Goal: Task Accomplishment & Management: Manage account settings

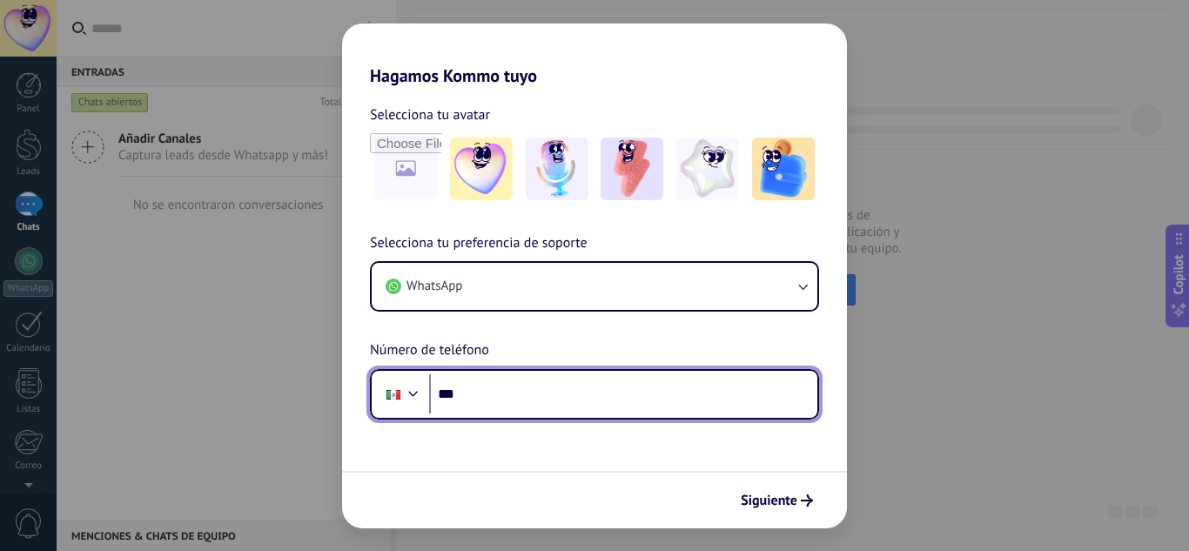
click at [489, 396] on input "***" at bounding box center [623, 394] width 388 height 40
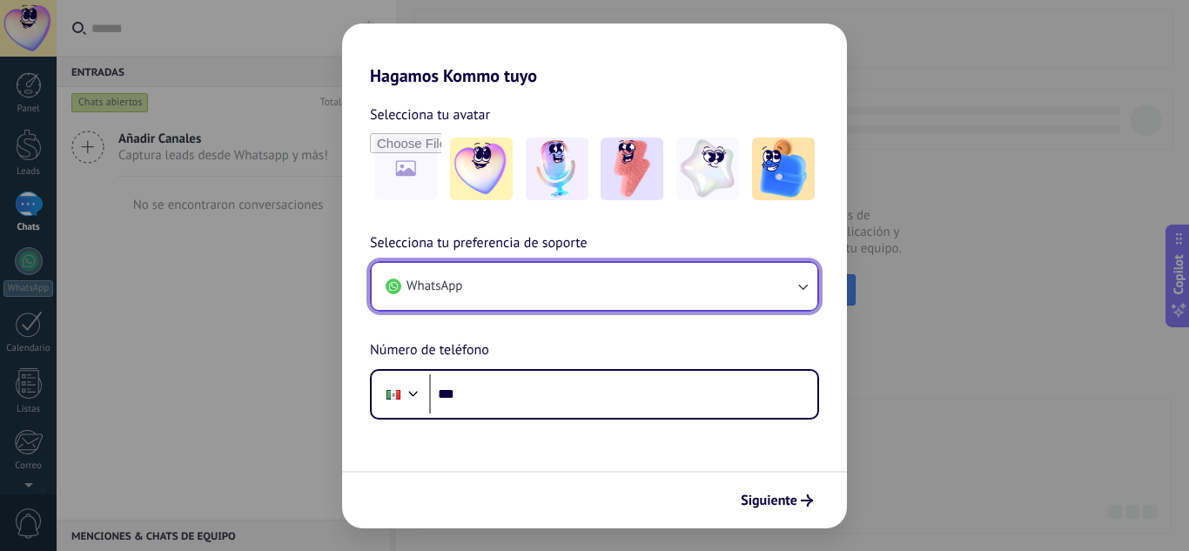
click at [506, 288] on button "WhatsApp" at bounding box center [595, 286] width 446 height 47
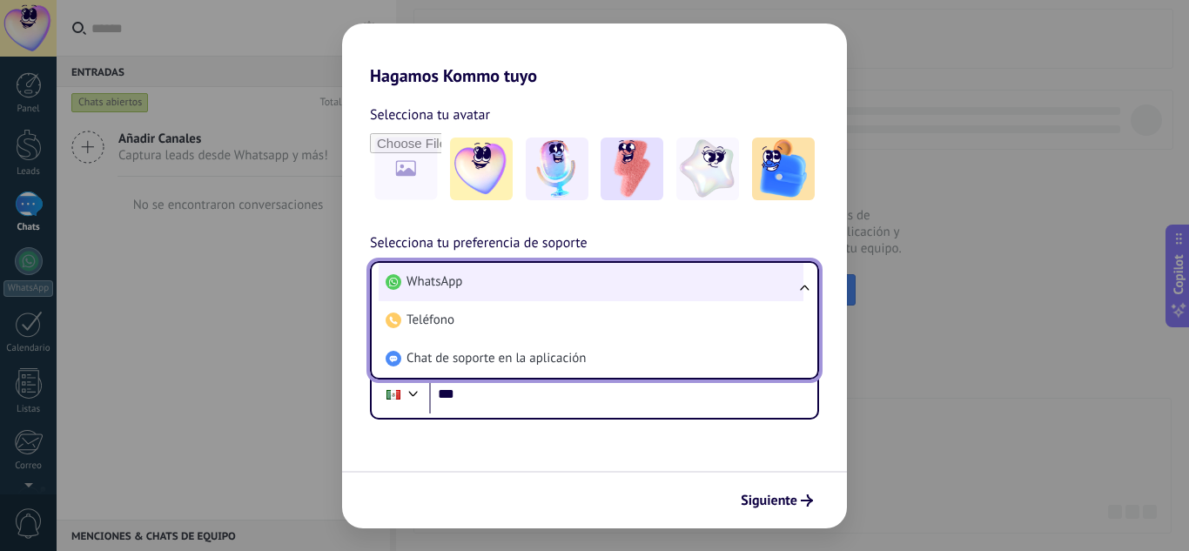
click at [521, 290] on li "WhatsApp" at bounding box center [591, 282] width 425 height 38
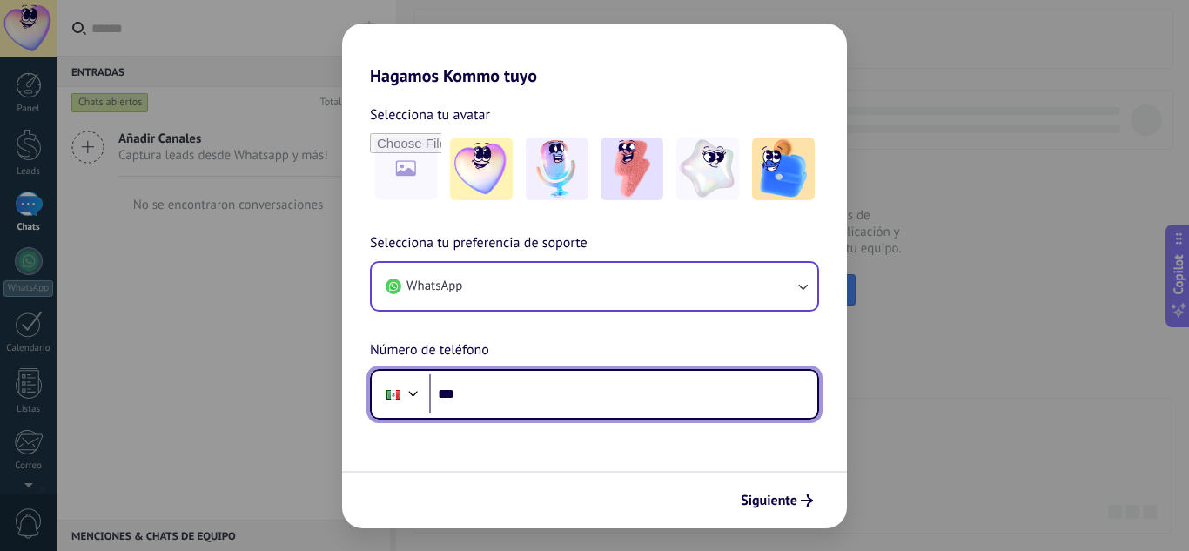
click at [478, 400] on input "***" at bounding box center [623, 394] width 388 height 40
type input "**********"
click at [582, 399] on input "**********" at bounding box center [623, 394] width 388 height 40
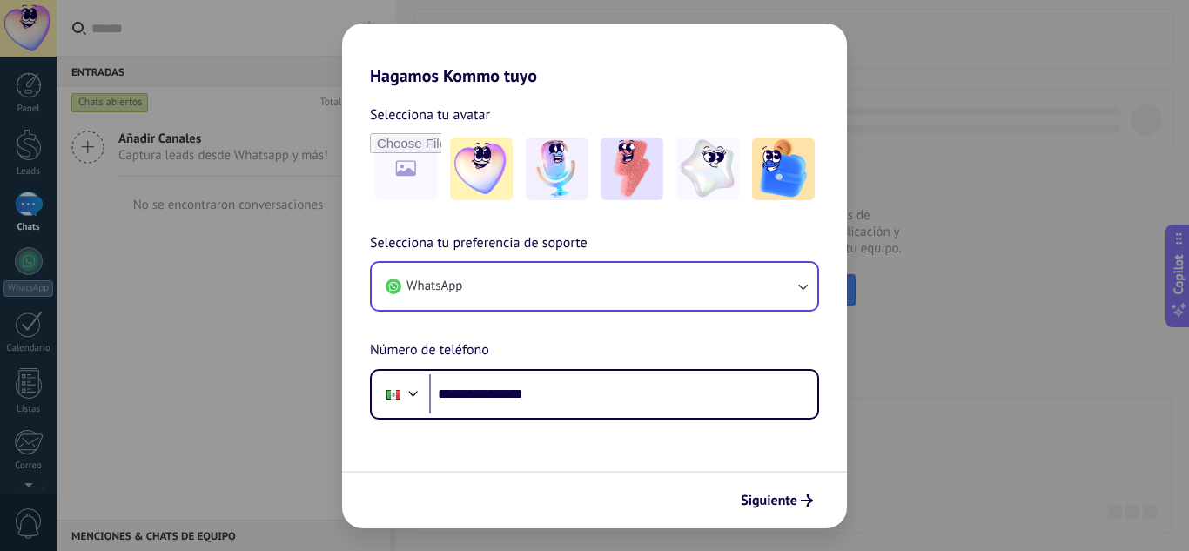
click at [589, 432] on form "**********" at bounding box center [594, 307] width 505 height 442
click at [764, 498] on span "Siguiente" at bounding box center [769, 501] width 57 height 12
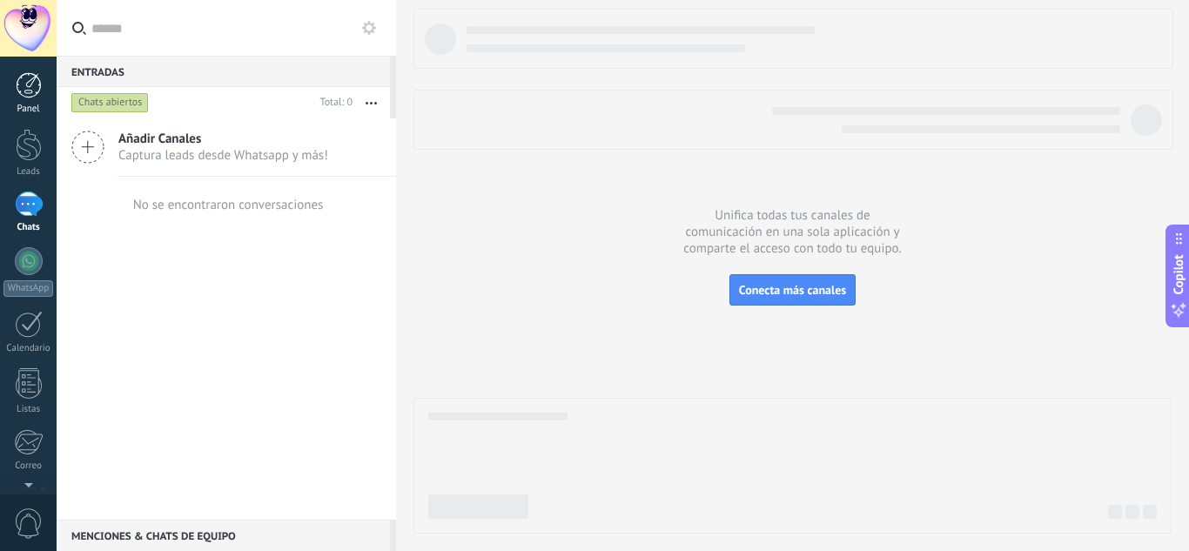
drag, startPoint x: 34, startPoint y: 94, endPoint x: 10, endPoint y: 94, distance: 24.4
click at [34, 94] on div at bounding box center [29, 85] width 26 height 26
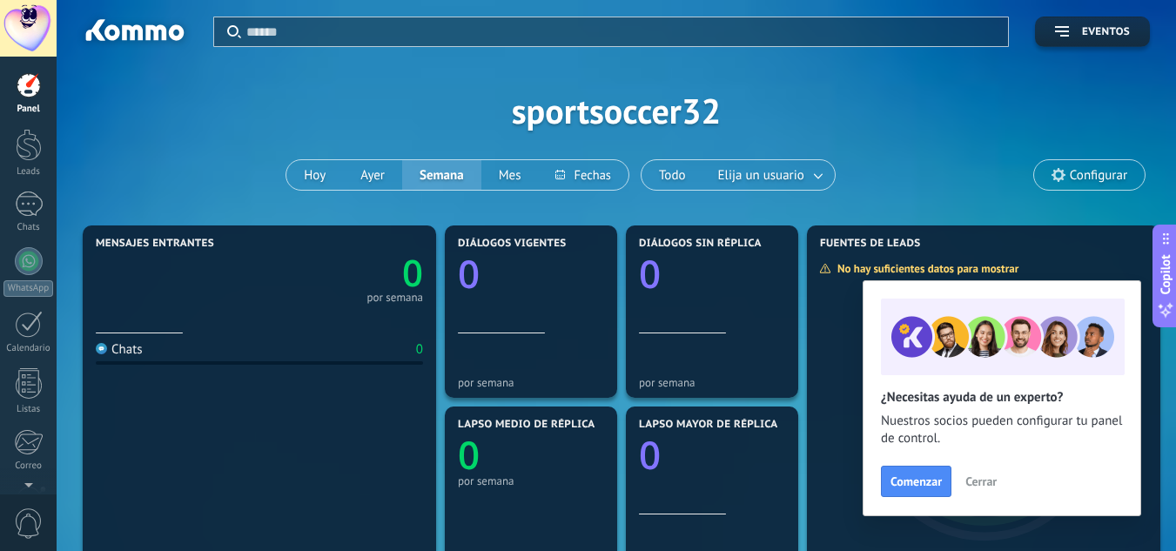
click at [990, 482] on span "Cerrar" at bounding box center [981, 481] width 31 height 12
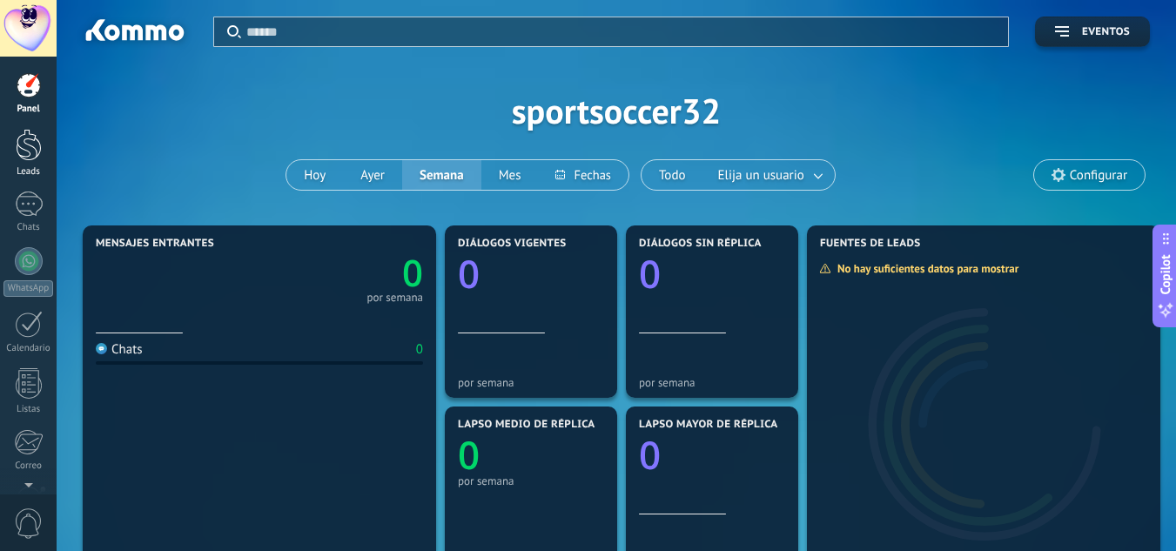
click at [31, 155] on div at bounding box center [29, 145] width 26 height 32
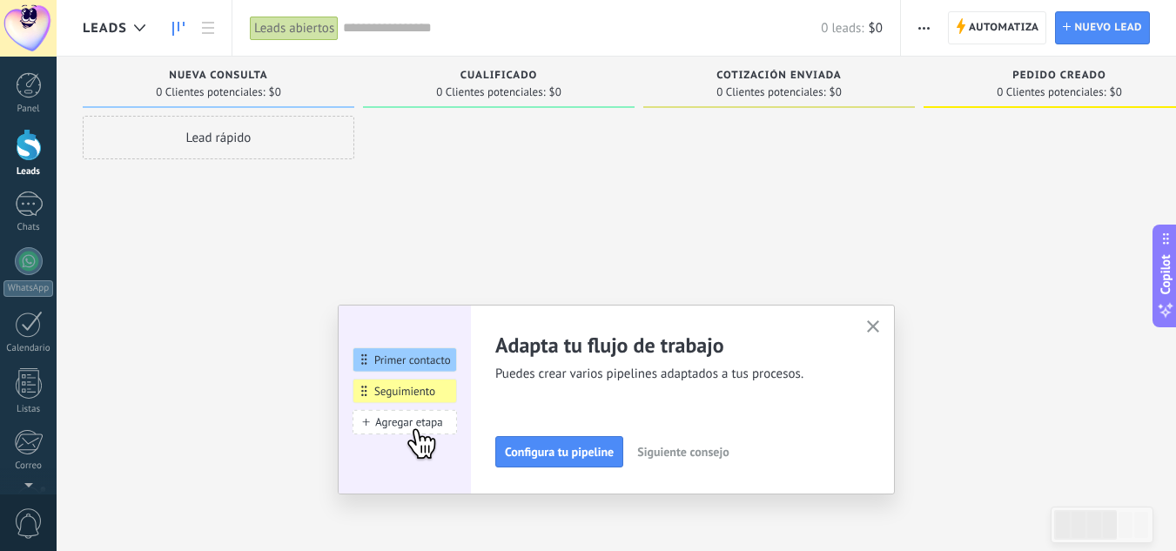
click at [883, 320] on button "button" at bounding box center [874, 328] width 22 height 24
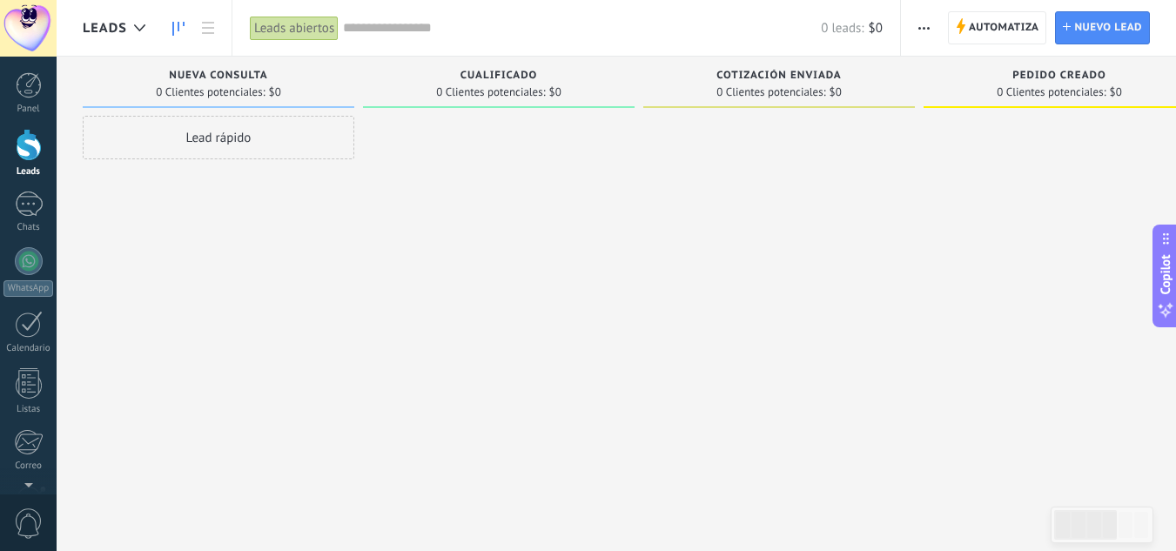
click at [928, 33] on span "button" at bounding box center [924, 27] width 11 height 33
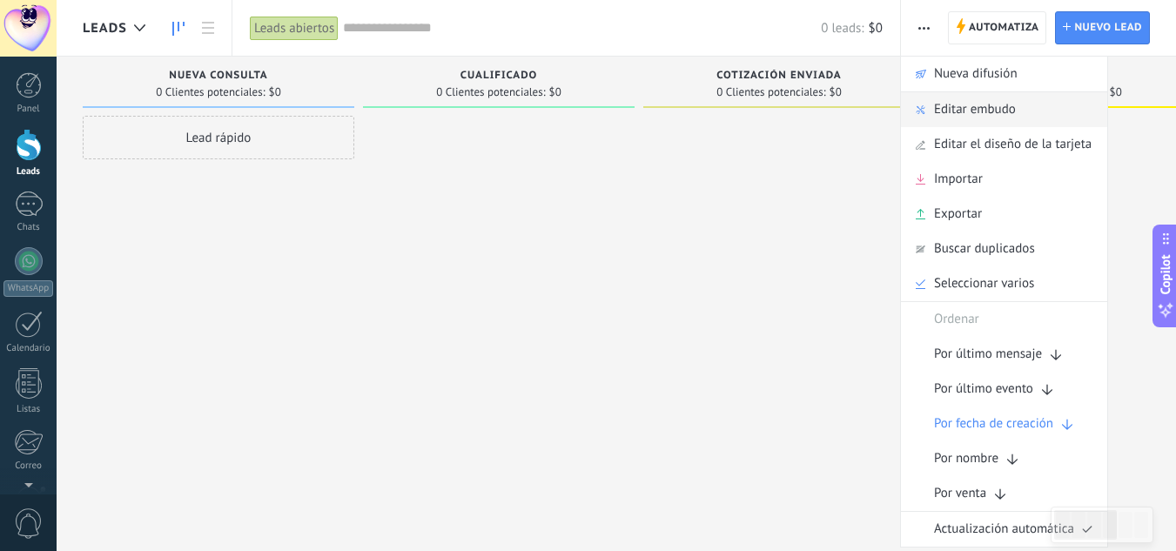
click at [944, 108] on span "Editar embudo" at bounding box center [975, 109] width 82 height 35
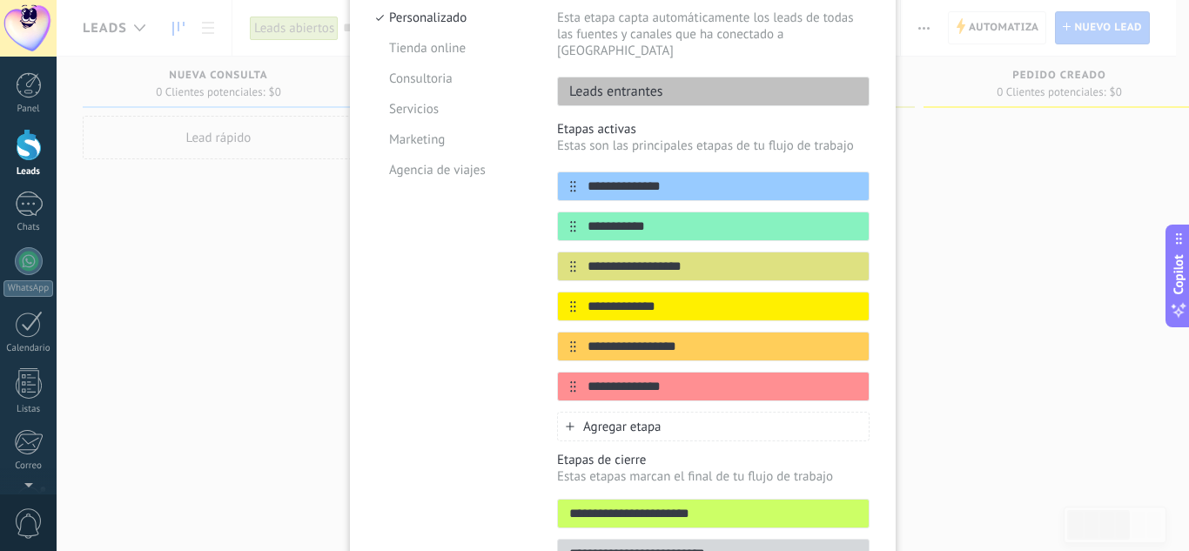
scroll to position [205, 0]
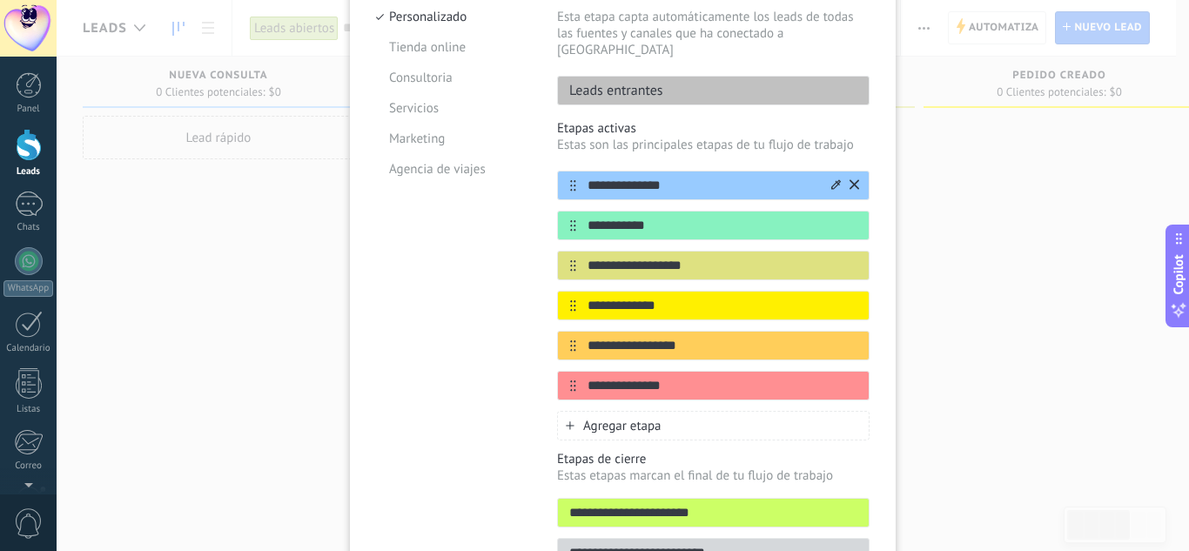
click at [673, 177] on input "**********" at bounding box center [702, 186] width 252 height 18
drag, startPoint x: 673, startPoint y: 167, endPoint x: 580, endPoint y: 171, distance: 93.2
click at [580, 177] on input "**********" at bounding box center [702, 186] width 252 height 18
type input "**********"
click at [733, 520] on div "**********" at bounding box center [713, 509] width 313 height 117
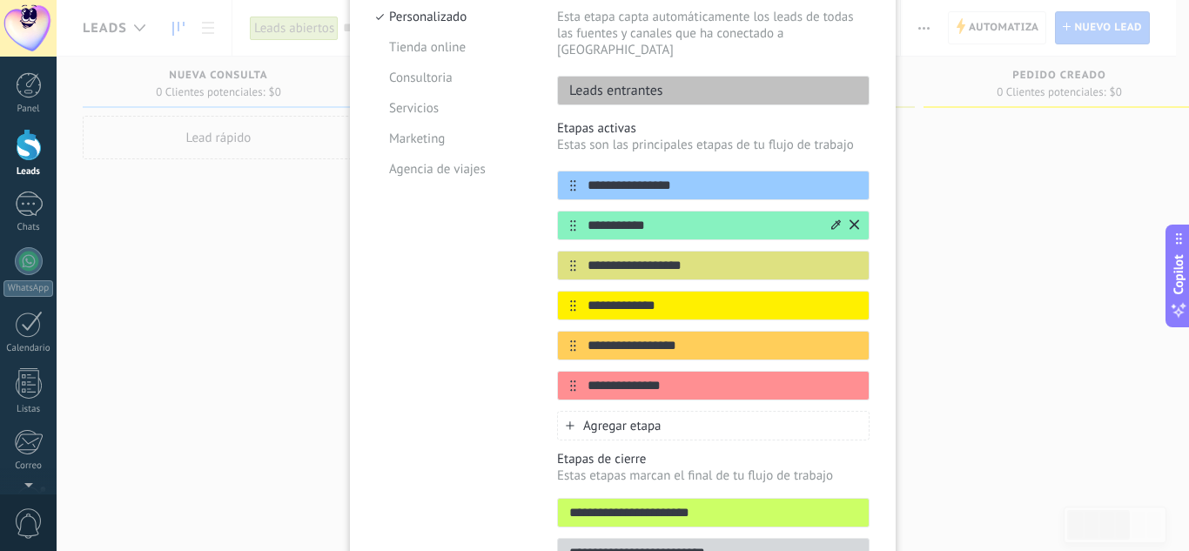
drag, startPoint x: 584, startPoint y: 206, endPoint x: 650, endPoint y: 206, distance: 66.2
click at [650, 217] on input "**********" at bounding box center [702, 226] width 252 height 18
type input "**********"
click at [646, 257] on input "**********" at bounding box center [702, 266] width 252 height 18
type input "**********"
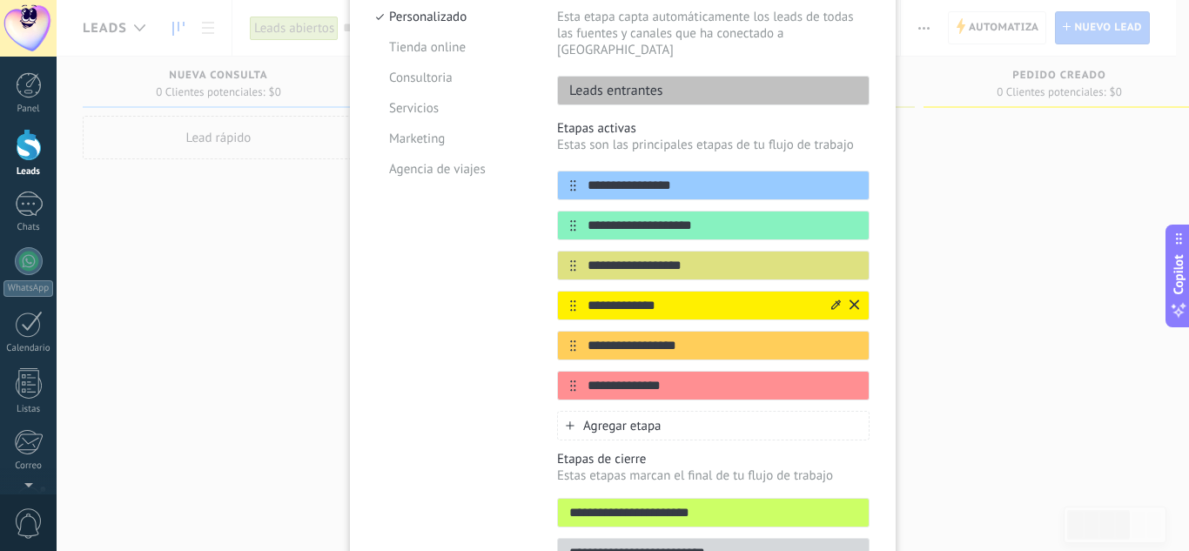
click at [682, 297] on input "**********" at bounding box center [702, 306] width 252 height 18
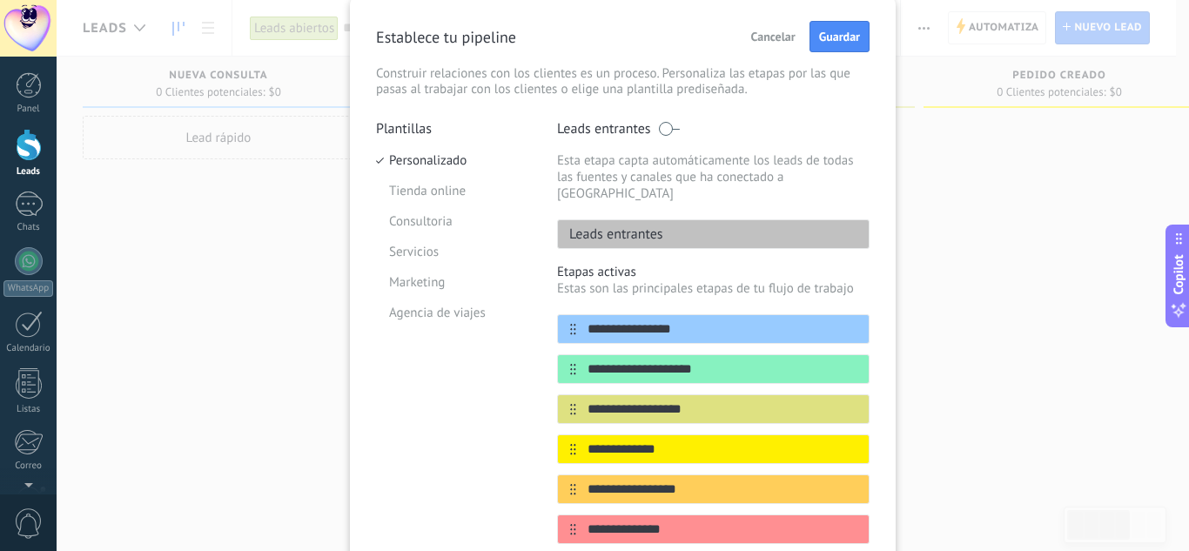
scroll to position [56, 0]
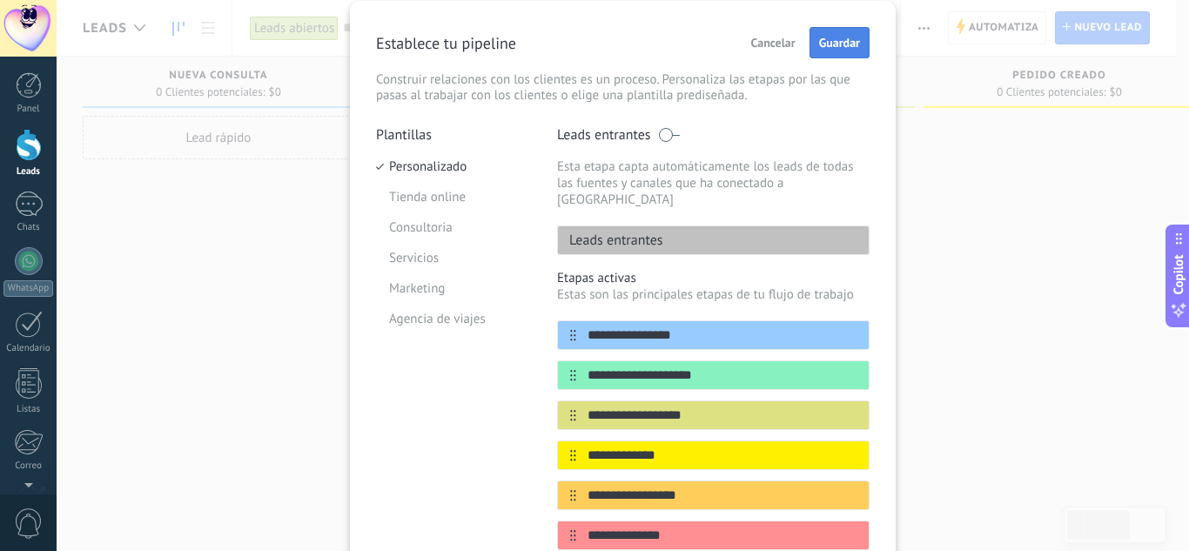
click at [819, 43] on span "Guardar" at bounding box center [839, 43] width 41 height 12
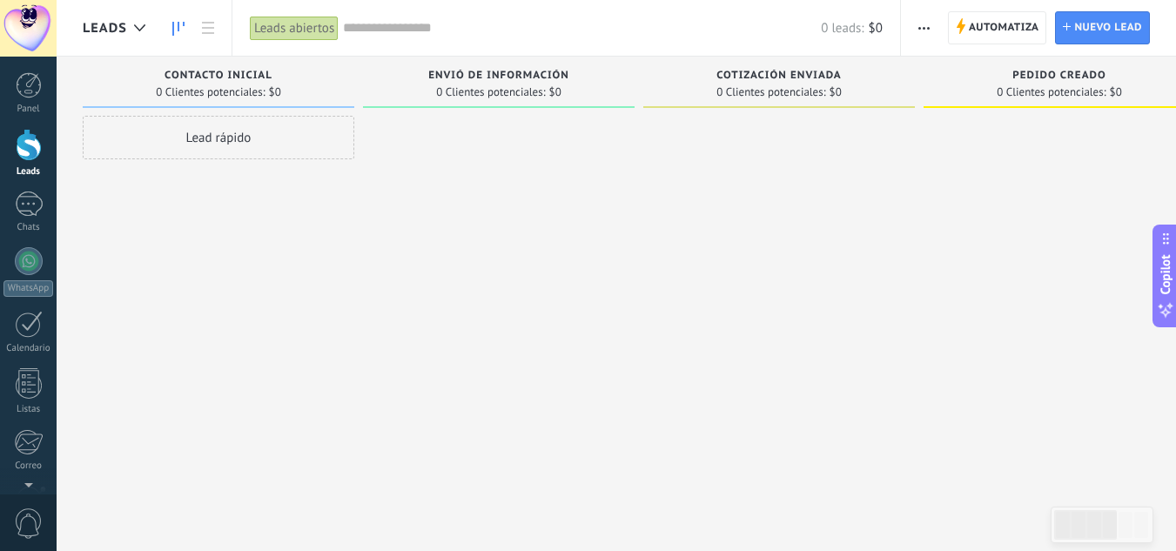
click at [926, 36] on span "button" at bounding box center [924, 27] width 11 height 33
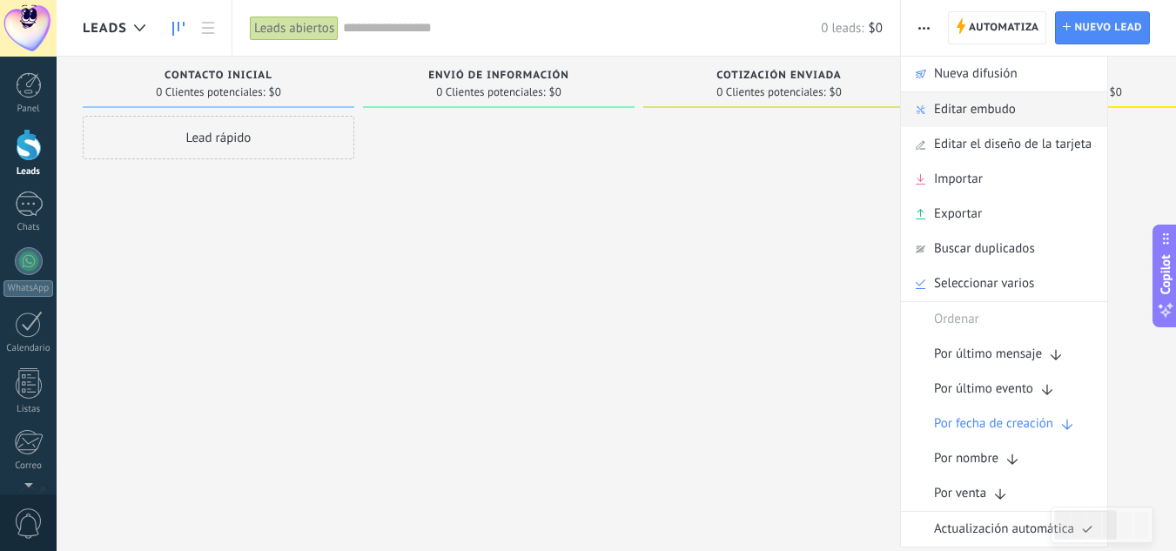
click at [969, 110] on span "Editar embudo" at bounding box center [975, 109] width 82 height 35
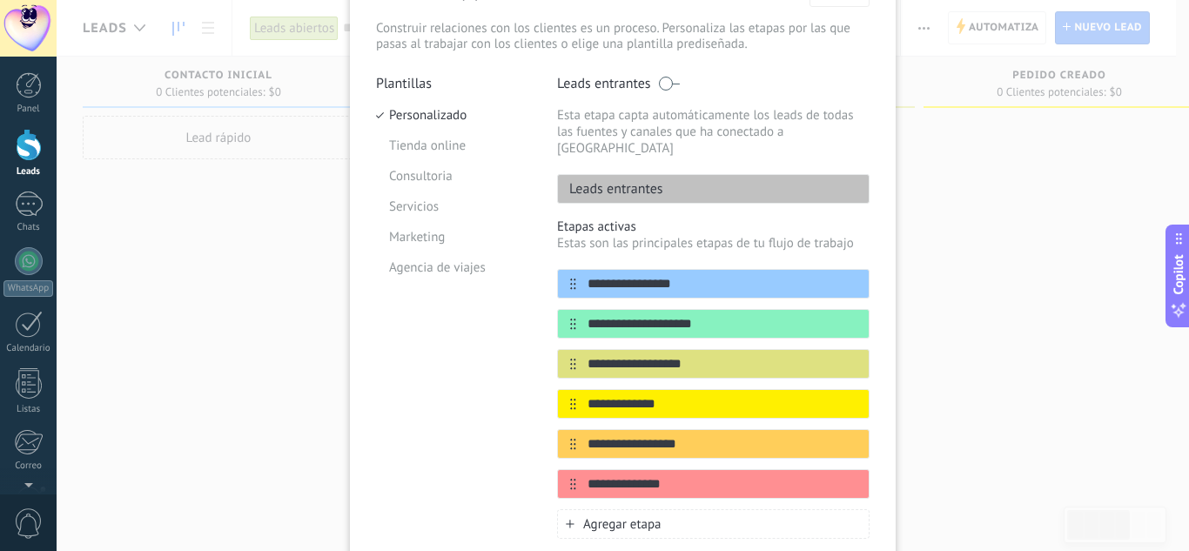
scroll to position [109, 0]
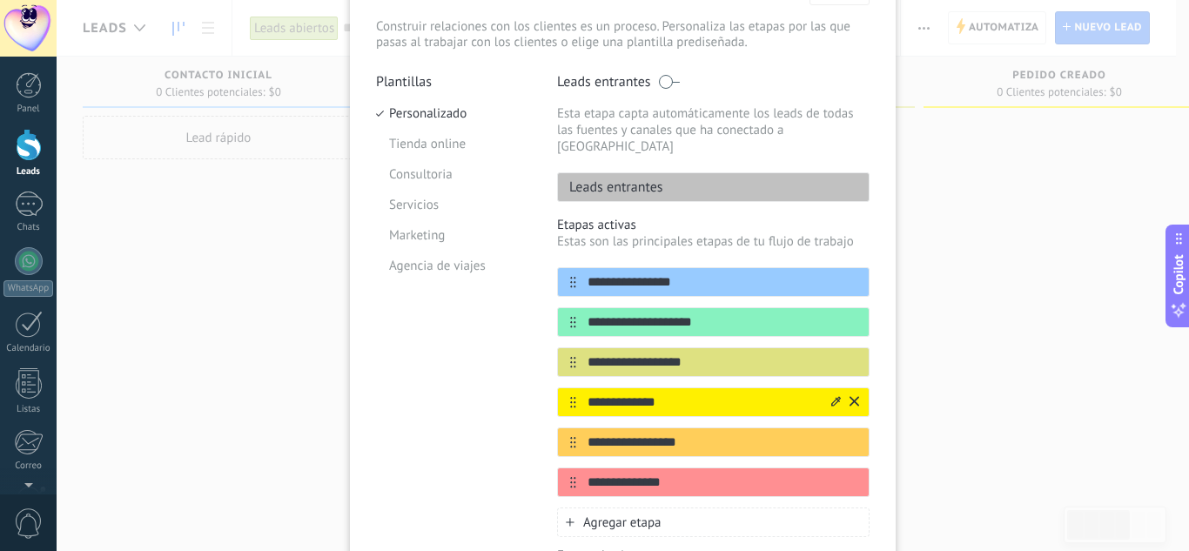
drag, startPoint x: 671, startPoint y: 387, endPoint x: 585, endPoint y: 385, distance: 86.2
click at [585, 394] on input "**********" at bounding box center [702, 403] width 252 height 18
type input "**********"
drag, startPoint x: 699, startPoint y: 423, endPoint x: 596, endPoint y: 425, distance: 103.6
click at [596, 434] on input "**********" at bounding box center [702, 443] width 252 height 18
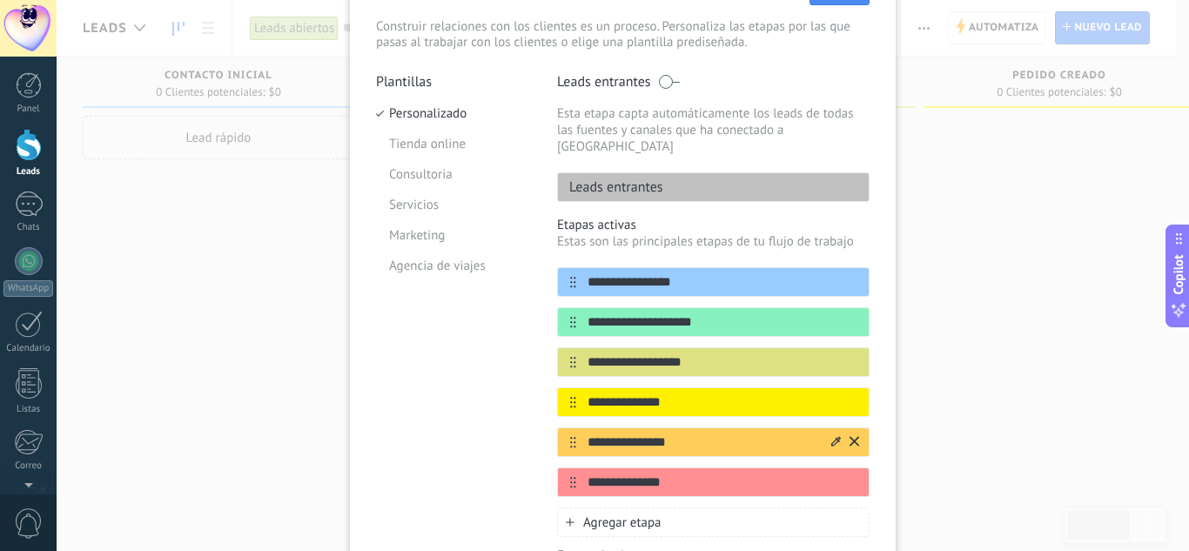
click at [616, 434] on input "**********" at bounding box center [702, 443] width 252 height 18
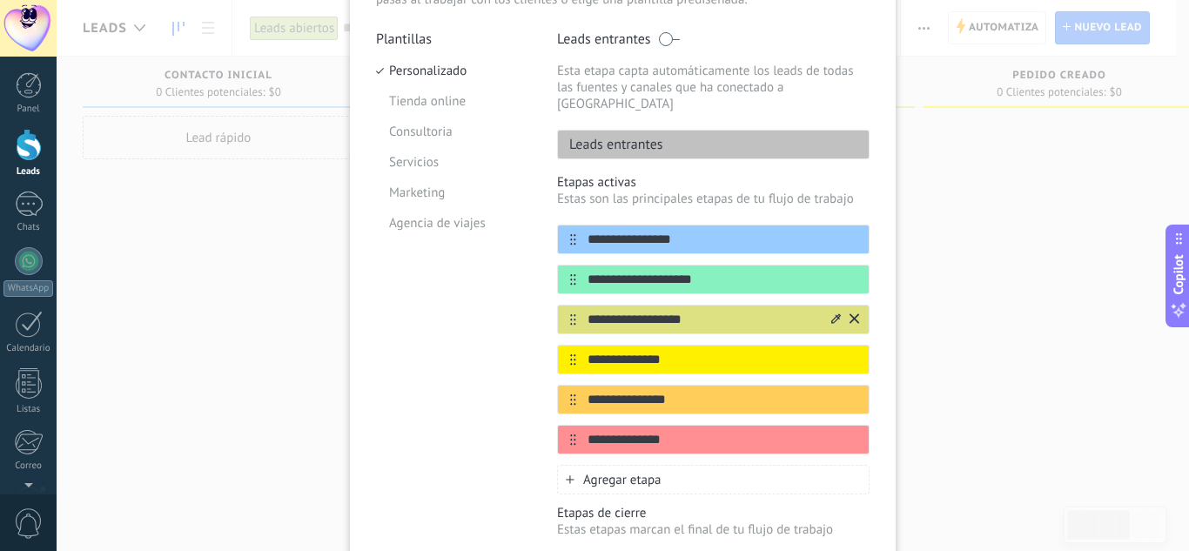
scroll to position [152, 0]
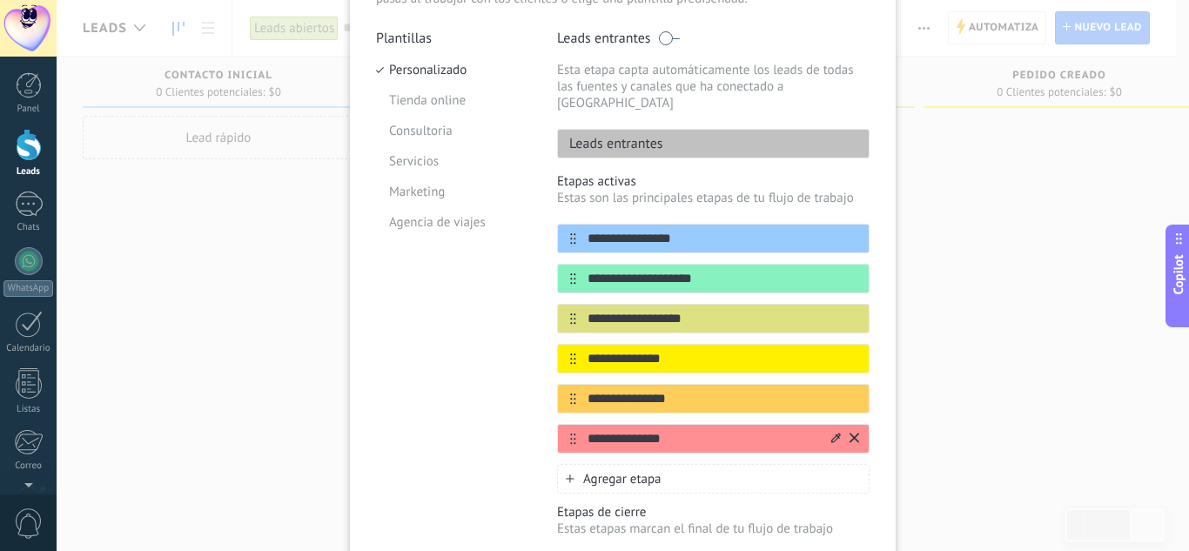
type input "**********"
drag, startPoint x: 671, startPoint y: 421, endPoint x: 565, endPoint y: 403, distance: 107.6
click at [565, 406] on div "**********" at bounding box center [713, 339] width 313 height 230
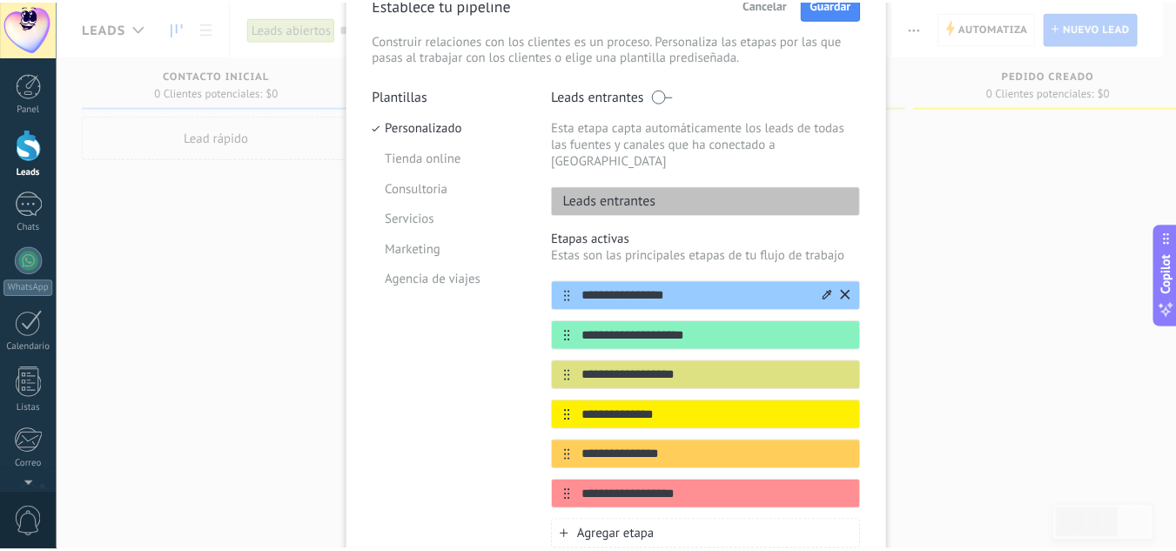
scroll to position [82, 0]
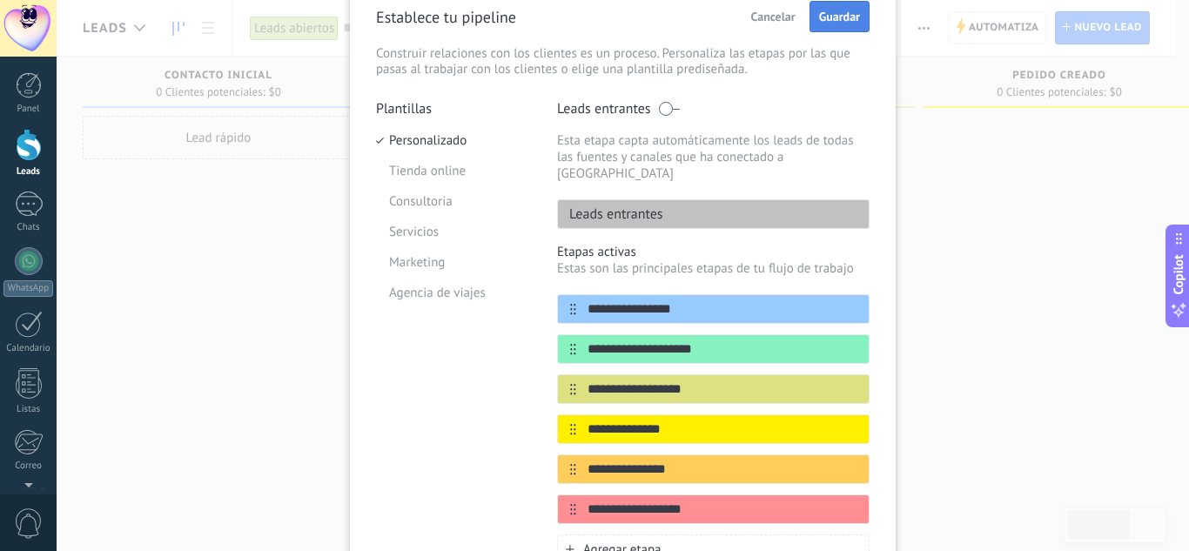
type input "**********"
click at [830, 23] on span "Guardar" at bounding box center [839, 16] width 41 height 12
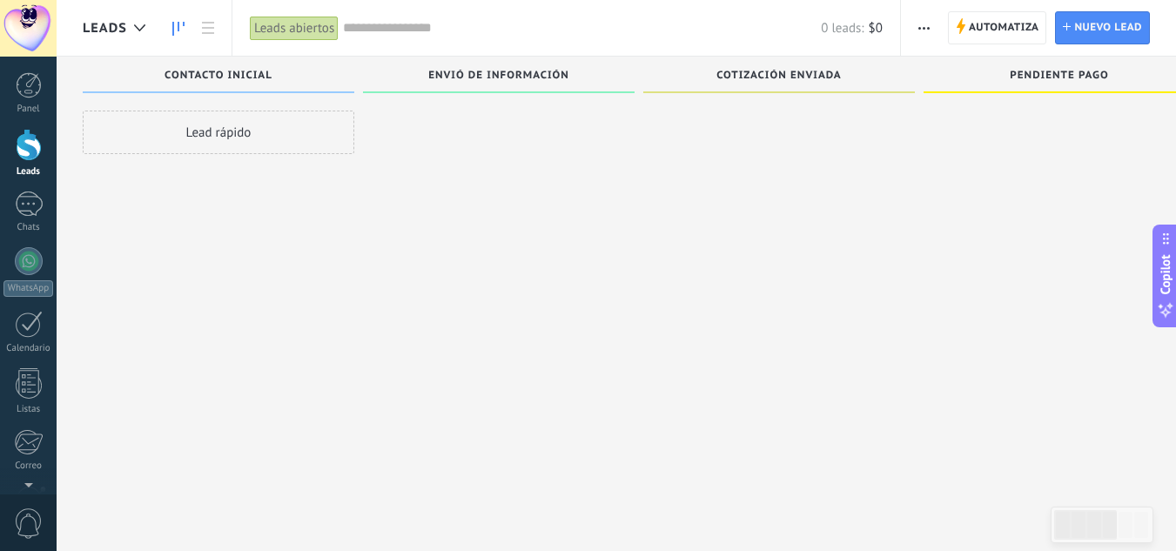
scroll to position [7, 0]
click at [995, 29] on span "Automatiza" at bounding box center [1004, 27] width 71 height 31
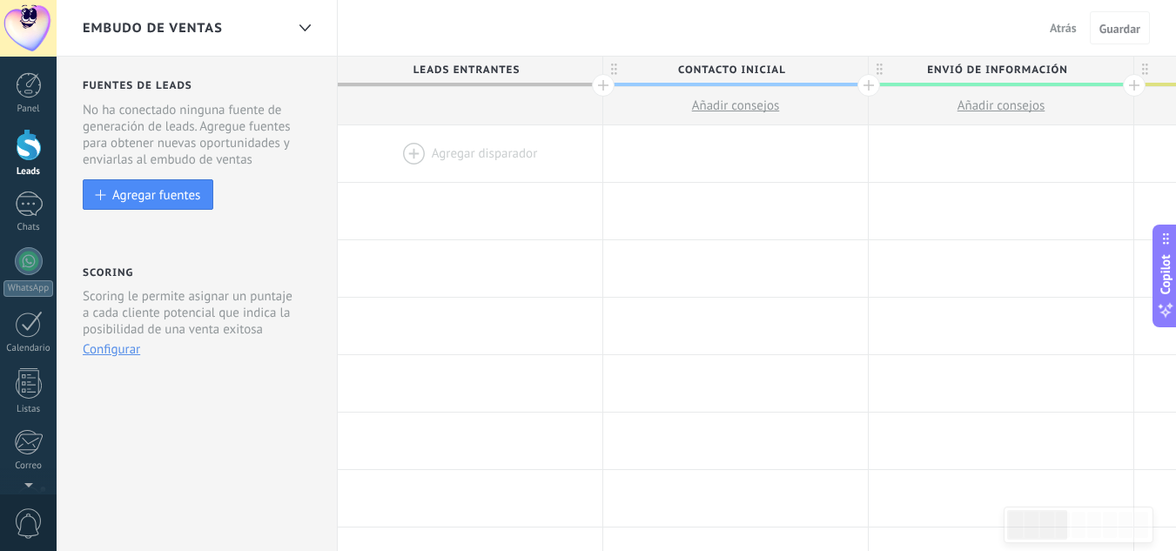
click at [28, 151] on div at bounding box center [29, 145] width 26 height 32
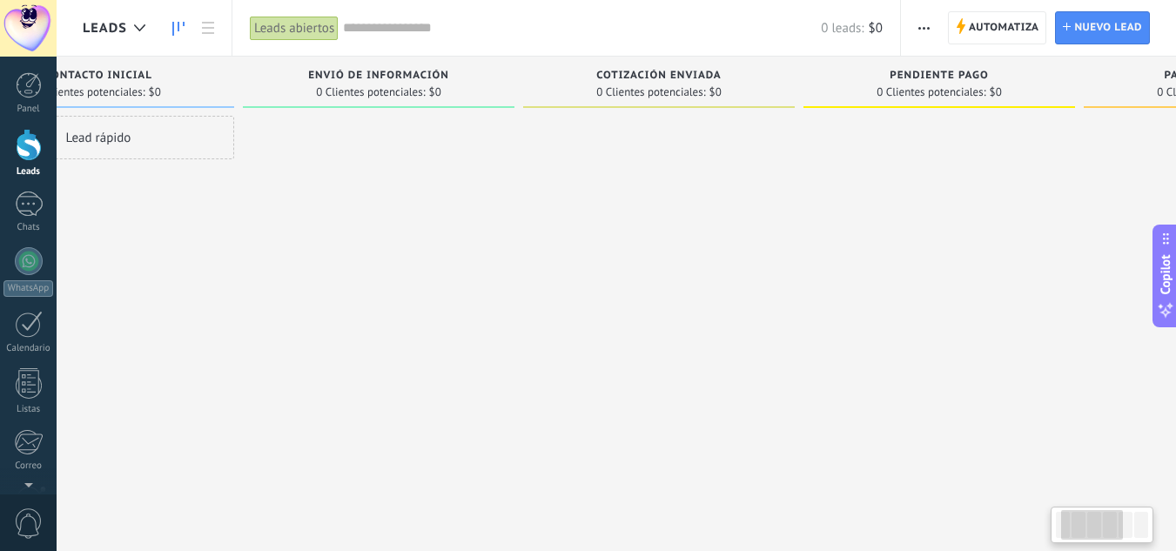
scroll to position [0, 119]
drag, startPoint x: 1001, startPoint y: 128, endPoint x: 882, endPoint y: 188, distance: 133.6
click at [882, 188] on div at bounding box center [940, 278] width 272 height 324
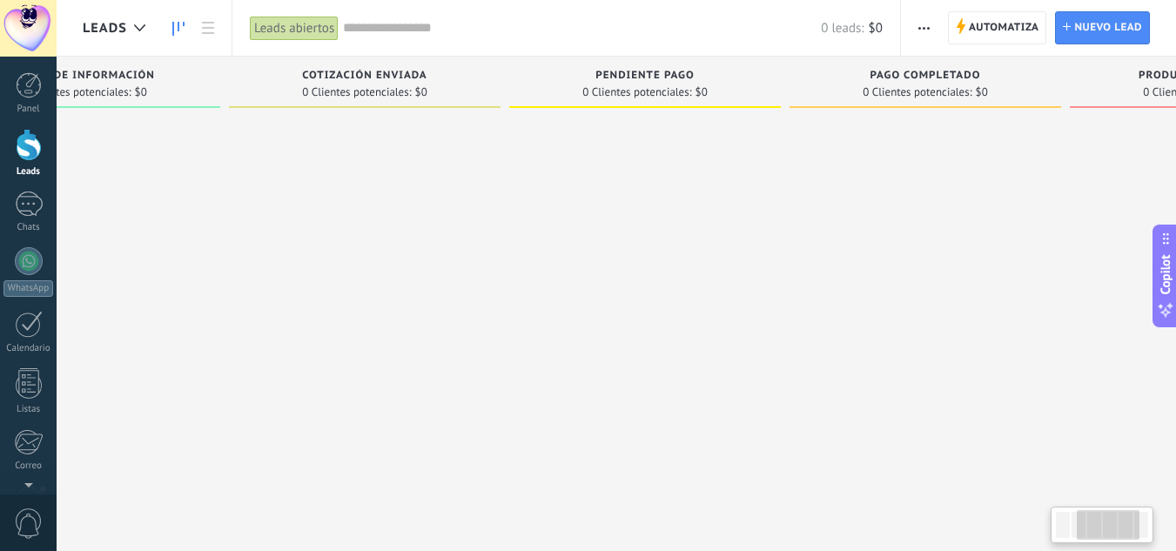
scroll to position [0, 421]
drag, startPoint x: 919, startPoint y: 189, endPoint x: 617, endPoint y: 196, distance: 301.3
click at [617, 196] on div at bounding box center [639, 278] width 272 height 324
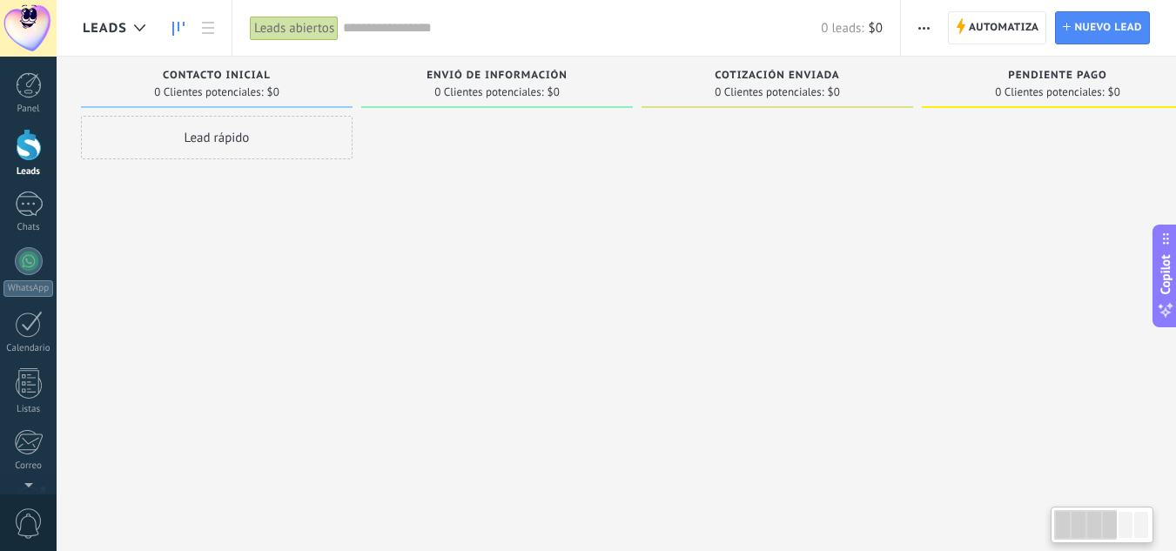
scroll to position [0, 0]
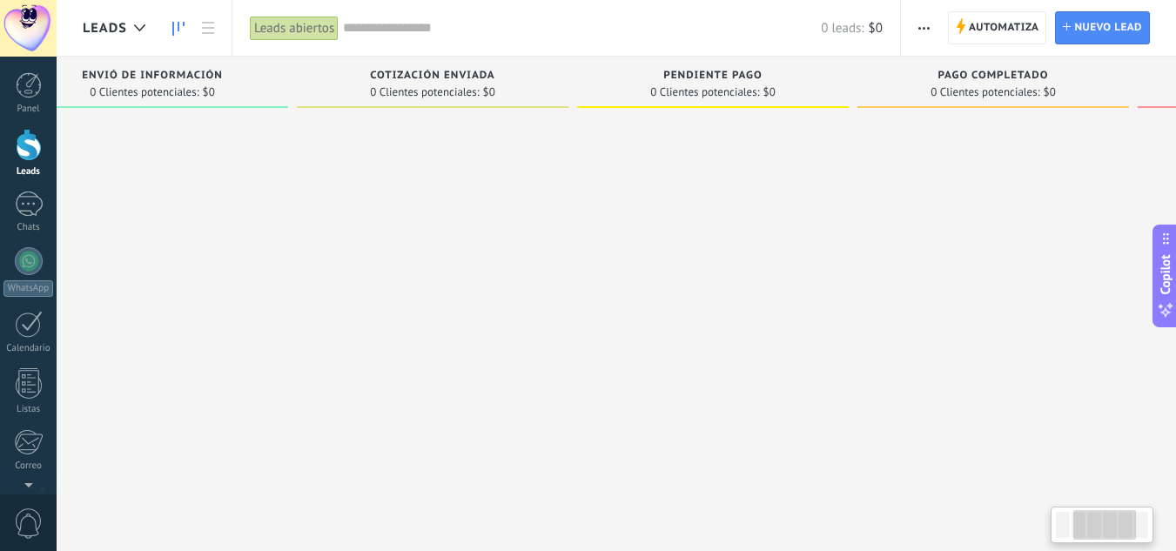
drag, startPoint x: 278, startPoint y: 217, endPoint x: 378, endPoint y: 300, distance: 130.4
click at [378, 300] on div at bounding box center [433, 278] width 272 height 324
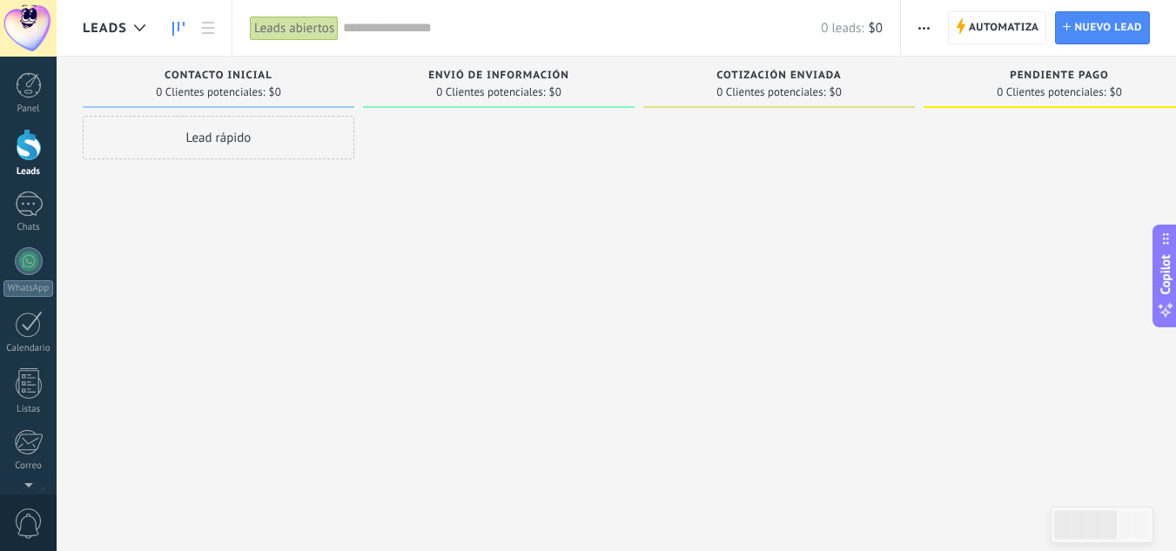
drag, startPoint x: 712, startPoint y: 227, endPoint x: 852, endPoint y: 232, distance: 140.3
click at [852, 232] on div at bounding box center [779, 278] width 272 height 324
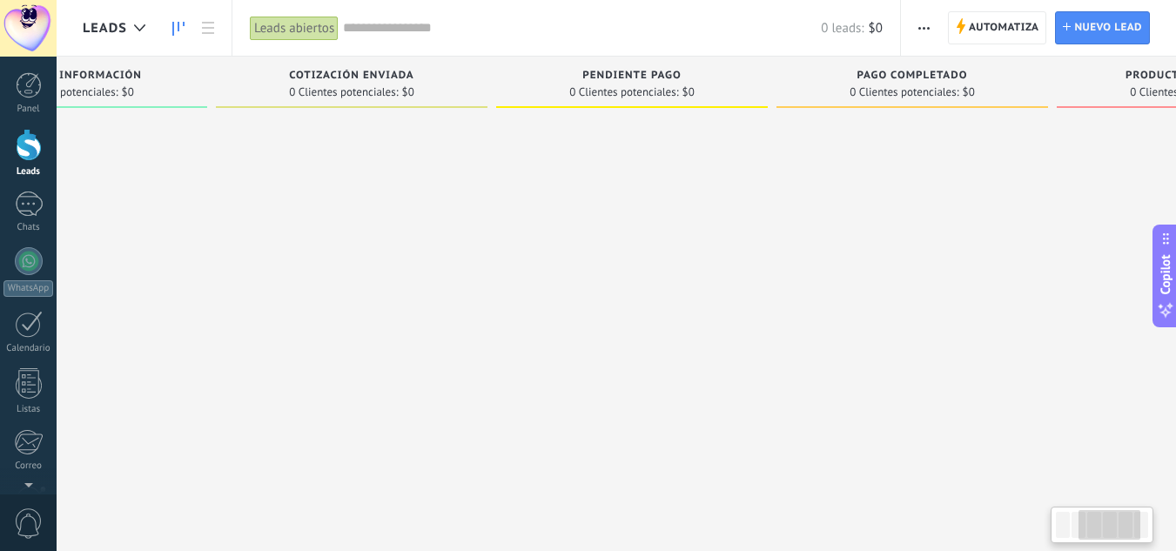
scroll to position [0, 431]
drag, startPoint x: 854, startPoint y: 171, endPoint x: 428, endPoint y: 168, distance: 425.8
click at [428, 168] on div at bounding box center [348, 278] width 272 height 324
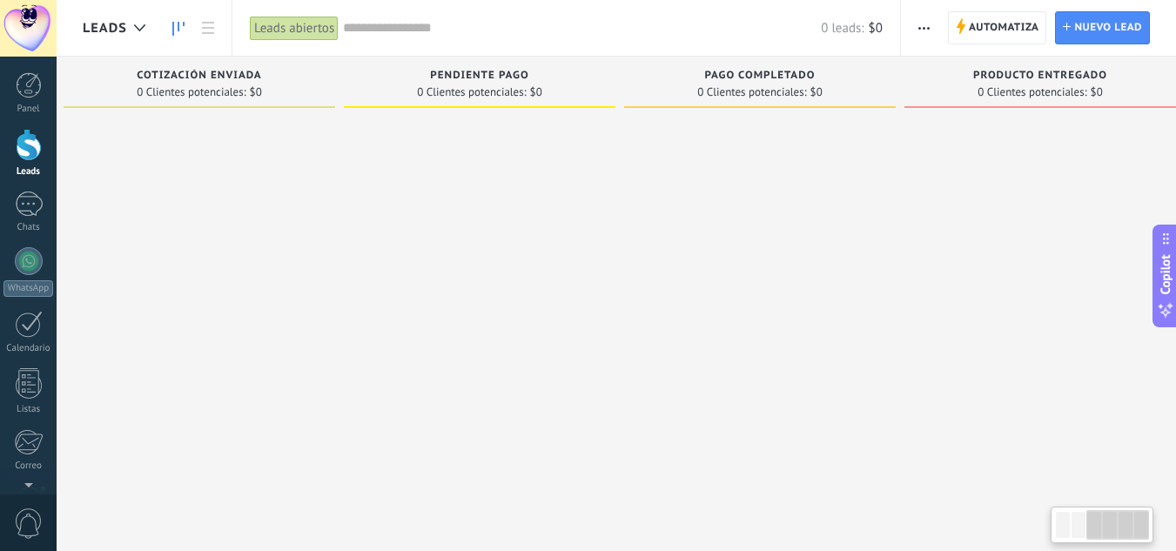
scroll to position [0, 581]
drag, startPoint x: 613, startPoint y: 142, endPoint x: 479, endPoint y: 146, distance: 134.2
click at [479, 146] on div at bounding box center [479, 278] width 272 height 324
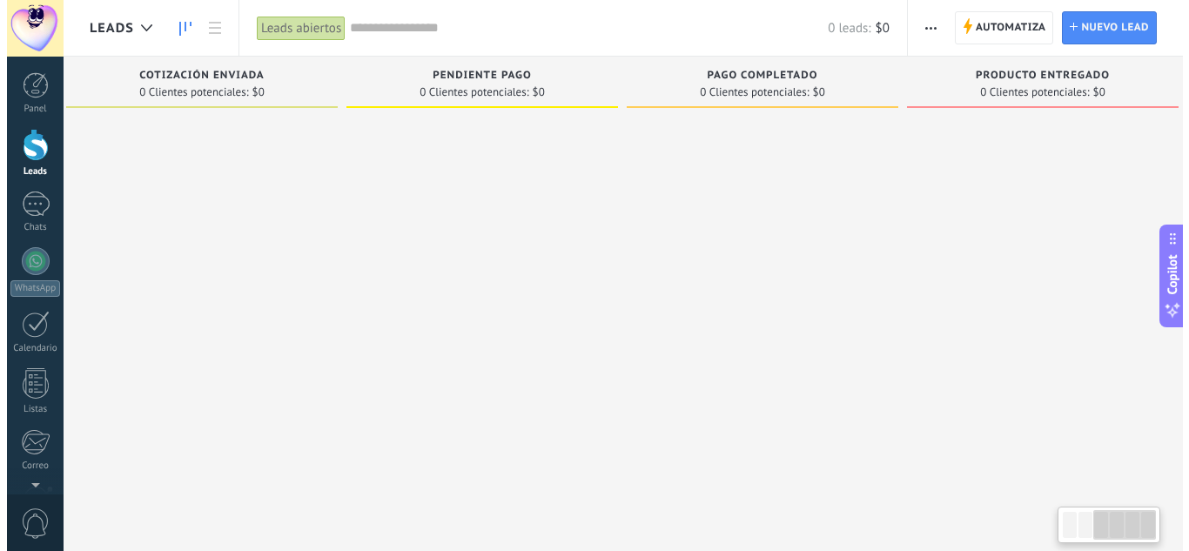
scroll to position [0, 606]
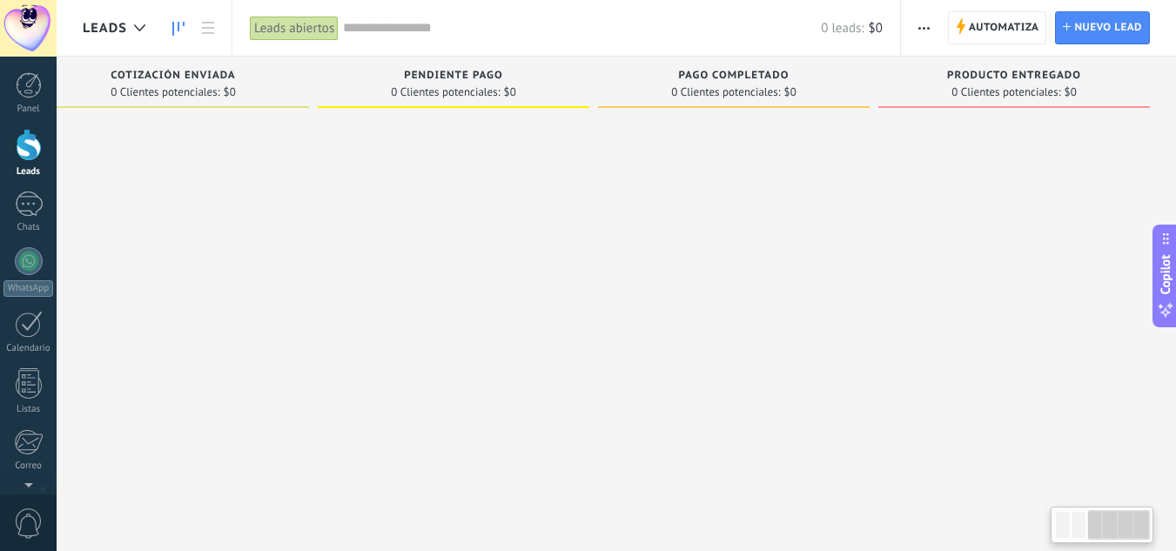
drag, startPoint x: 768, startPoint y: 139, endPoint x: 631, endPoint y: 139, distance: 136.7
click at [631, 139] on div at bounding box center [734, 278] width 272 height 324
click at [917, 33] on button "button" at bounding box center [924, 27] width 25 height 33
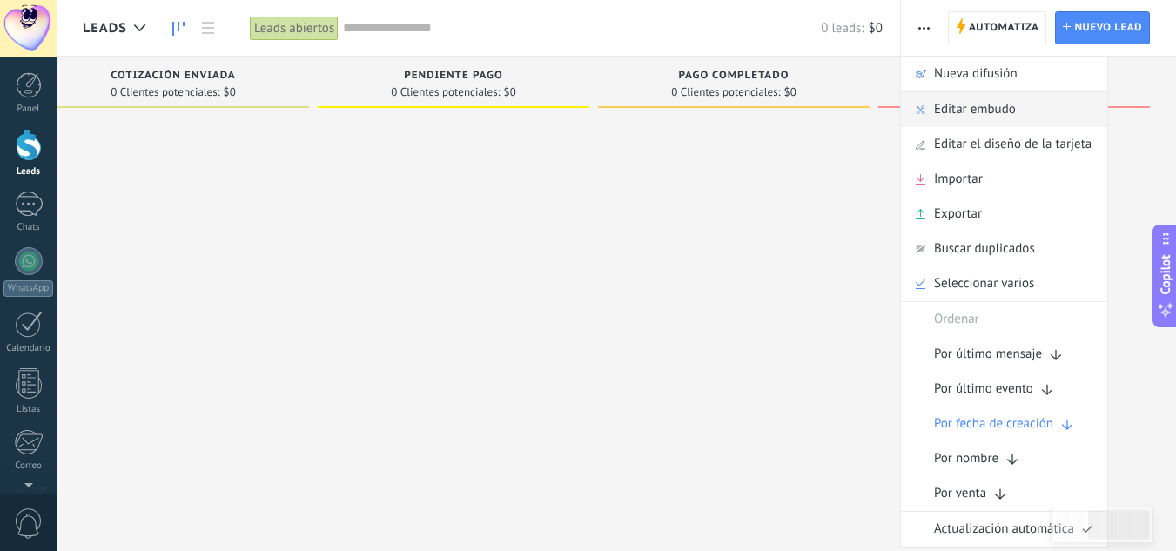
click at [983, 110] on span "Editar embudo" at bounding box center [975, 109] width 82 height 35
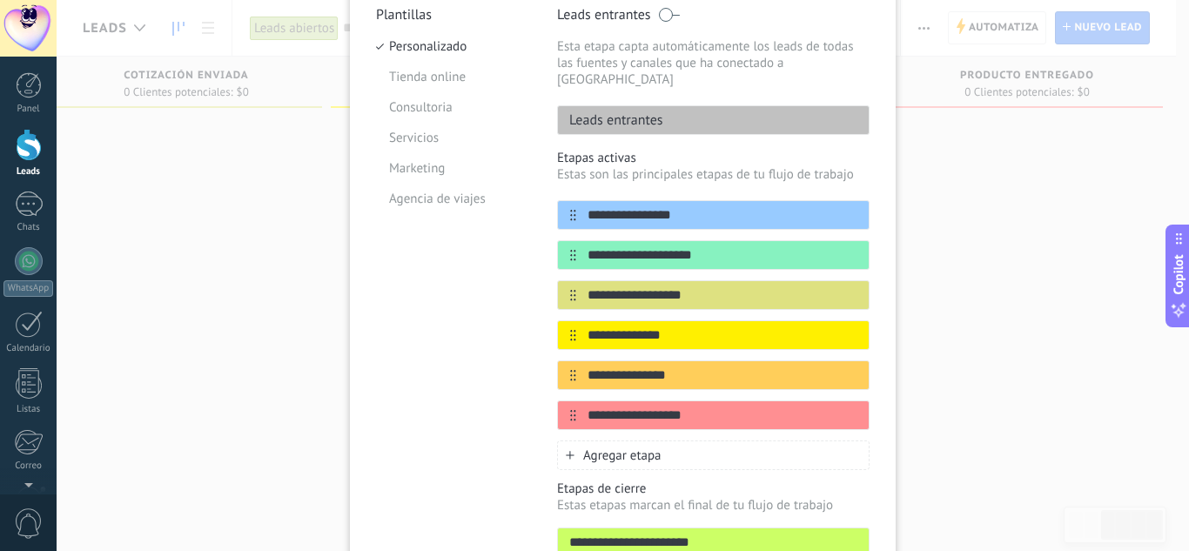
scroll to position [299, 0]
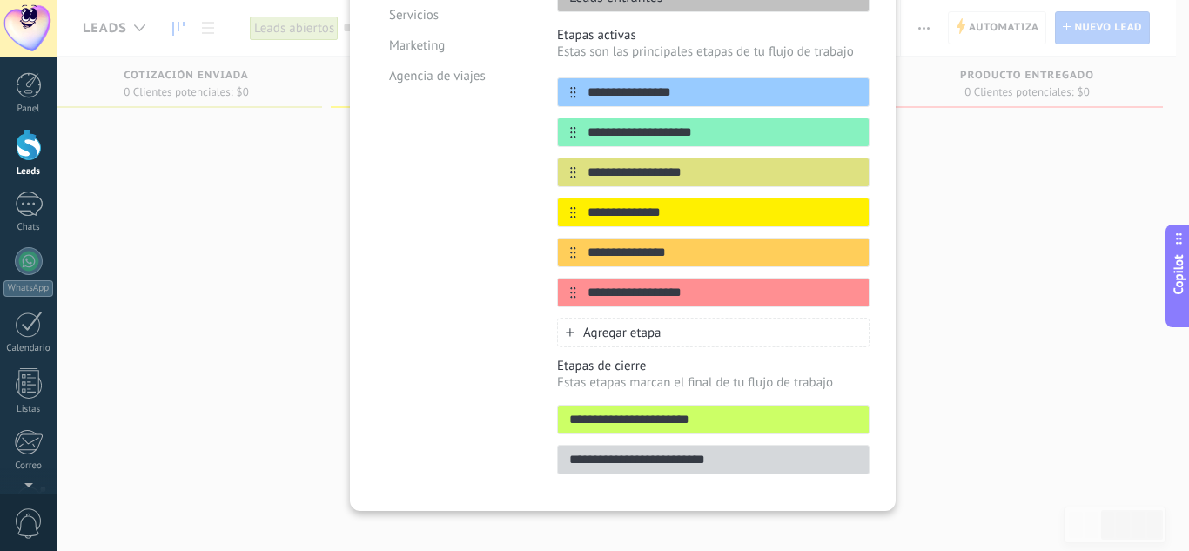
click at [572, 318] on div "Agregar etapa" at bounding box center [713, 333] width 313 height 30
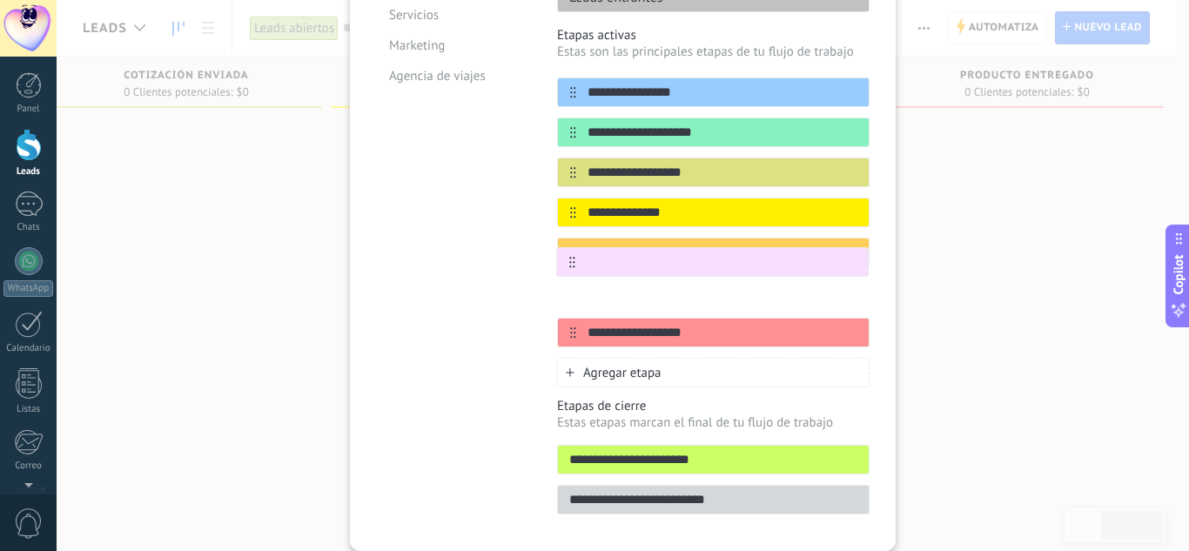
drag, startPoint x: 563, startPoint y: 318, endPoint x: 565, endPoint y: 259, distance: 59.2
click at [565, 259] on div "**********" at bounding box center [713, 212] width 313 height 270
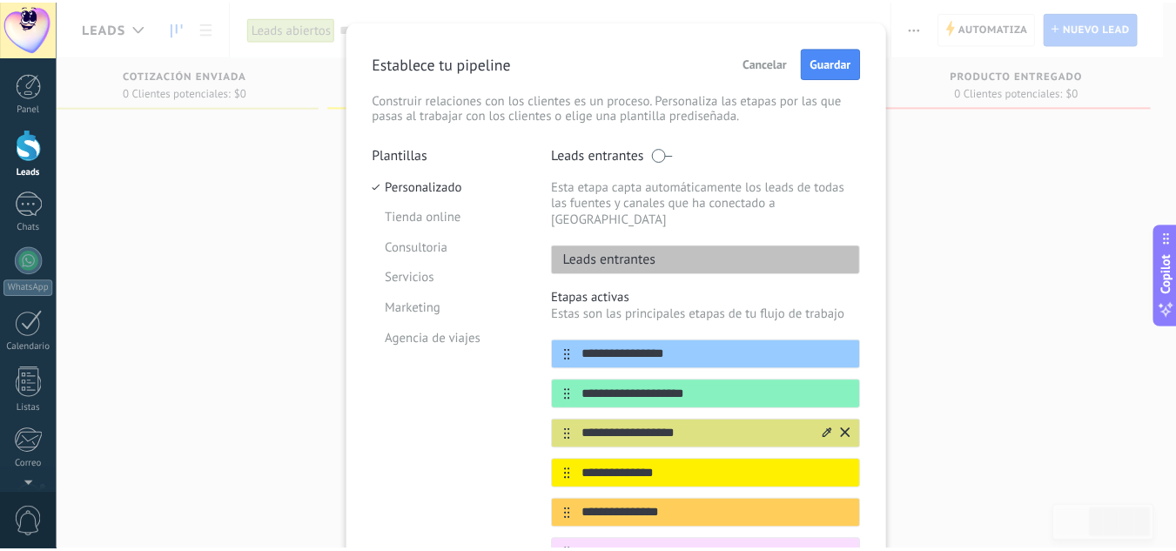
scroll to position [0, 0]
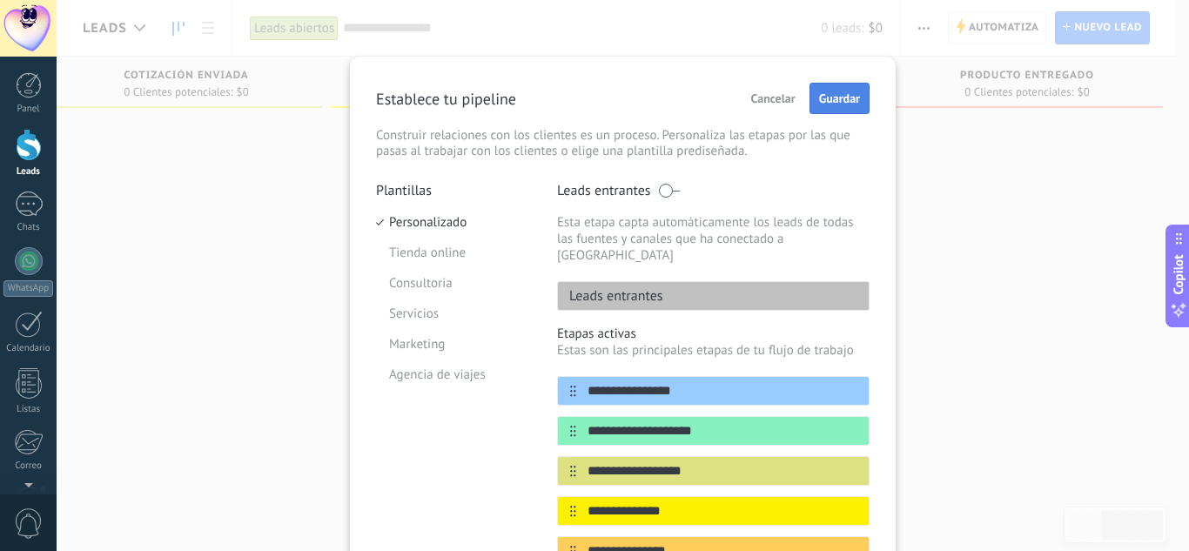
type input "**********"
click at [843, 100] on span "Guardar" at bounding box center [839, 98] width 41 height 12
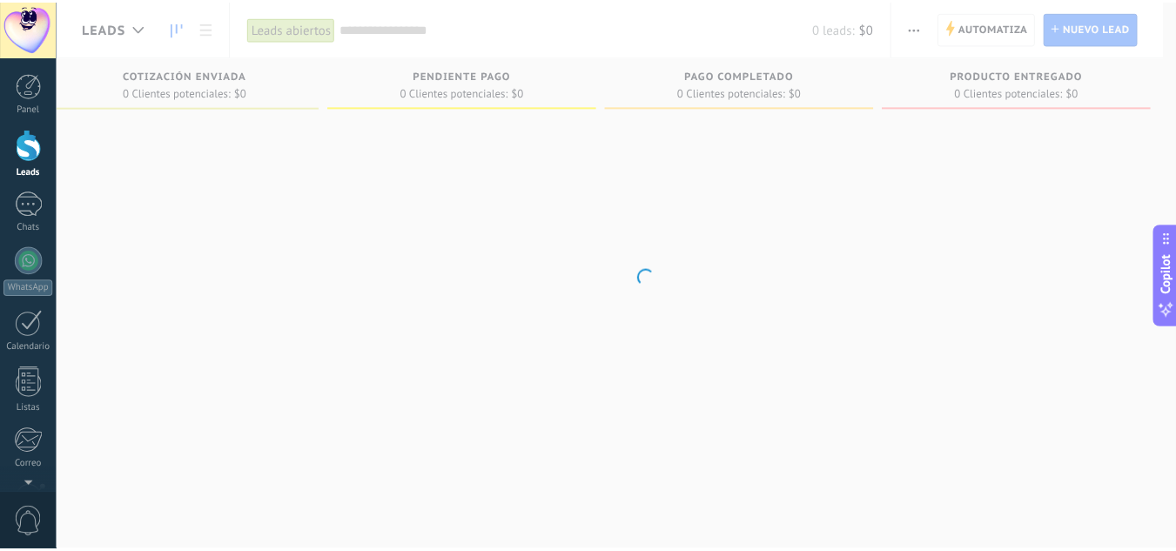
scroll to position [0, 593]
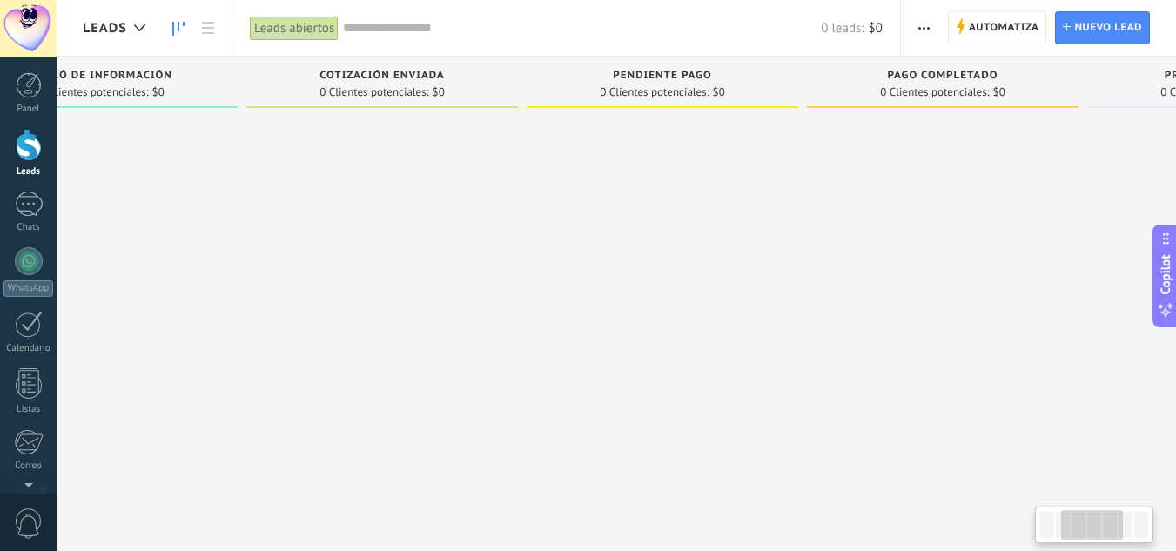
drag, startPoint x: 838, startPoint y: 196, endPoint x: 452, endPoint y: 180, distance: 386.0
click at [445, 191] on div at bounding box center [382, 278] width 272 height 324
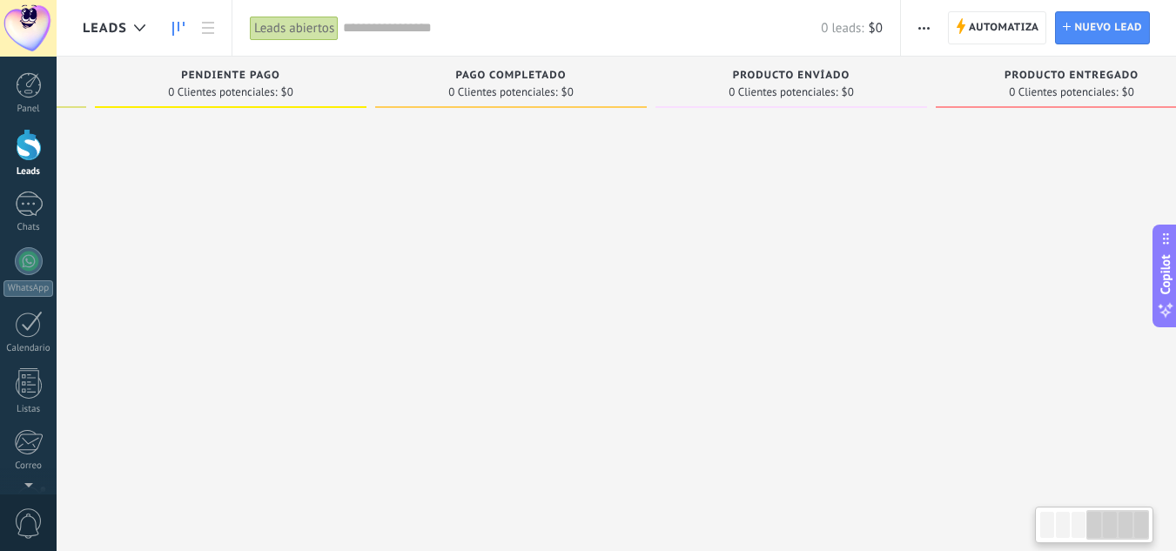
scroll to position [0, 866]
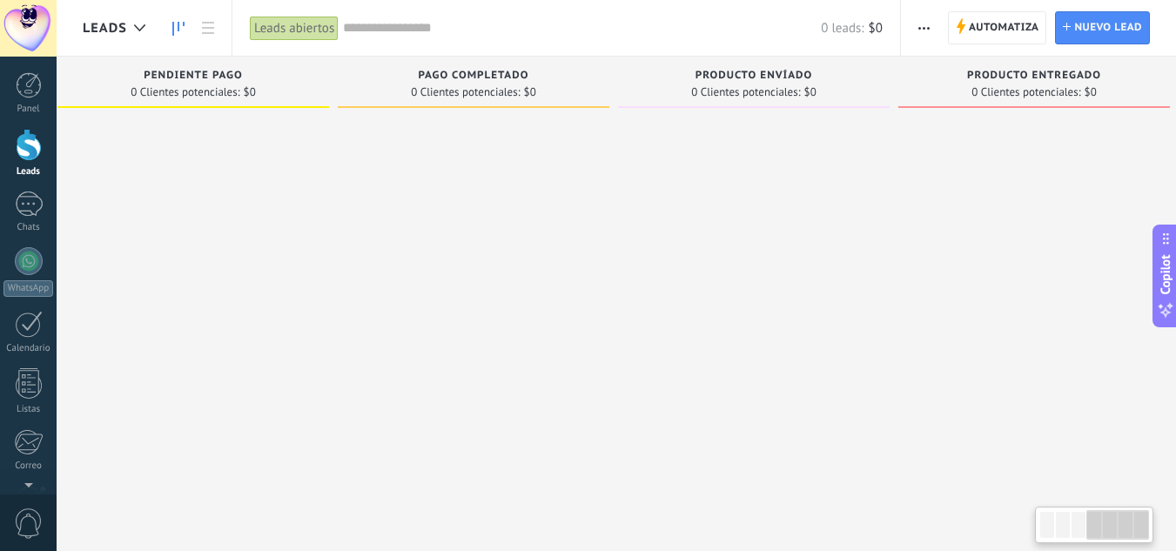
drag, startPoint x: 909, startPoint y: 185, endPoint x: 442, endPoint y: 196, distance: 466.8
click at [442, 196] on div at bounding box center [474, 278] width 272 height 324
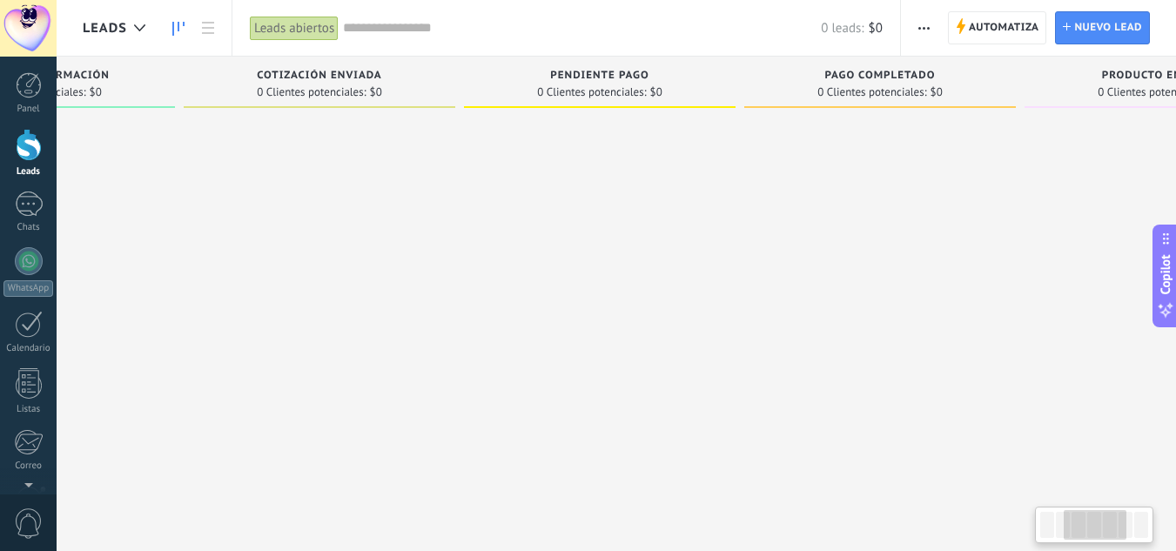
drag, startPoint x: 430, startPoint y: 188, endPoint x: 837, endPoint y: 232, distance: 409.0
click at [837, 232] on div at bounding box center [880, 278] width 272 height 324
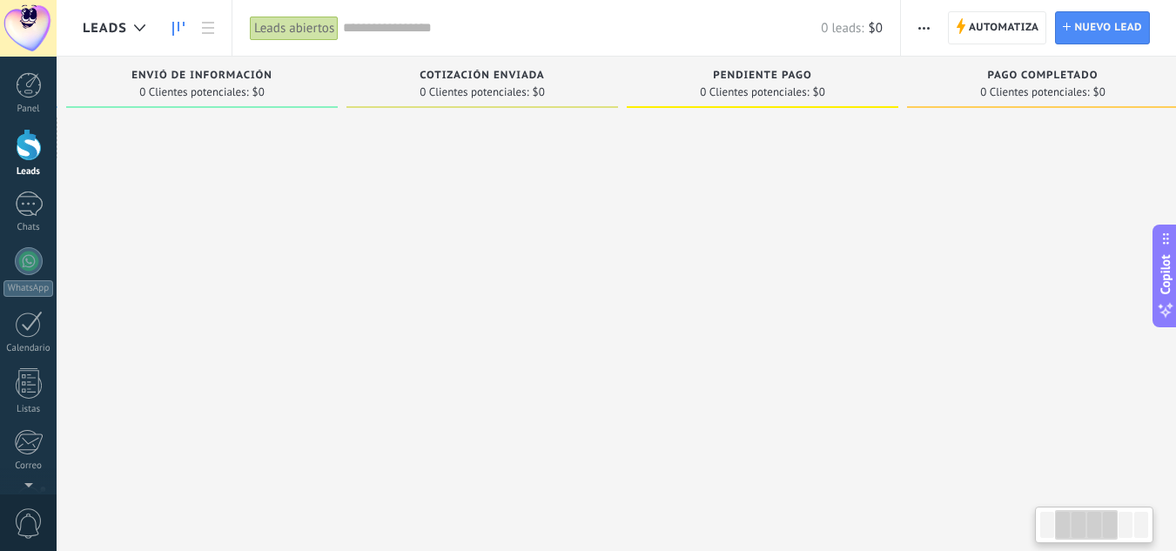
scroll to position [0, 279]
drag, startPoint x: 555, startPoint y: 262, endPoint x: 736, endPoint y: 266, distance: 180.3
click at [736, 266] on div at bounding box center [780, 278] width 272 height 324
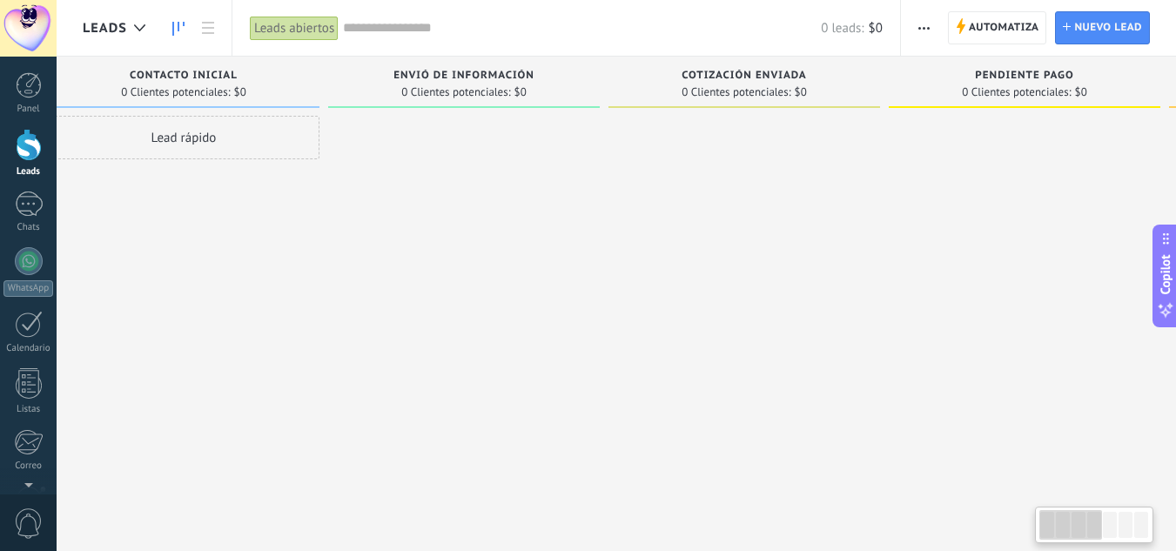
scroll to position [0, 0]
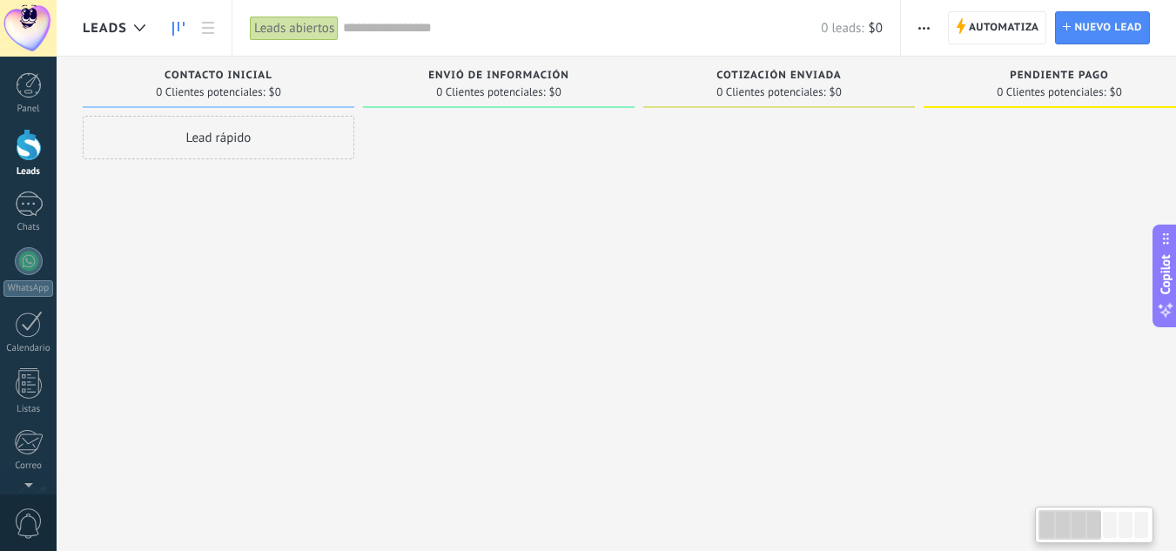
drag, startPoint x: 439, startPoint y: 219, endPoint x: 832, endPoint y: 265, distance: 396.1
click at [832, 265] on div at bounding box center [779, 278] width 272 height 324
drag, startPoint x: 683, startPoint y: 154, endPoint x: 819, endPoint y: 193, distance: 142.2
click at [818, 193] on div at bounding box center [779, 278] width 272 height 324
click at [29, 202] on div at bounding box center [29, 204] width 28 height 25
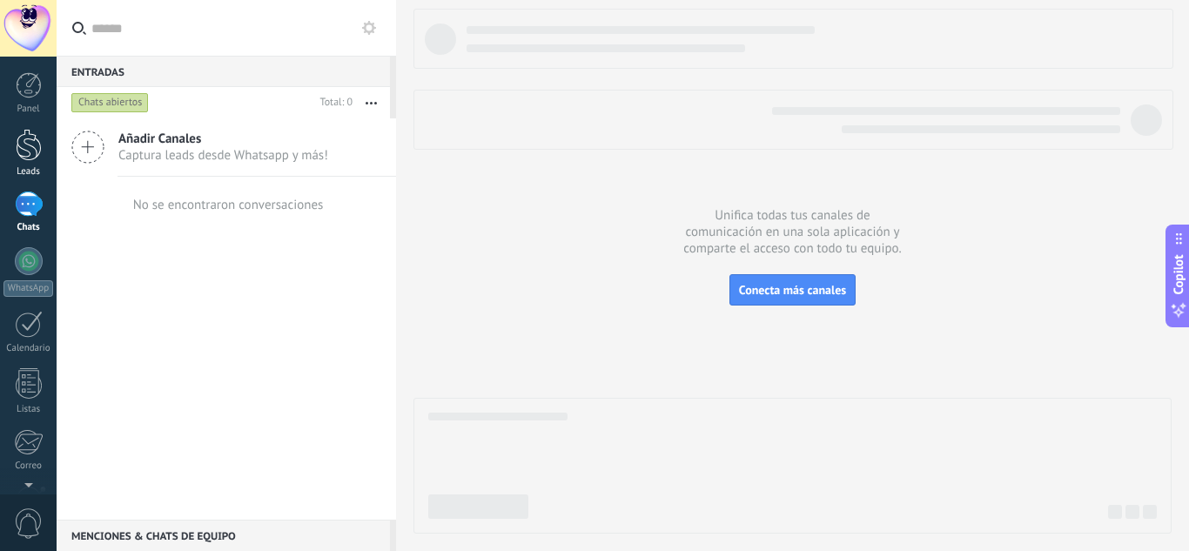
click at [33, 154] on div at bounding box center [29, 145] width 26 height 32
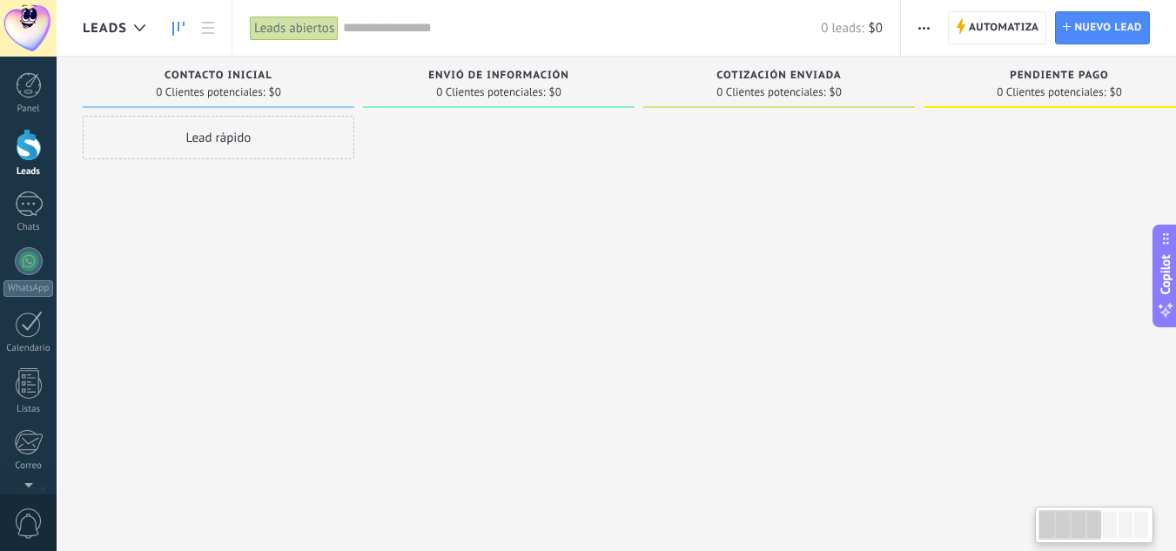
drag, startPoint x: 638, startPoint y: 178, endPoint x: 939, endPoint y: 225, distance: 304.8
click at [940, 225] on div "Leads Entrantes Solicitudes: [PHONE_NUMBER] Contacto Inicial 0 Clientes potenci…" at bounding box center [1073, 248] width 1980 height 383
click at [38, 212] on div at bounding box center [29, 204] width 28 height 25
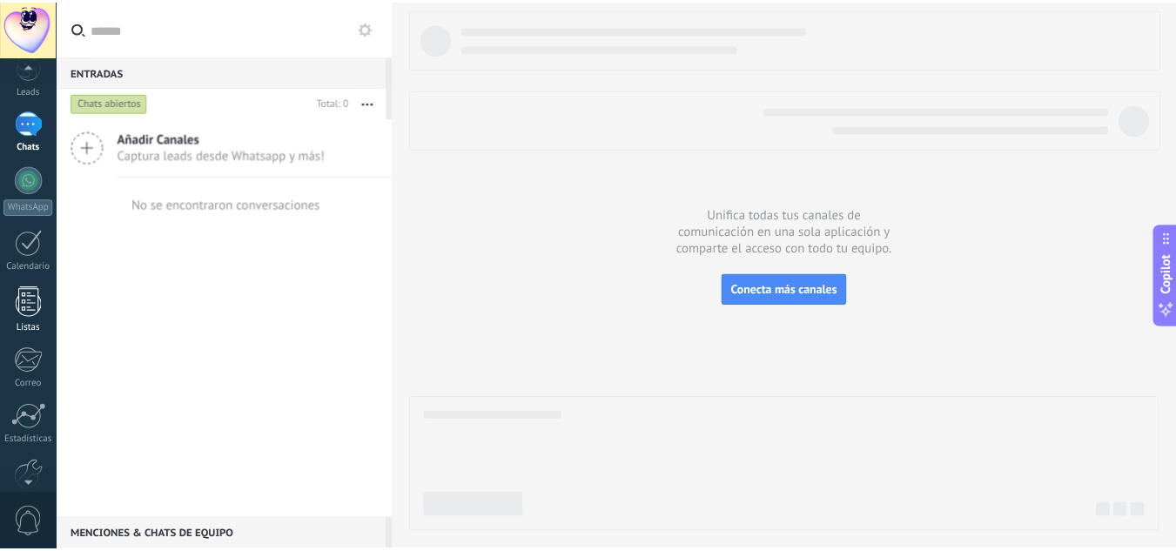
scroll to position [173, 0]
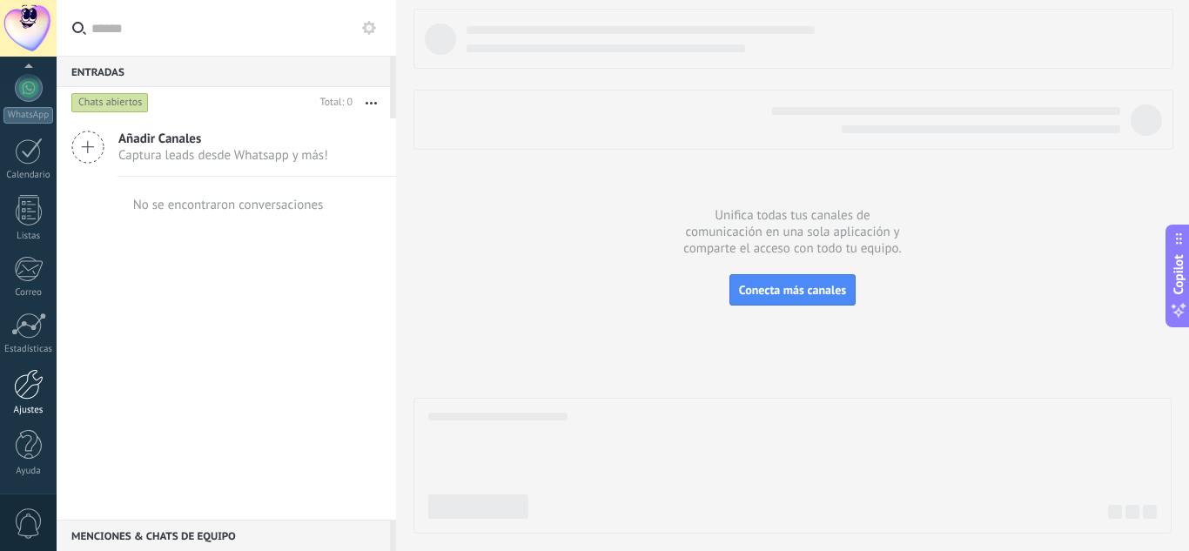
click at [25, 387] on div at bounding box center [29, 384] width 30 height 30
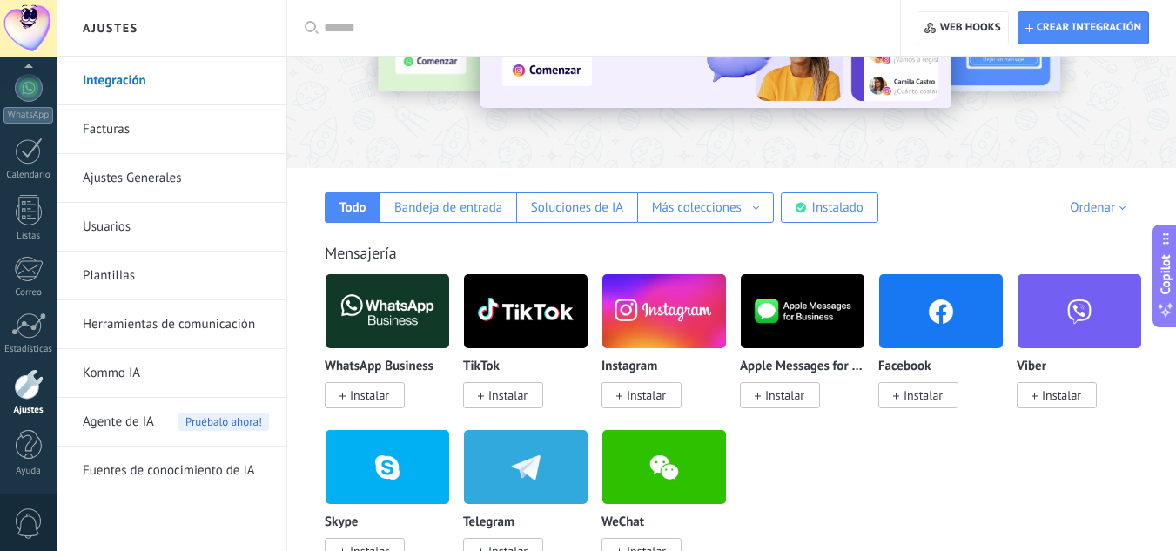
scroll to position [174, 0]
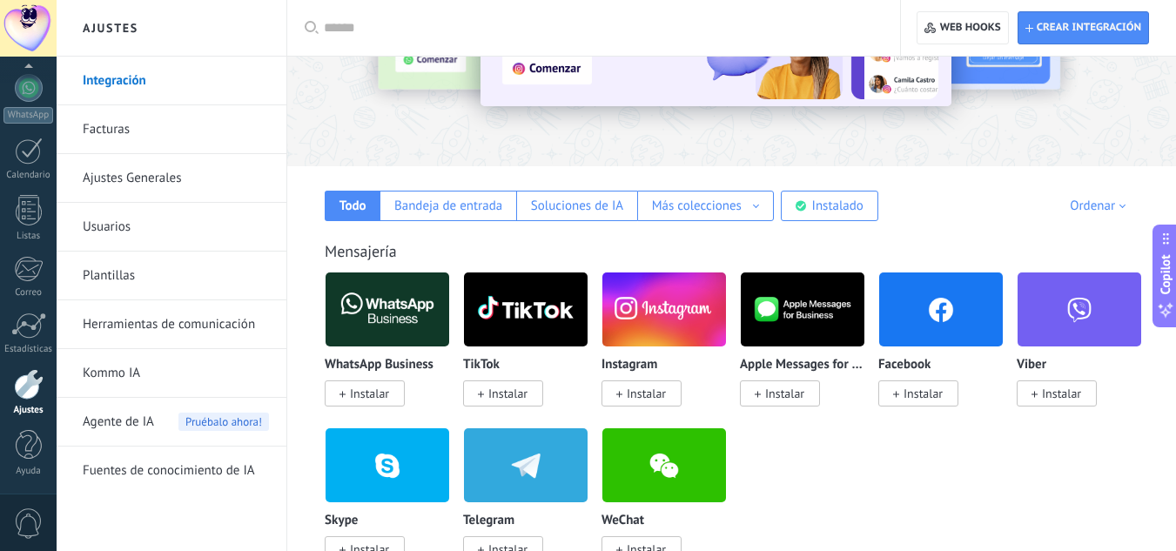
click at [341, 26] on input "text" at bounding box center [600, 28] width 552 height 18
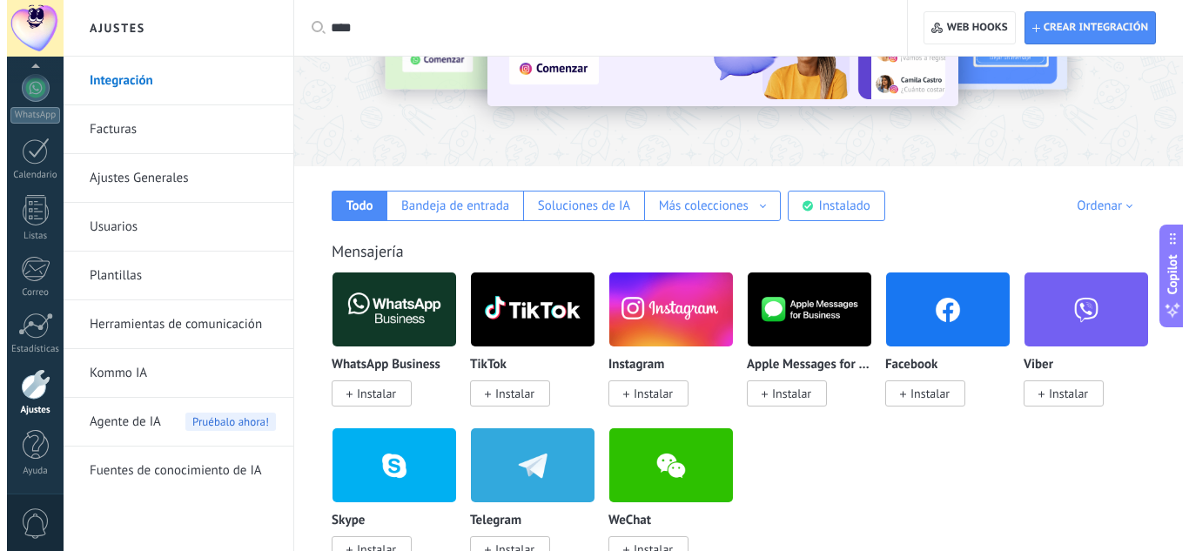
scroll to position [0, 0]
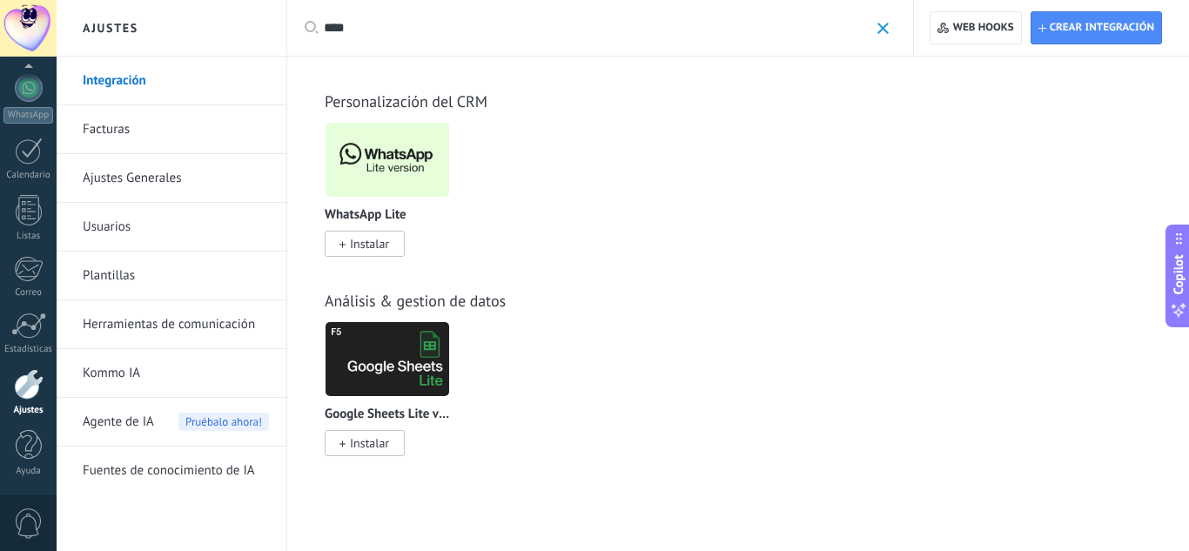
type input "****"
click at [881, 26] on span at bounding box center [883, 28] width 11 height 11
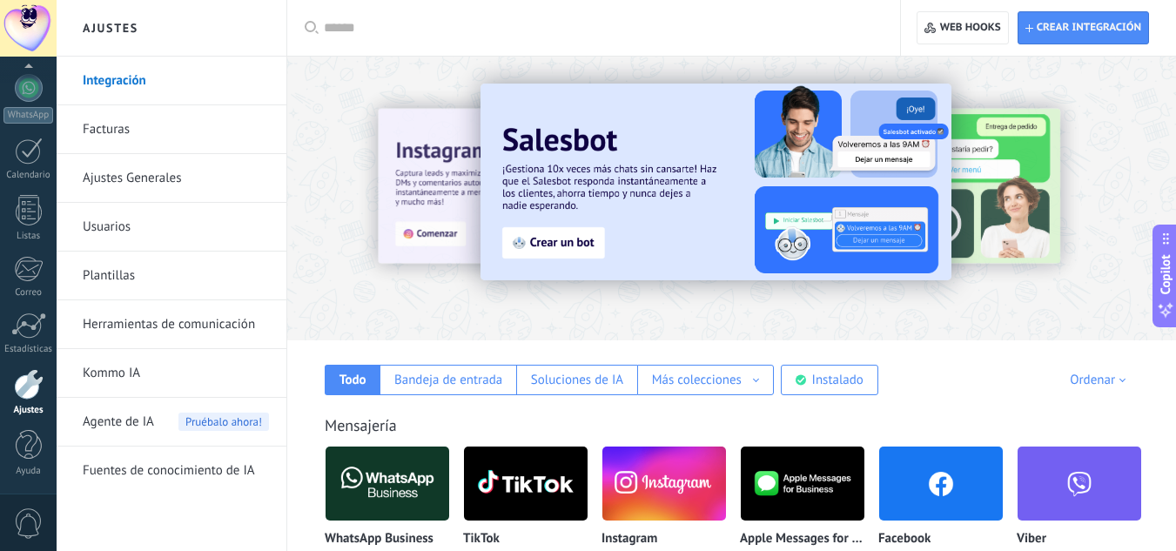
click at [468, 25] on input "text" at bounding box center [600, 28] width 552 height 18
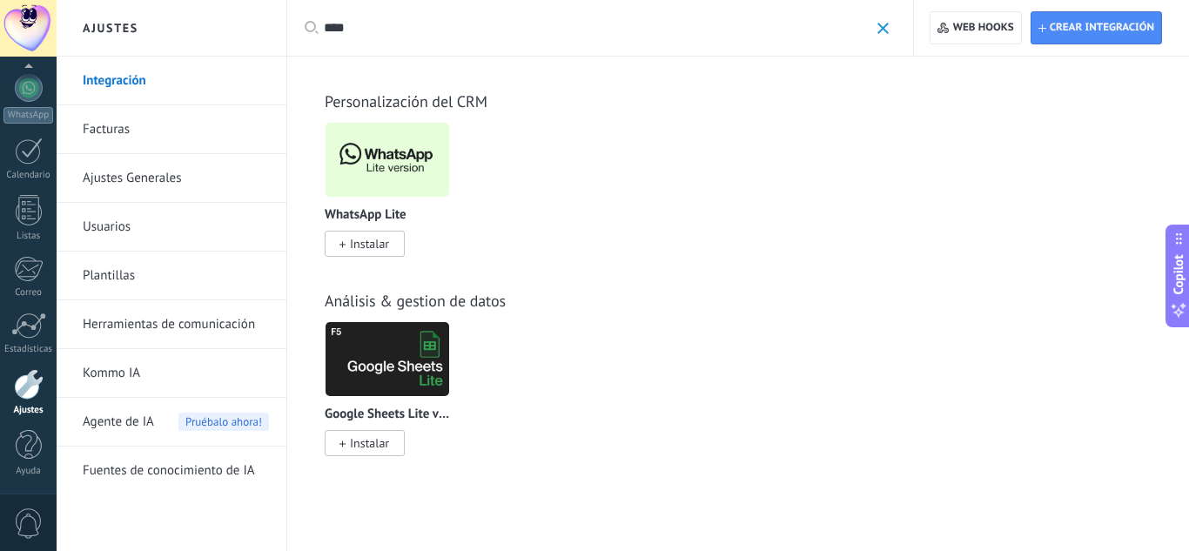
type input "****"
click at [372, 243] on span "Instalar" at bounding box center [369, 244] width 39 height 16
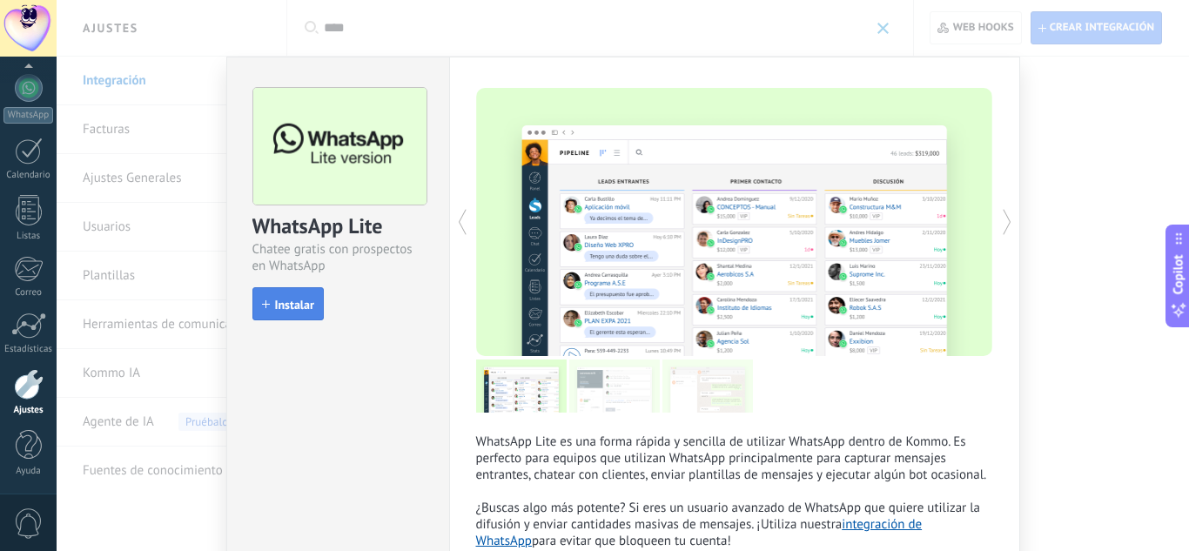
click at [303, 299] on span "Instalar" at bounding box center [294, 305] width 39 height 12
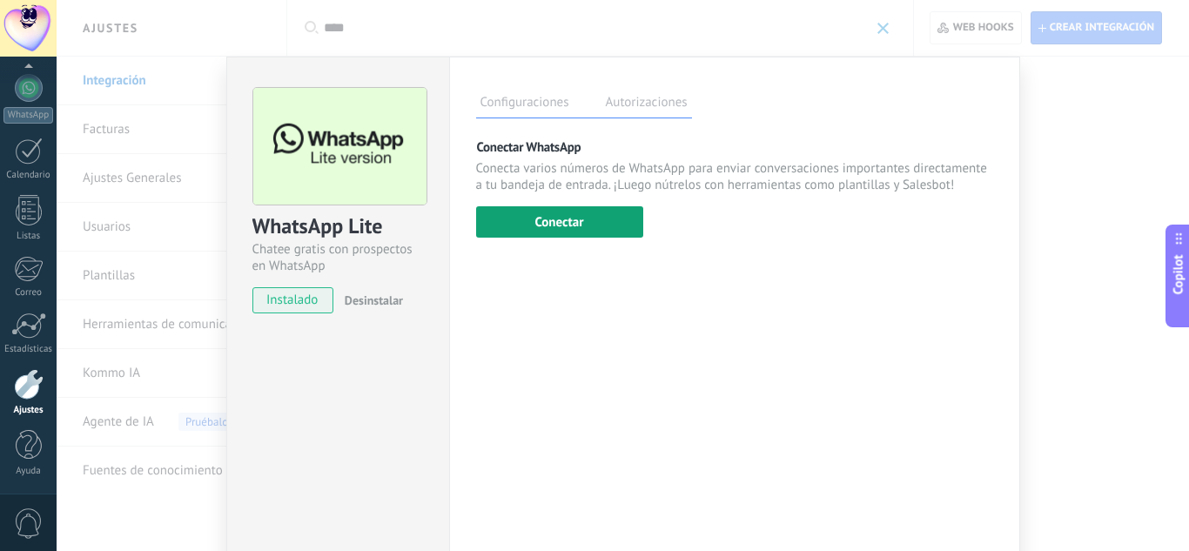
click at [616, 227] on button "Conectar" at bounding box center [559, 221] width 167 height 31
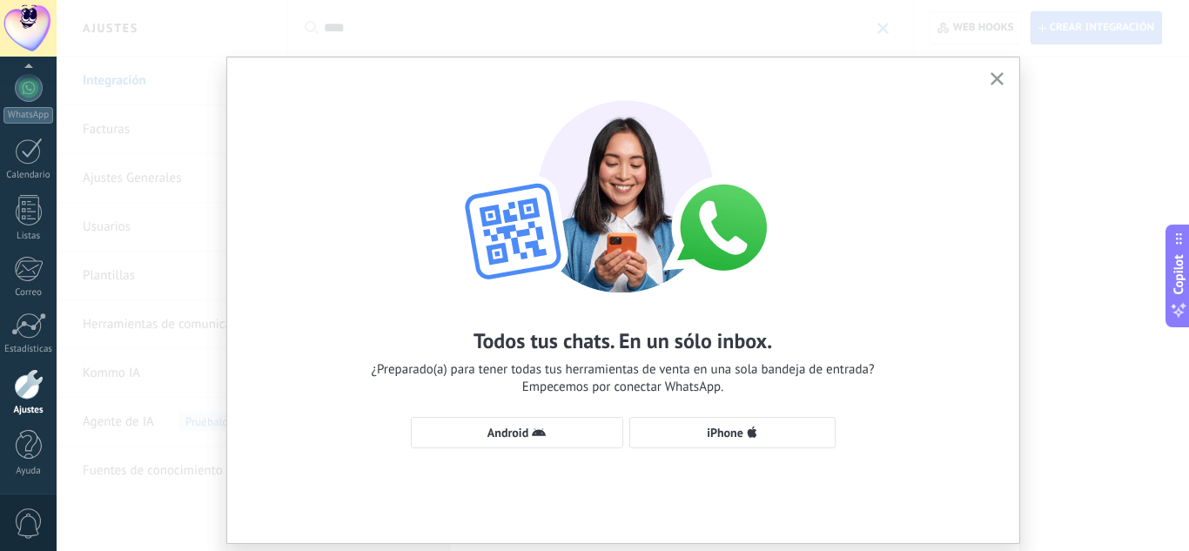
scroll to position [50, 0]
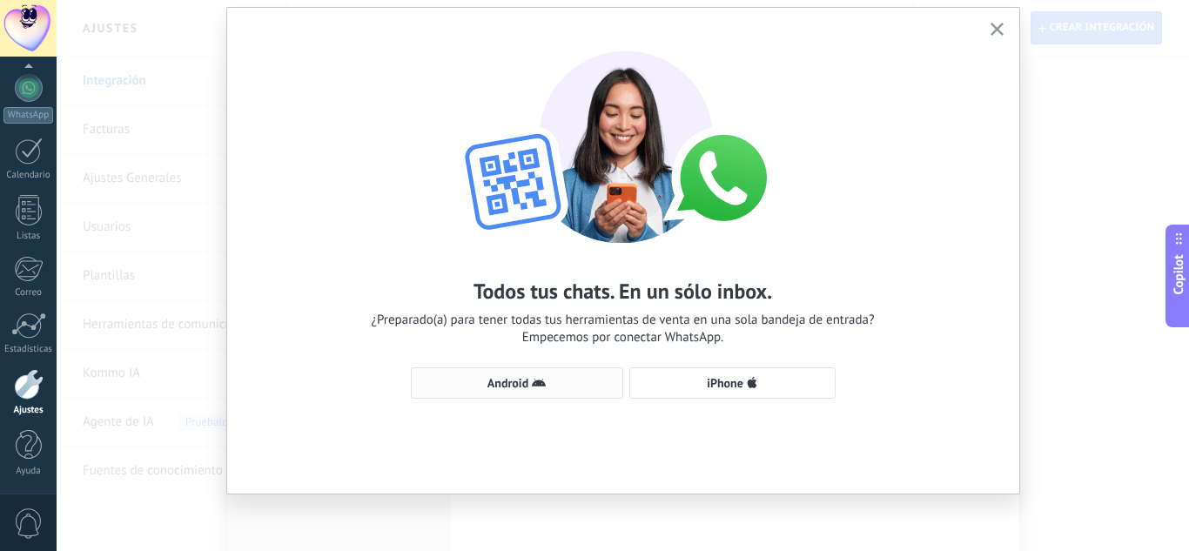
click at [545, 385] on span "Android" at bounding box center [517, 383] width 193 height 14
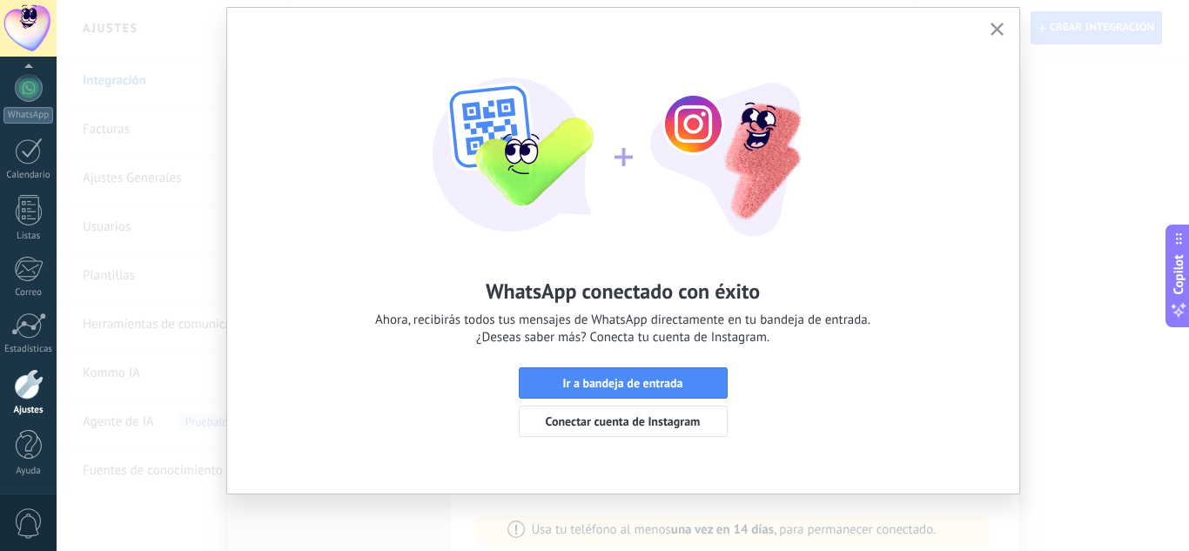
click at [991, 26] on use "button" at bounding box center [997, 29] width 13 height 13
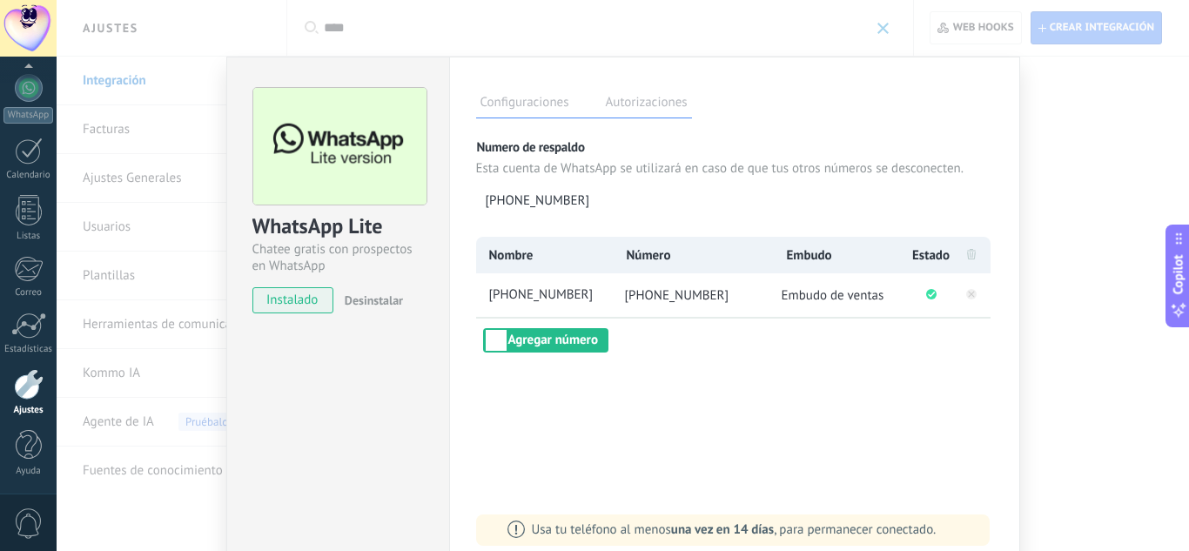
click at [1050, 206] on div "WhatsApp Lite Chatee gratis con prospectos en WhatsApp instalado Desinstalar Co…" at bounding box center [623, 275] width 1133 height 551
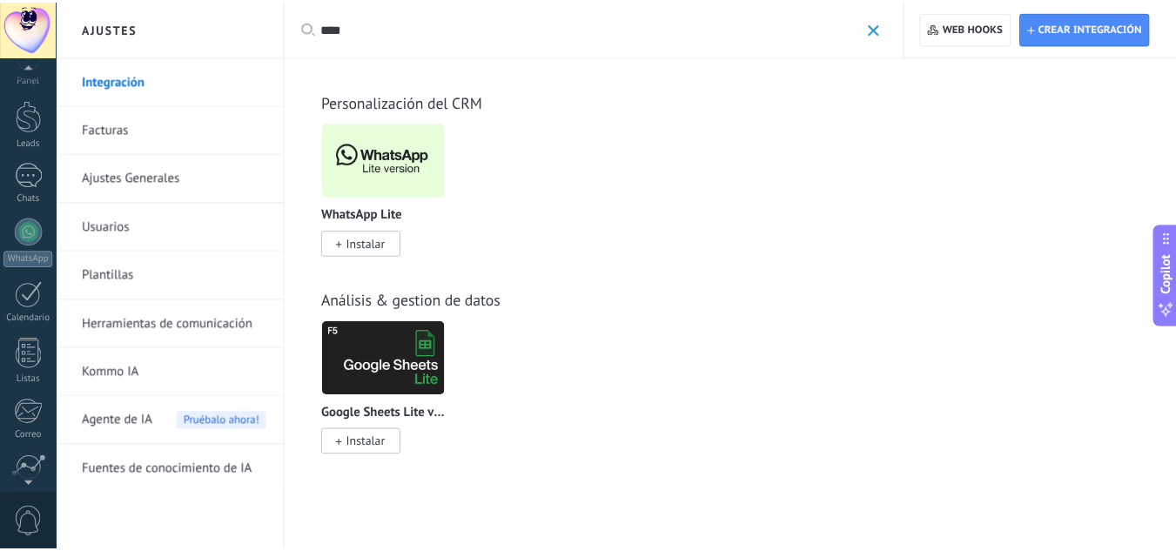
scroll to position [25, 0]
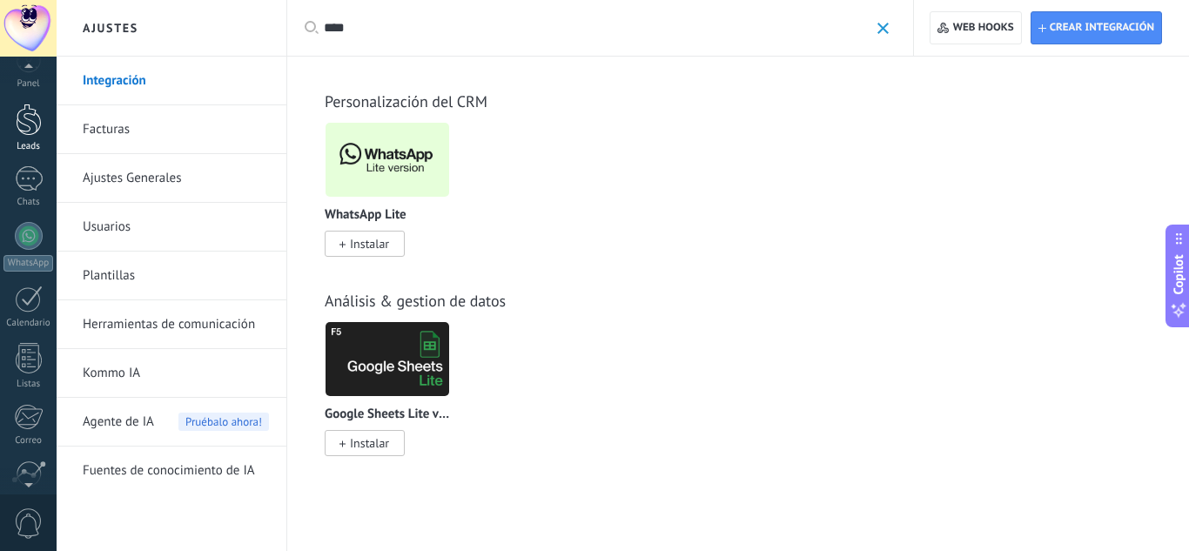
click at [19, 123] on div at bounding box center [29, 120] width 26 height 32
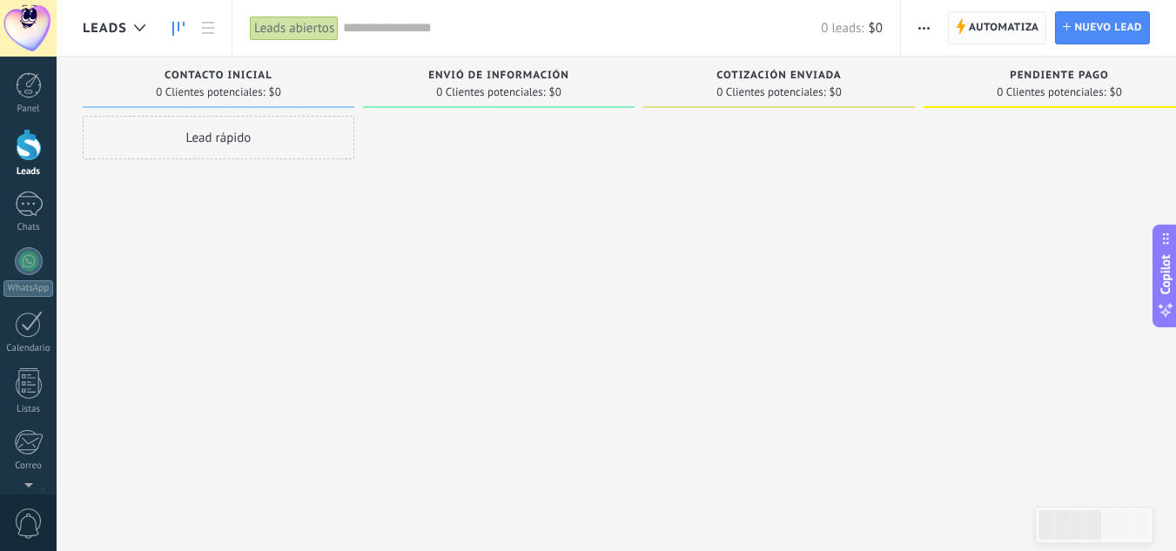
click at [976, 29] on span "Automatiza" at bounding box center [1004, 27] width 71 height 31
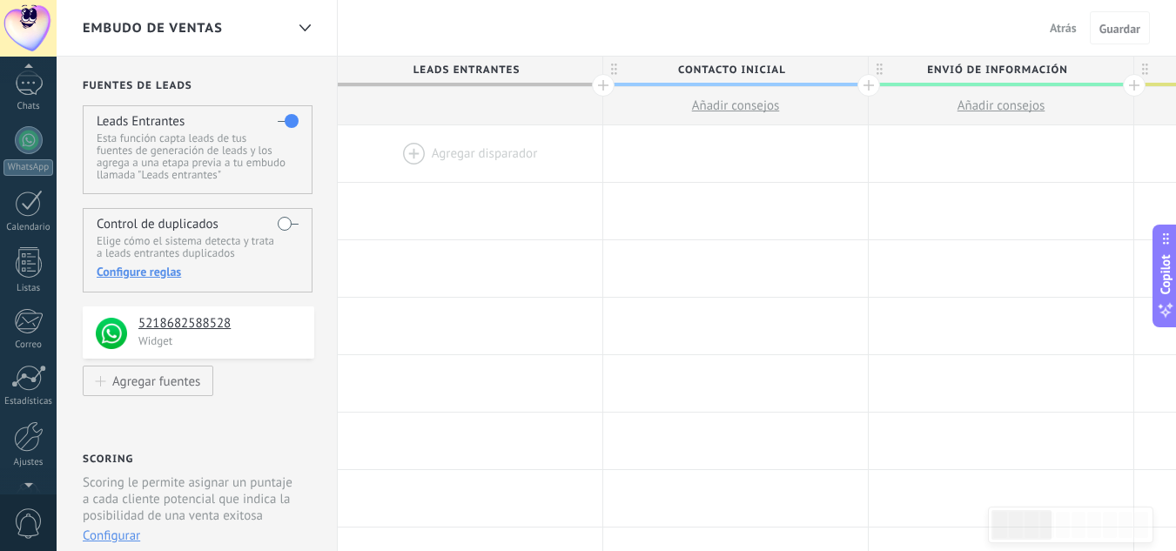
scroll to position [122, 0]
click at [25, 434] on div at bounding box center [29, 436] width 30 height 30
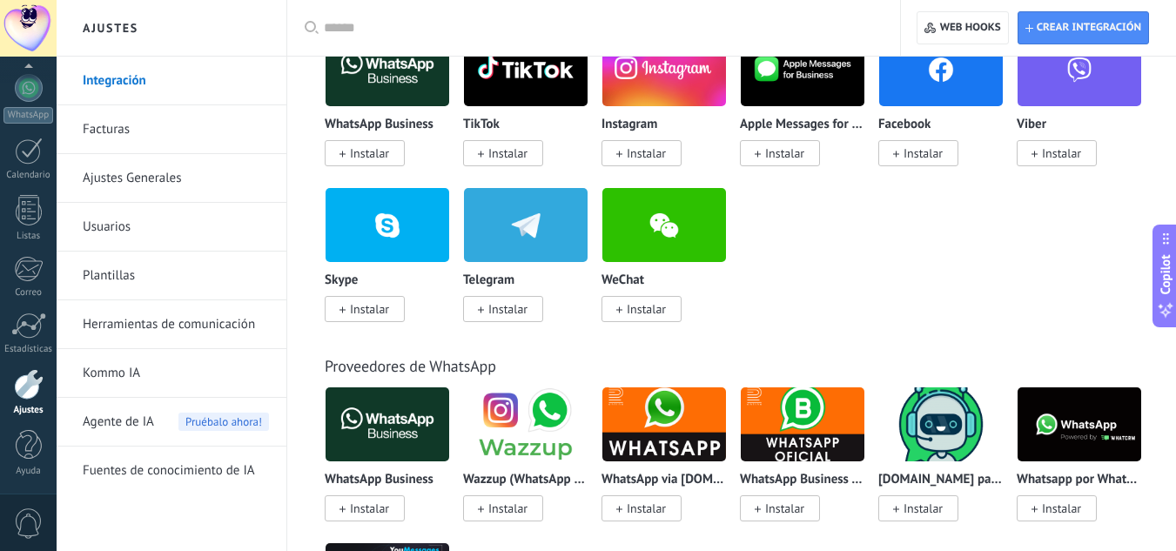
scroll to position [412, 0]
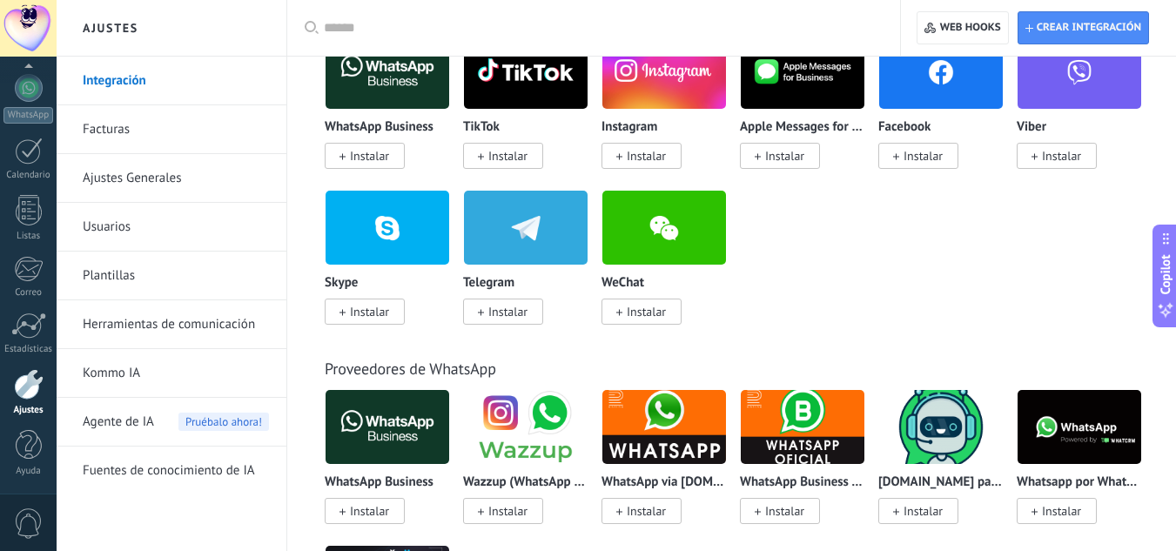
click at [589, 36] on input "text" at bounding box center [600, 28] width 552 height 18
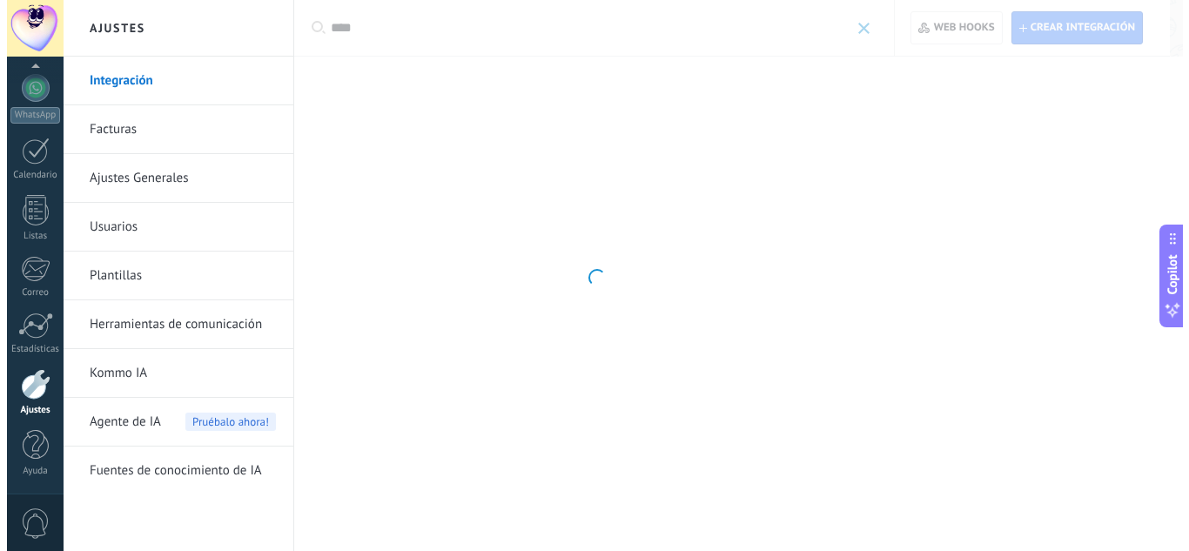
scroll to position [0, 0]
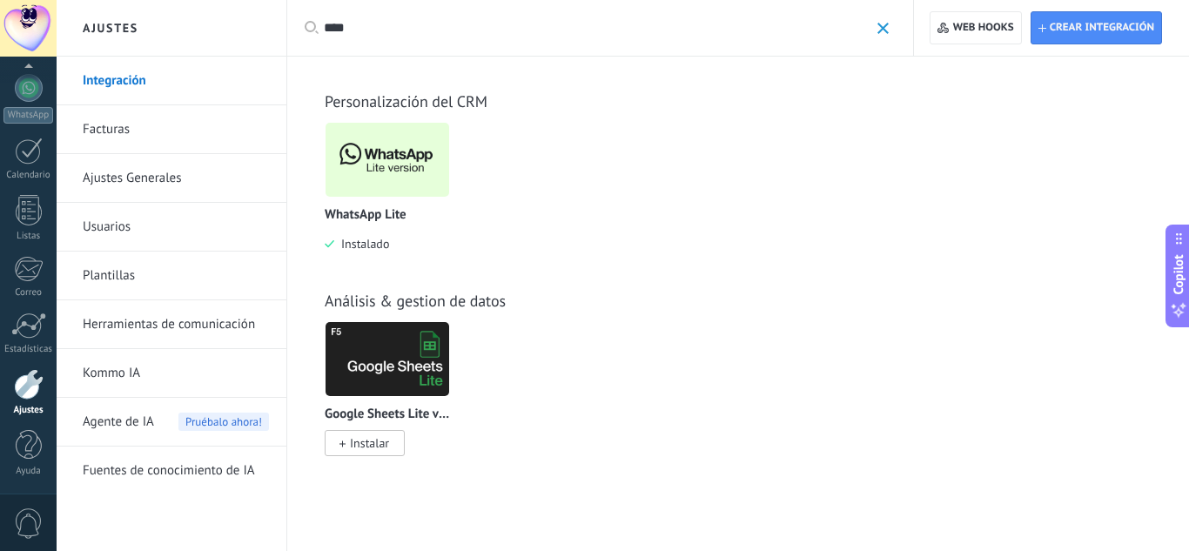
type input "****"
click at [378, 154] on img at bounding box center [388, 160] width 124 height 84
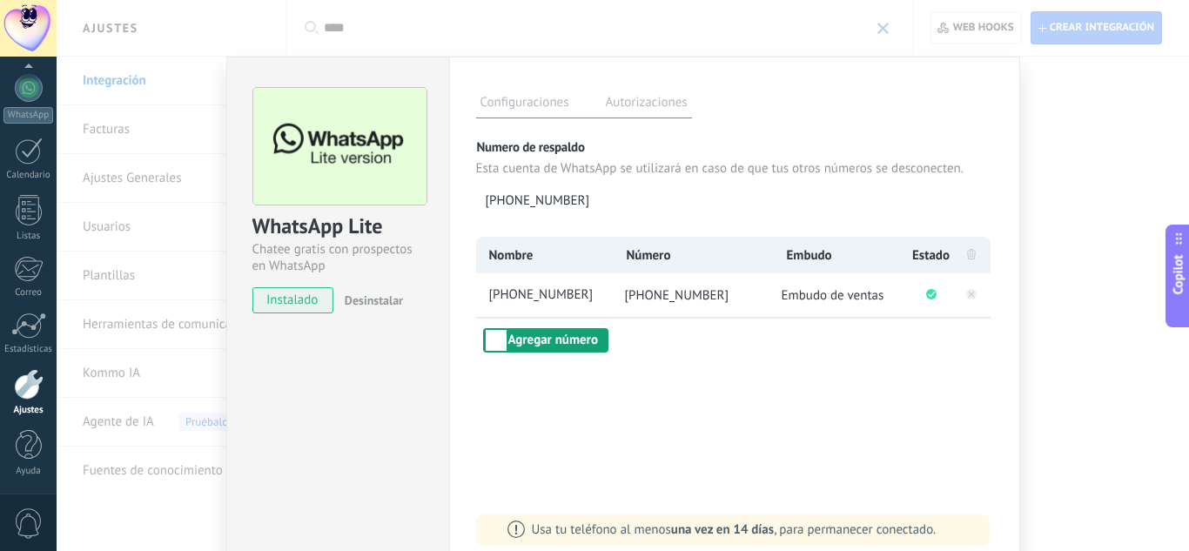
click at [500, 341] on button "Agregar número" at bounding box center [545, 340] width 125 height 24
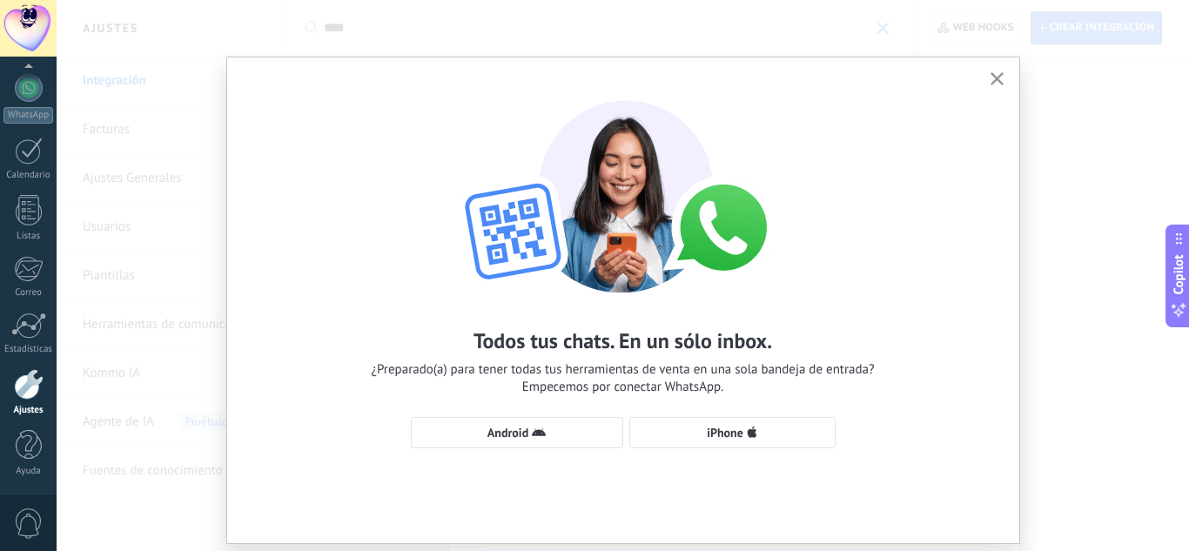
click at [995, 78] on use "button" at bounding box center [997, 78] width 13 height 13
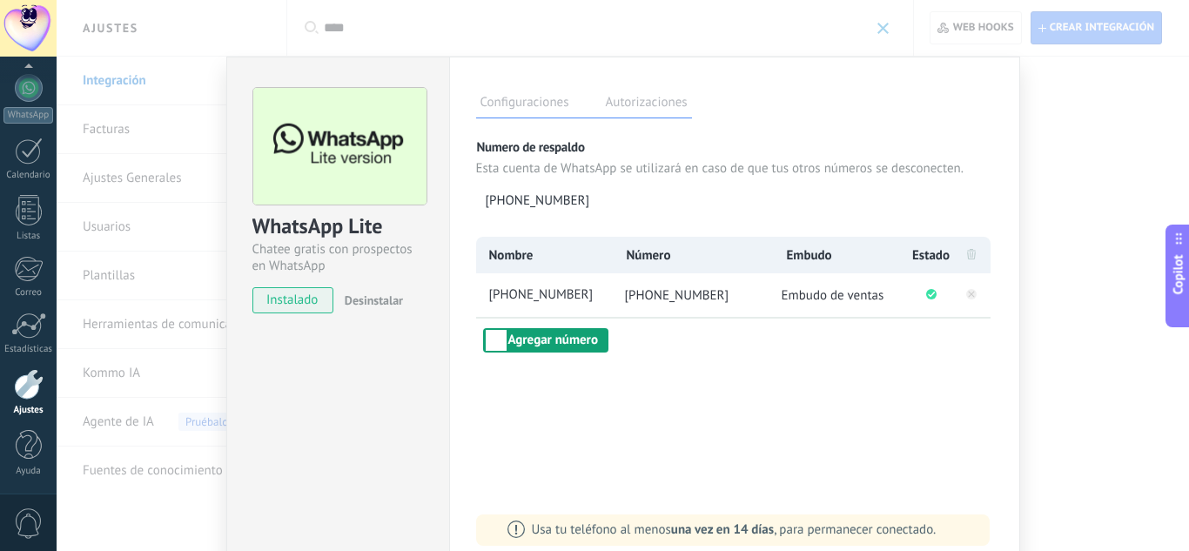
click at [528, 338] on button "Agregar número" at bounding box center [545, 340] width 125 height 24
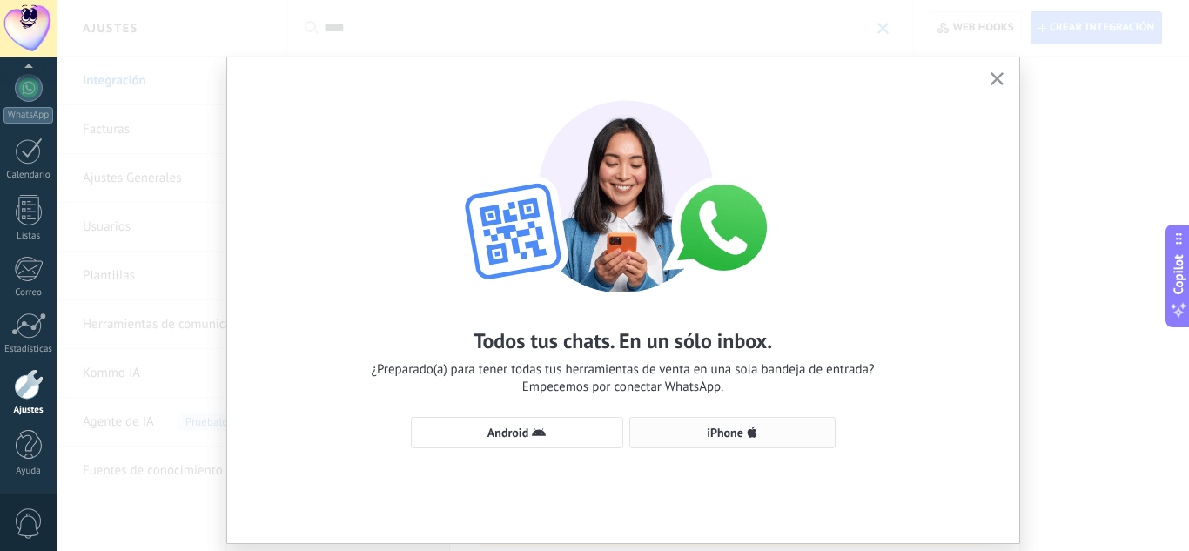
click at [710, 434] on span "iPhone" at bounding box center [725, 433] width 37 height 12
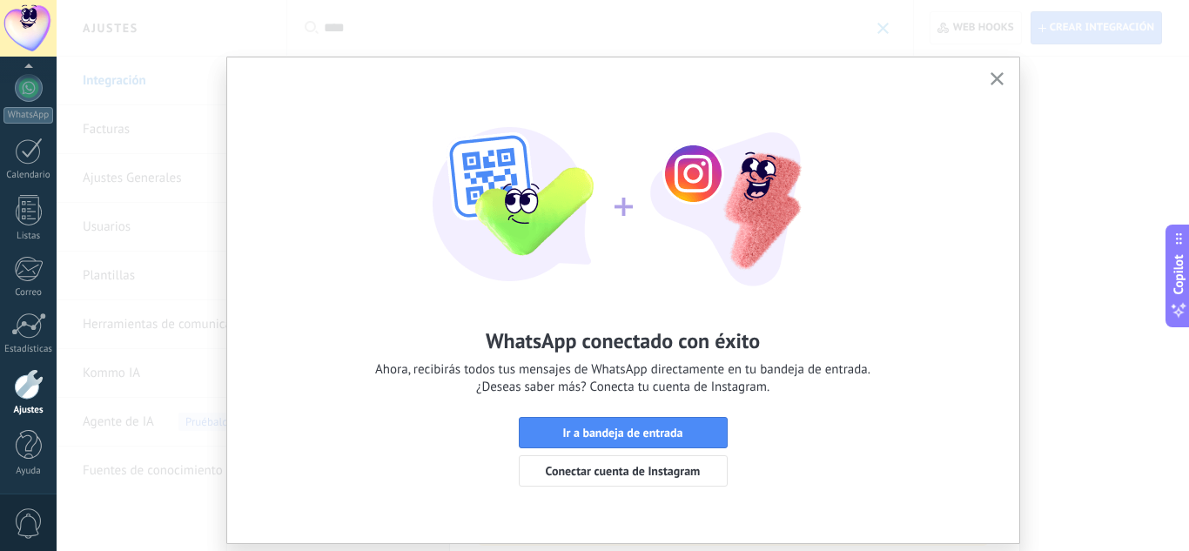
click at [993, 78] on use "button" at bounding box center [997, 78] width 13 height 13
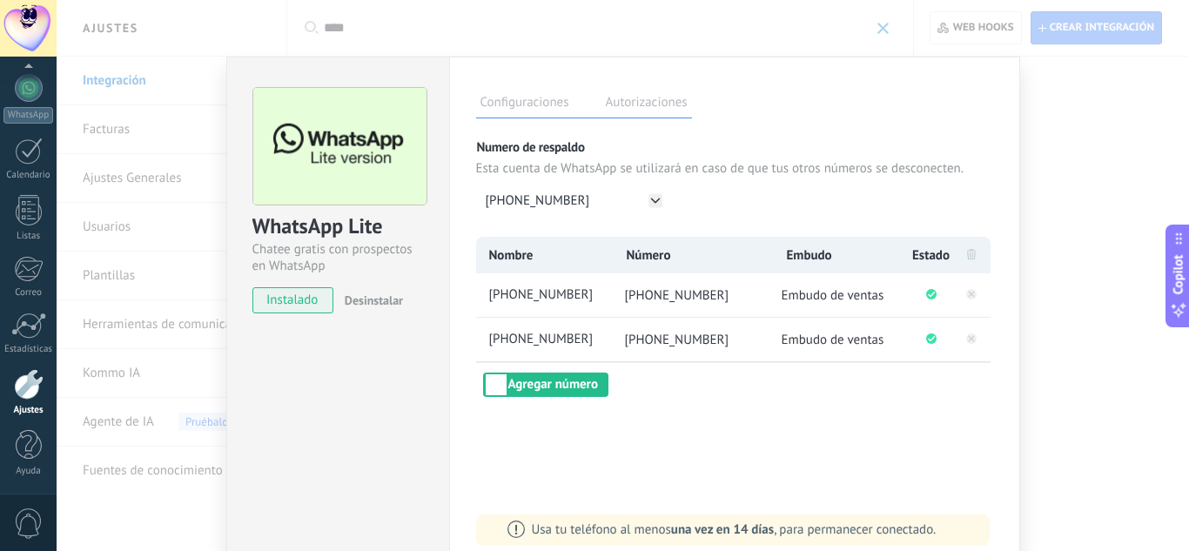
click at [158, 301] on div "WhatsApp Lite Chatee gratis con prospectos en WhatsApp instalado Desinstalar Co…" at bounding box center [623, 275] width 1133 height 551
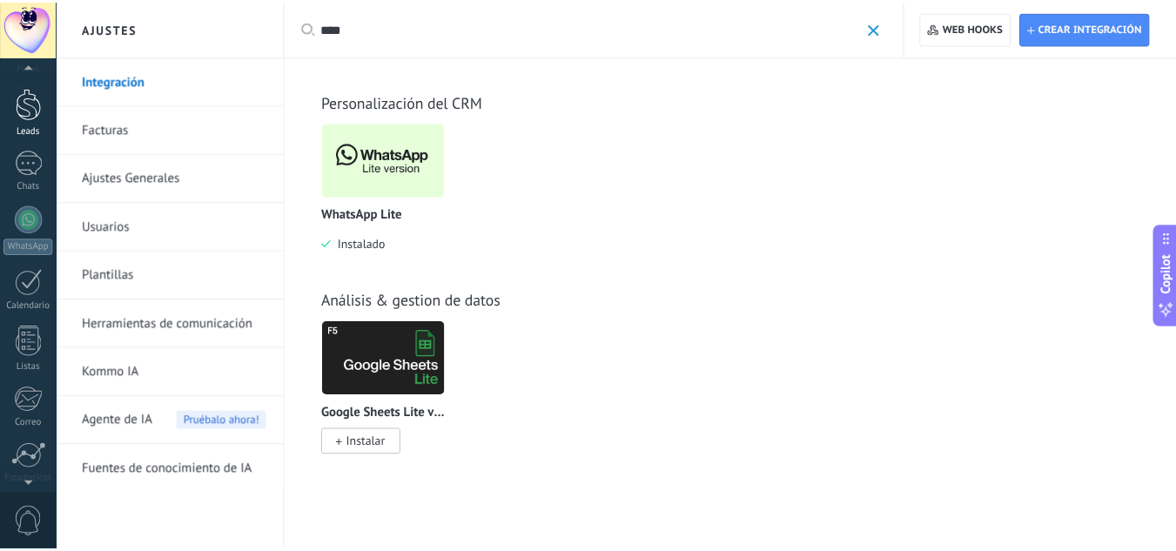
scroll to position [39, 0]
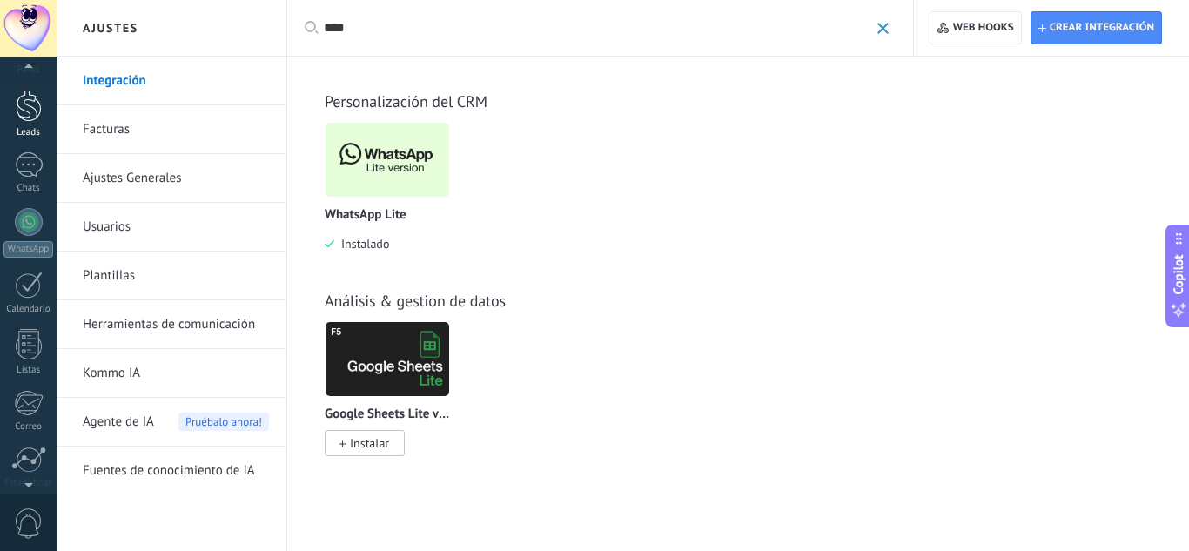
click at [28, 115] on div at bounding box center [29, 106] width 26 height 32
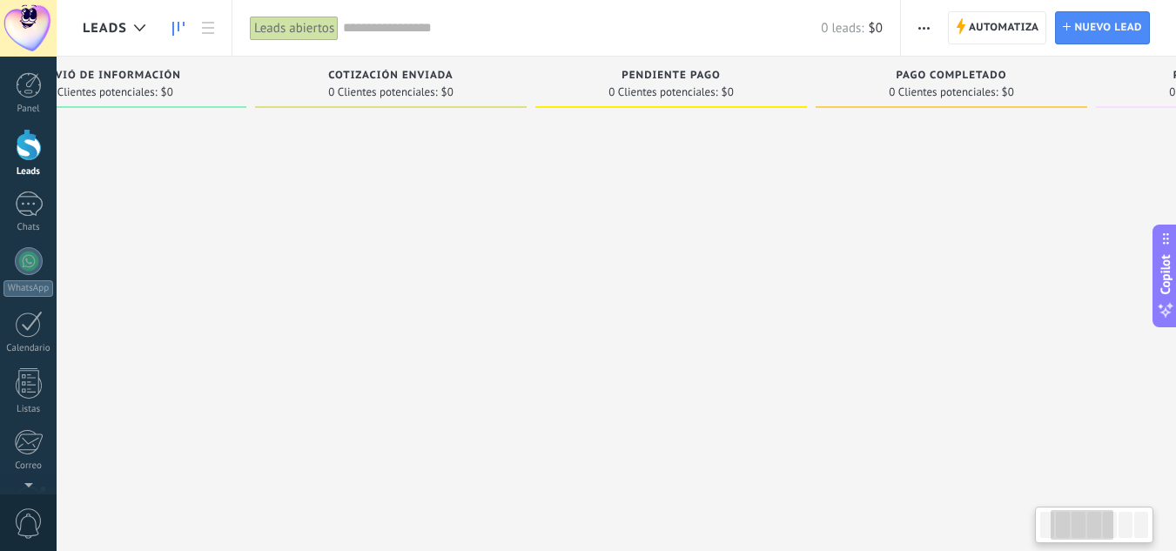
drag, startPoint x: 691, startPoint y: 184, endPoint x: 180, endPoint y: 181, distance: 511.1
click at [255, 185] on div at bounding box center [391, 278] width 272 height 324
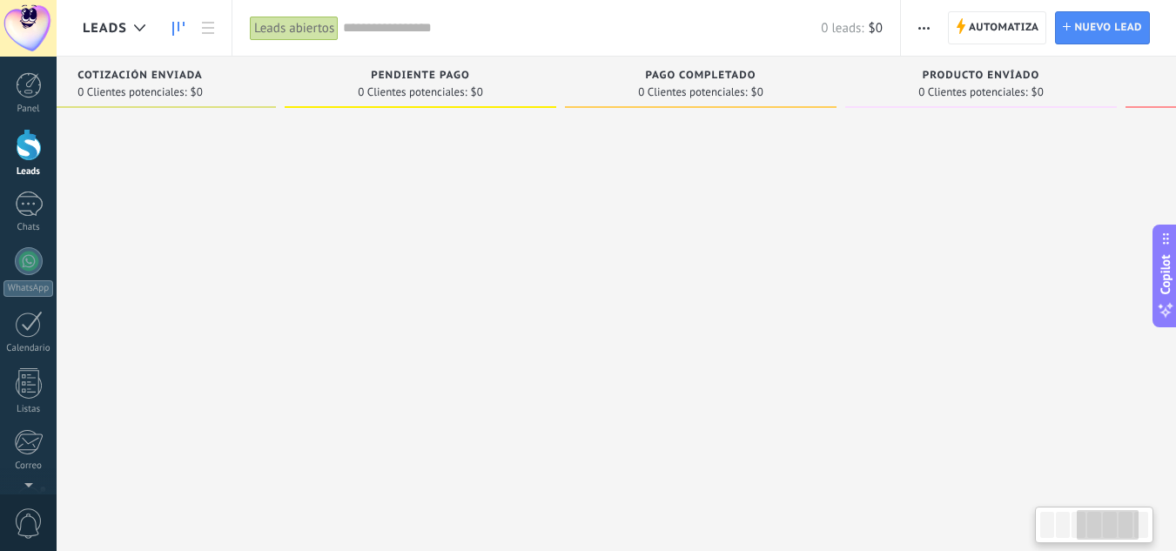
scroll to position [0, 886]
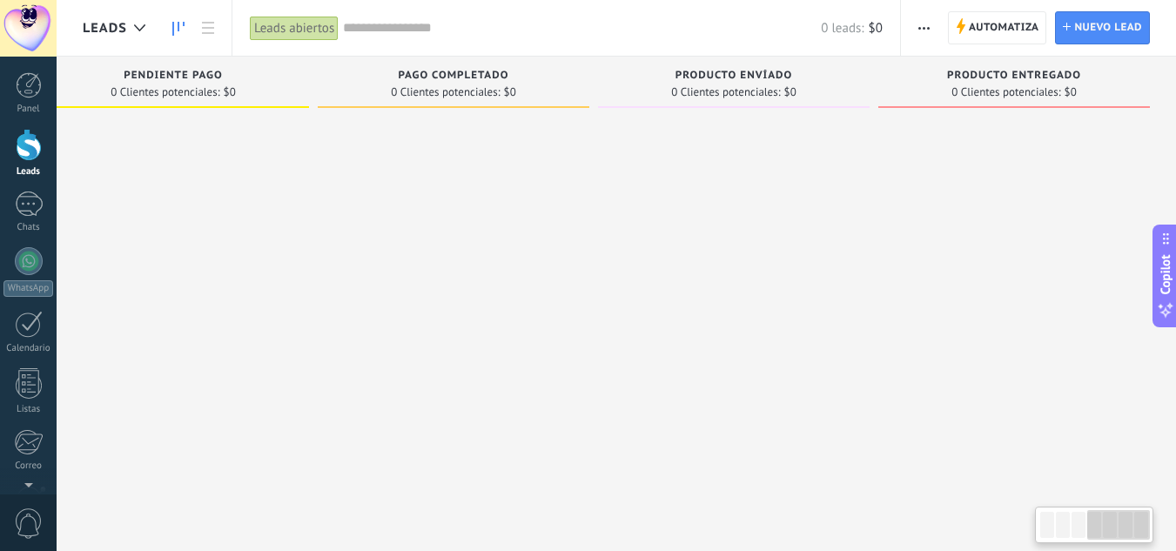
drag, startPoint x: 886, startPoint y: 160, endPoint x: 226, endPoint y: 167, distance: 660.9
click at [226, 167] on div "Leads Entrantes Solicitudes: [PHONE_NUMBER] Contacto Inicial 0 Clientes potenci…" at bounding box center [186, 248] width 1980 height 383
drag, startPoint x: 825, startPoint y: 159, endPoint x: 452, endPoint y: 180, distance: 374.1
click at [452, 180] on div "Leads Entrantes Solicitudes: [PHONE_NUMBER] Contacto Inicial 0 Clientes potenci…" at bounding box center [186, 248] width 1980 height 383
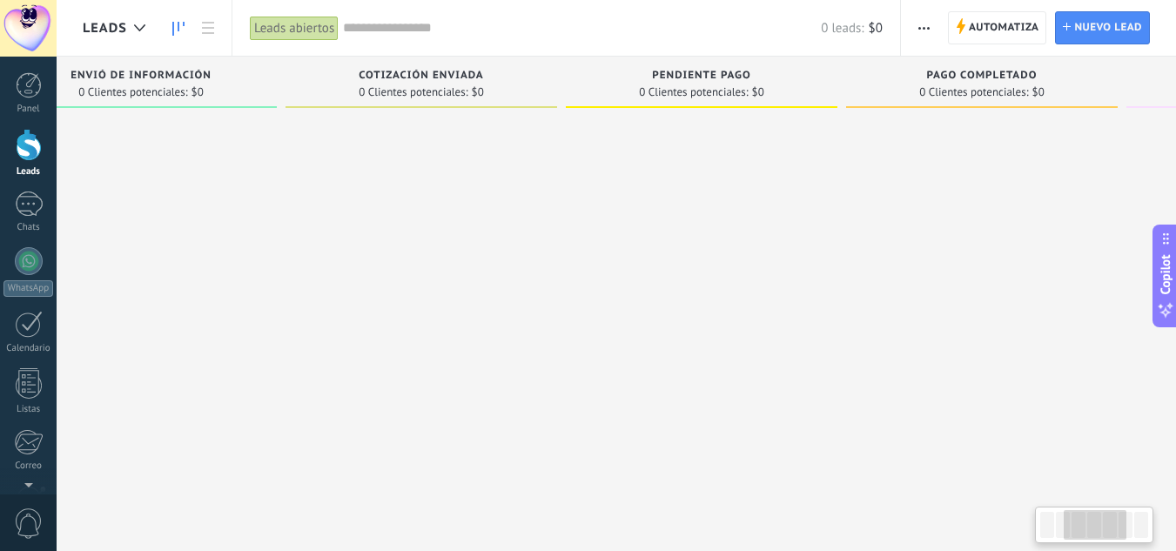
drag, startPoint x: 427, startPoint y: 212, endPoint x: 991, endPoint y: 206, distance: 564.2
click at [987, 205] on div at bounding box center [982, 278] width 272 height 324
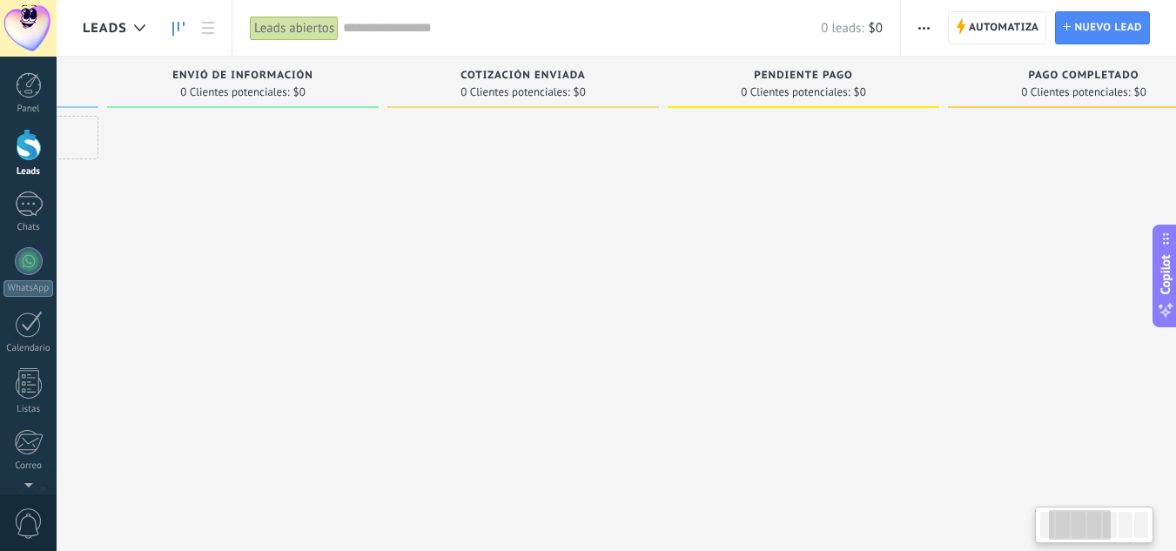
scroll to position [0, 165]
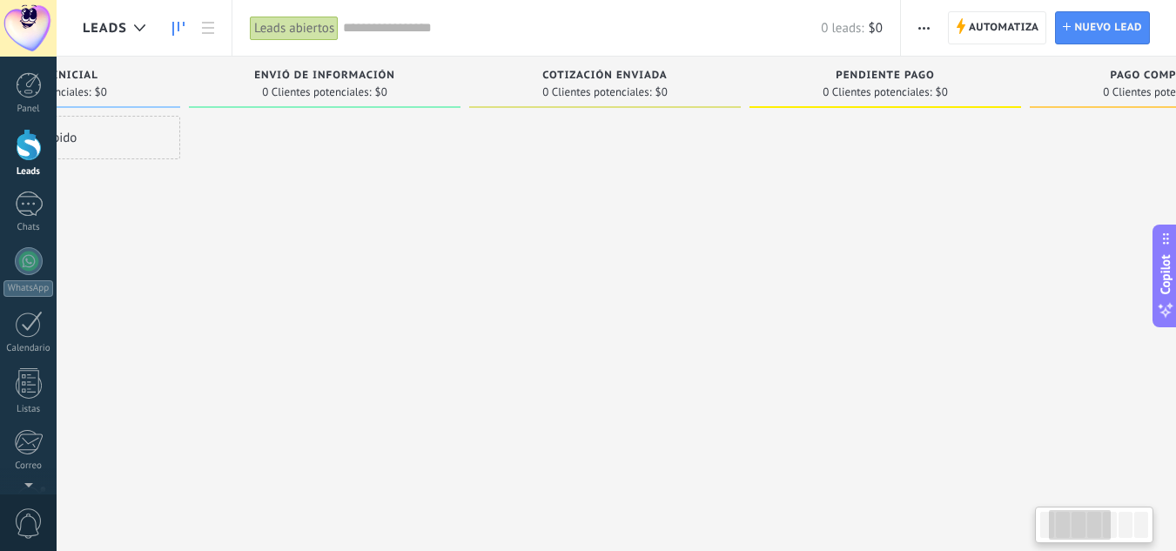
drag, startPoint x: 540, startPoint y: 269, endPoint x: 694, endPoint y: 238, distance: 157.3
click at [694, 238] on div at bounding box center [605, 278] width 272 height 324
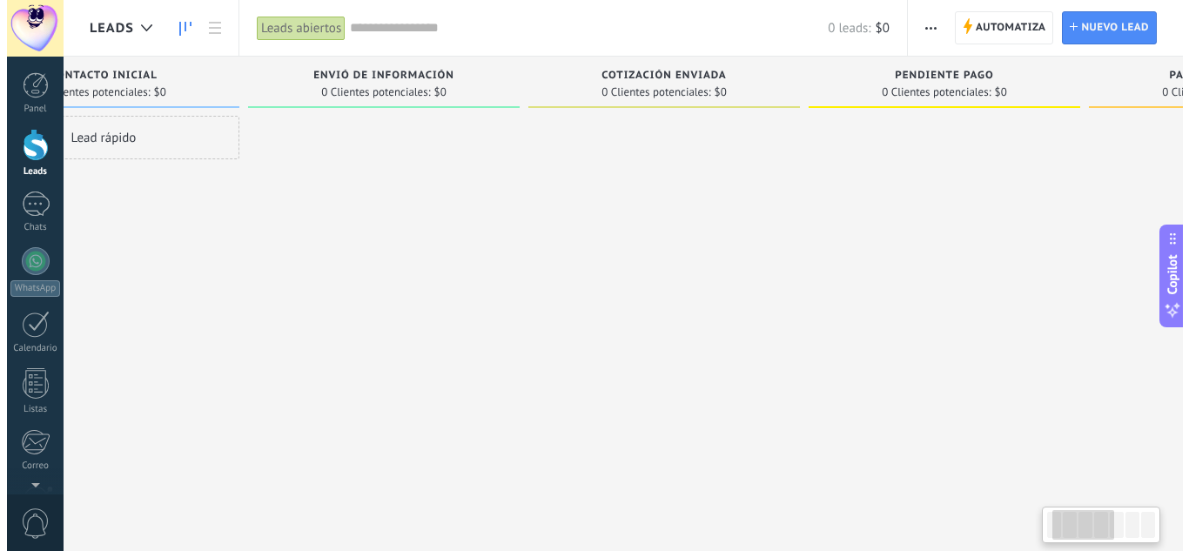
scroll to position [0, 0]
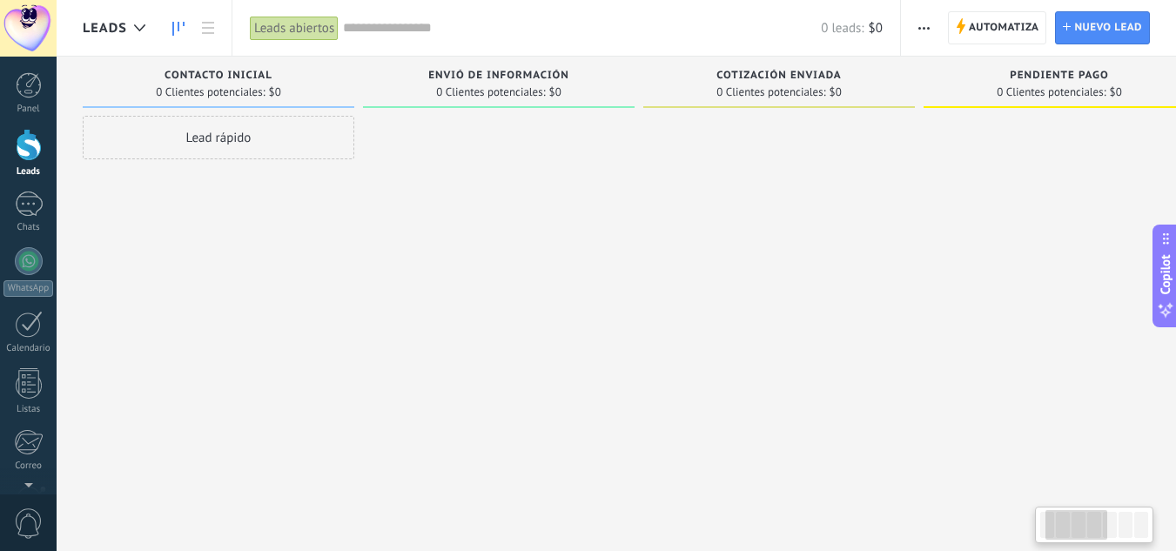
drag, startPoint x: 246, startPoint y: 196, endPoint x: 433, endPoint y: 194, distance: 187.2
click at [433, 194] on div at bounding box center [499, 278] width 272 height 324
click at [138, 28] on icon at bounding box center [139, 27] width 11 height 7
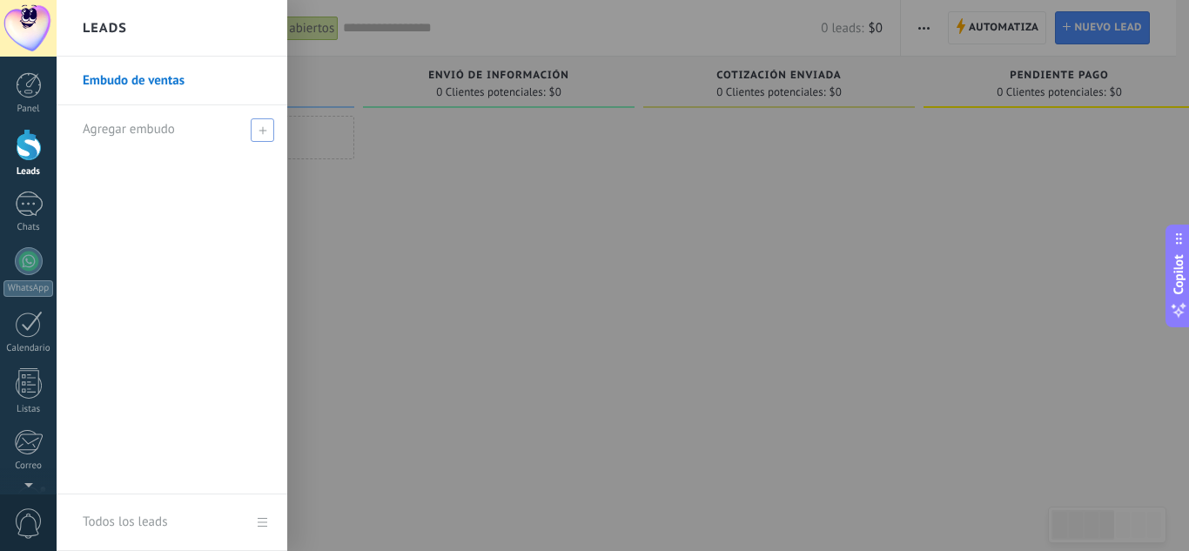
click at [261, 129] on icon at bounding box center [263, 130] width 8 height 8
type input "*******"
click at [84, 125] on input "*******" at bounding box center [165, 130] width 164 height 28
type input "**********"
click at [264, 129] on span at bounding box center [265, 130] width 16 height 12
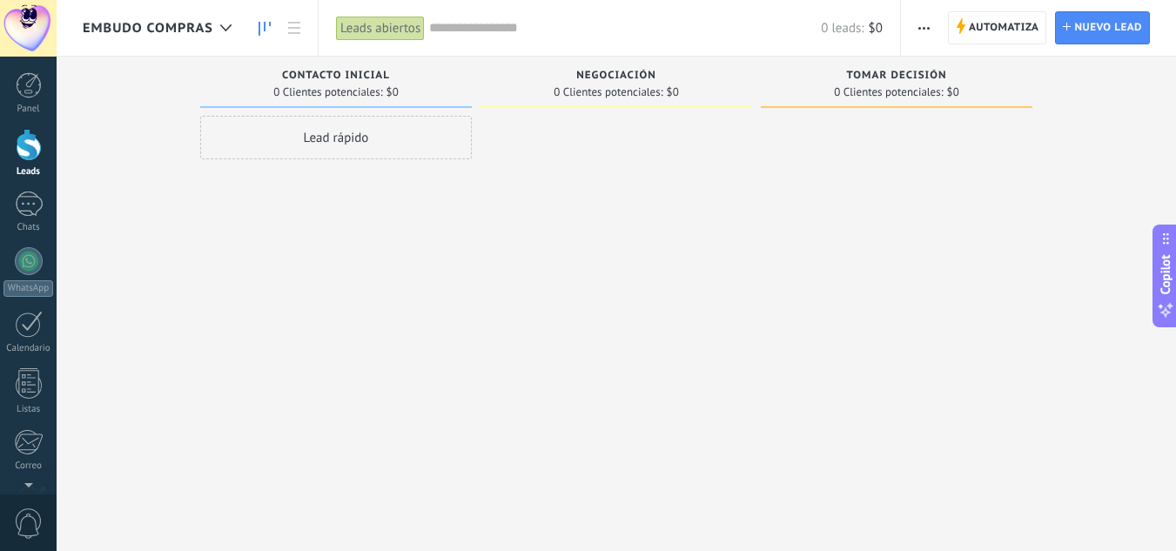
drag, startPoint x: 572, startPoint y: 230, endPoint x: 561, endPoint y: 233, distance: 11.8
click at [561, 233] on div at bounding box center [617, 278] width 272 height 324
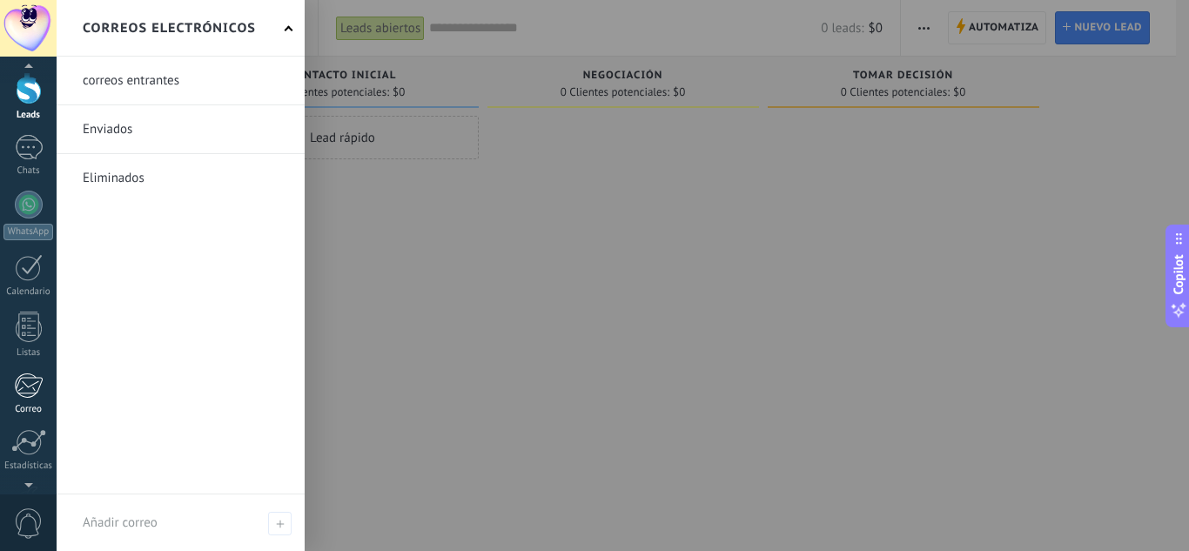
scroll to position [173, 0]
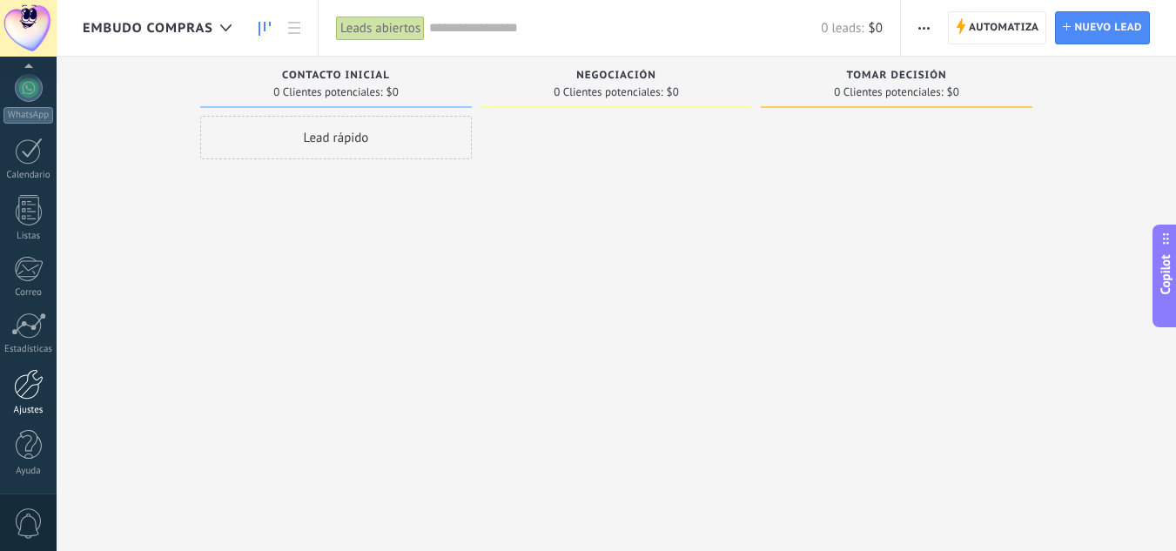
click at [21, 388] on div at bounding box center [29, 384] width 30 height 30
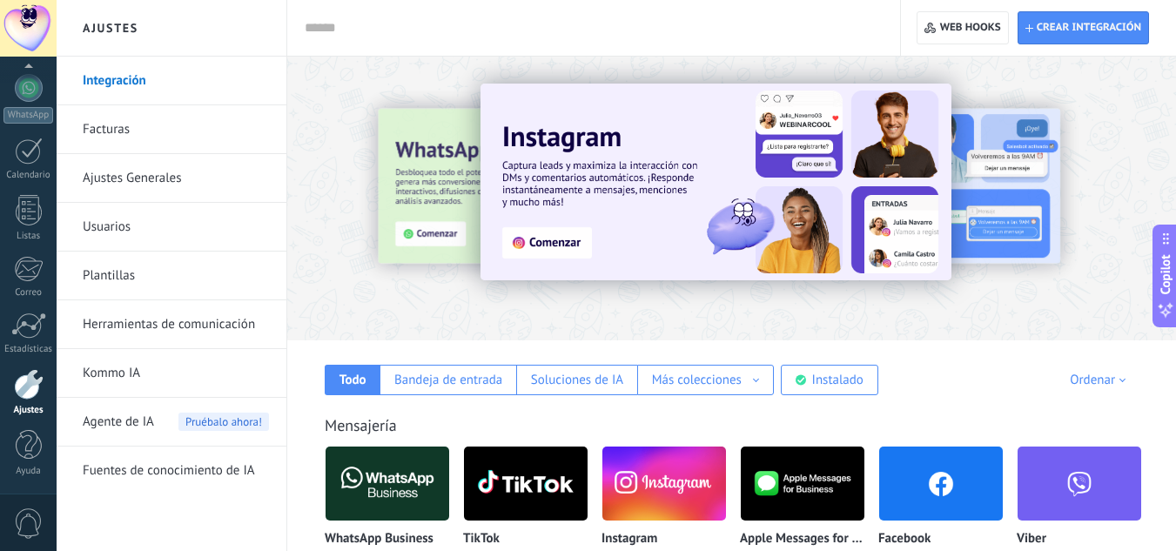
click at [378, 31] on input "text" at bounding box center [590, 28] width 571 height 18
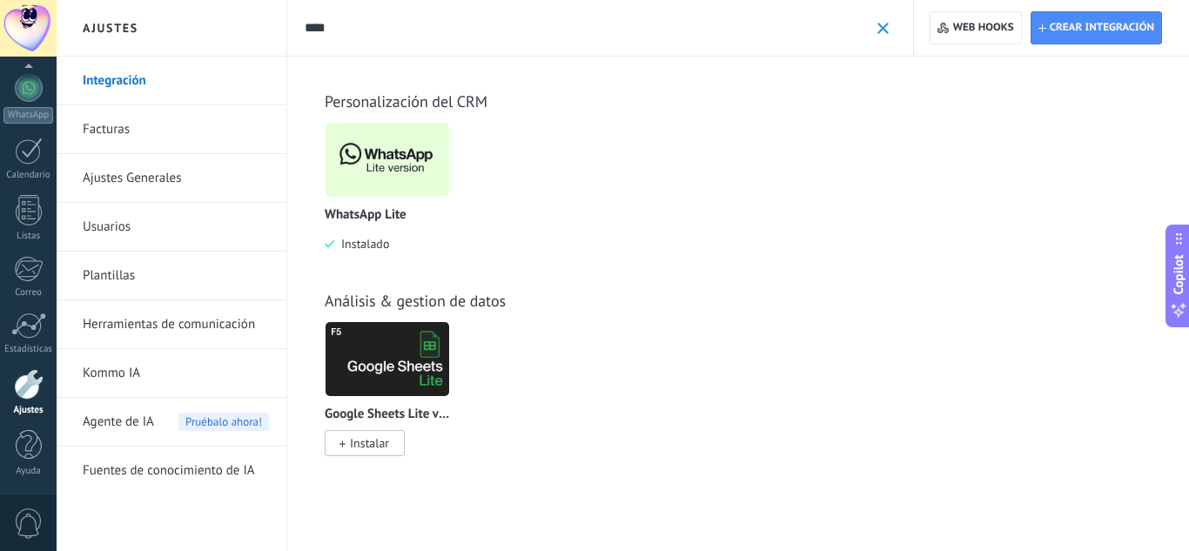
type input "****"
click at [373, 146] on img at bounding box center [388, 160] width 124 height 84
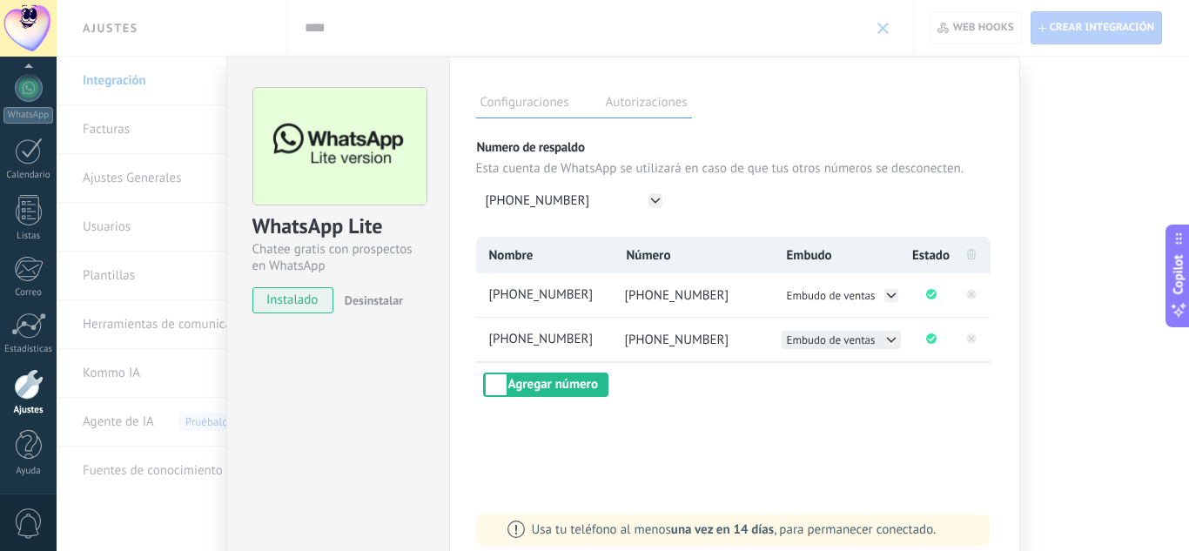
click at [888, 339] on icon at bounding box center [892, 340] width 14 height 14
click at [821, 357] on span "Embudo Compras" at bounding box center [830, 358] width 84 height 15
click at [582, 292] on span "[PHONE_NUMBER]" at bounding box center [549, 295] width 126 height 18
drag, startPoint x: 588, startPoint y: 293, endPoint x: 479, endPoint y: 293, distance: 108.8
click at [479, 293] on li "**********" at bounding box center [544, 295] width 136 height 44
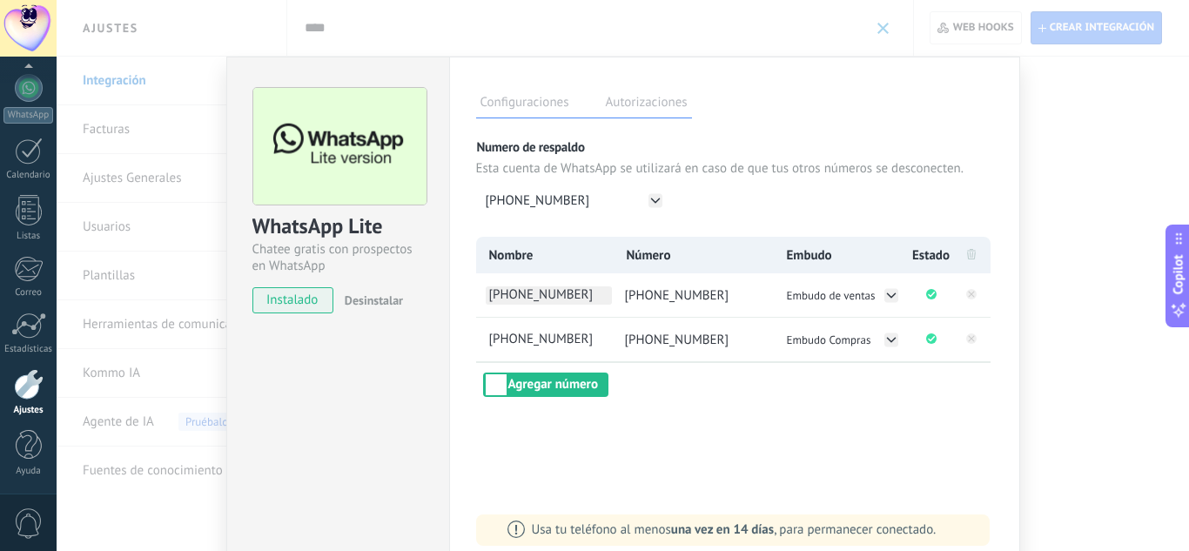
click at [512, 297] on span "[PHONE_NUMBER]" at bounding box center [549, 295] width 126 height 18
click at [512, 297] on input "**********" at bounding box center [549, 295] width 126 height 18
type input "******"
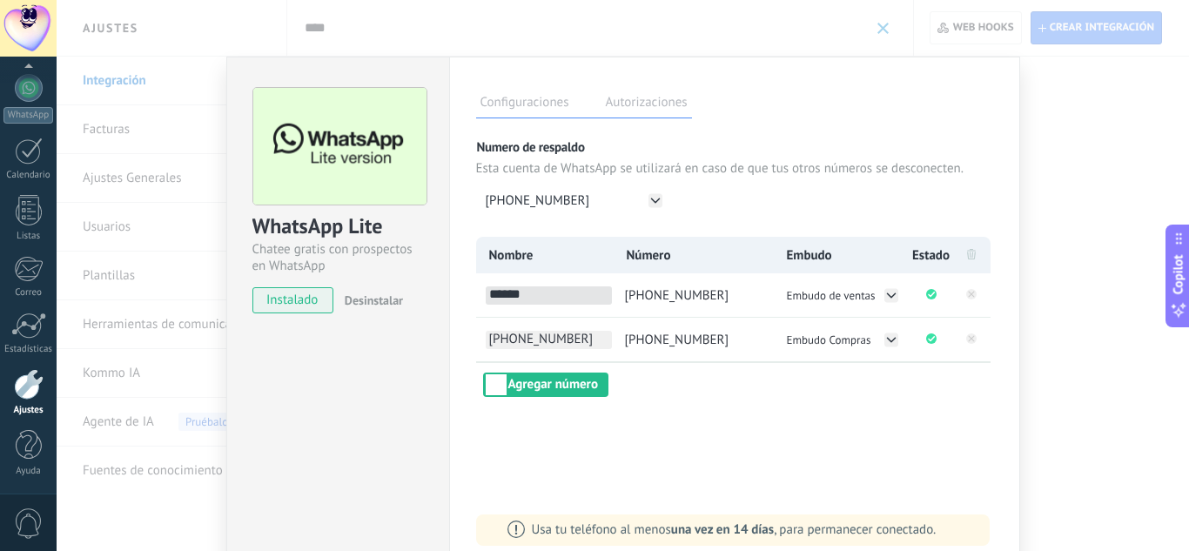
click at [517, 334] on span "[PHONE_NUMBER]" at bounding box center [549, 340] width 126 height 18
click at [517, 334] on input "**********" at bounding box center [549, 340] width 126 height 18
type input "**********"
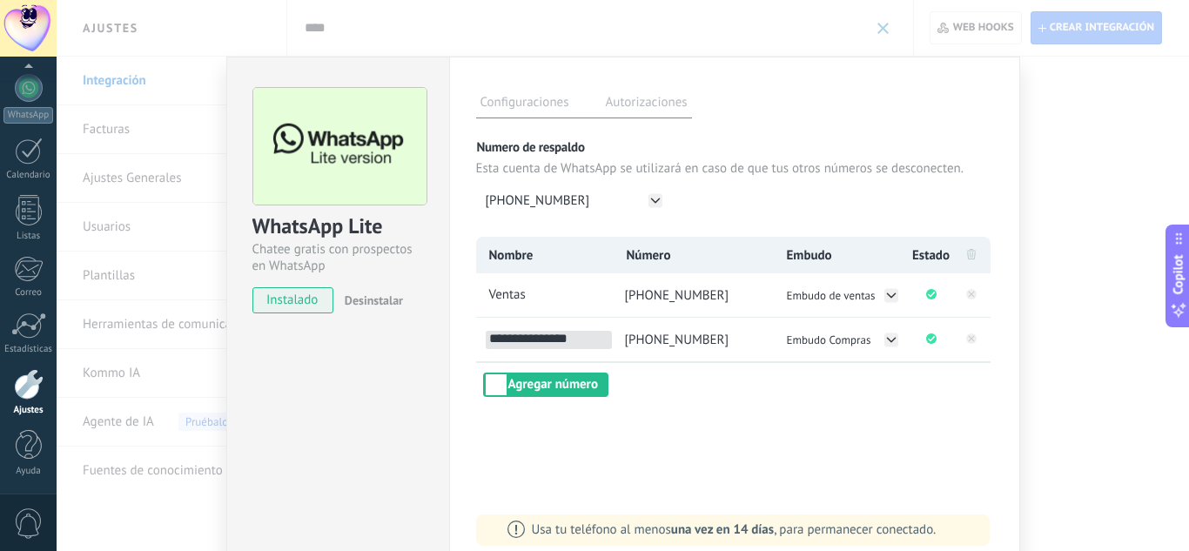
click at [643, 394] on div "**********" at bounding box center [734, 317] width 517 height 160
click at [1078, 394] on div "WhatsApp Lite Chatee gratis con prospectos en WhatsApp instalado Desinstalar Co…" at bounding box center [623, 275] width 1133 height 551
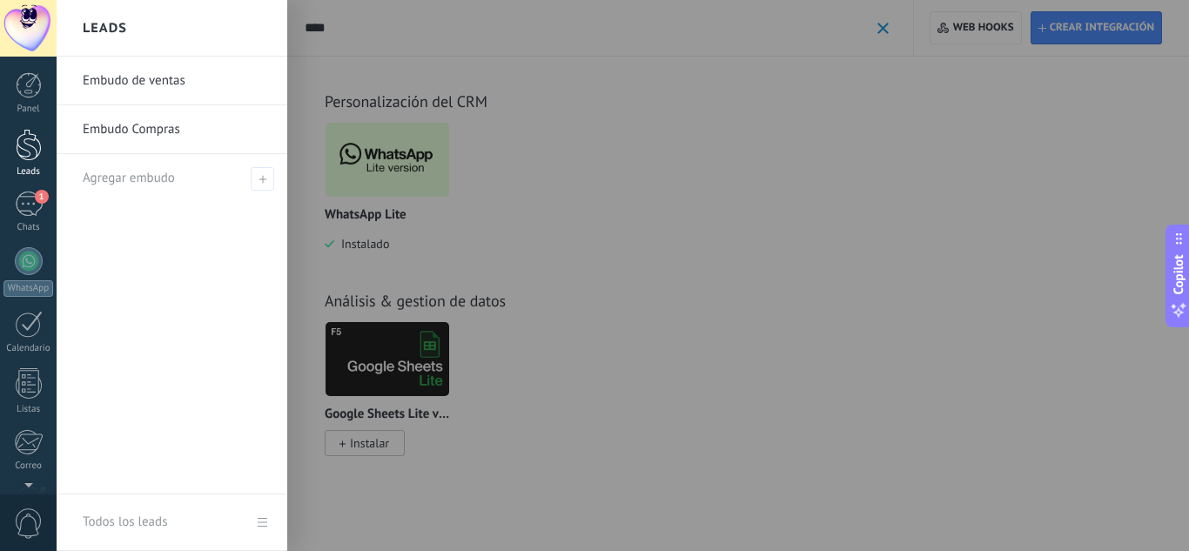
click at [36, 160] on div at bounding box center [29, 145] width 26 height 32
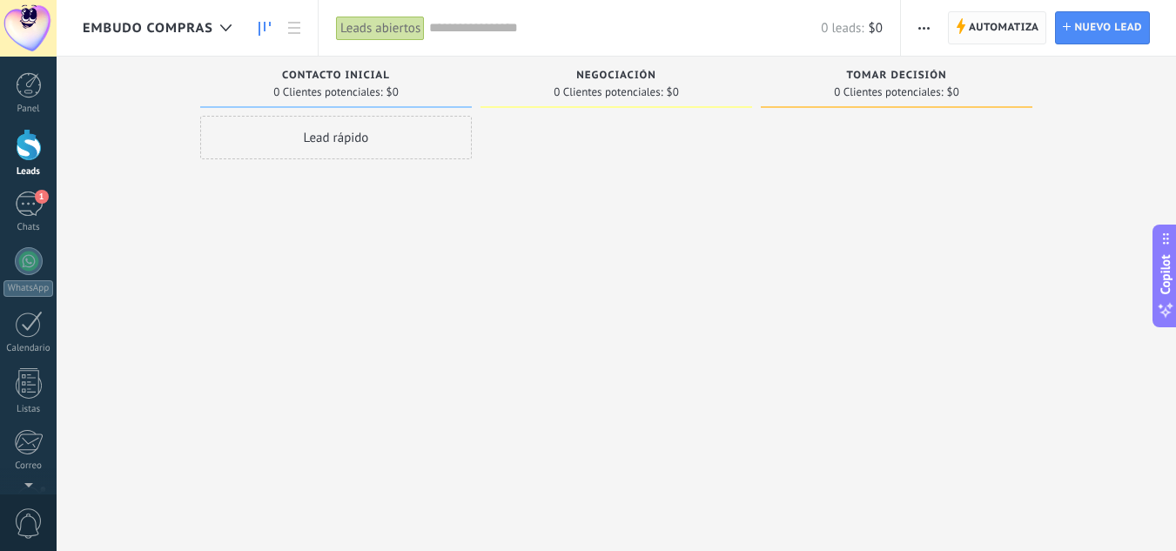
click at [987, 29] on span "Automatiza" at bounding box center [1004, 27] width 71 height 31
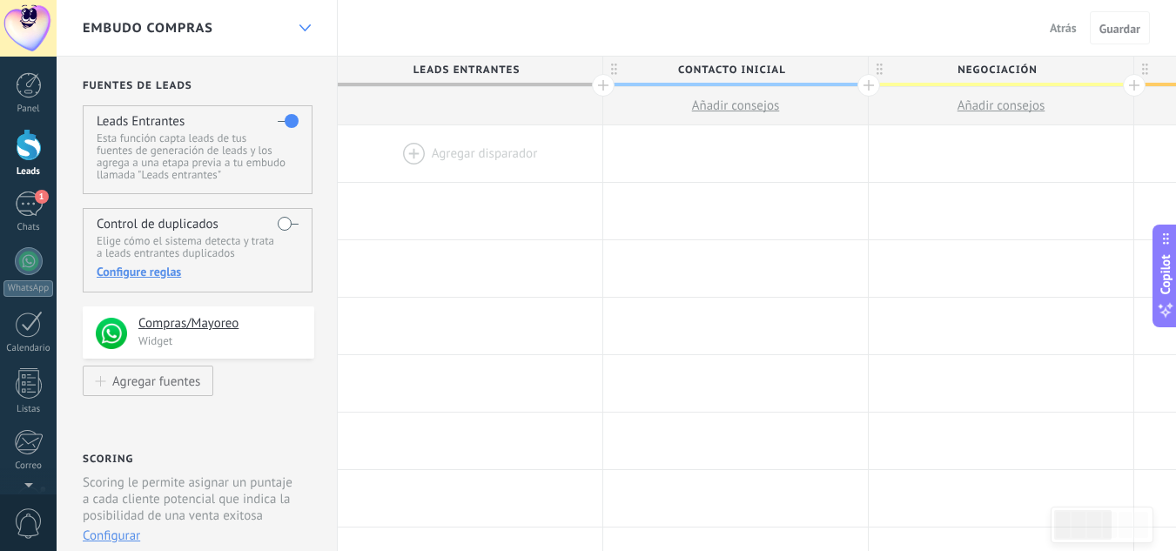
click at [307, 28] on use at bounding box center [304, 27] width 11 height 7
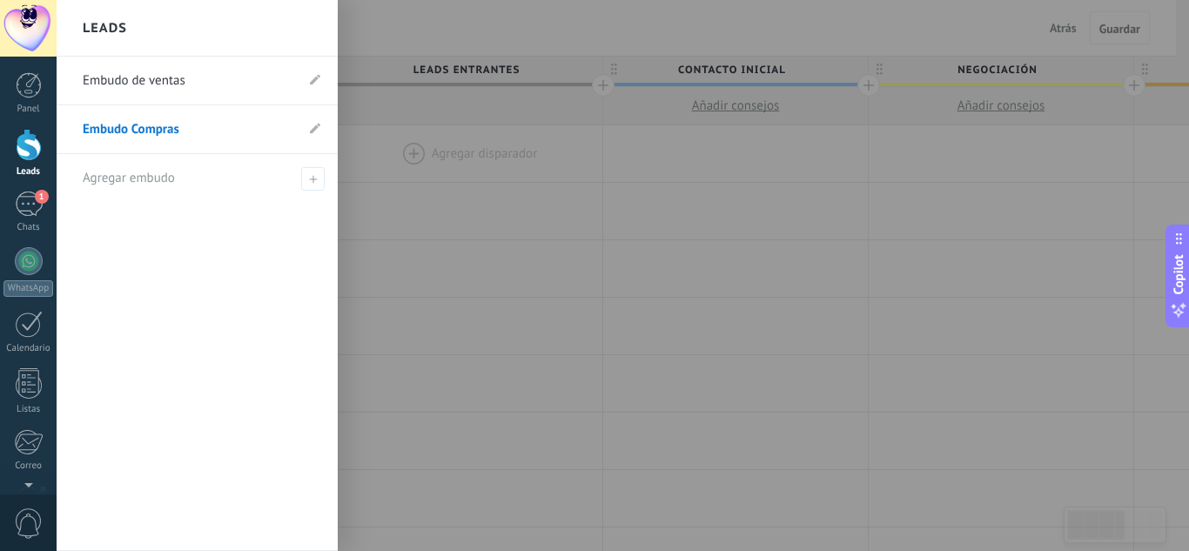
click at [167, 78] on link "Embudo de ventas" at bounding box center [189, 81] width 212 height 49
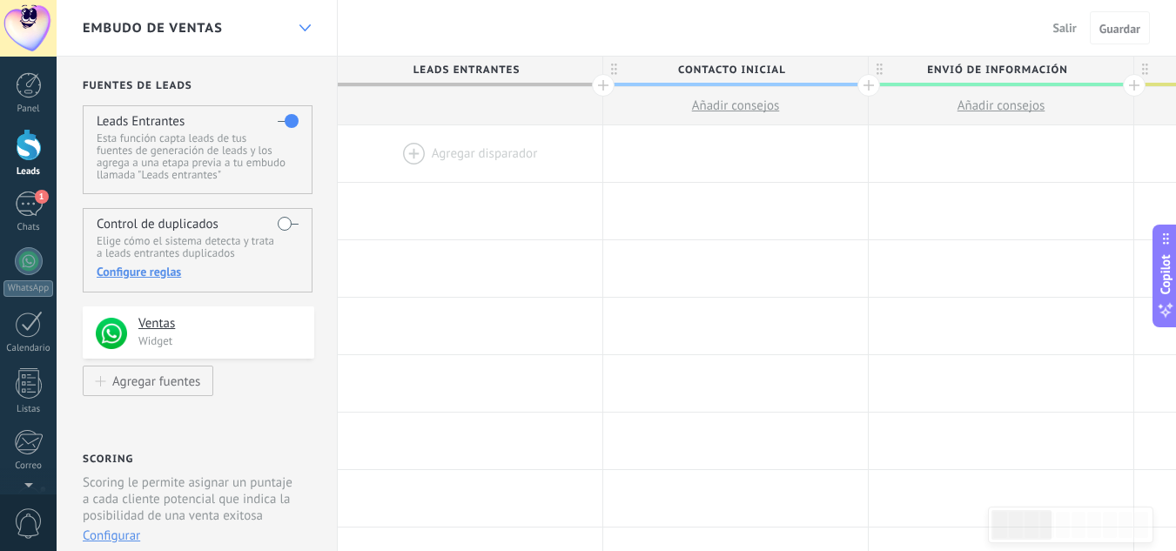
click at [307, 24] on div at bounding box center [305, 28] width 30 height 34
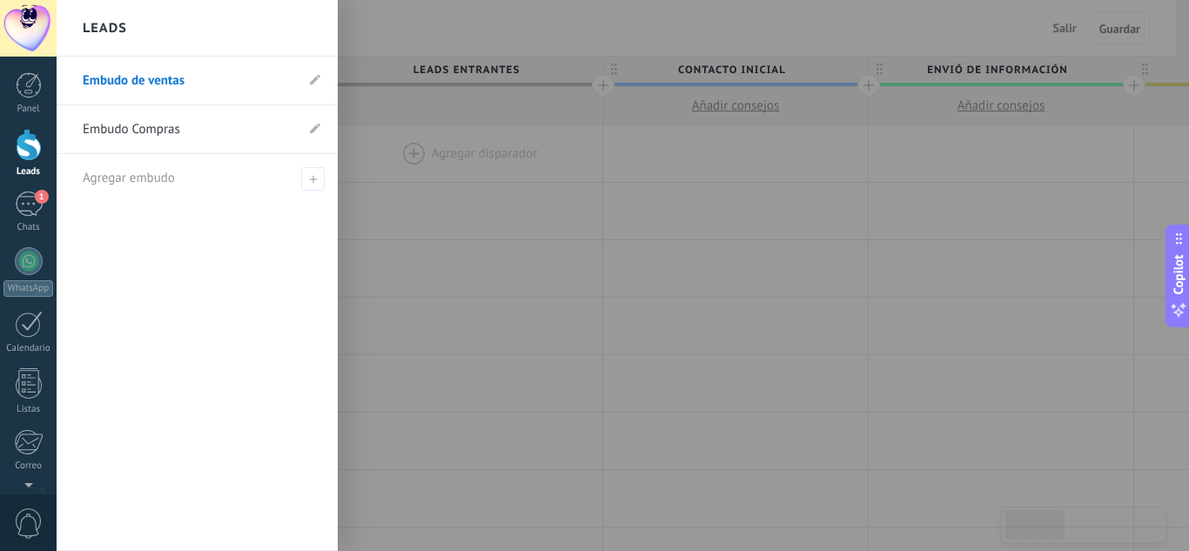
click at [170, 138] on link "Embudo Compras" at bounding box center [189, 129] width 212 height 49
click at [24, 151] on div at bounding box center [29, 145] width 26 height 32
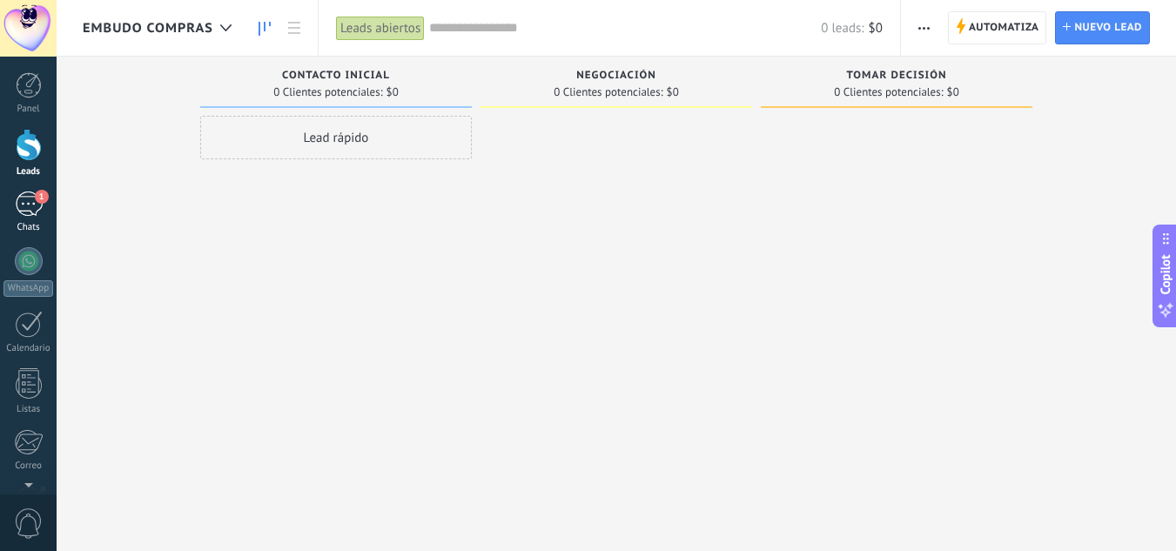
click at [35, 206] on div "1" at bounding box center [29, 204] width 28 height 25
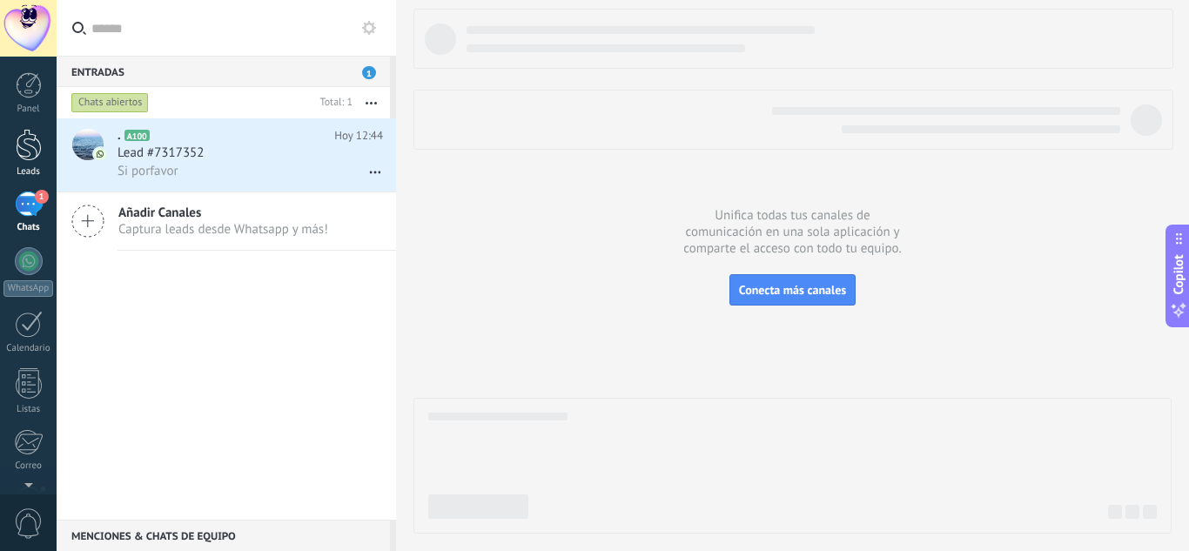
click at [24, 145] on div at bounding box center [29, 145] width 26 height 32
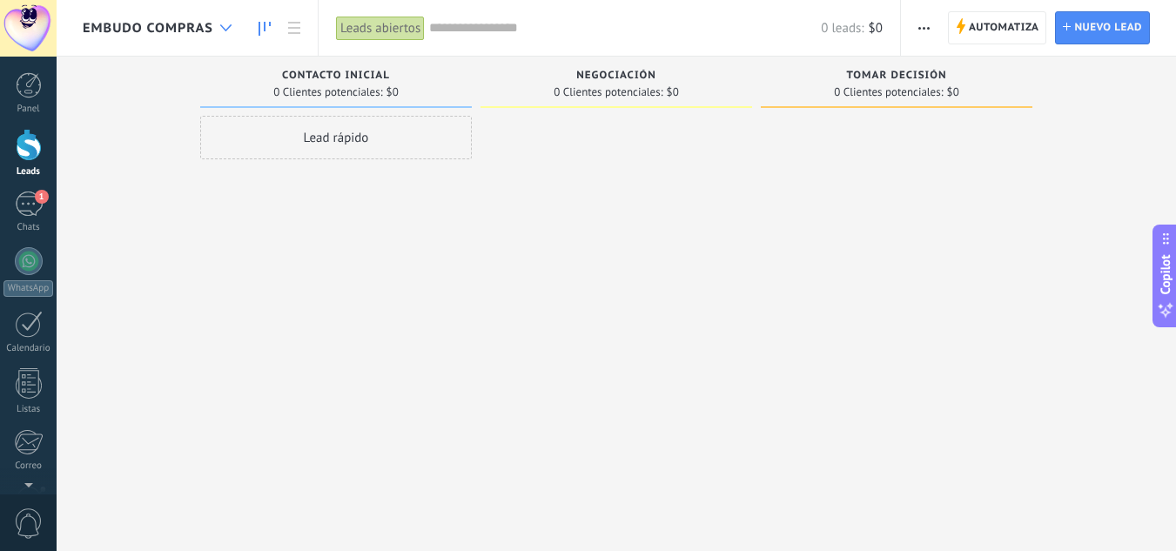
click at [219, 30] on div at bounding box center [226, 28] width 29 height 34
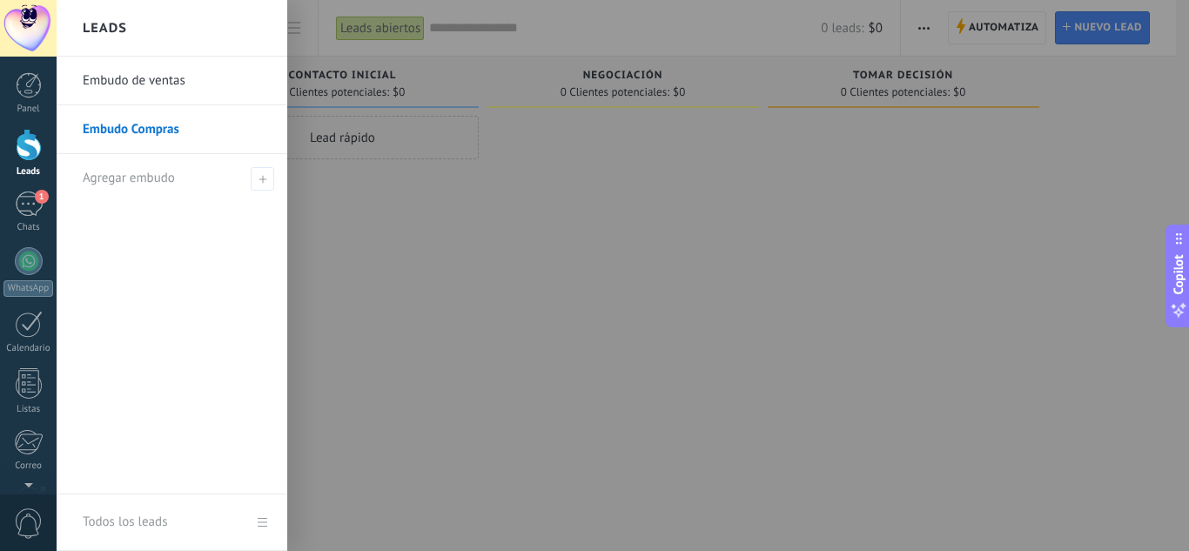
click at [178, 81] on link "Embudo de ventas" at bounding box center [176, 81] width 187 height 49
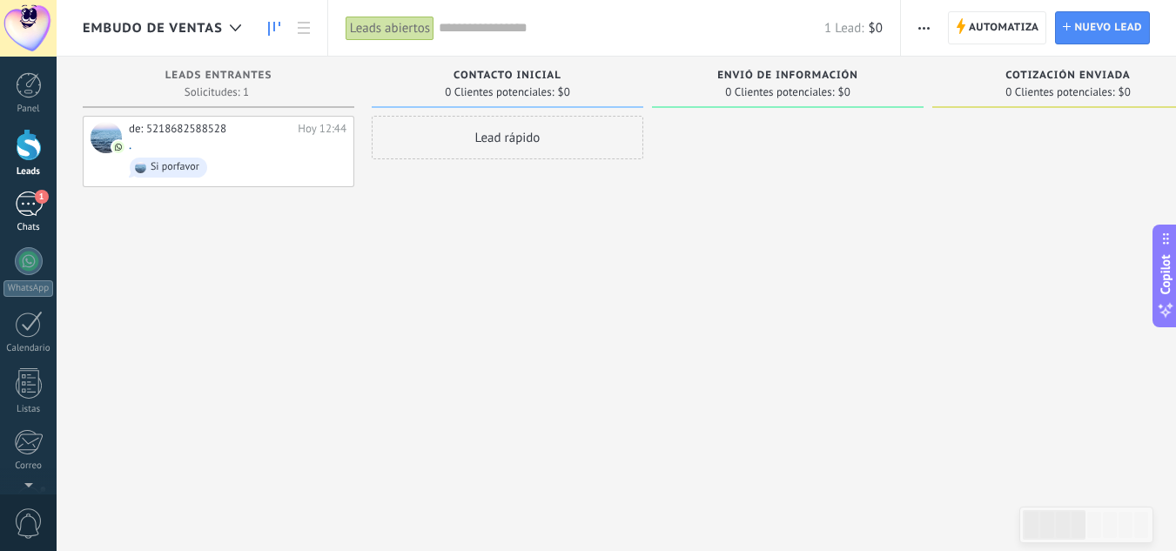
click at [26, 214] on div "1" at bounding box center [29, 204] width 28 height 25
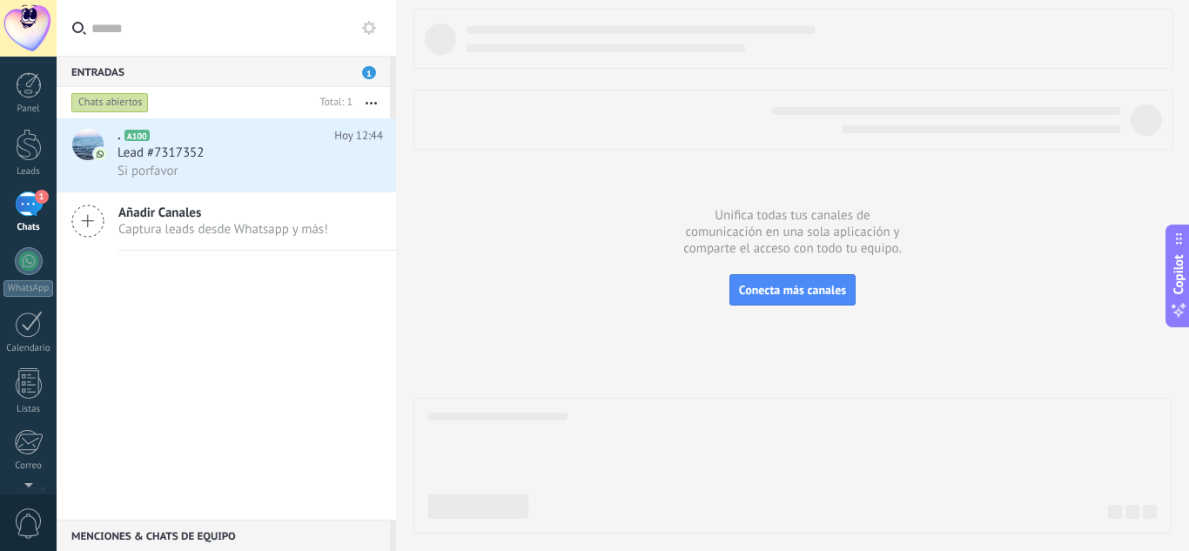
click at [135, 103] on div "Chats abiertos" at bounding box center [109, 102] width 77 height 21
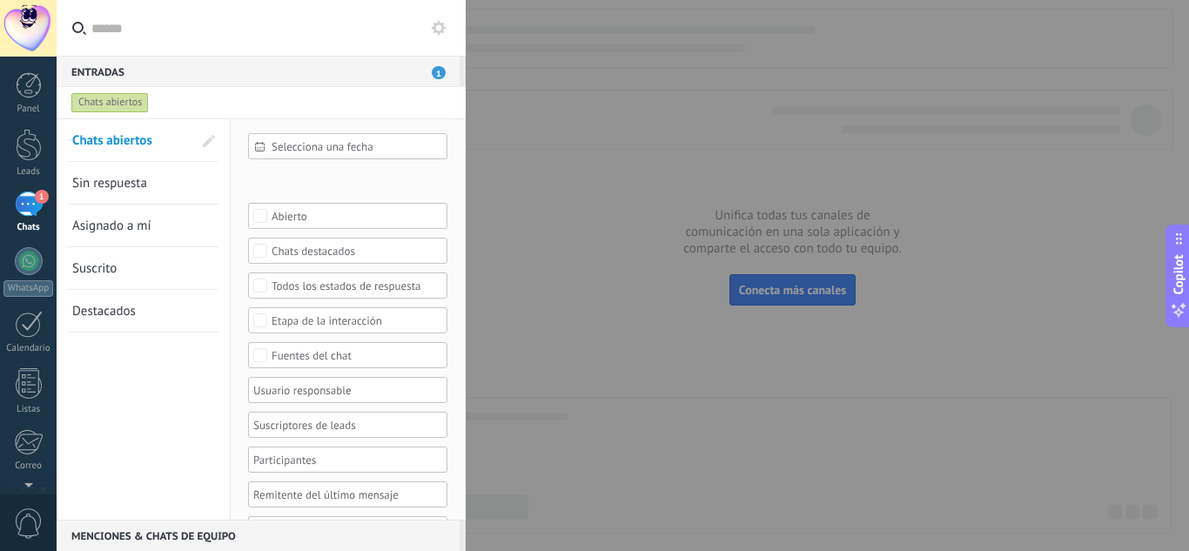
click at [560, 184] on div at bounding box center [594, 275] width 1189 height 551
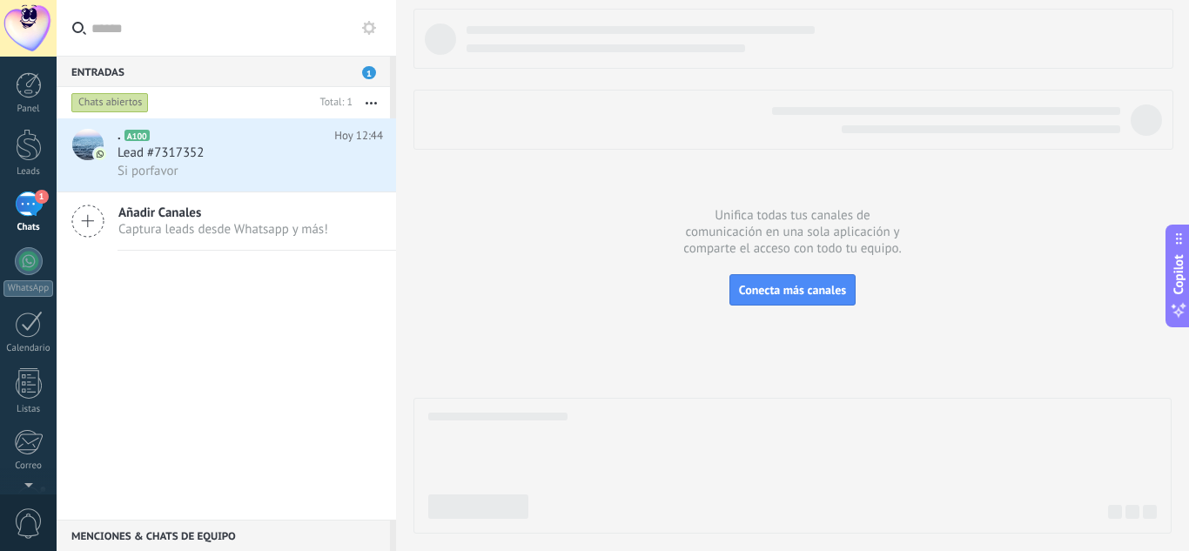
click at [130, 98] on div "Chats abiertos" at bounding box center [109, 102] width 77 height 21
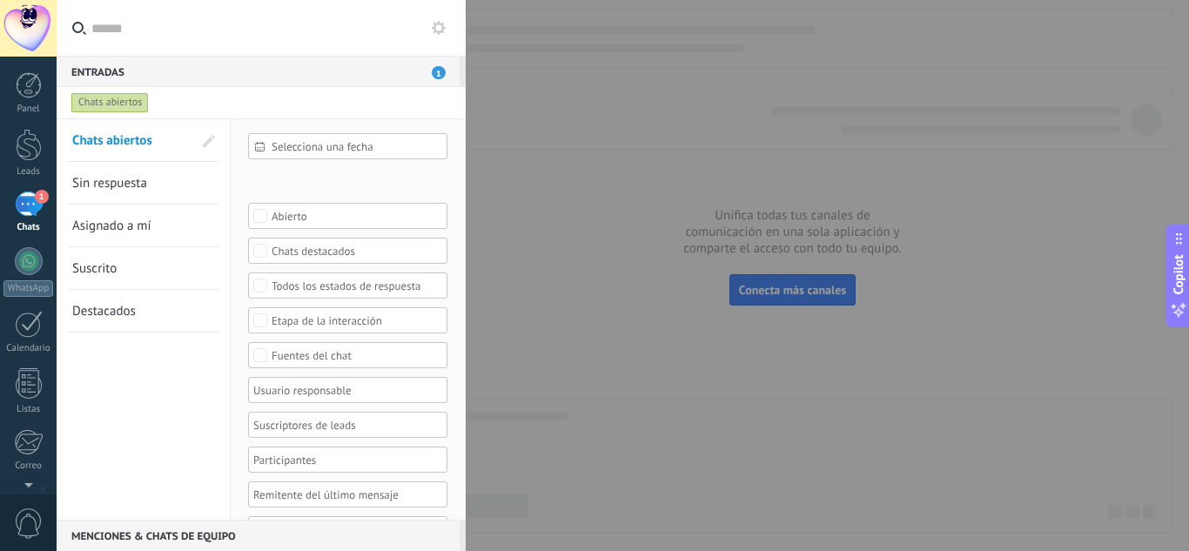
click at [0, 0] on div "Leads Entrantes Contacto Inicial Envió de Información Cotización Enviada Pendie…" at bounding box center [0, 0] width 0 height 0
click at [205, 401] on div at bounding box center [623, 275] width 1133 height 551
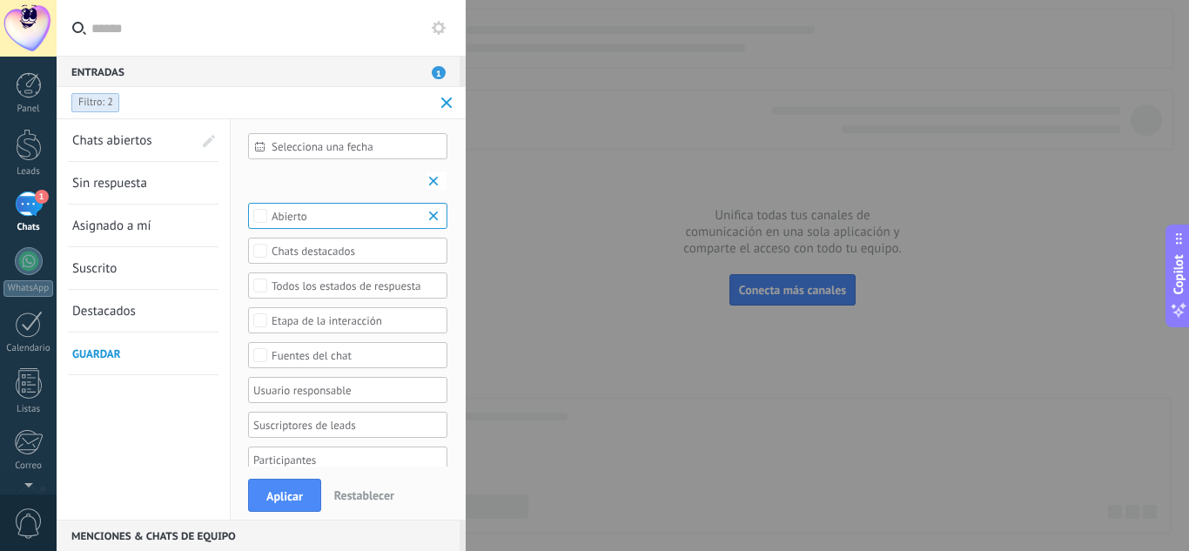
click at [109, 353] on span "Guardar" at bounding box center [96, 354] width 49 height 15
type input "******"
click at [203, 353] on span at bounding box center [207, 354] width 16 height 12
click at [427, 212] on b at bounding box center [436, 215] width 21 height 17
click at [427, 178] on b at bounding box center [436, 180] width 21 height 17
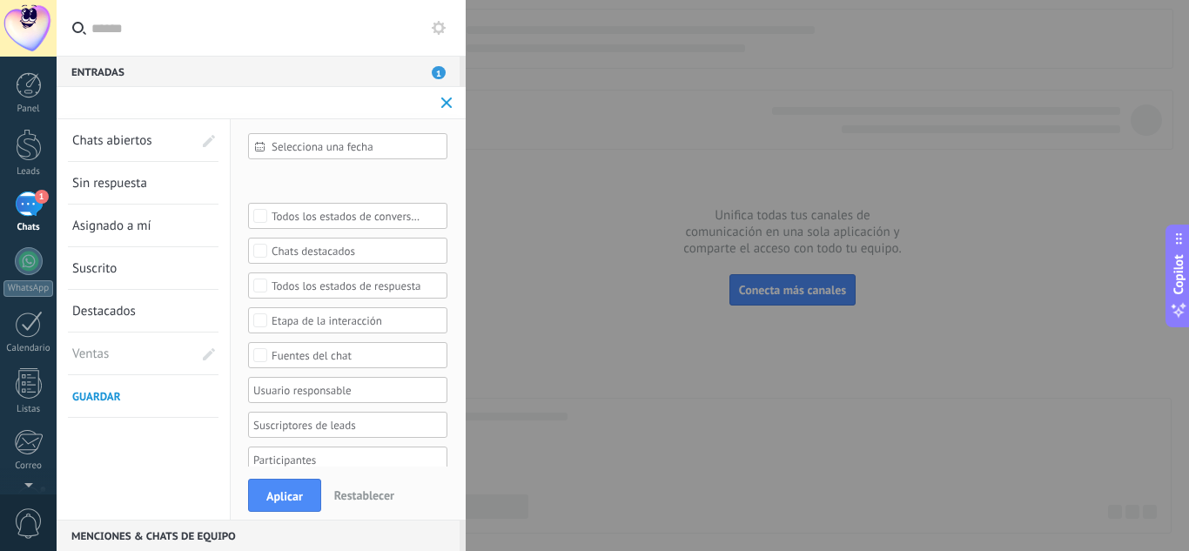
click at [0, 0] on div "Leads Entrantes Contacto Inicial Envió de Información Cotización Enviada Pendie…" at bounding box center [0, 0] width 0 height 0
click at [300, 219] on span at bounding box center [315, 211] width 84 height 15
click at [100, 395] on div at bounding box center [623, 248] width 1133 height 551
click at [99, 396] on span "Guardar" at bounding box center [96, 396] width 49 height 15
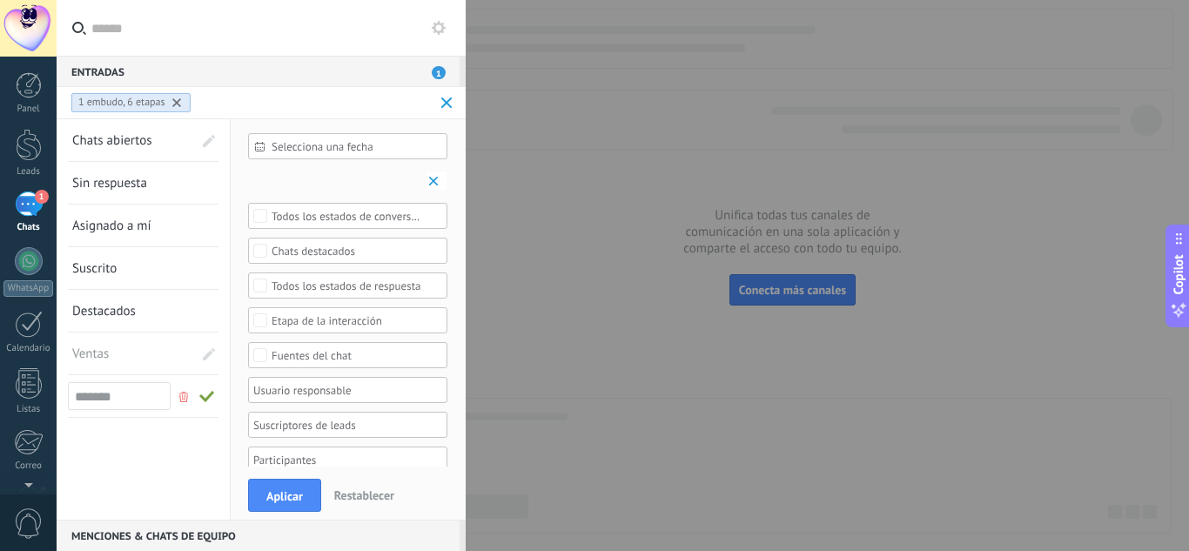
type input "*******"
click at [207, 395] on span at bounding box center [207, 397] width 16 height 12
click at [445, 98] on span at bounding box center [446, 103] width 11 height 11
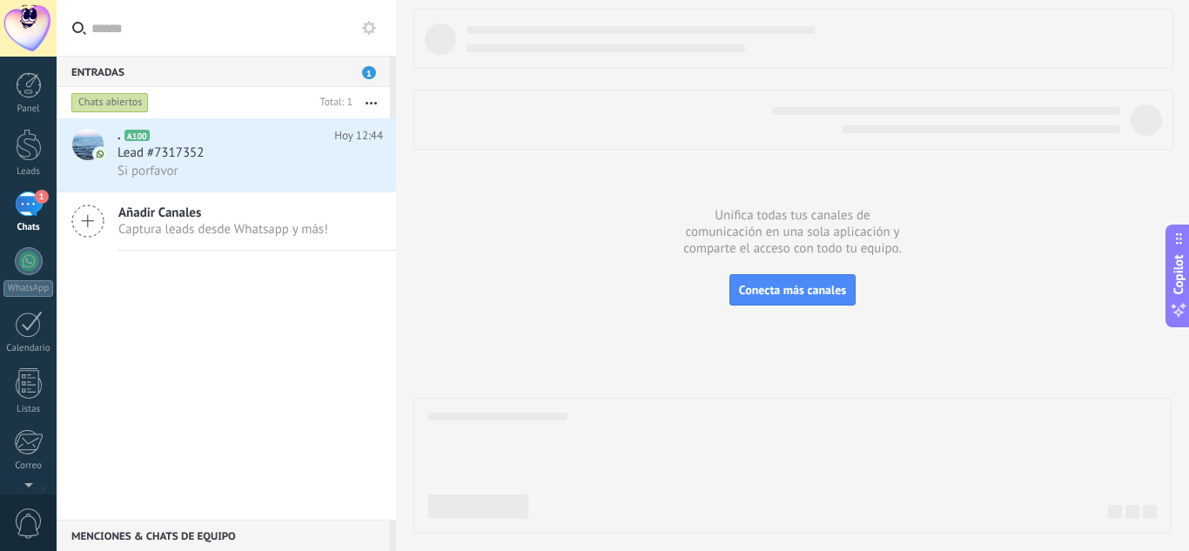
click at [136, 102] on div "Chats abiertos" at bounding box center [109, 102] width 77 height 21
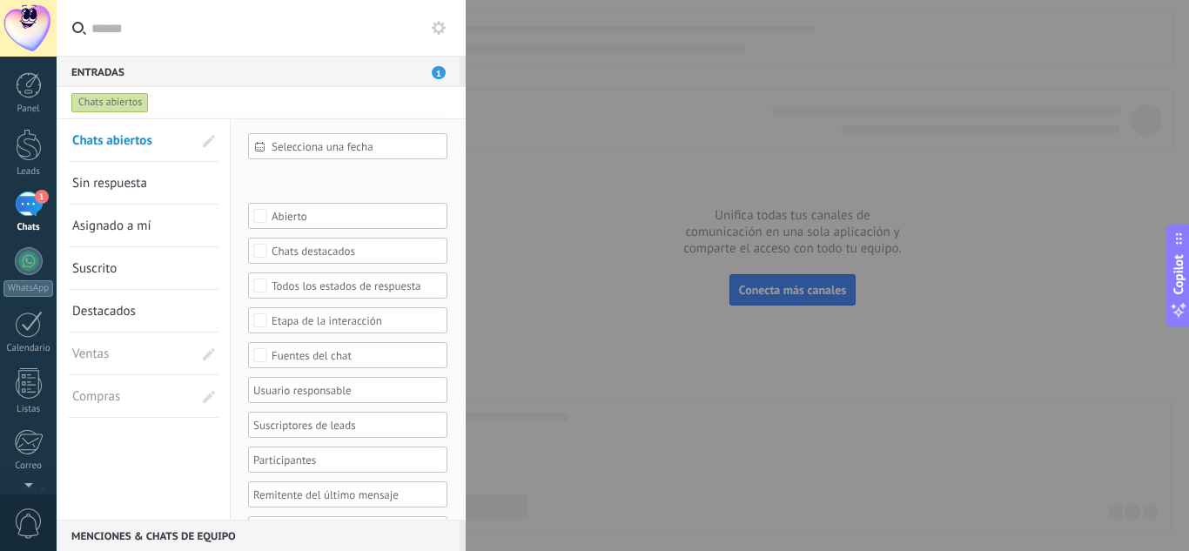
click at [205, 353] on span at bounding box center [209, 354] width 12 height 12
drag, startPoint x: 66, startPoint y: 355, endPoint x: 64, endPoint y: 178, distance: 177.6
drag, startPoint x: 70, startPoint y: 389, endPoint x: 71, endPoint y: 217, distance: 172.4
click at [208, 181] on span at bounding box center [207, 184] width 16 height 12
click at [327, 20] on input "text" at bounding box center [271, 28] width 360 height 56
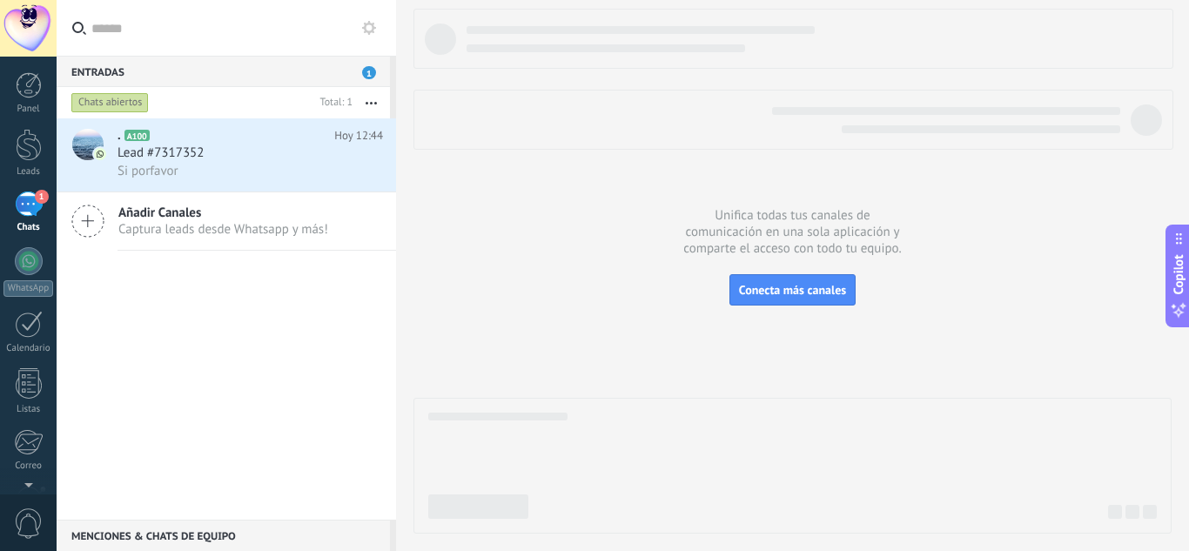
click at [129, 97] on div "Chats abiertos" at bounding box center [109, 102] width 77 height 21
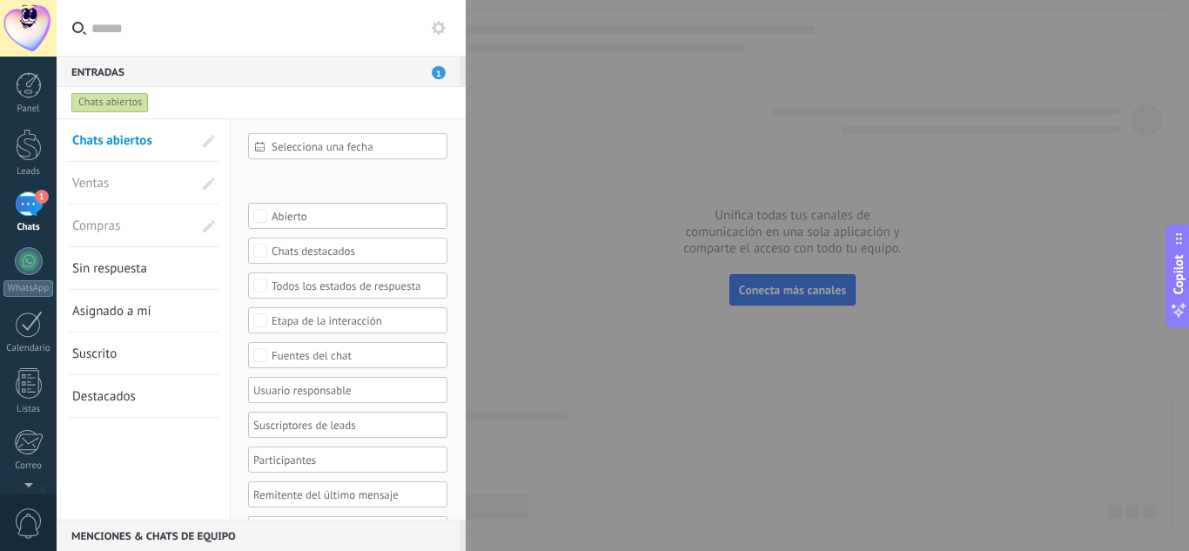
click at [100, 176] on span "Ventas" at bounding box center [120, 183] width 97 height 42
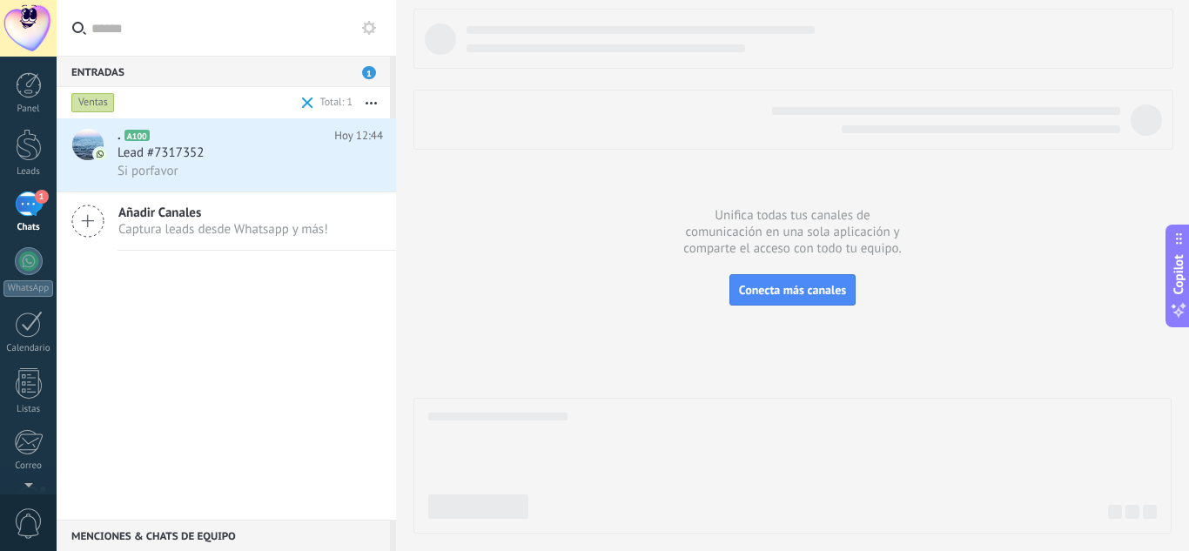
click at [93, 103] on div "Ventas" at bounding box center [93, 102] width 44 height 21
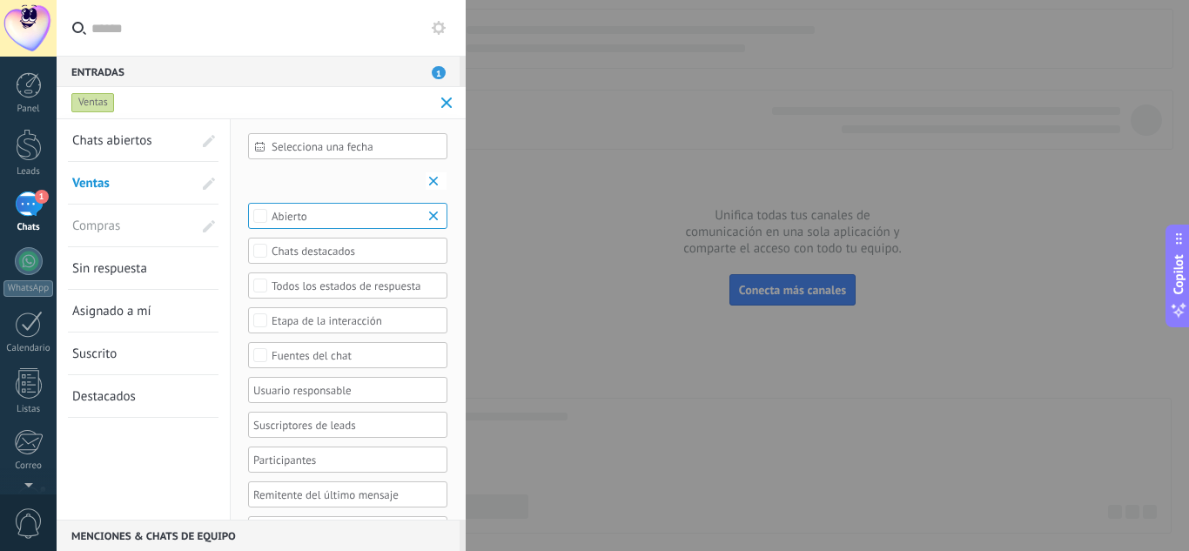
click at [105, 220] on span "Compras" at bounding box center [120, 226] width 97 height 42
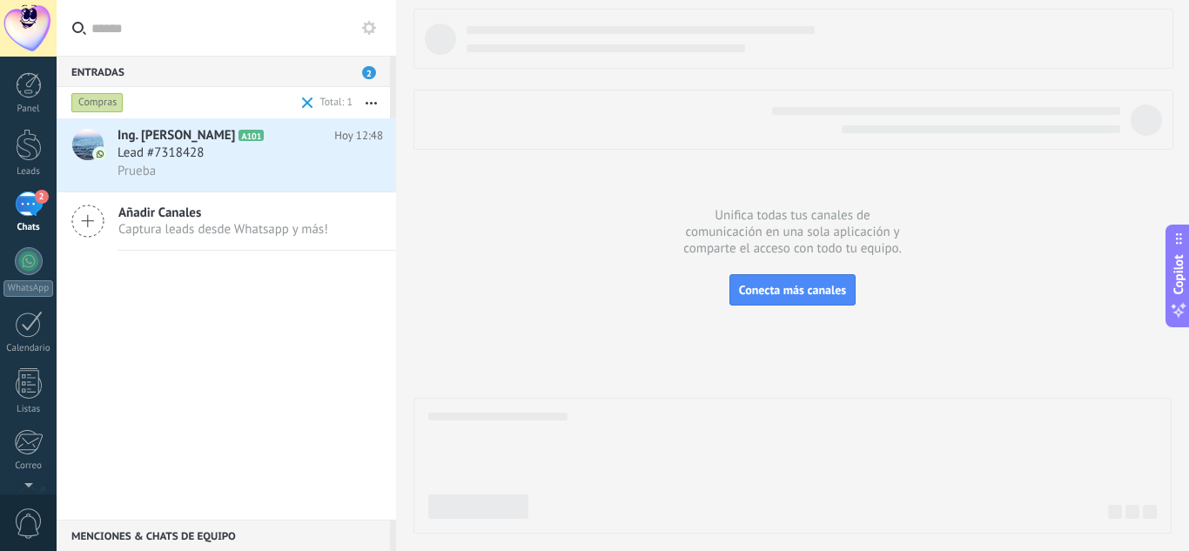
click at [117, 97] on div "Compras" at bounding box center [97, 102] width 52 height 21
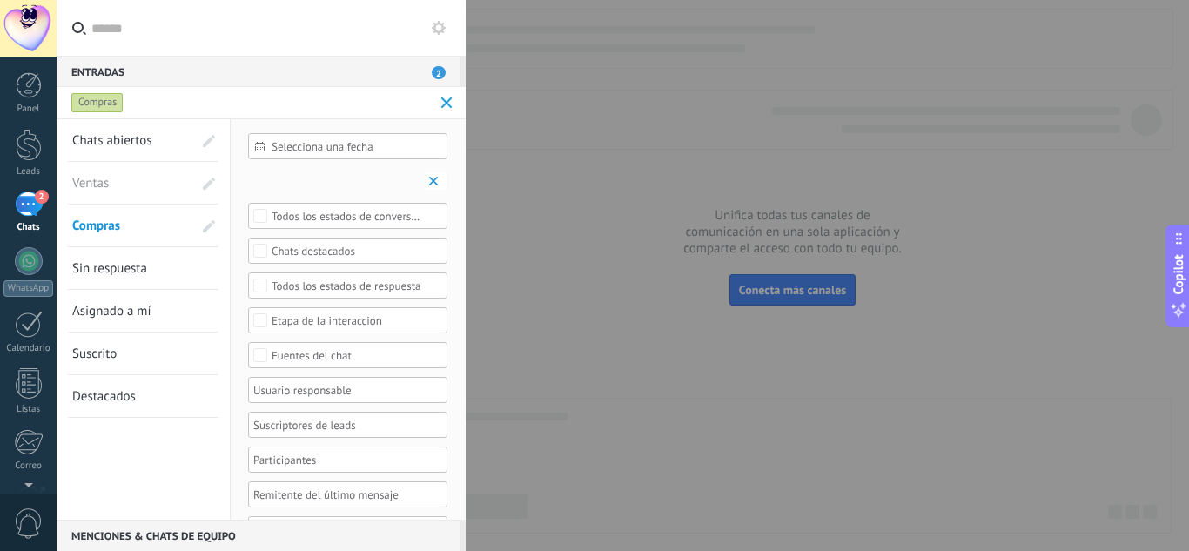
click at [112, 176] on span "Ventas" at bounding box center [120, 183] width 97 height 42
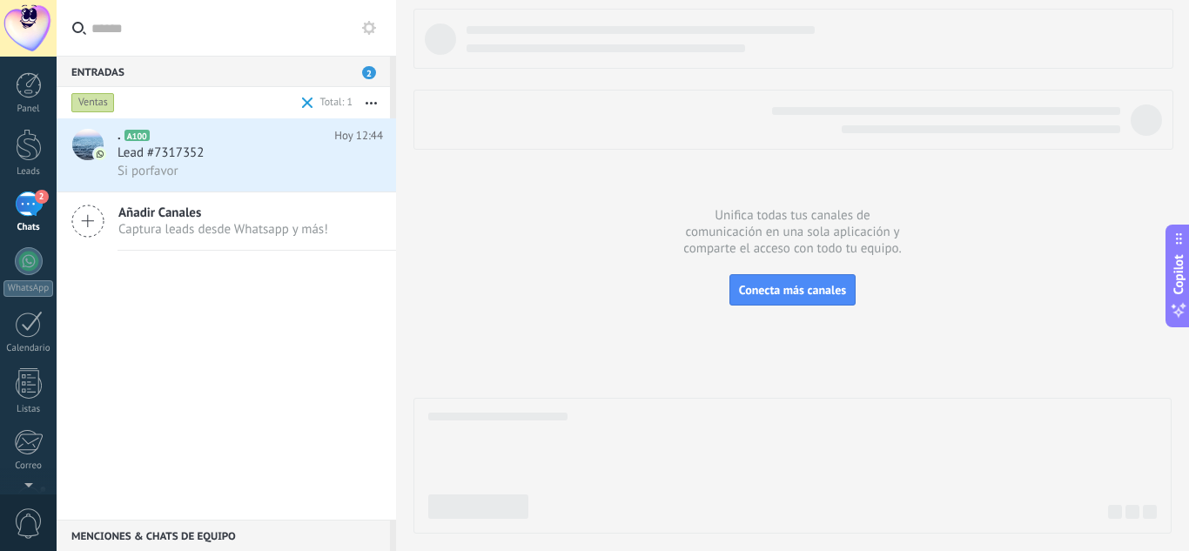
click at [81, 100] on div "Ventas" at bounding box center [93, 102] width 44 height 21
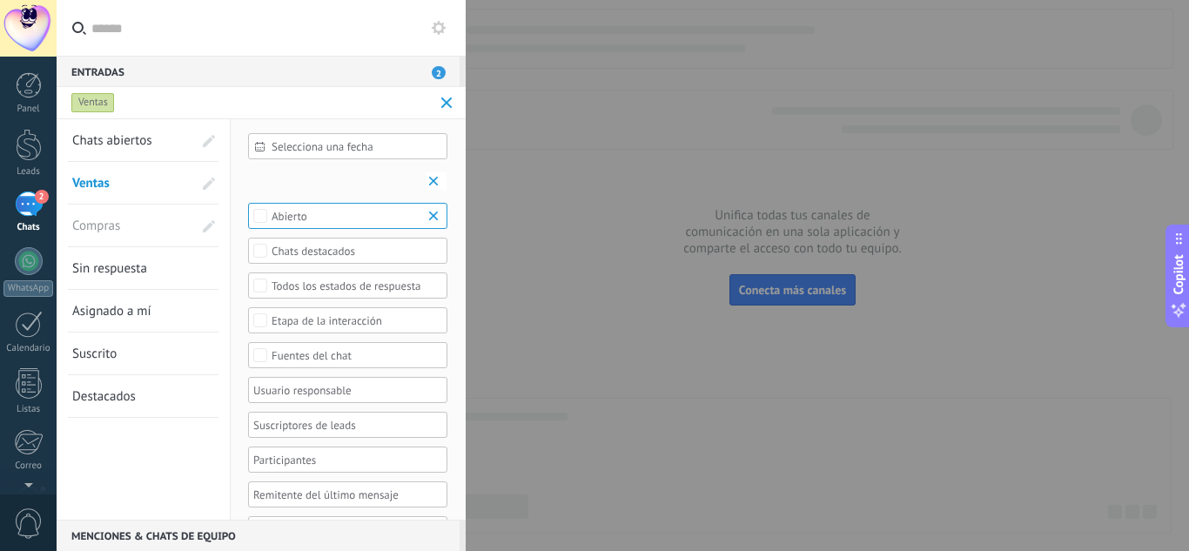
click at [97, 131] on link "Chats abiertos" at bounding box center [132, 140] width 120 height 42
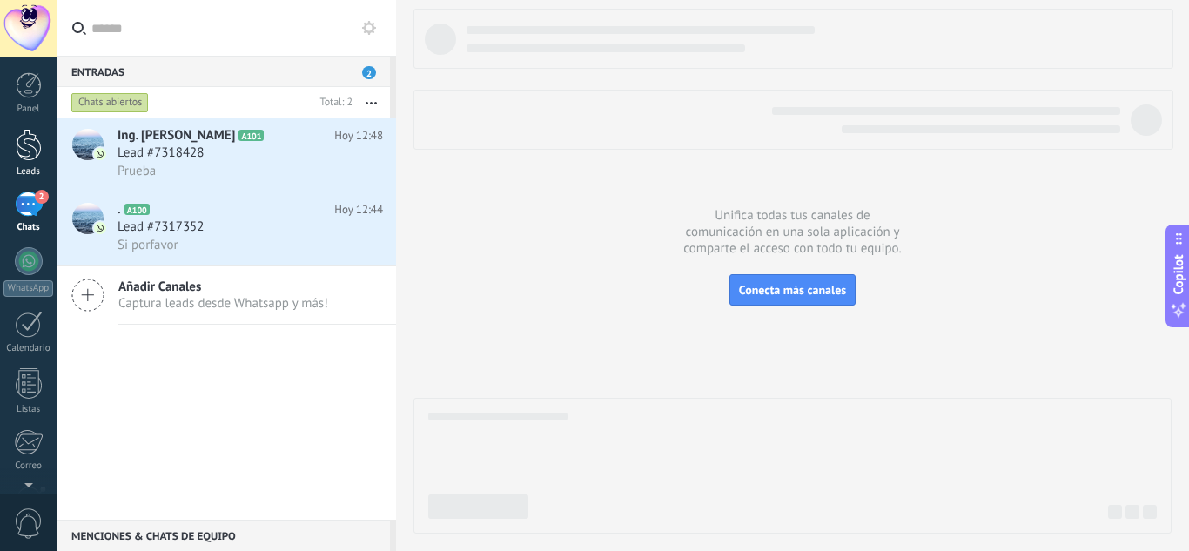
click at [29, 154] on div at bounding box center [29, 145] width 26 height 32
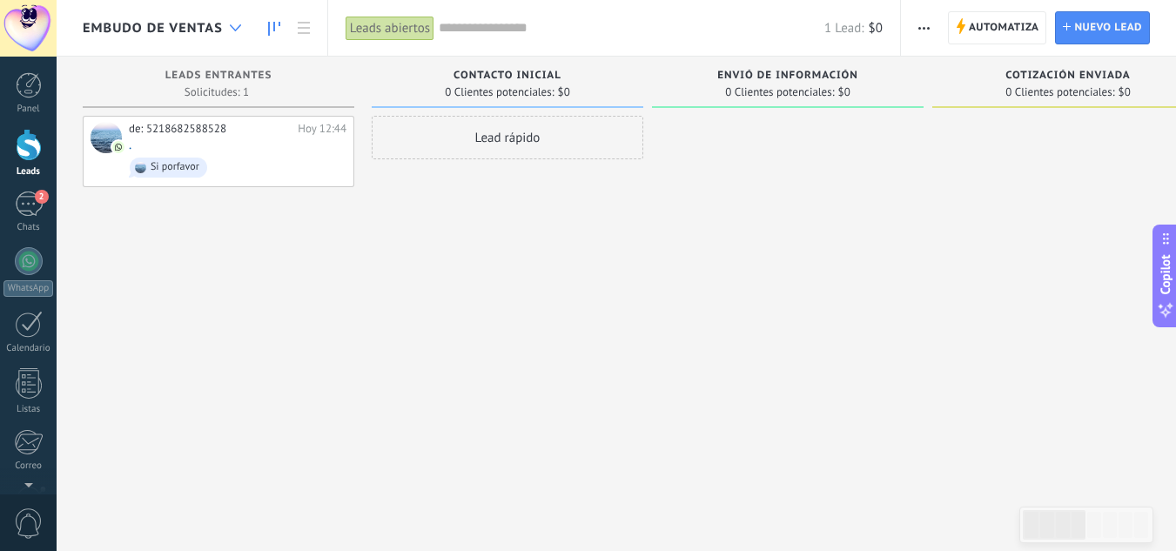
click at [234, 25] on icon at bounding box center [235, 27] width 11 height 7
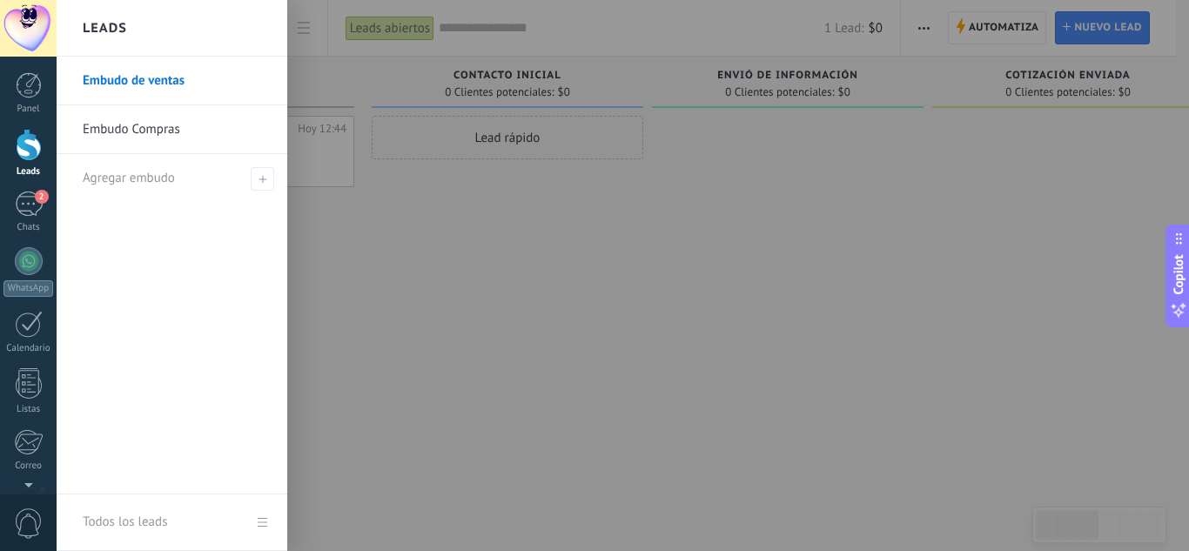
click at [165, 136] on link "Embudo Compras" at bounding box center [176, 129] width 187 height 49
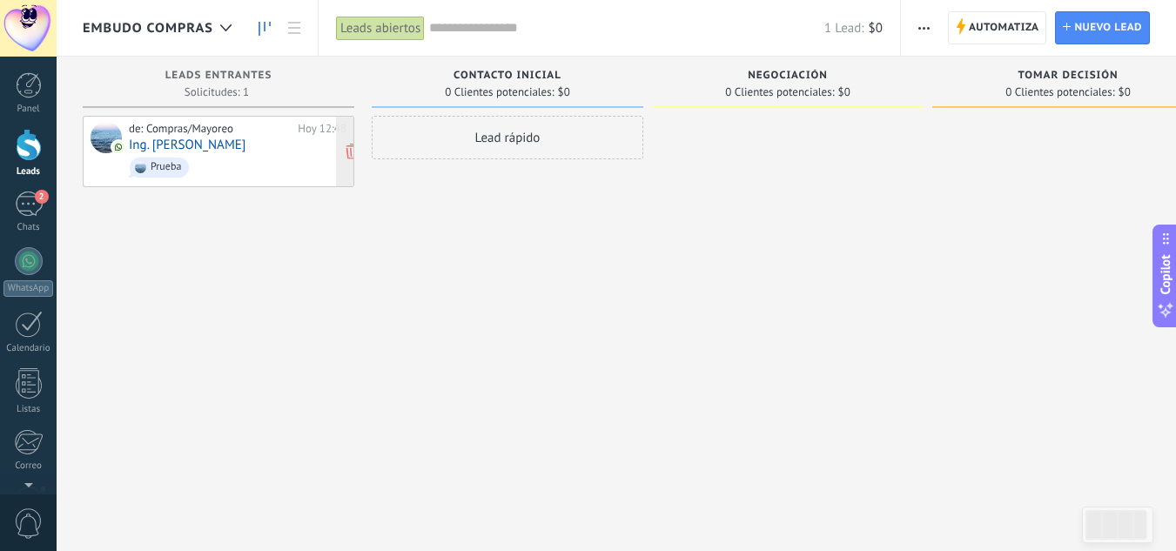
click at [185, 150] on link "Ing. [PERSON_NAME]" at bounding box center [187, 145] width 117 height 15
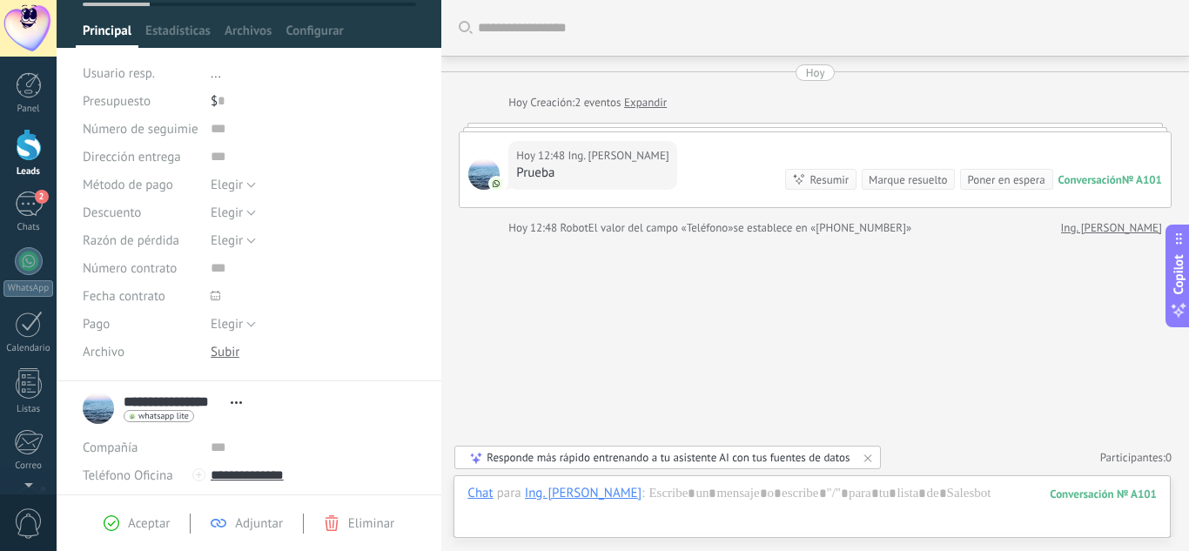
scroll to position [118, 0]
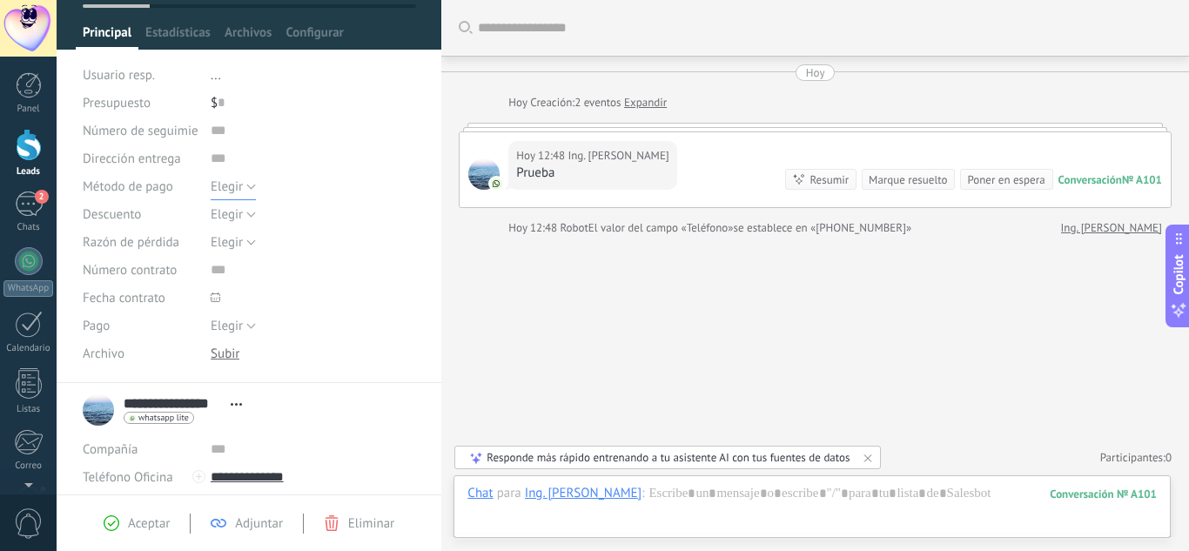
click at [247, 186] on button "Elegir" at bounding box center [233, 186] width 45 height 28
click at [562, 308] on div "Buscar Carga más [DATE] [DATE] Creación: 2 eventos Expandir [DATE] 12:48 Ing. […" at bounding box center [815, 275] width 748 height 551
click at [232, 214] on span "Elegir" at bounding box center [227, 214] width 32 height 17
click at [553, 321] on div "Buscar Carga más [DATE] [DATE] Creación: 2 eventos Expandir [DATE] 12:48 Ing. […" at bounding box center [815, 275] width 748 height 551
click at [244, 239] on button "Elegir" at bounding box center [233, 242] width 45 height 28
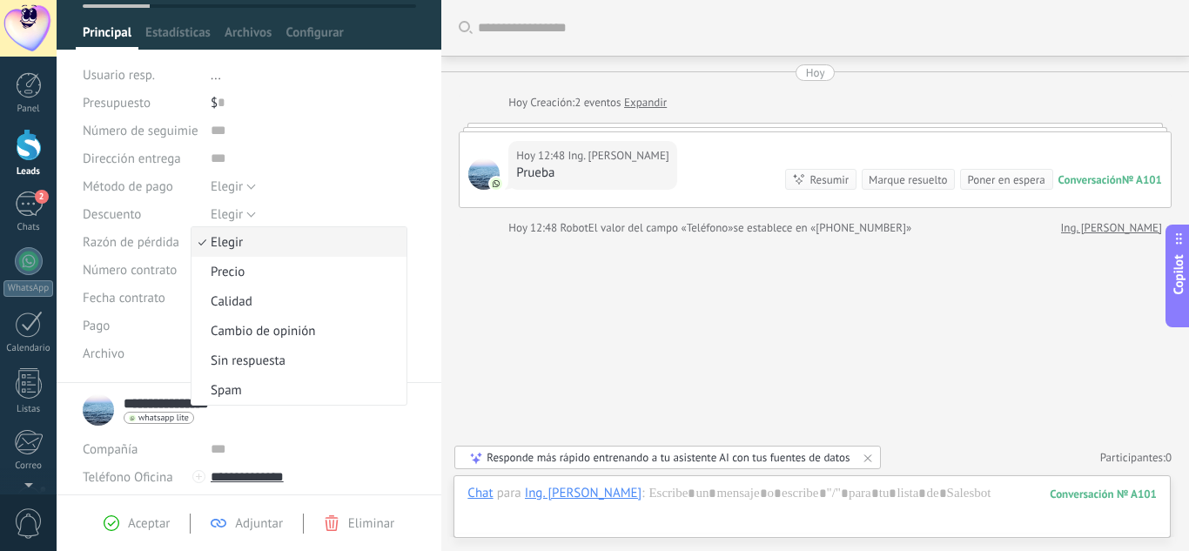
click at [507, 353] on div "Buscar Carga más [DATE] [DATE] Creación: 2 eventos Expandir [DATE] 12:48 Ing. […" at bounding box center [815, 275] width 748 height 551
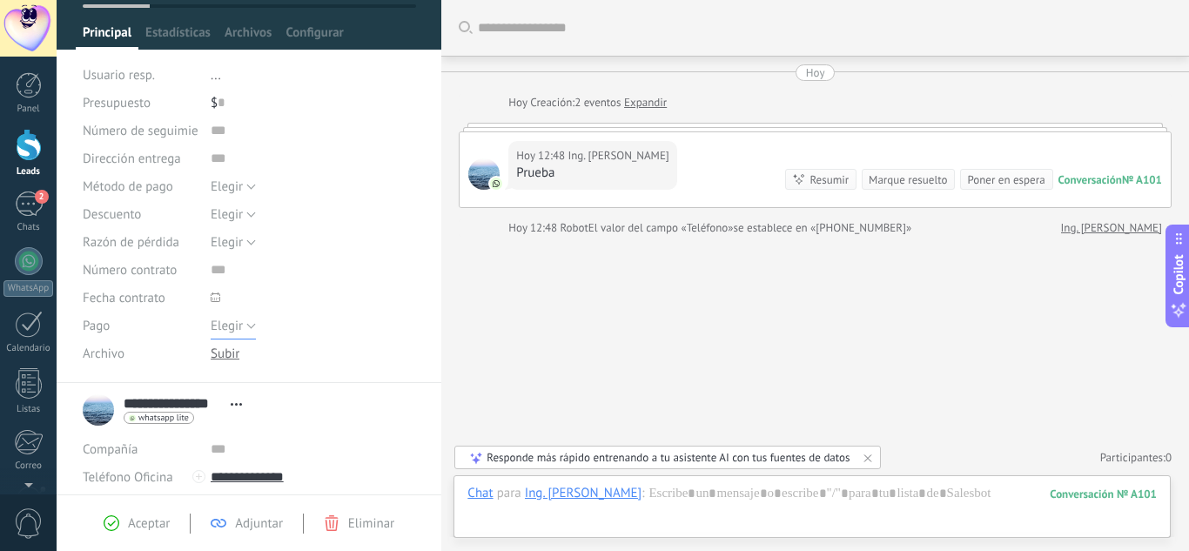
click at [246, 326] on button "Elegir" at bounding box center [233, 326] width 45 height 28
click at [495, 351] on div "Buscar Carga más [DATE] [DATE] Creación: 2 eventos Expandir [DATE] 12:48 Ing. […" at bounding box center [815, 275] width 748 height 551
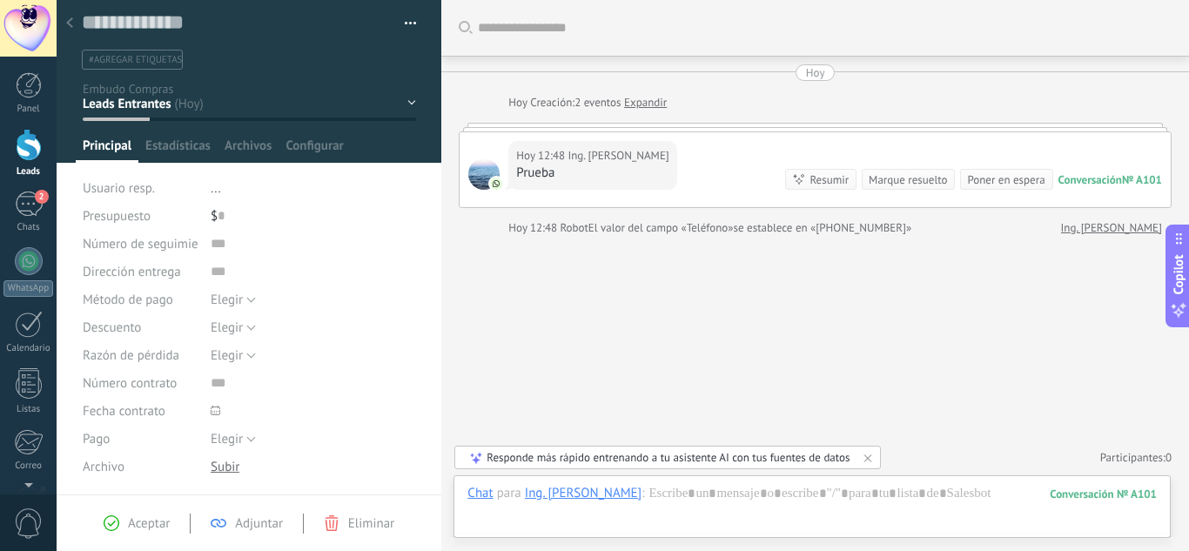
scroll to position [0, 0]
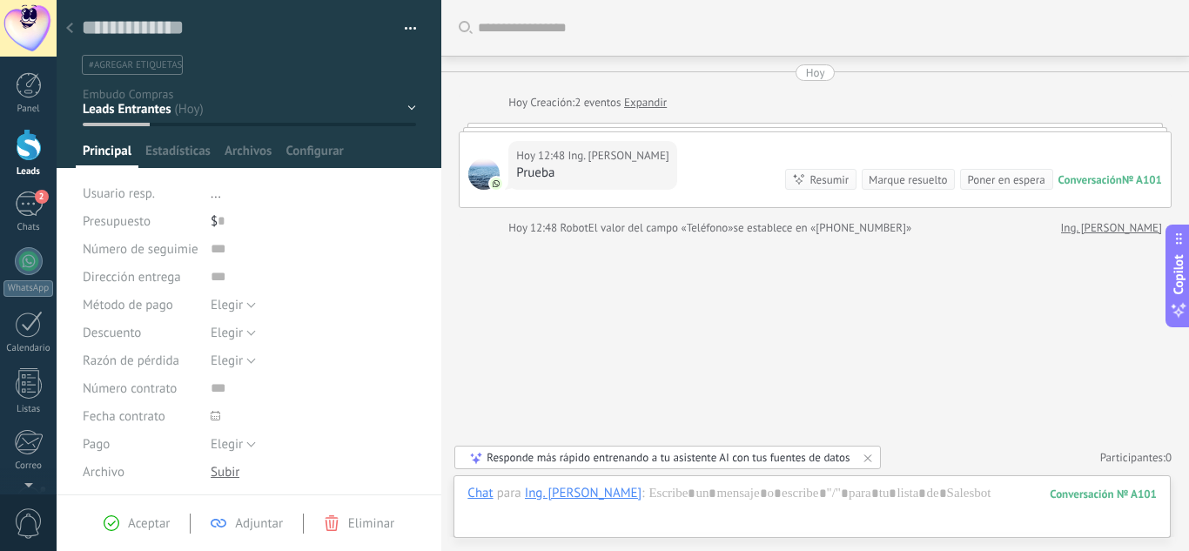
click at [0, 0] on div "Contacto inicial Negociación Tomar decisión Logrado con éxito Ventas Perdidos" at bounding box center [0, 0] width 0 height 0
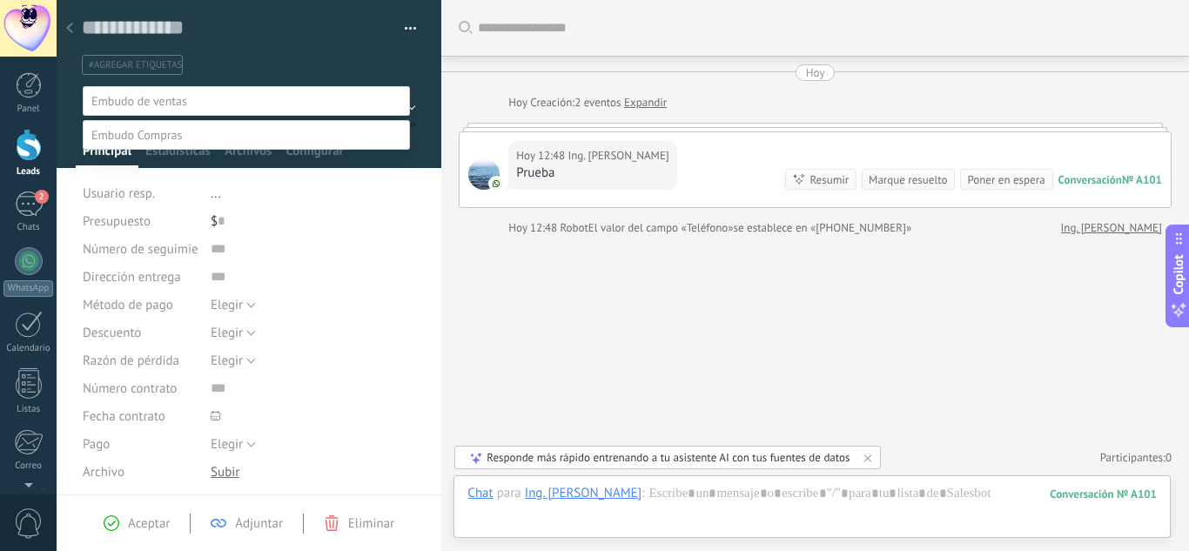
scroll to position [34, 0]
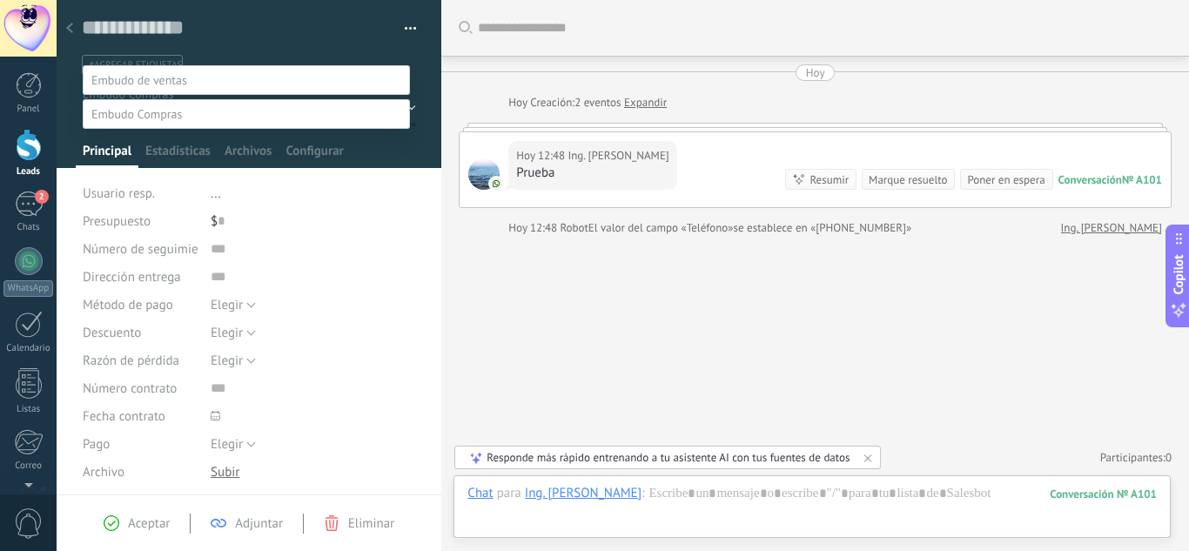
click at [144, 72] on span at bounding box center [139, 80] width 96 height 16
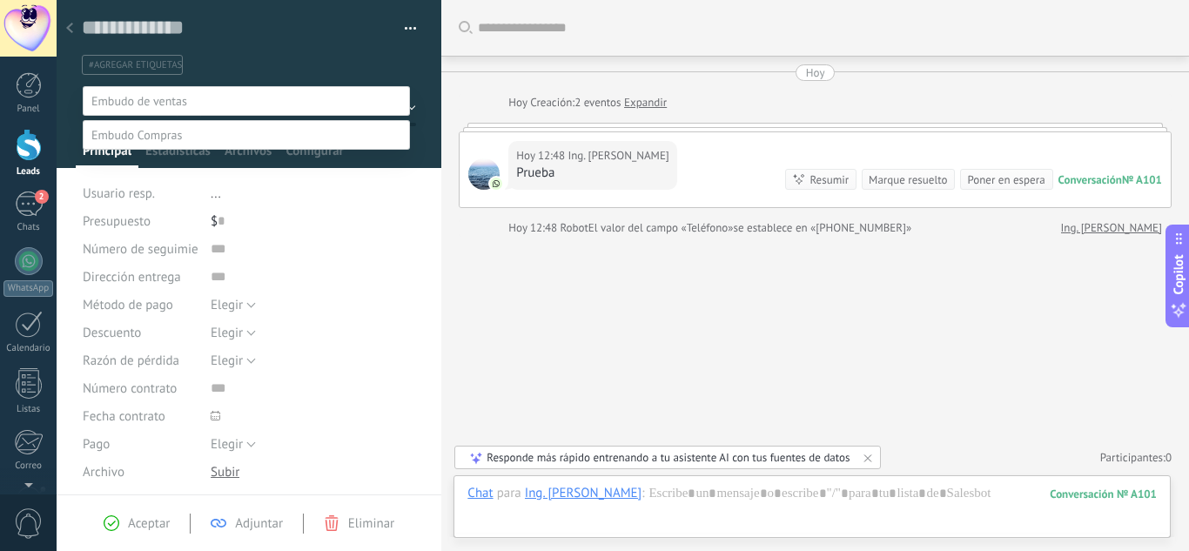
click at [180, 143] on span at bounding box center [136, 135] width 91 height 16
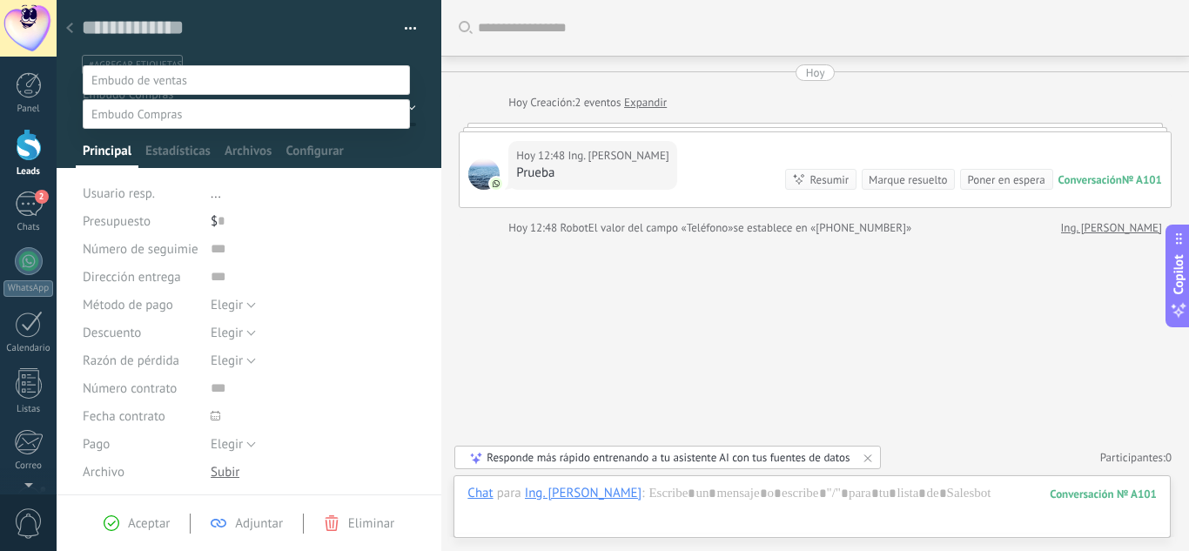
click at [643, 365] on div at bounding box center [623, 254] width 1133 height 551
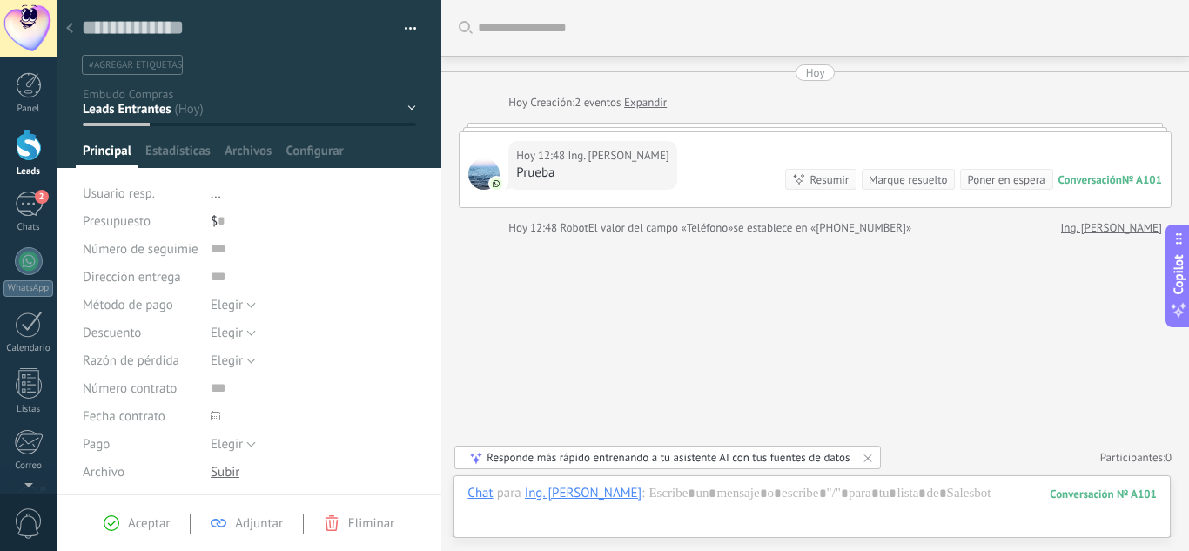
click at [0, 0] on div "Contacto inicial Negociación Tomar decisión Logrado con éxito Ventas Perdidos" at bounding box center [0, 0] width 0 height 0
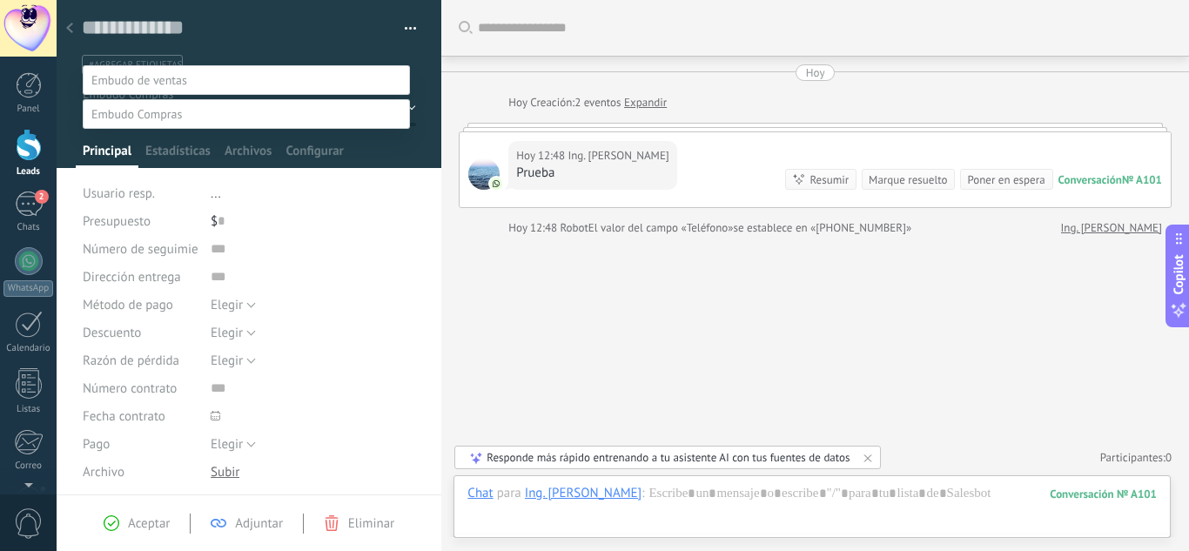
click at [176, 72] on span at bounding box center [139, 80] width 96 height 16
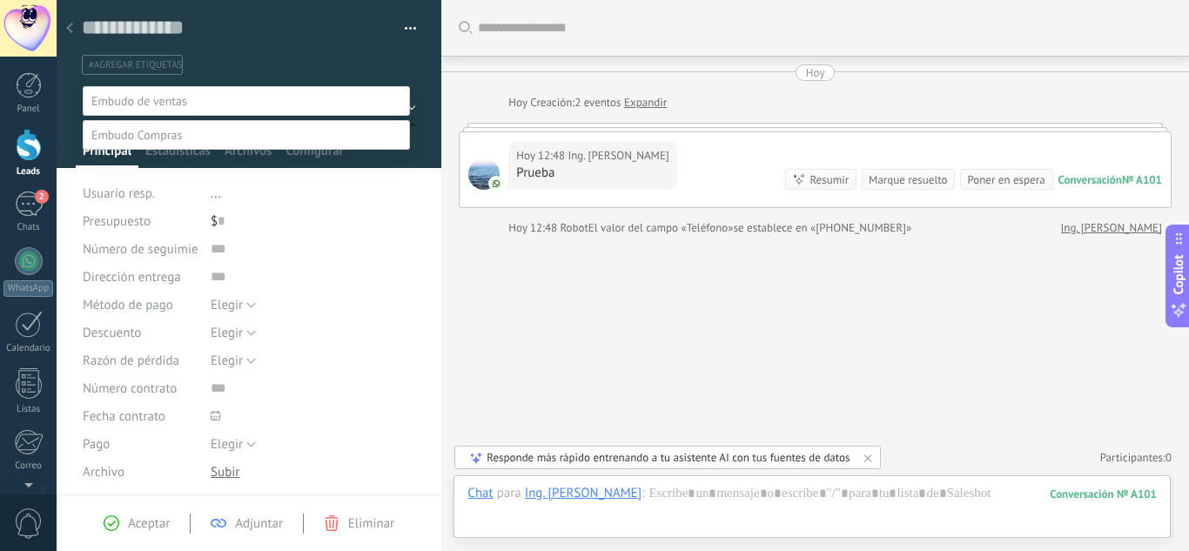
click at [558, 331] on div at bounding box center [623, 275] width 1133 height 551
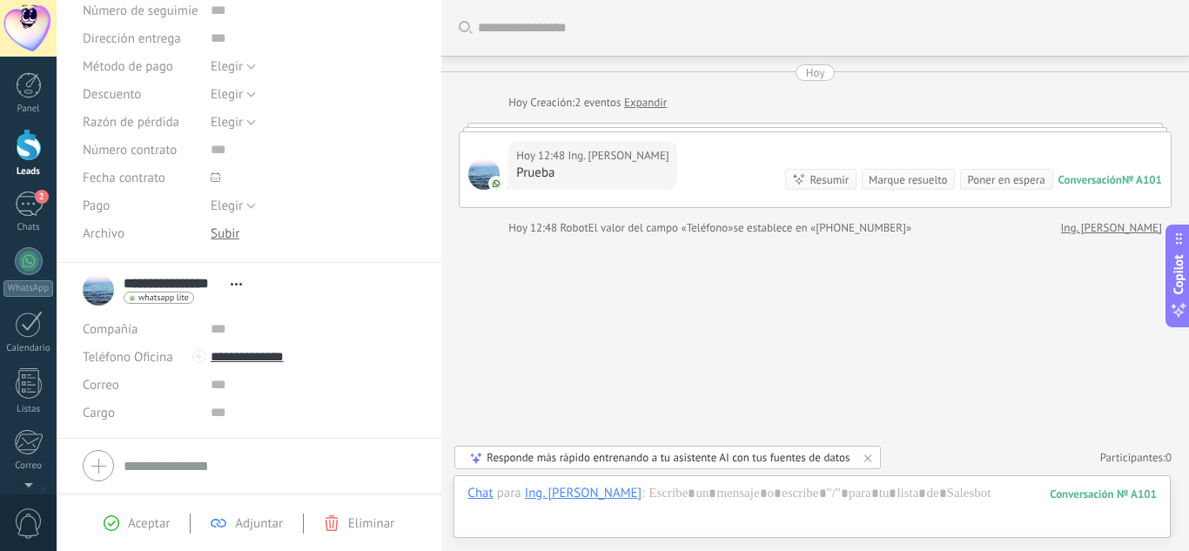
scroll to position [240, 0]
click at [708, 497] on div at bounding box center [813, 511] width 690 height 52
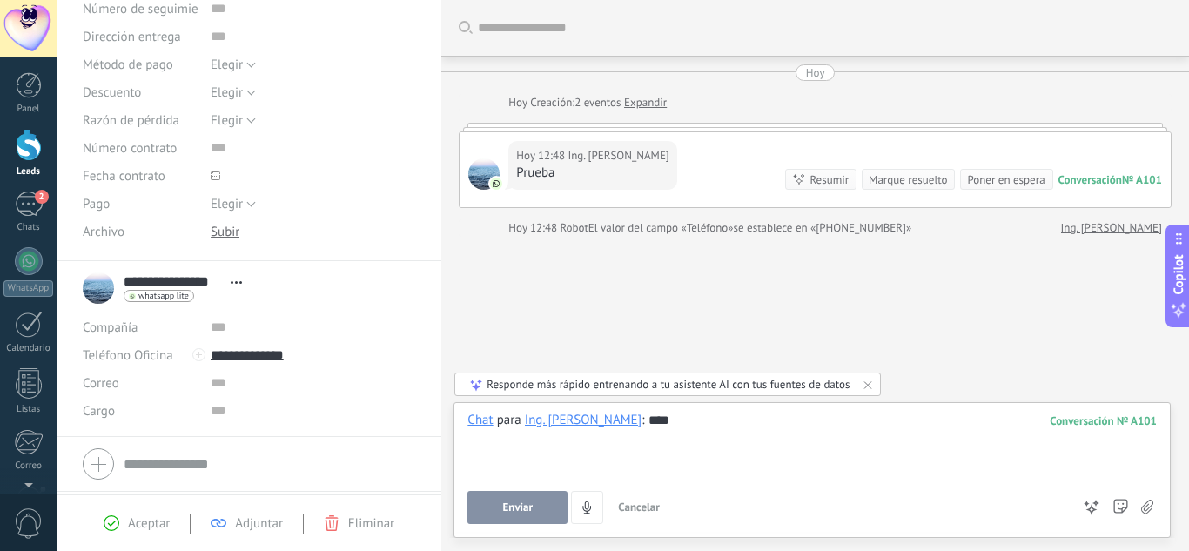
click at [509, 513] on span "Enviar" at bounding box center [518, 507] width 30 height 12
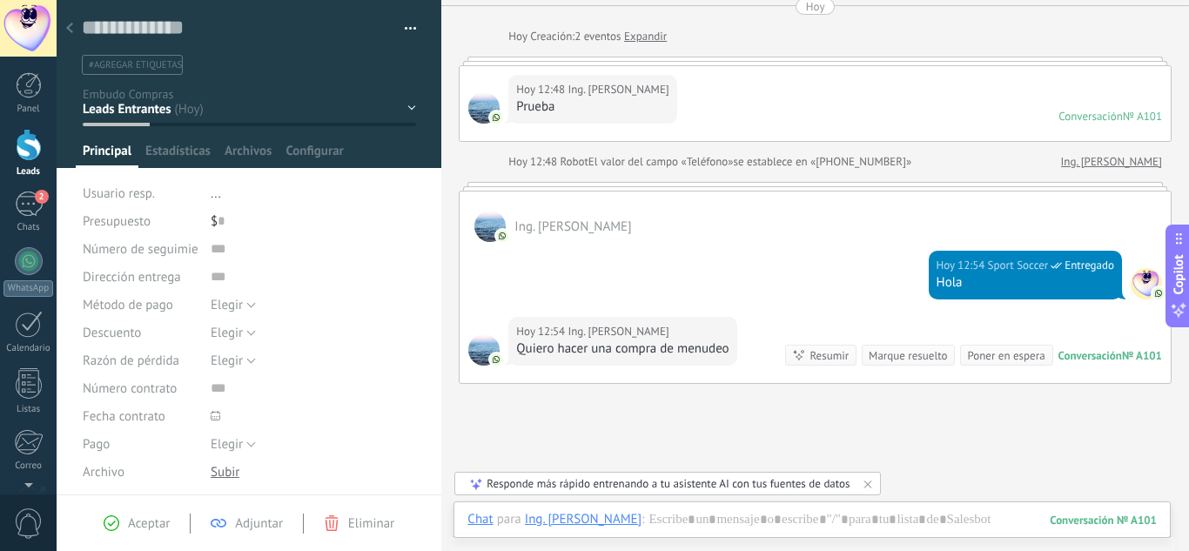
scroll to position [71, 0]
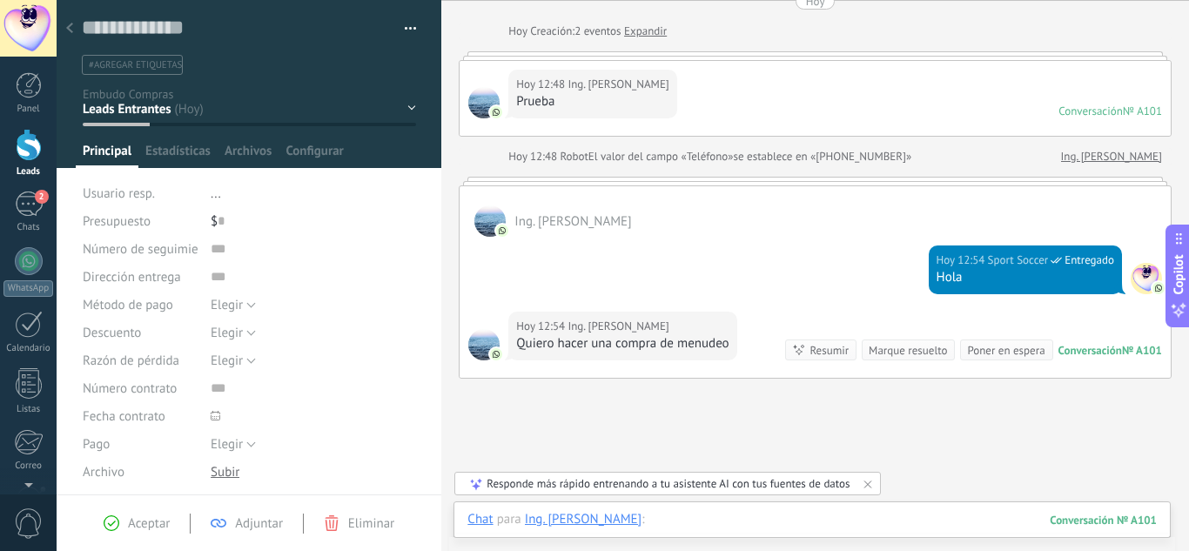
click at [702, 515] on div at bounding box center [813, 537] width 690 height 52
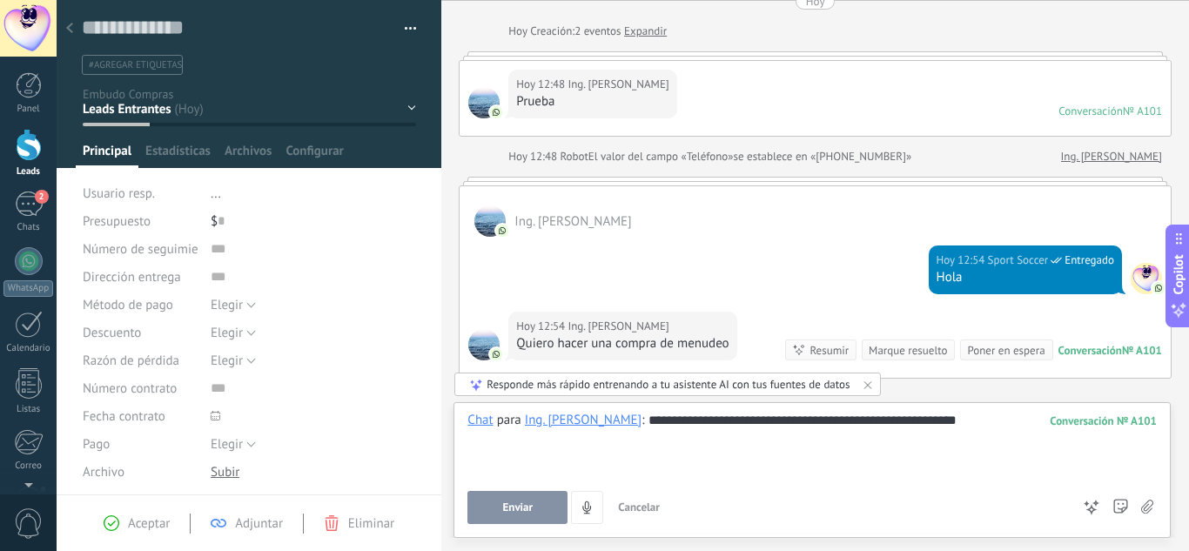
click at [493, 512] on button "Enviar" at bounding box center [518, 507] width 100 height 33
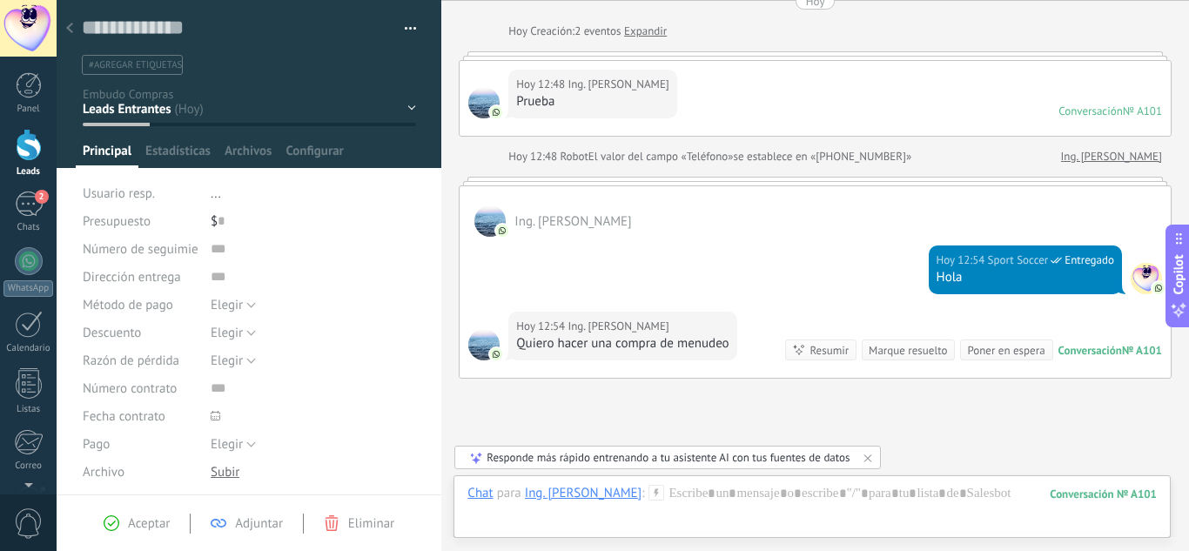
scroll to position [301, 0]
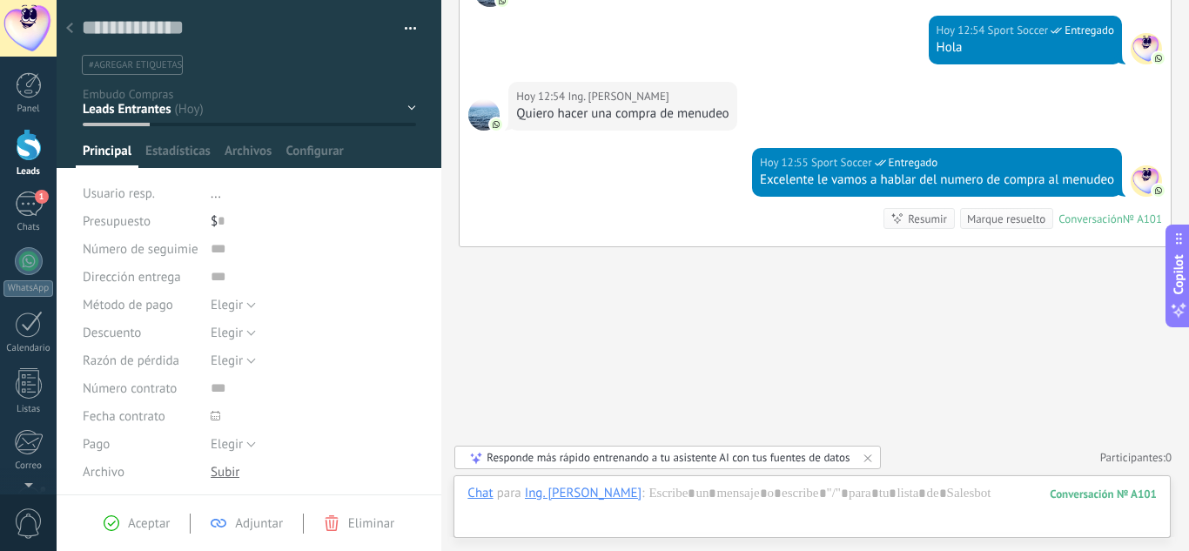
click at [0, 0] on div "Contacto inicial Negociación Tomar decisión Logrado con éxito Ventas Perdidos" at bounding box center [0, 0] width 0 height 0
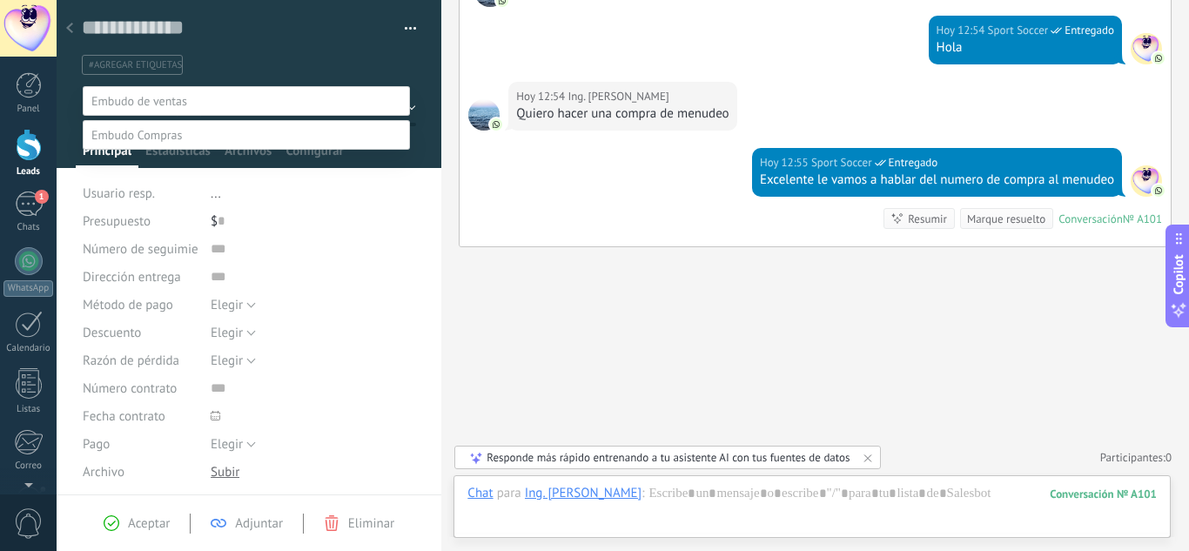
scroll to position [34, 0]
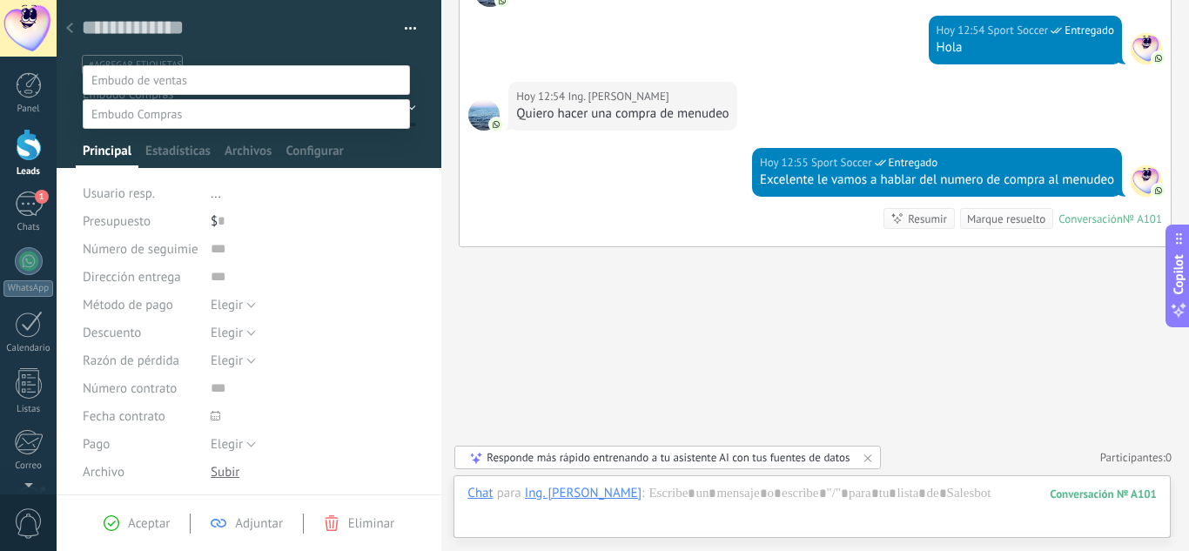
click at [172, 72] on span at bounding box center [139, 80] width 96 height 16
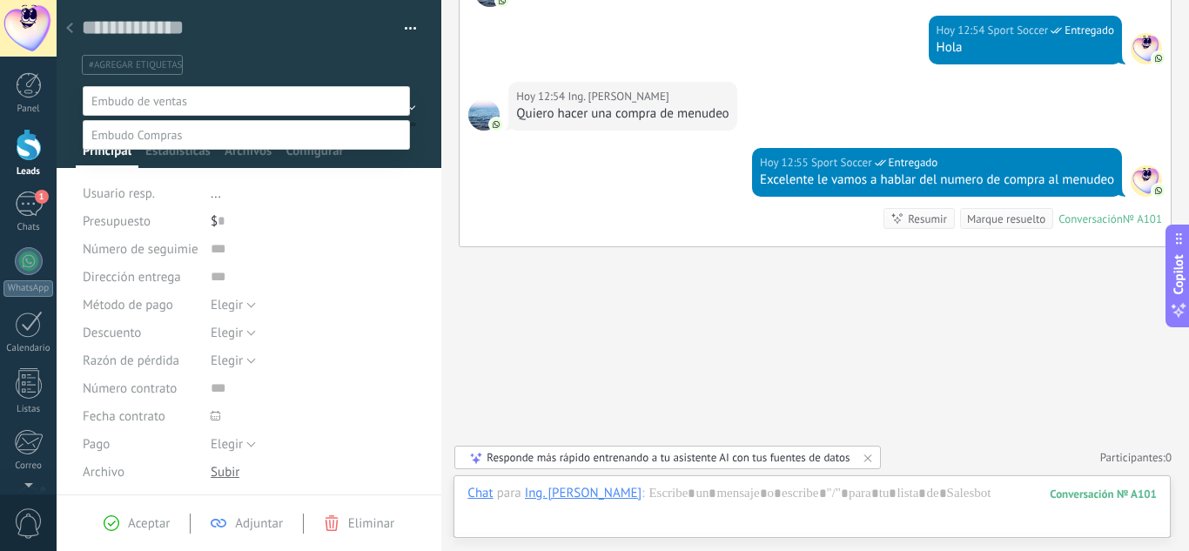
click at [0, 0] on label "Contacto Inicial" at bounding box center [0, 0] width 0 height 0
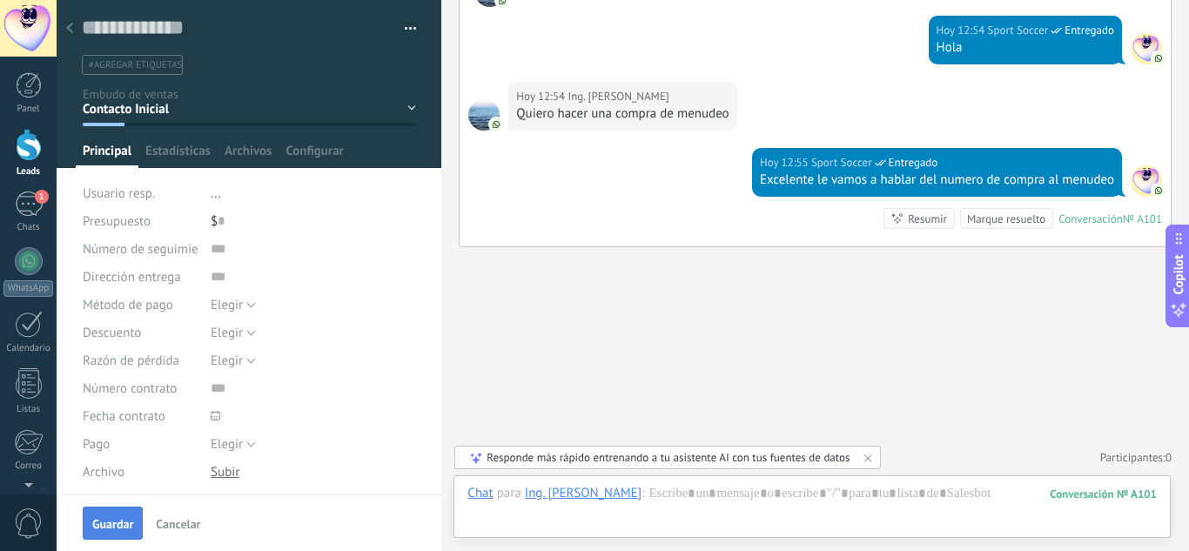
click at [103, 522] on span "Guardar" at bounding box center [112, 524] width 41 height 12
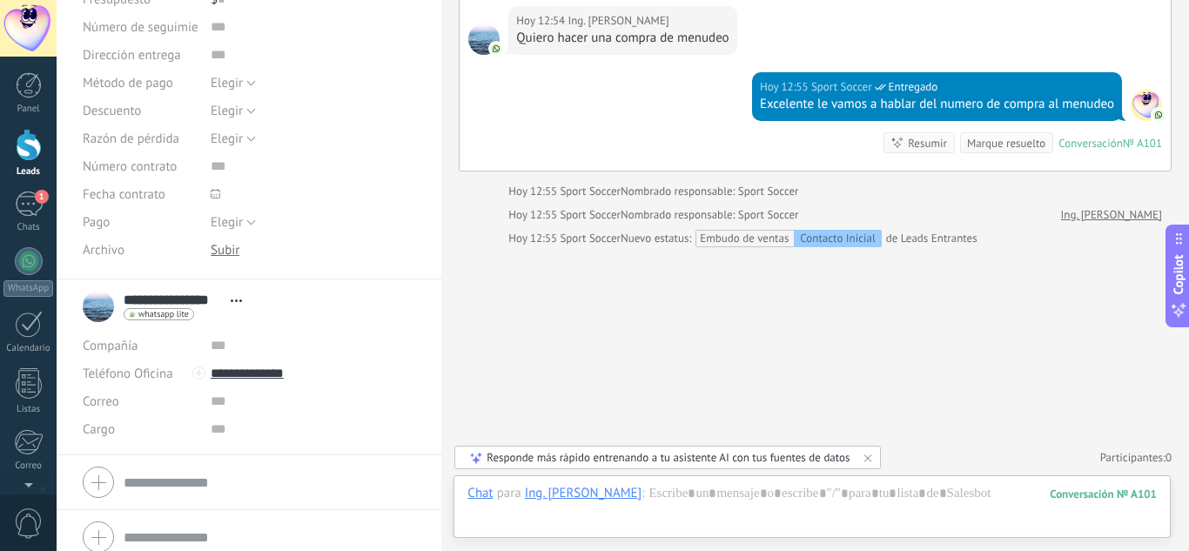
scroll to position [236, 0]
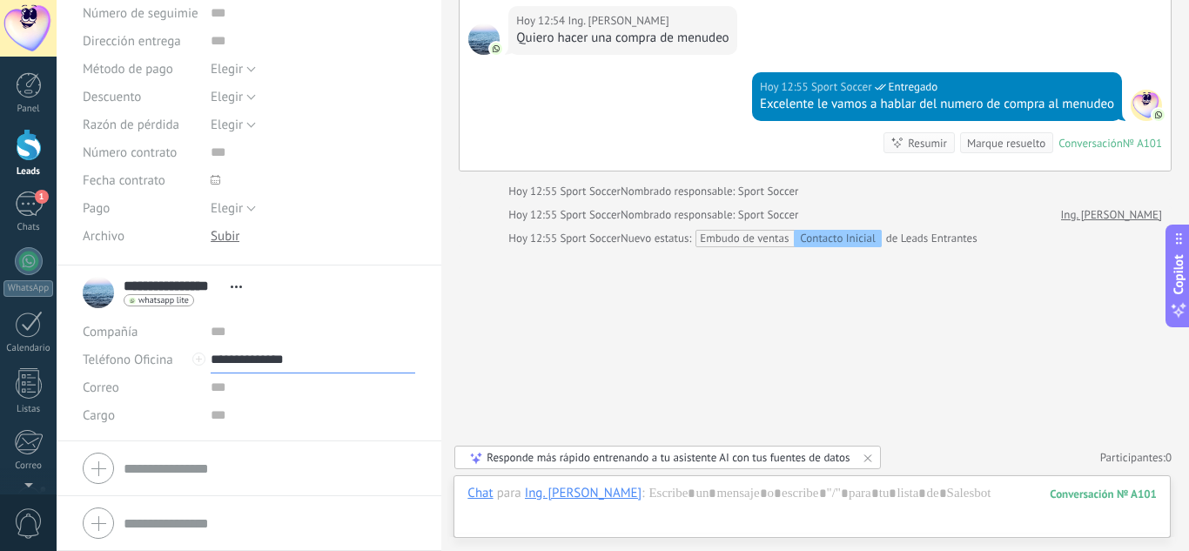
click at [252, 360] on input "**********" at bounding box center [313, 360] width 205 height 28
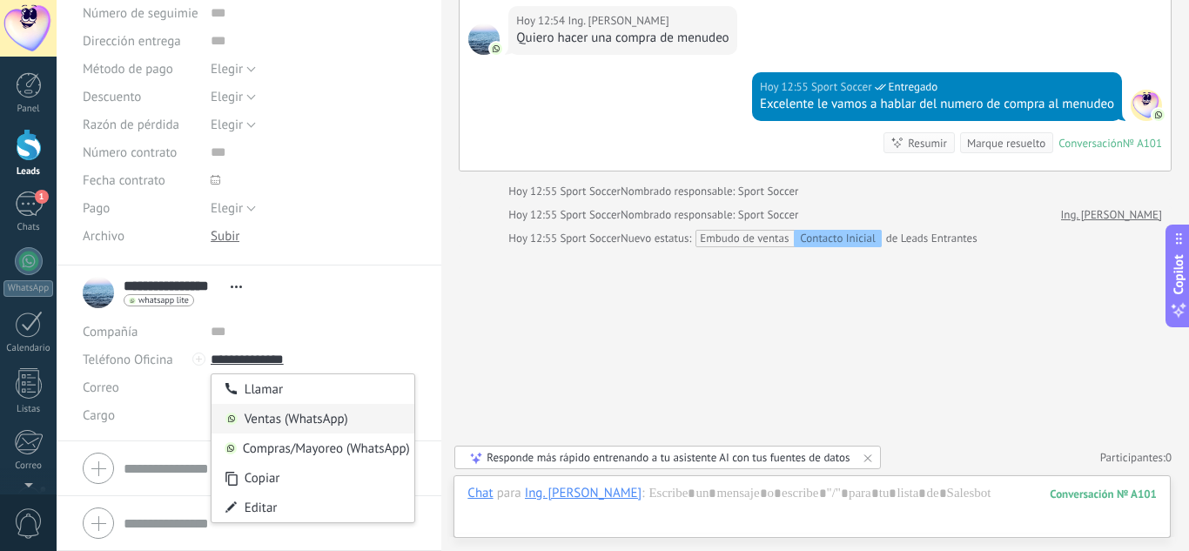
click at [256, 420] on div "Ventas (WhatsApp)" at bounding box center [314, 419] width 204 height 30
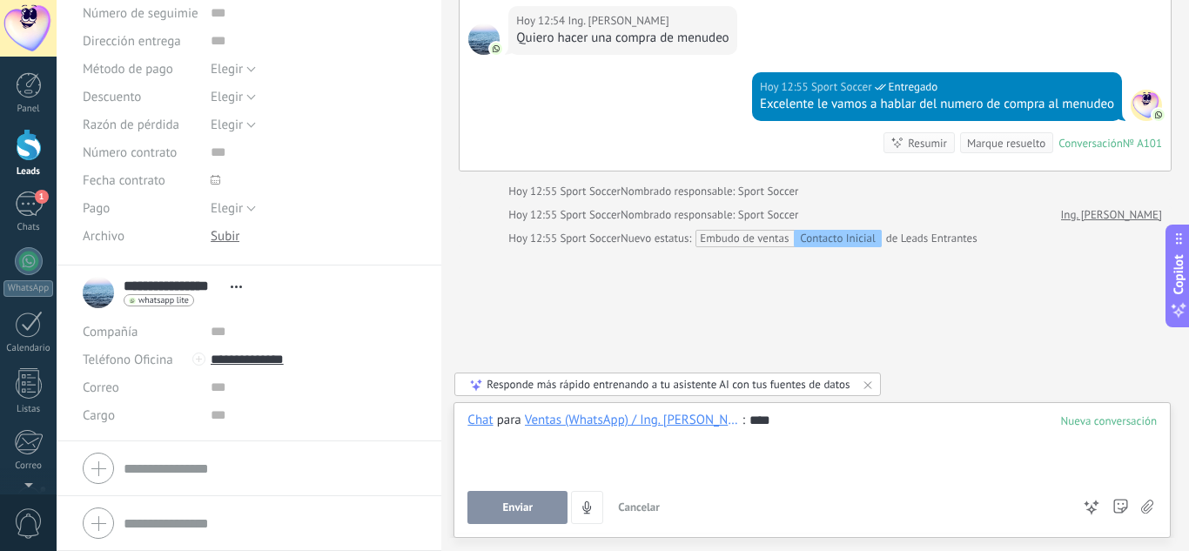
click at [522, 501] on span "Enviar" at bounding box center [518, 507] width 30 height 12
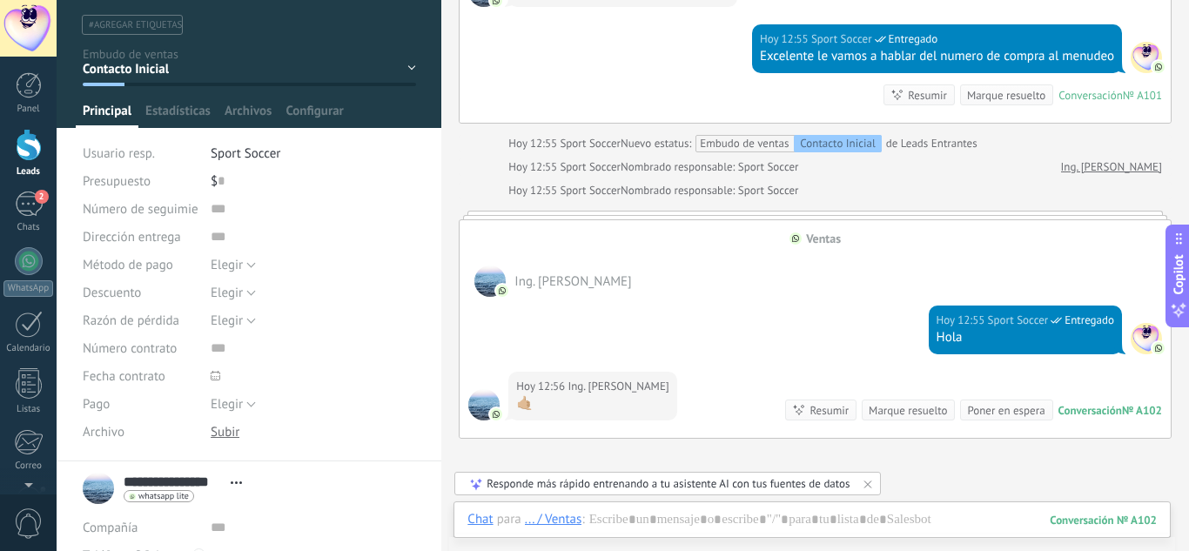
scroll to position [39, 0]
click at [245, 155] on span "Sport Soccer" at bounding box center [246, 154] width 70 height 17
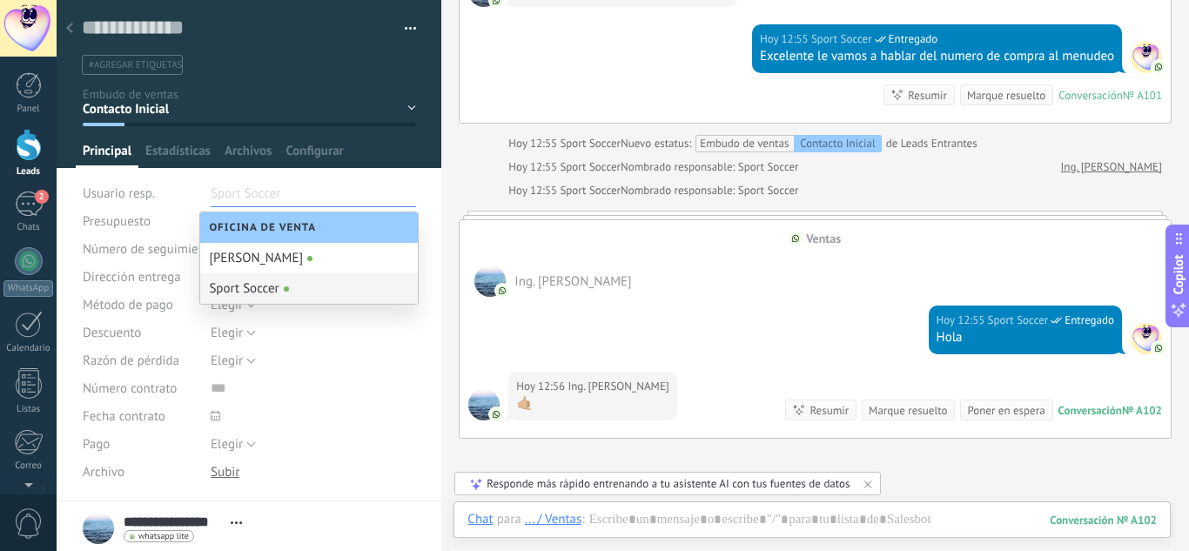
click at [865, 180] on div "[DATE] [DATE] Creación: 2 eventos Expandir [DATE] 12:48 Ing. [PERSON_NAME] Prue…" at bounding box center [815, 39] width 713 height 799
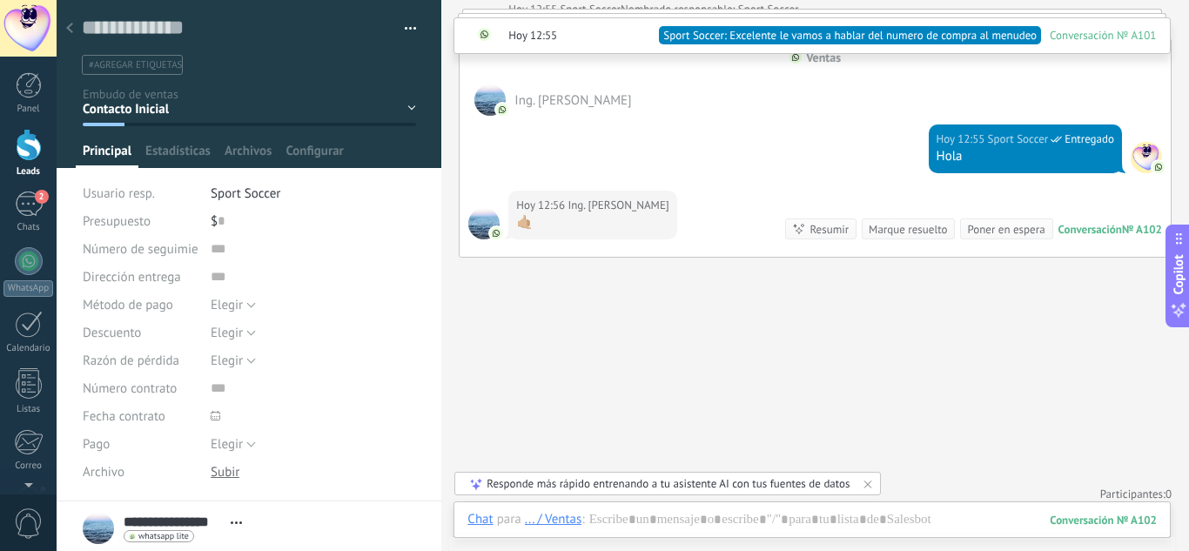
scroll to position [616, 0]
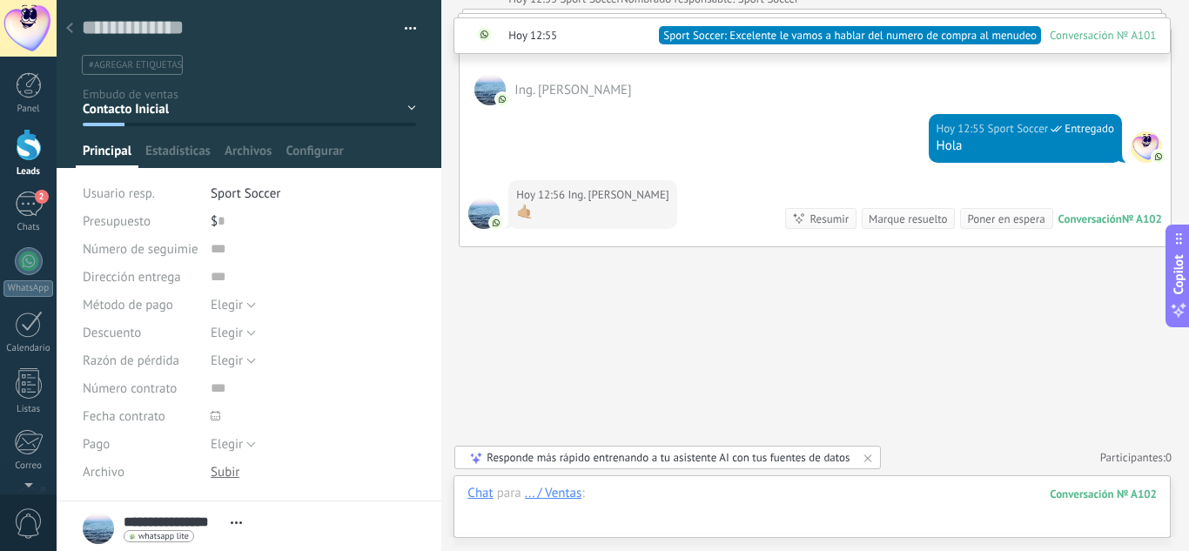
click at [637, 494] on div at bounding box center [813, 511] width 690 height 52
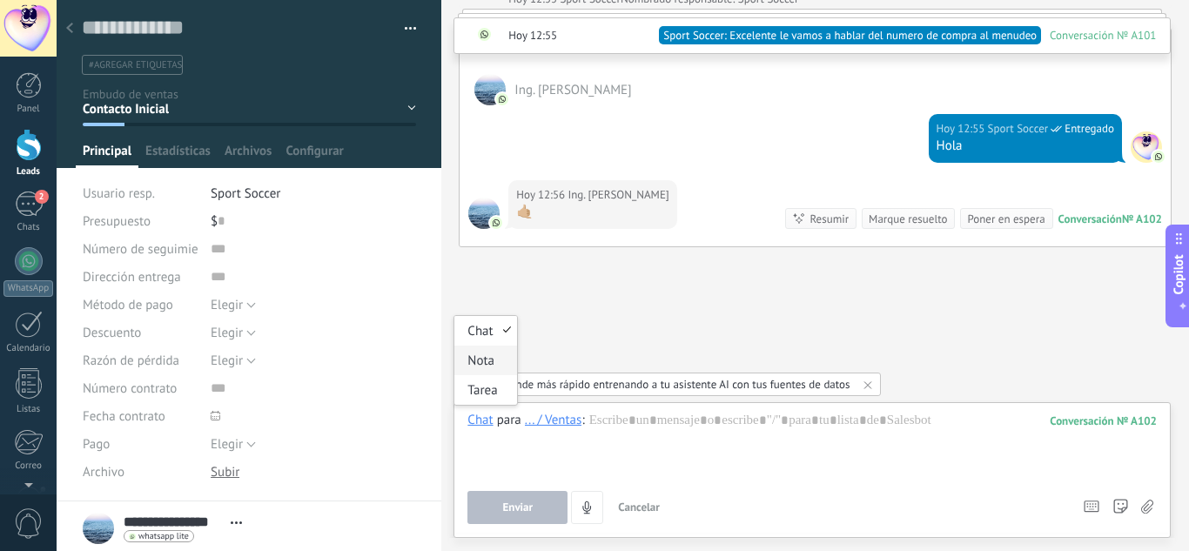
click at [483, 362] on div "Nota" at bounding box center [485, 361] width 62 height 30
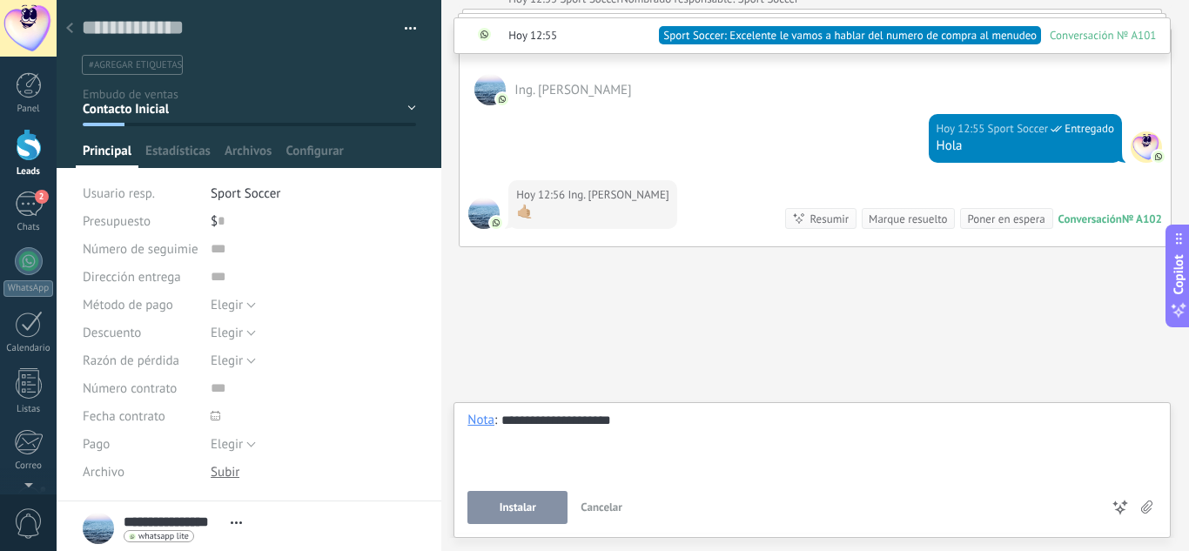
click at [507, 515] on button "Instalar" at bounding box center [518, 507] width 100 height 33
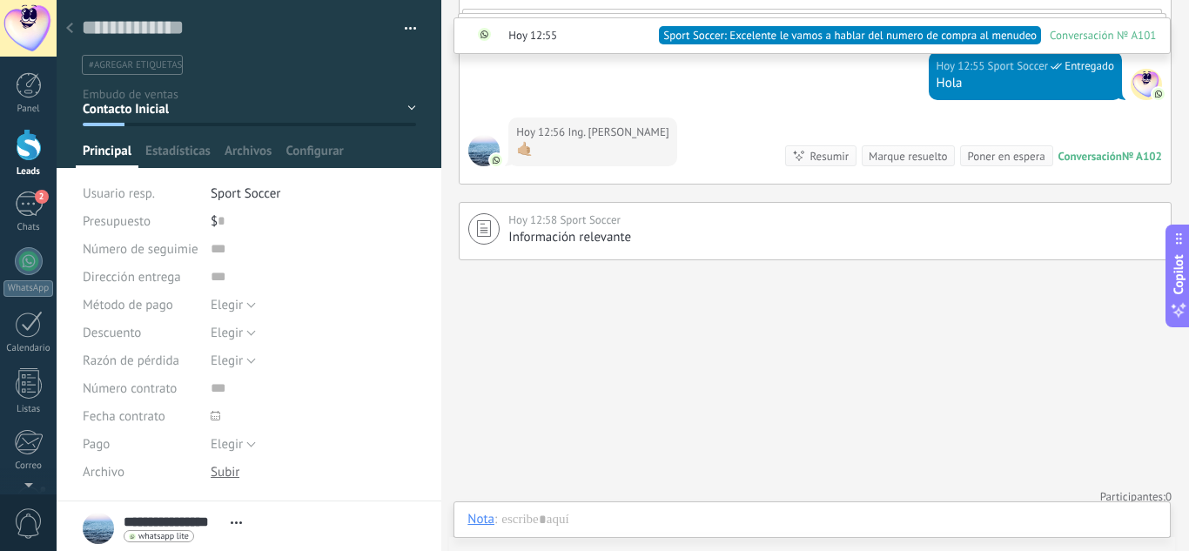
scroll to position [682, 0]
click at [472, 486] on div "Tarea" at bounding box center [485, 490] width 62 height 30
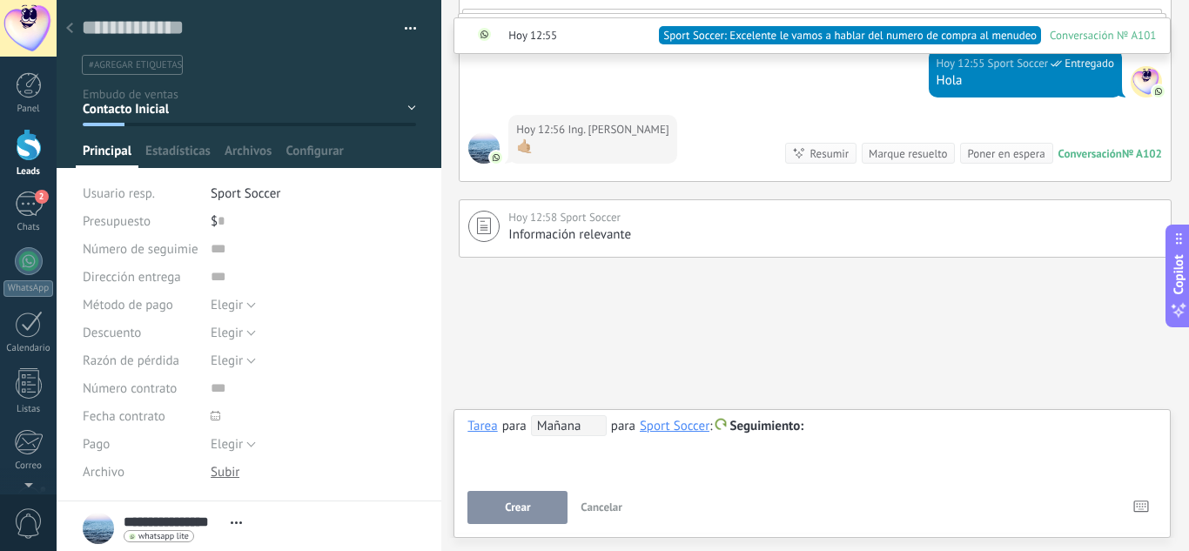
click at [566, 422] on span "Mañana" at bounding box center [569, 425] width 76 height 21
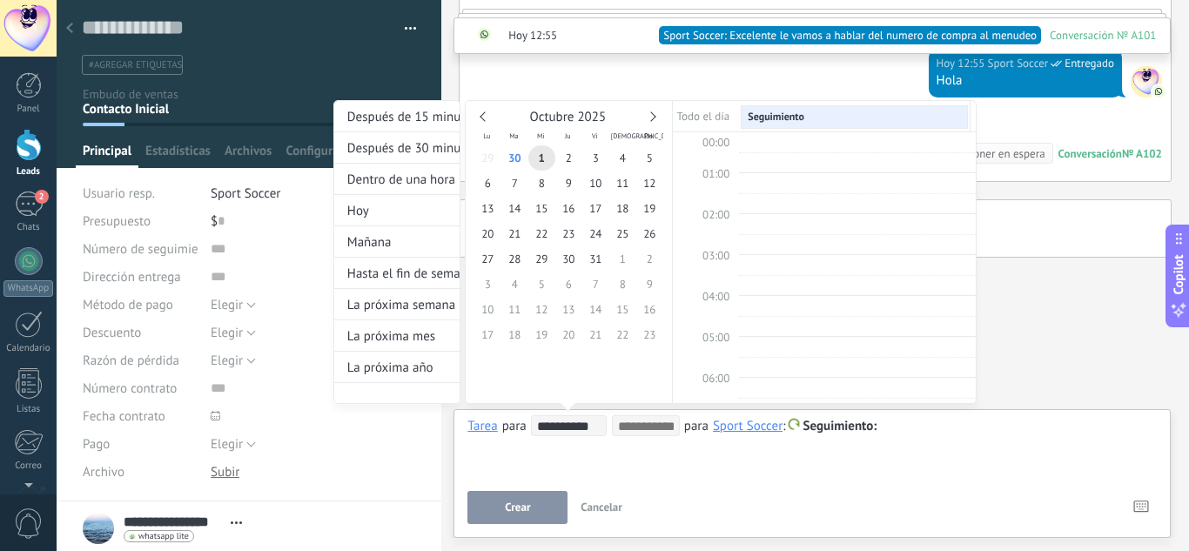
scroll to position [328, 0]
click at [542, 159] on span "1" at bounding box center [541, 157] width 27 height 25
type input "**********"
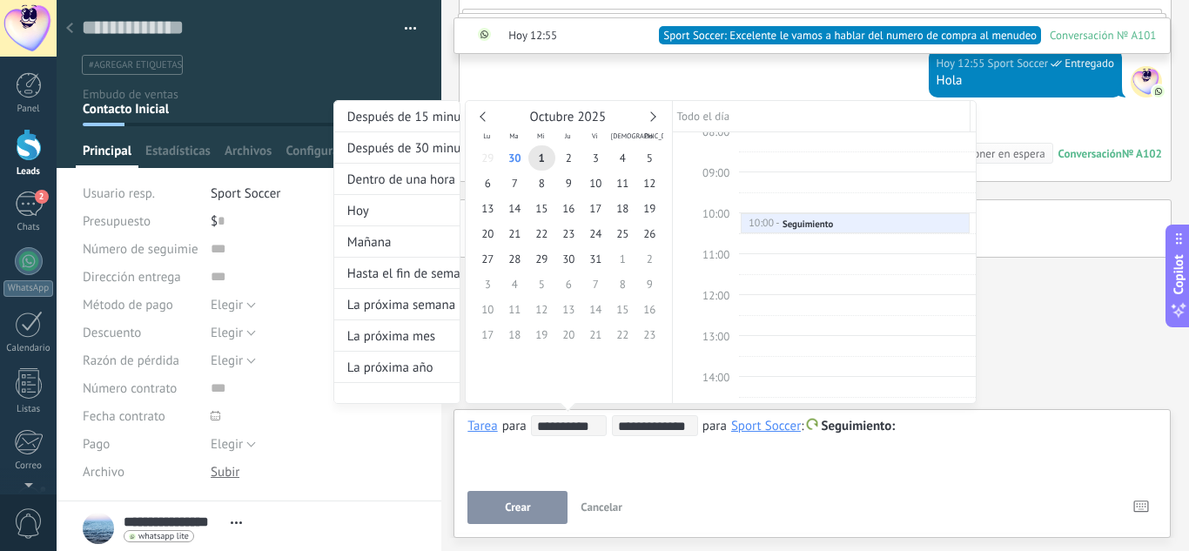
click at [928, 431] on div "**********" at bounding box center [654, 268] width 643 height 336
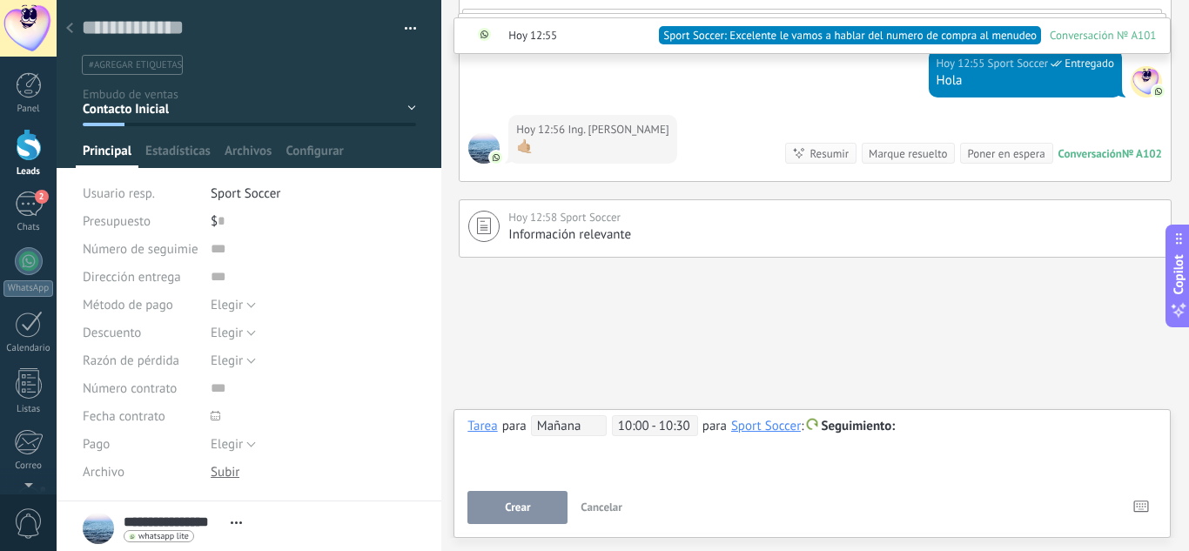
click at [921, 429] on div at bounding box center [813, 426] width 690 height 21
click at [917, 426] on div "**********" at bounding box center [813, 426] width 690 height 21
click at [920, 428] on div "**********" at bounding box center [813, 426] width 690 height 21
click at [733, 459] on div "**********" at bounding box center [813, 446] width 690 height 63
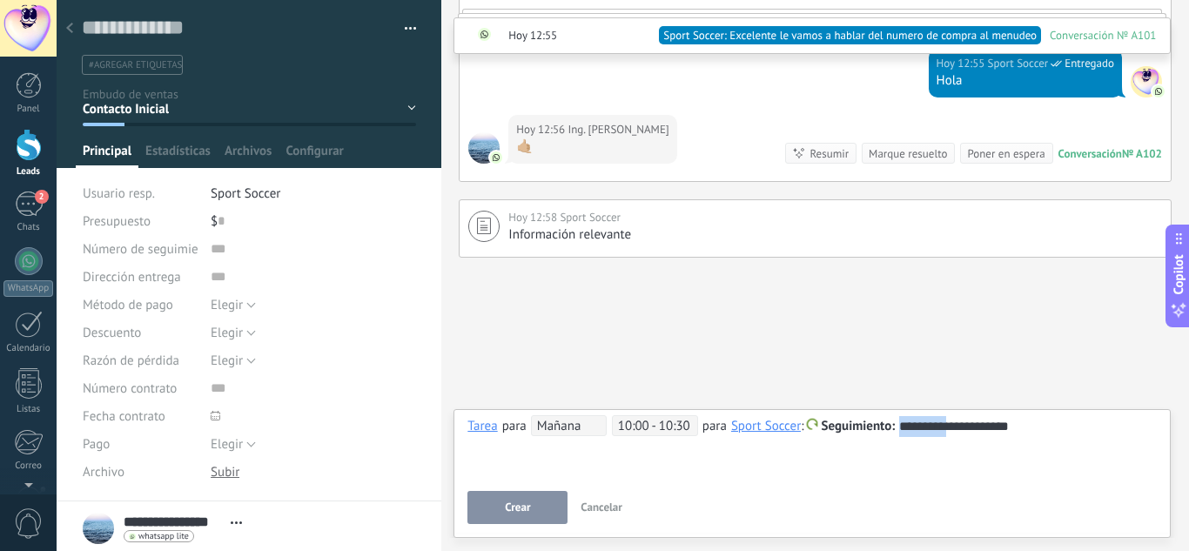
click at [517, 507] on span "Crear" at bounding box center [517, 507] width 25 height 12
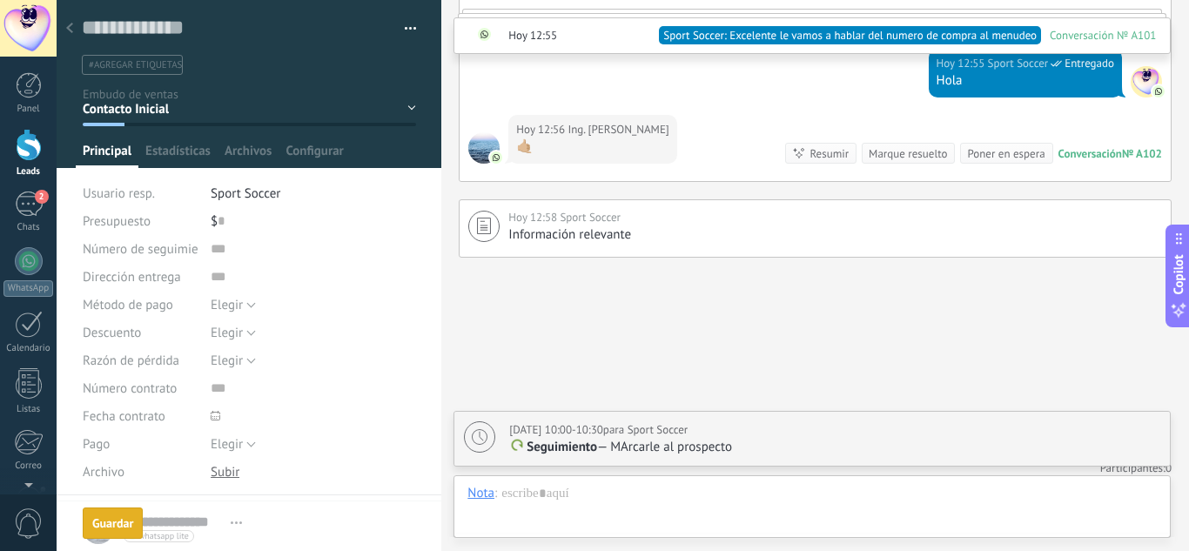
scroll to position [753, 0]
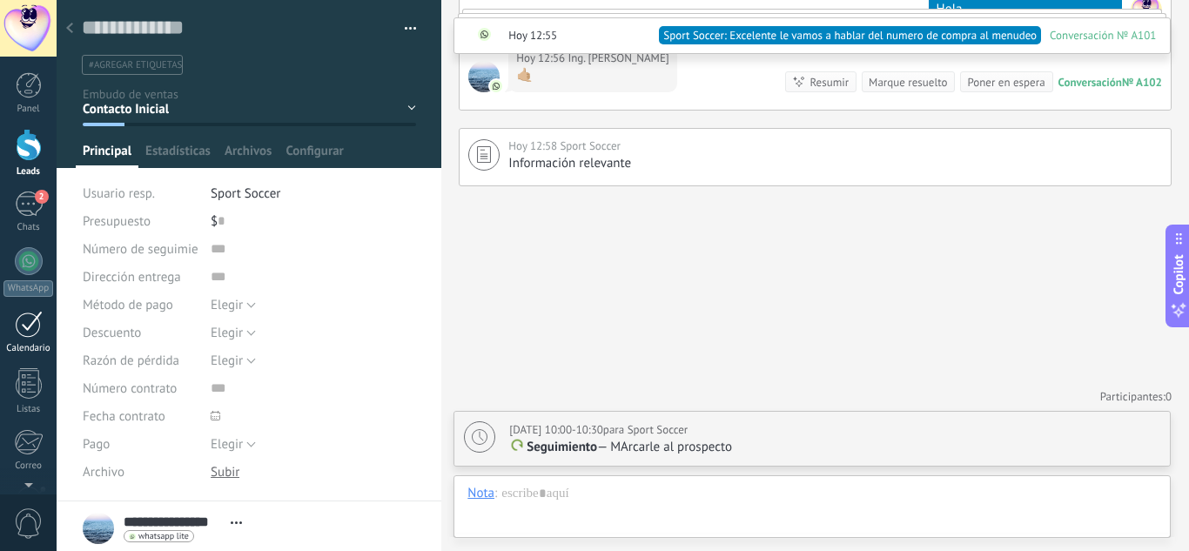
click at [24, 336] on div at bounding box center [29, 324] width 28 height 27
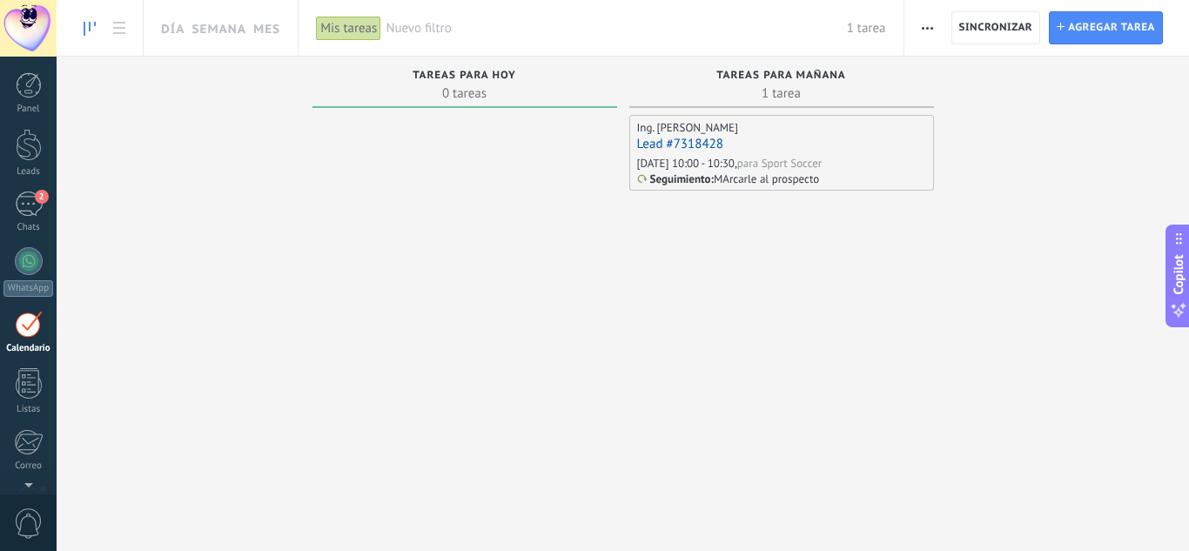
scroll to position [50, 0]
click at [682, 144] on link "Lead #7318428" at bounding box center [680, 144] width 86 height 17
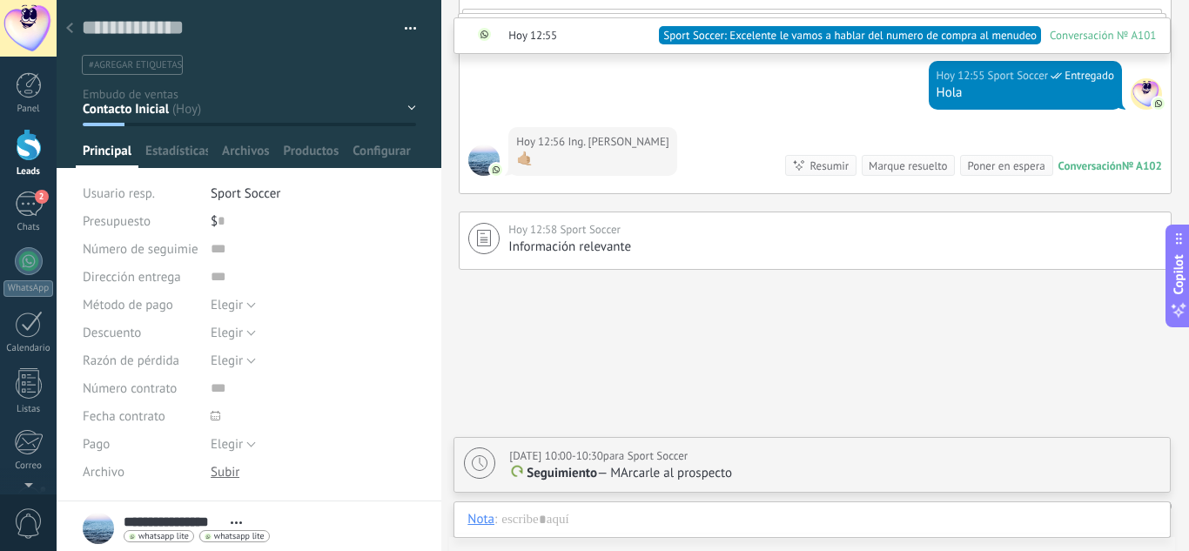
scroll to position [696, 0]
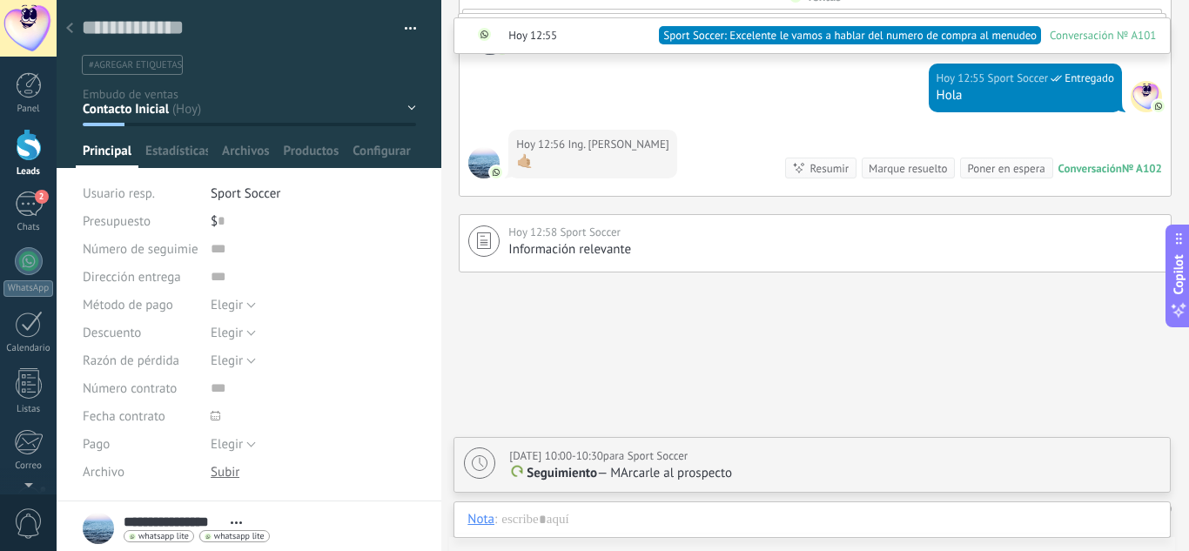
click at [746, 467] on p "Seguimiento — MArcarle al prospecto" at bounding box center [834, 473] width 651 height 17
type textarea "**********"
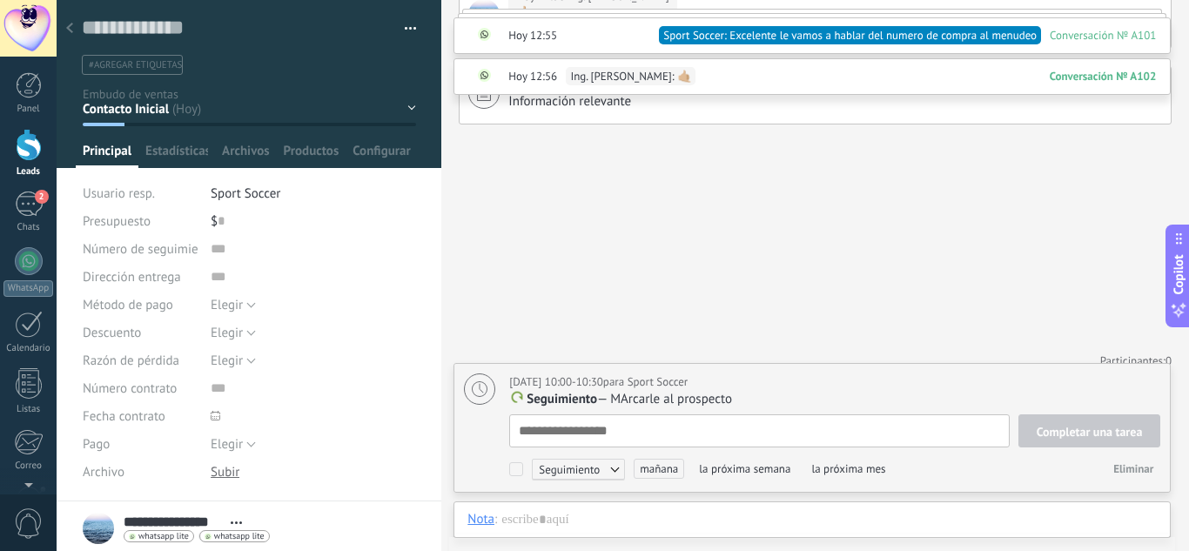
type textarea "*"
type textarea "**"
type textarea "****"
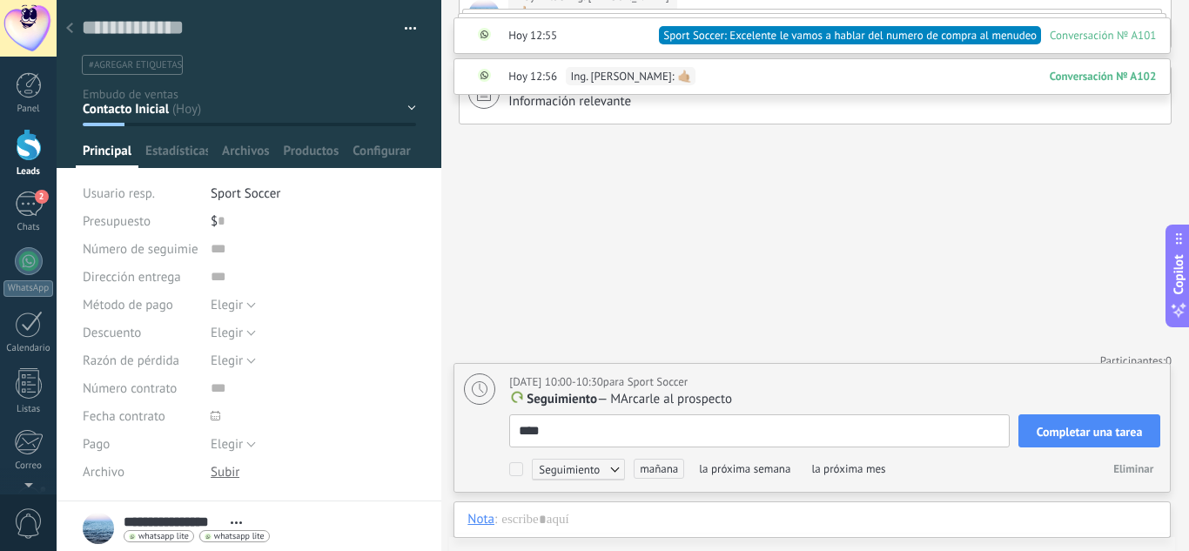
type textarea "*****"
type textarea "******"
type textarea "*******"
type textarea "********"
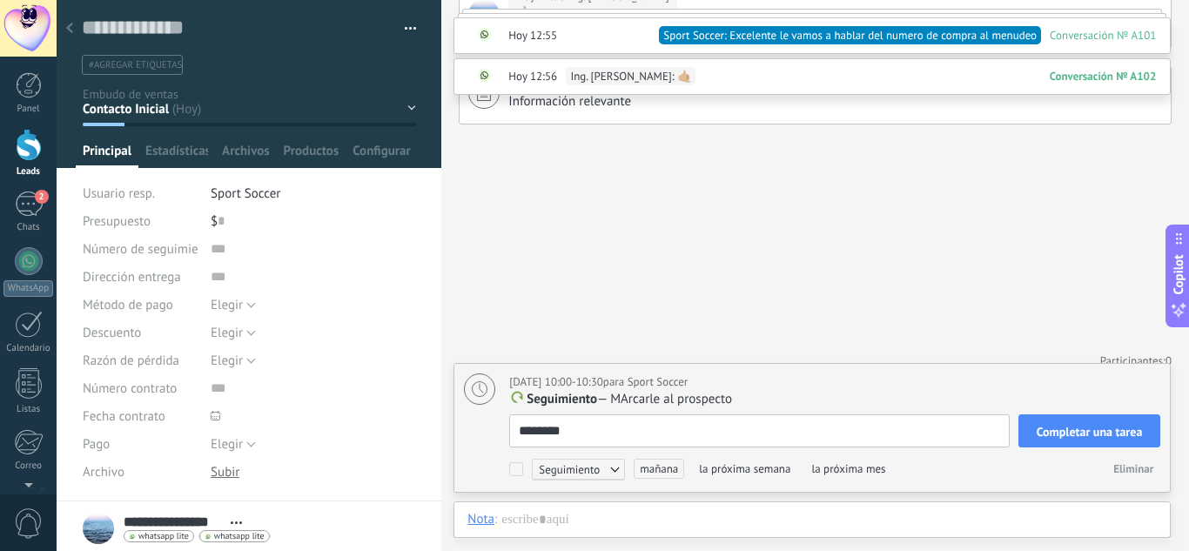
type textarea "*********"
type textarea "**********"
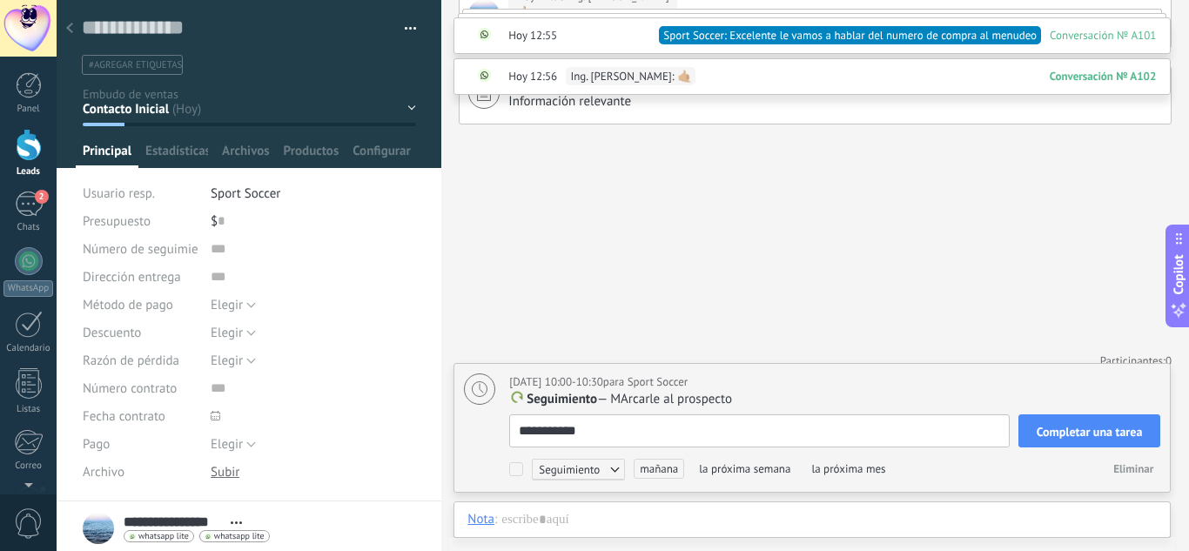
type textarea "**********"
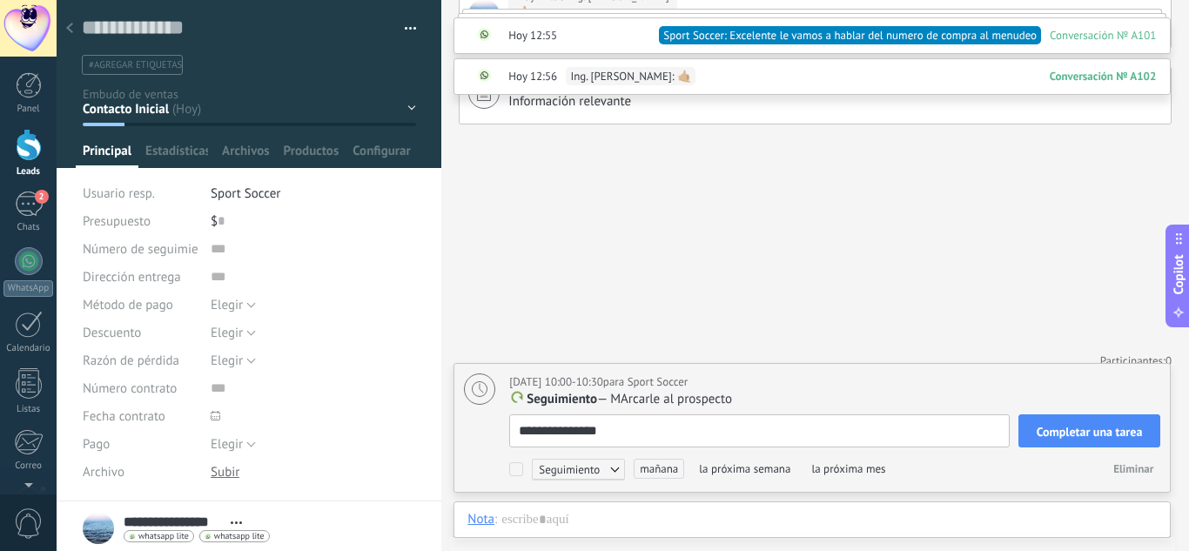
type textarea "**********"
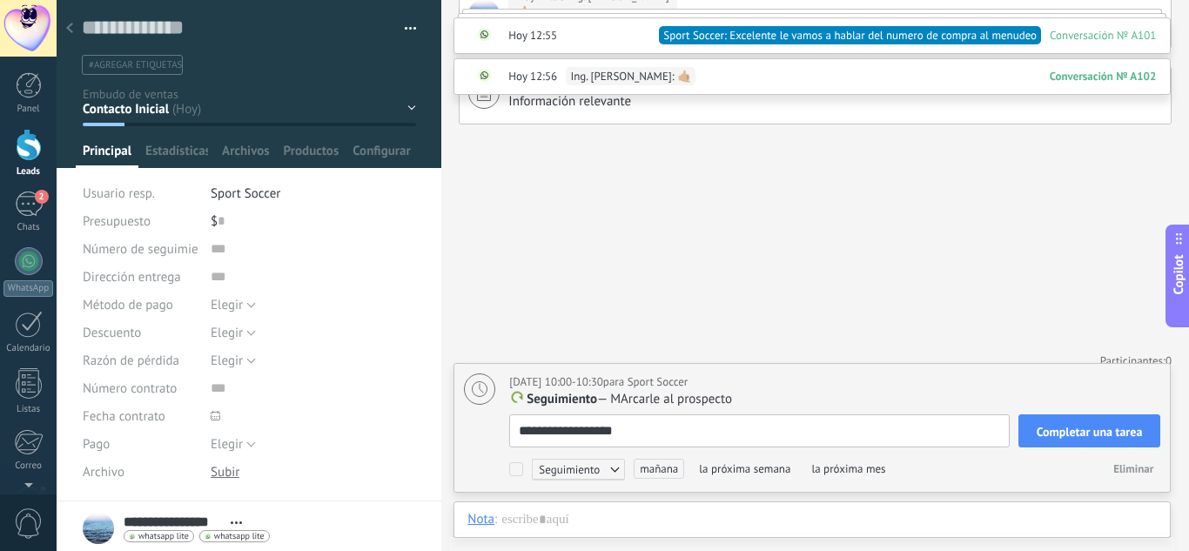
type textarea "**********"
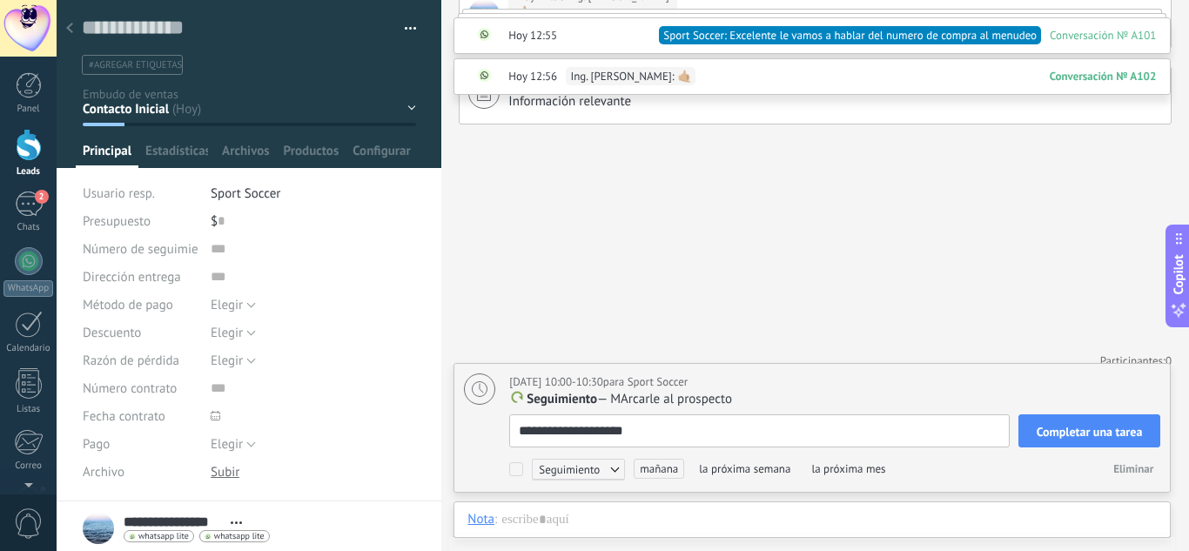
type textarea "**********"
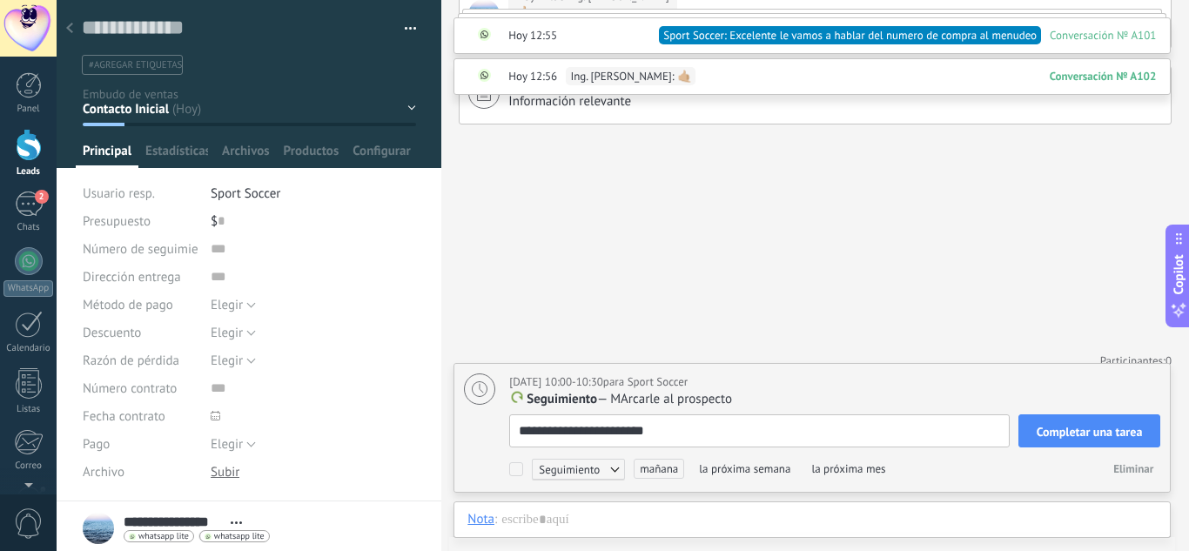
type textarea "**********"
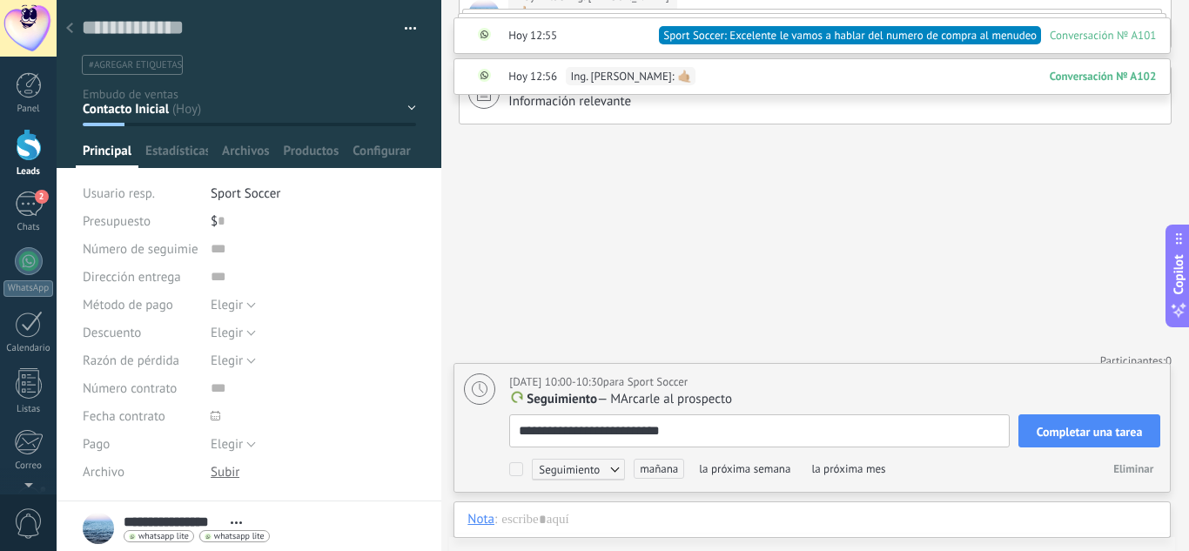
type textarea "**********"
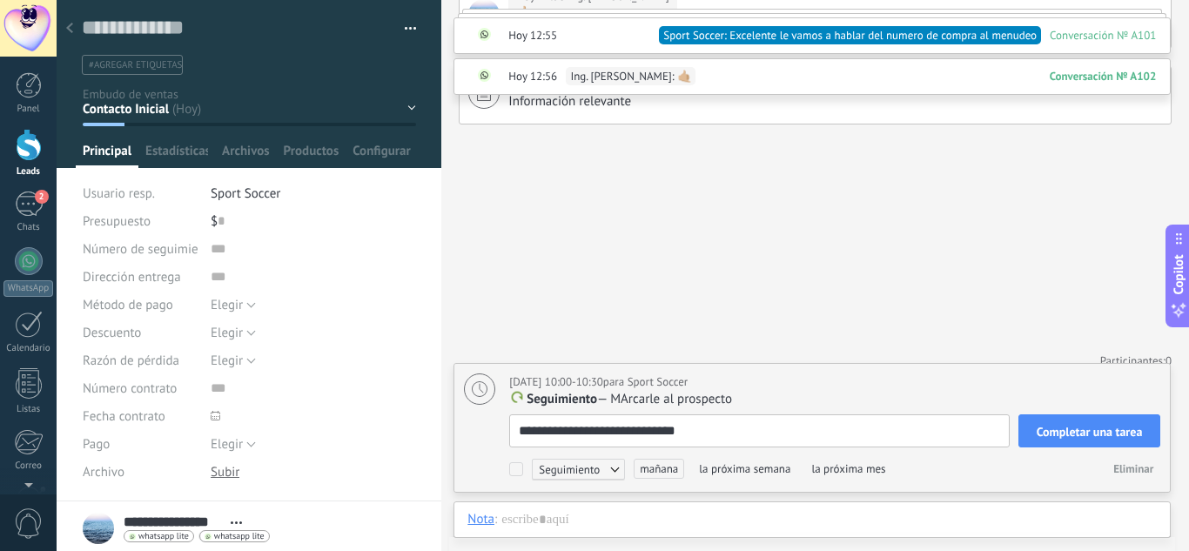
type textarea "**********"
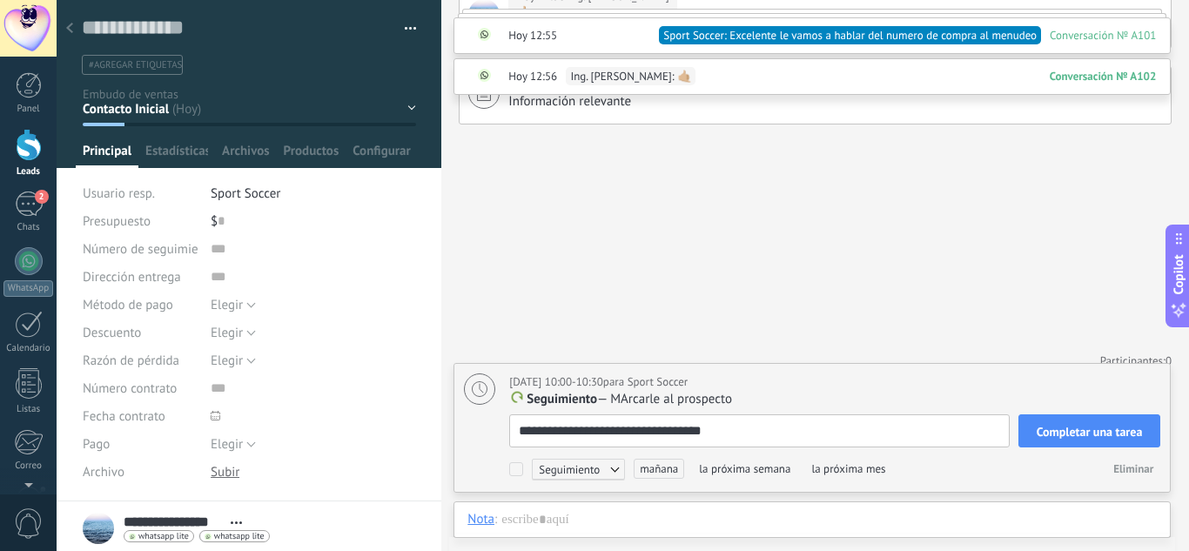
type textarea "**********"
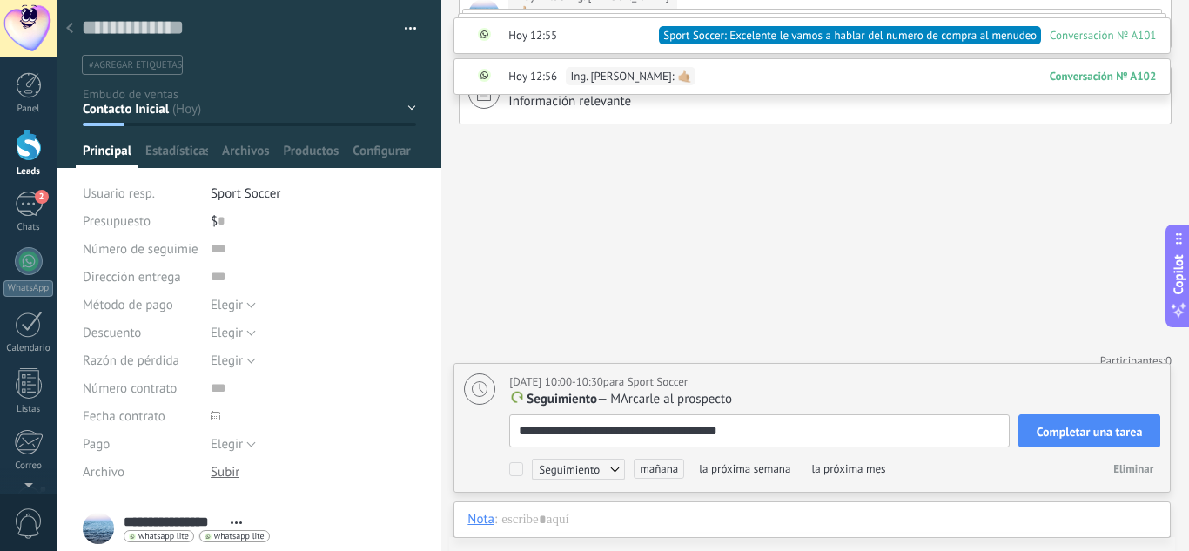
type textarea "**********"
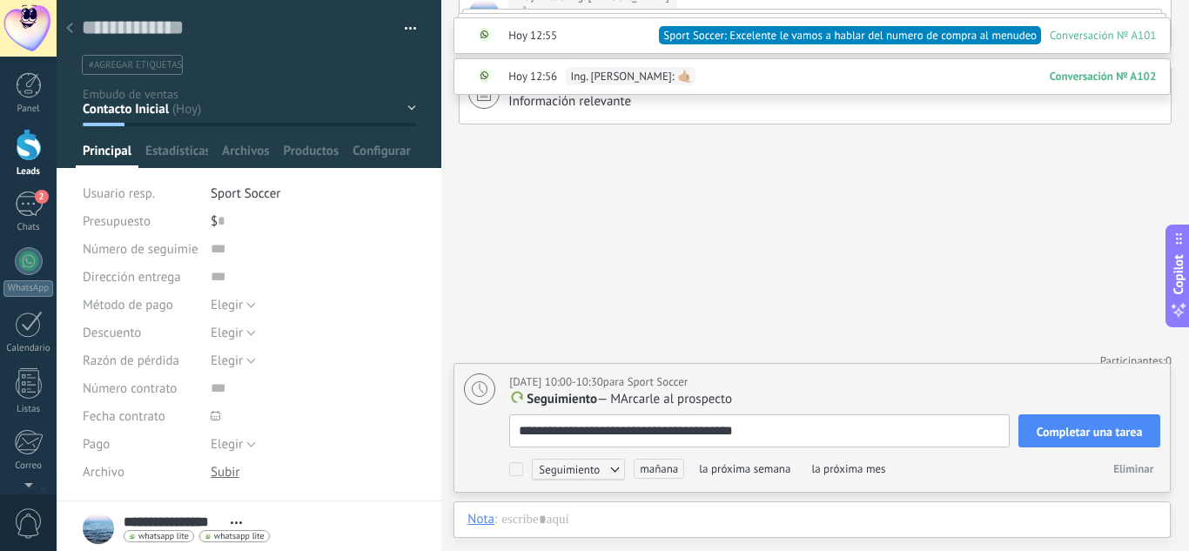
type textarea "**********"
click at [1067, 434] on span "Completar una tarea" at bounding box center [1090, 432] width 106 height 12
type textarea "**********"
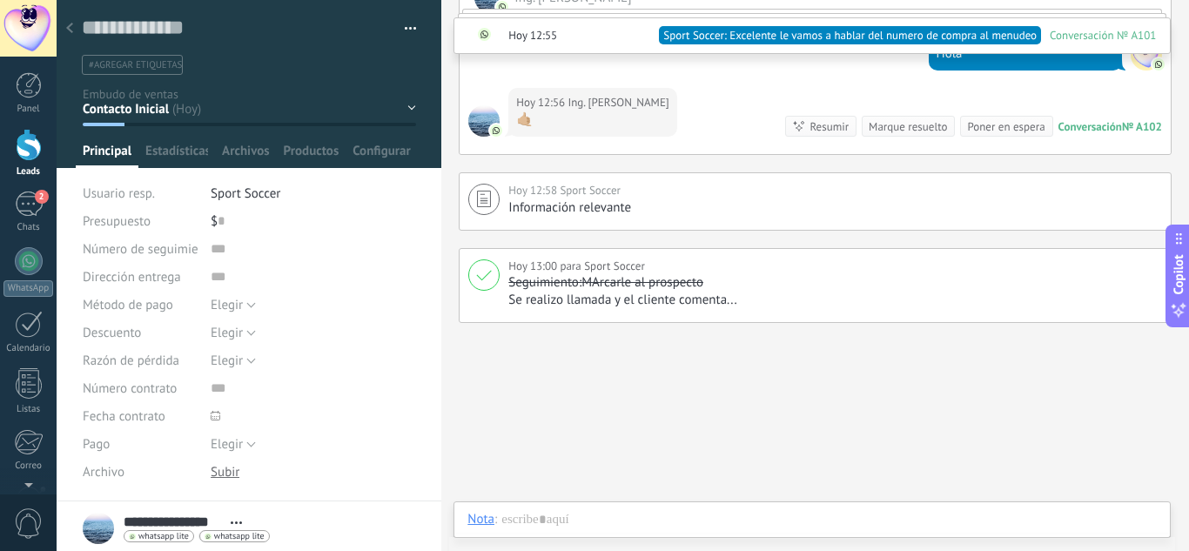
scroll to position [736, 0]
click at [483, 429] on div "Chat" at bounding box center [485, 430] width 62 height 30
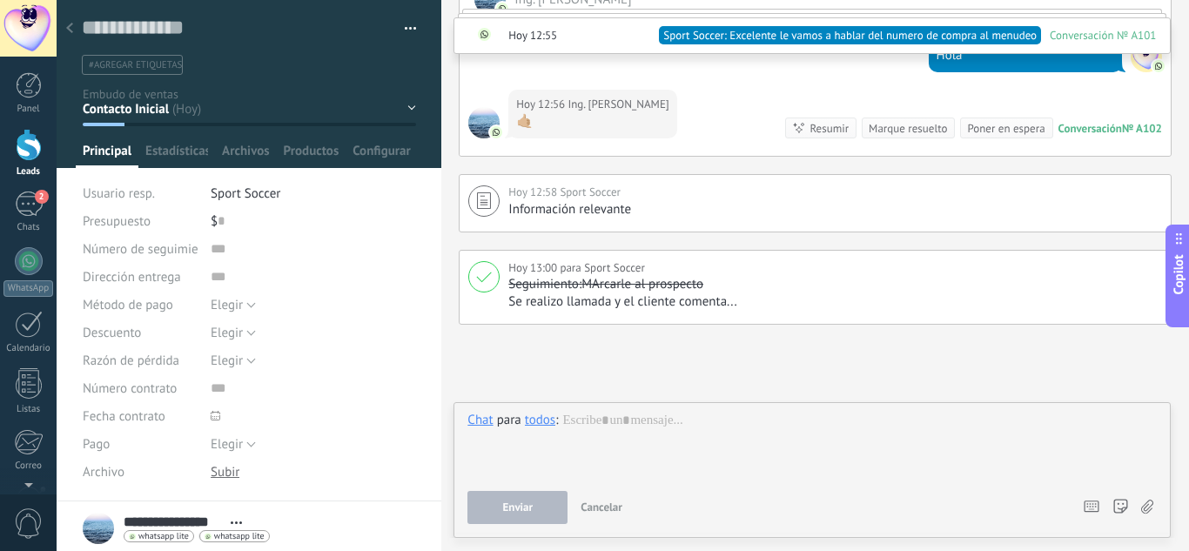
click at [604, 422] on div at bounding box center [813, 445] width 690 height 66
click at [522, 508] on span "Enviar" at bounding box center [518, 507] width 30 height 12
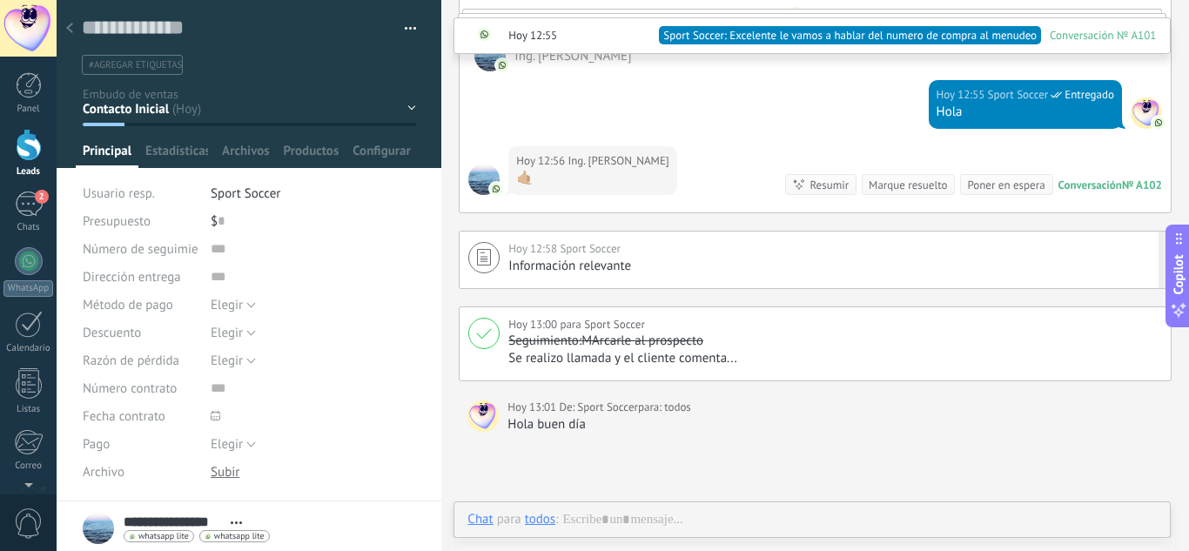
scroll to position [678, 0]
click at [1136, 185] on div "№ A102" at bounding box center [1142, 185] width 40 height 15
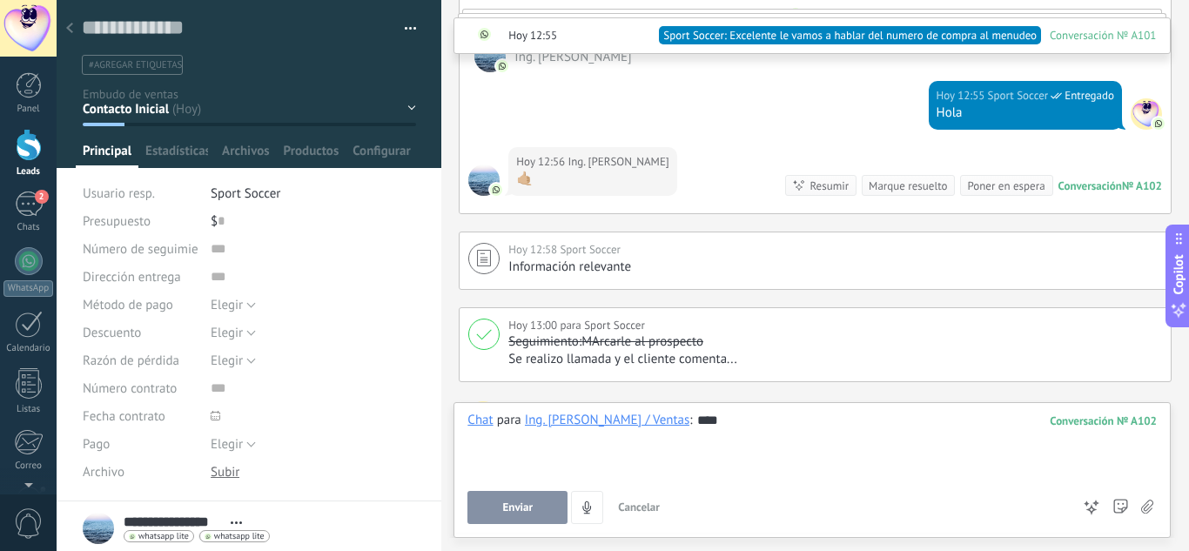
click at [514, 505] on span "Enviar" at bounding box center [518, 507] width 30 height 12
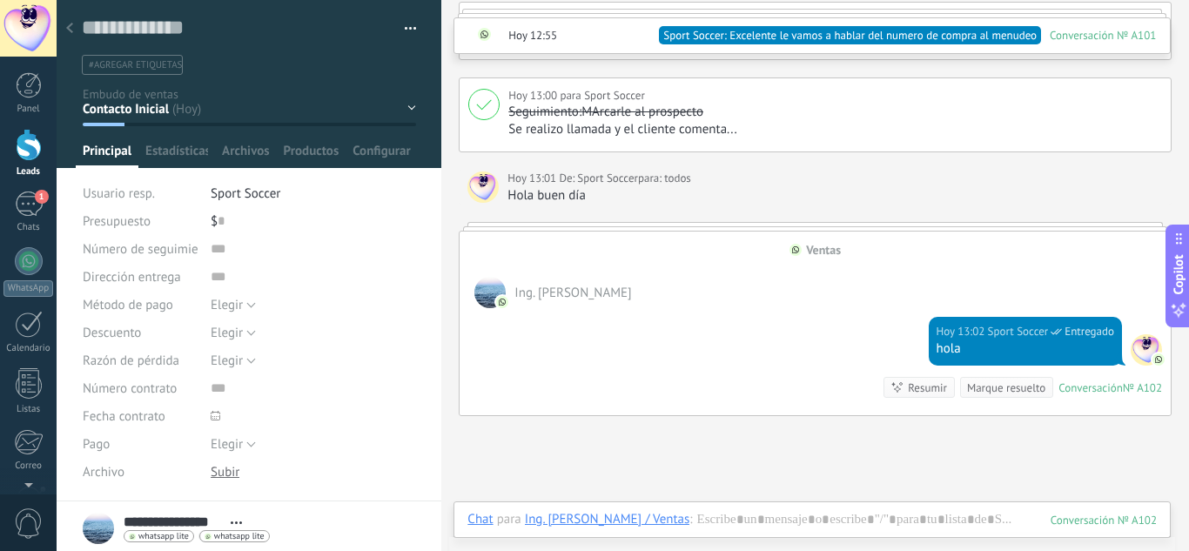
scroll to position [912, 0]
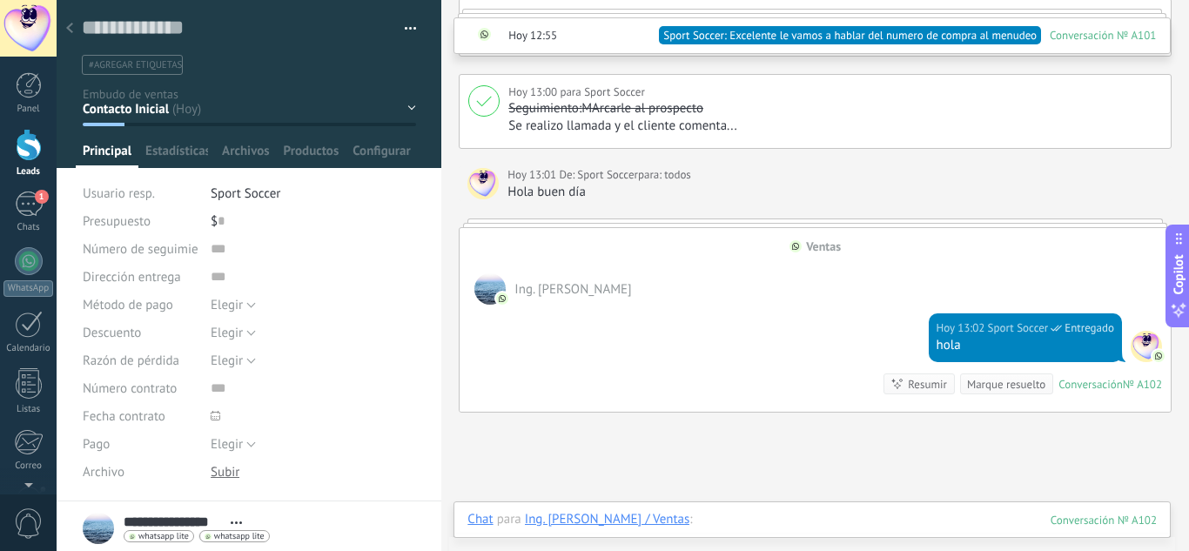
click at [740, 513] on div at bounding box center [813, 537] width 690 height 52
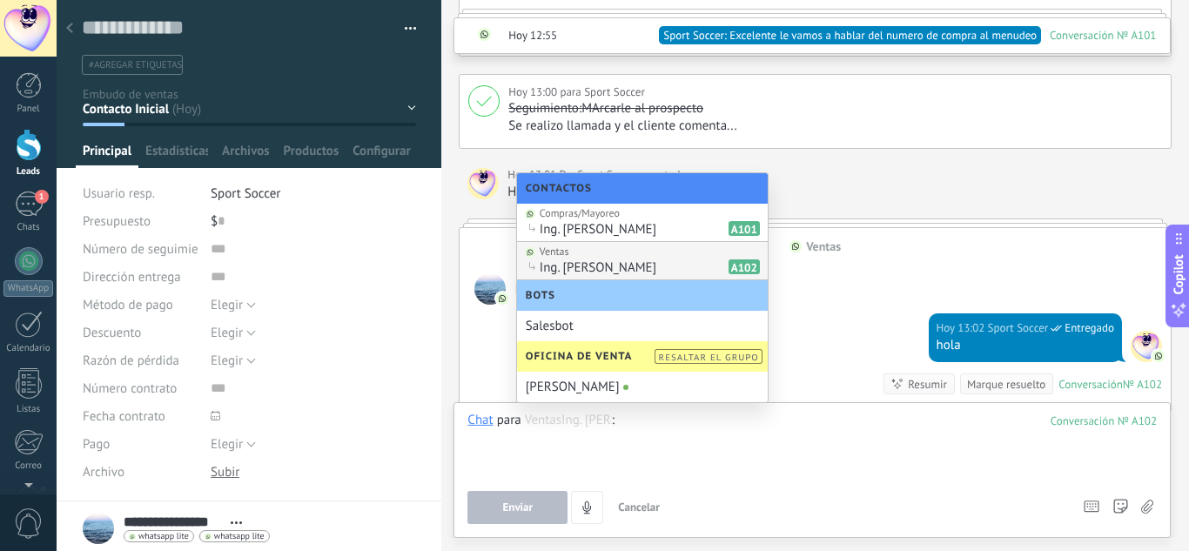
click at [596, 263] on span "Ing. [PERSON_NAME]" at bounding box center [598, 267] width 117 height 17
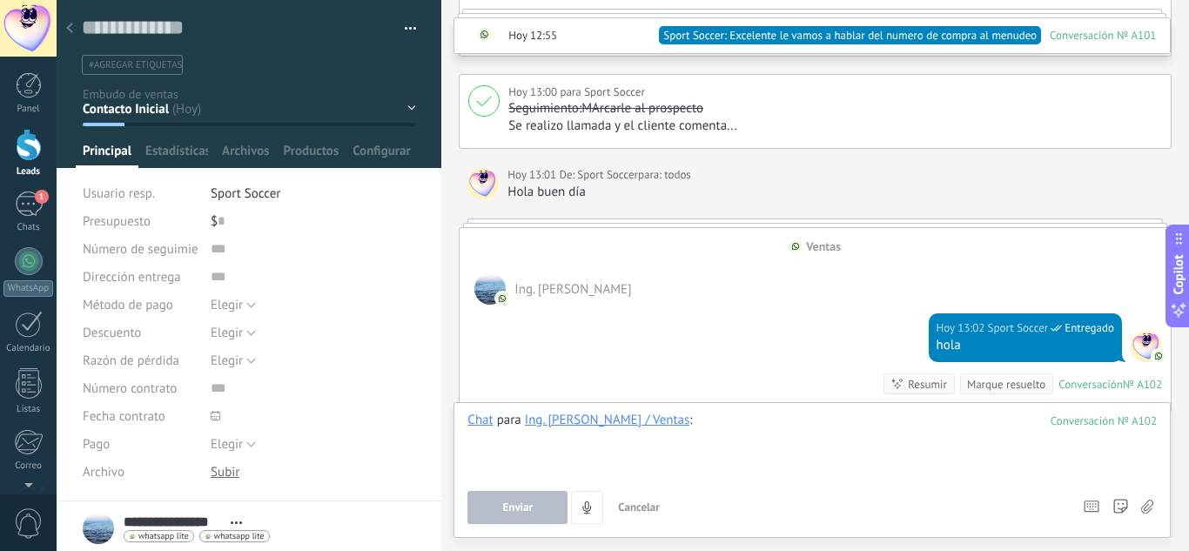
click at [711, 434] on div at bounding box center [813, 445] width 690 height 66
click at [704, 442] on div at bounding box center [813, 445] width 690 height 66
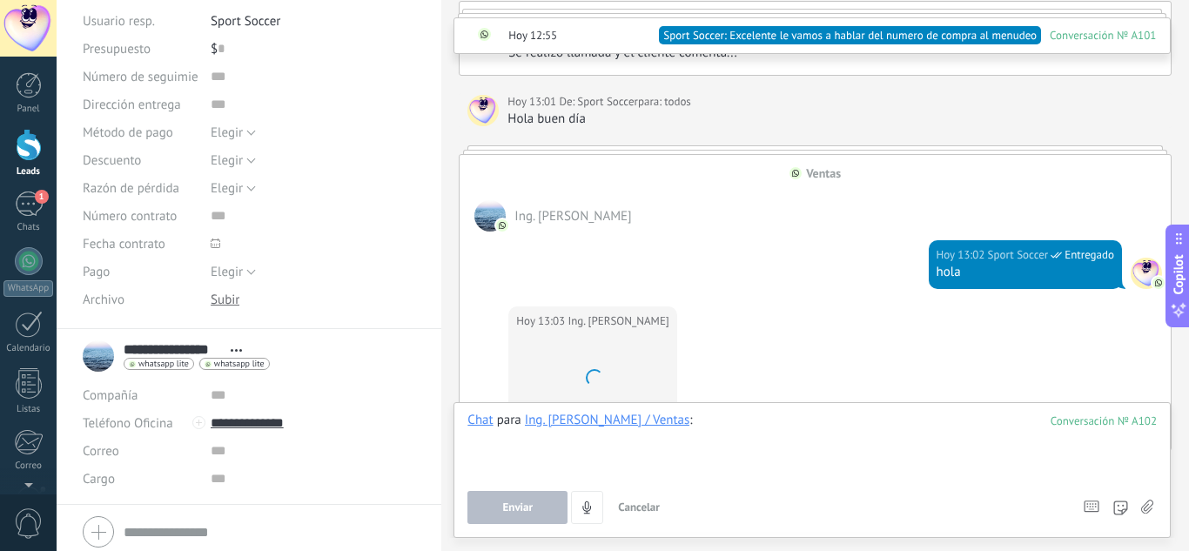
scroll to position [1100, 0]
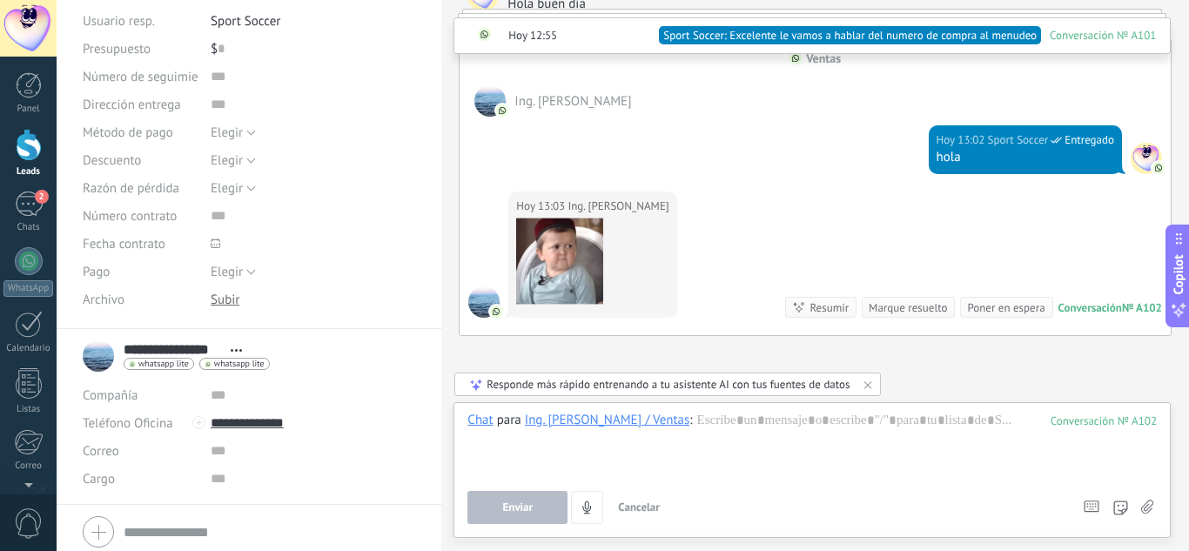
click at [236, 349] on icon at bounding box center [236, 350] width 11 height 3
click at [268, 399] on span "Copie el nombre" at bounding box center [301, 402] width 91 height 17
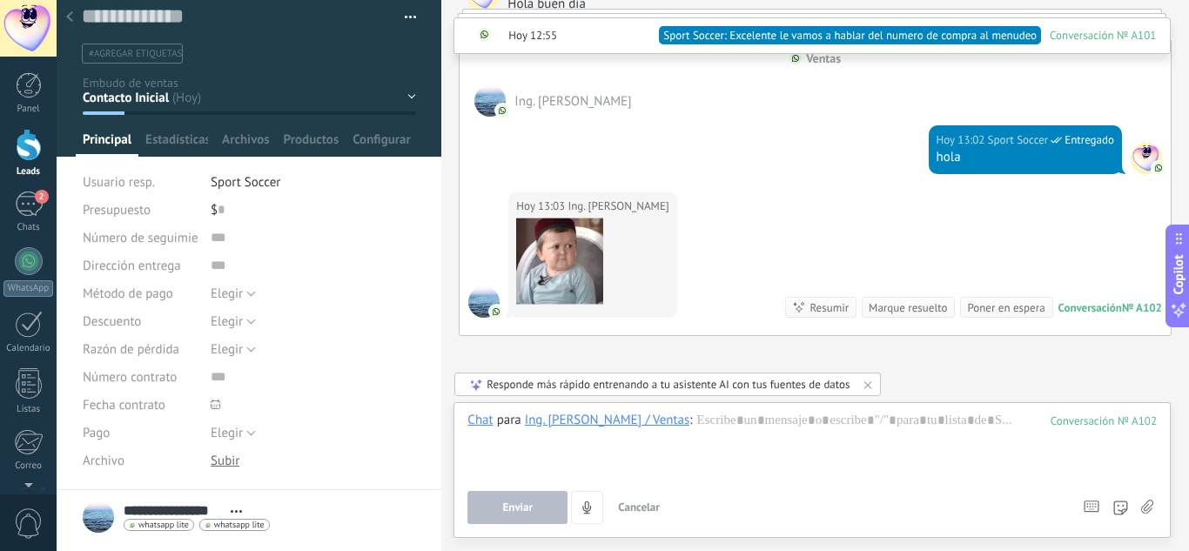
scroll to position [0, 0]
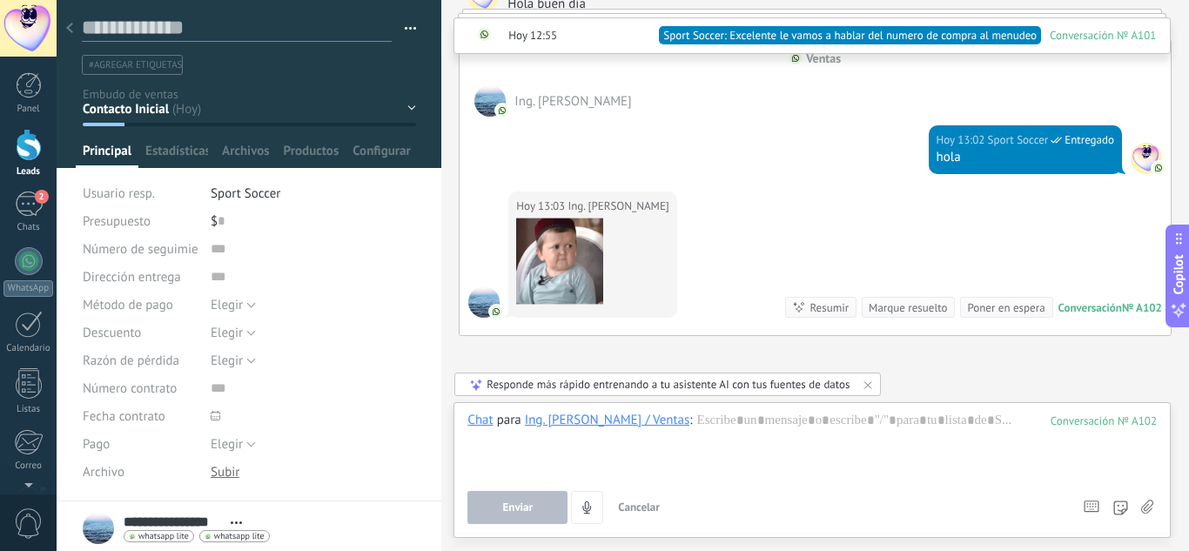
click at [216, 37] on textarea at bounding box center [237, 28] width 310 height 27
paste textarea "**********"
type textarea "**********"
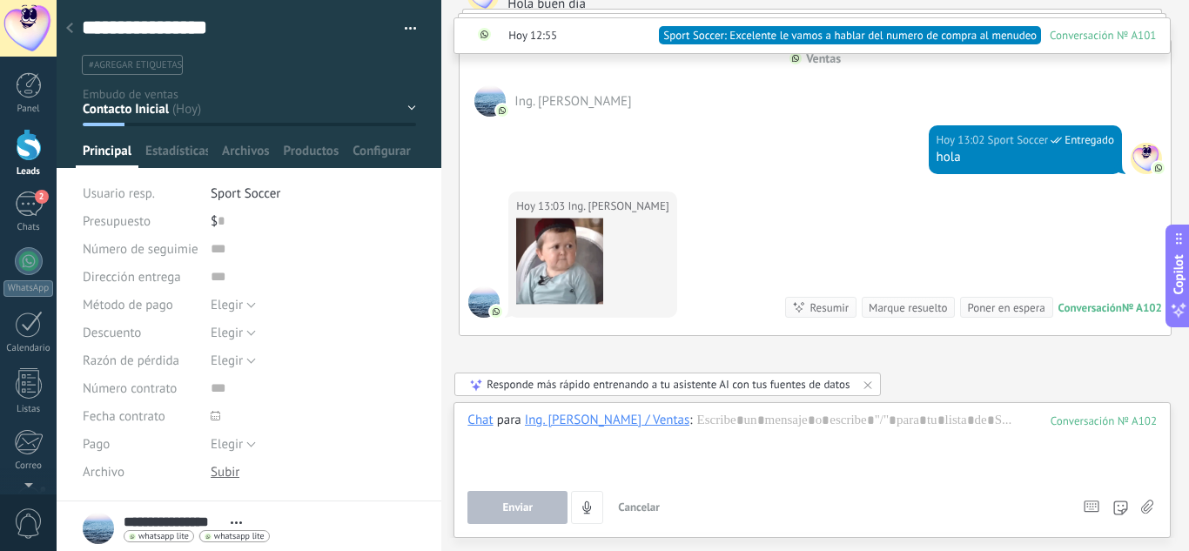
type textarea "**********"
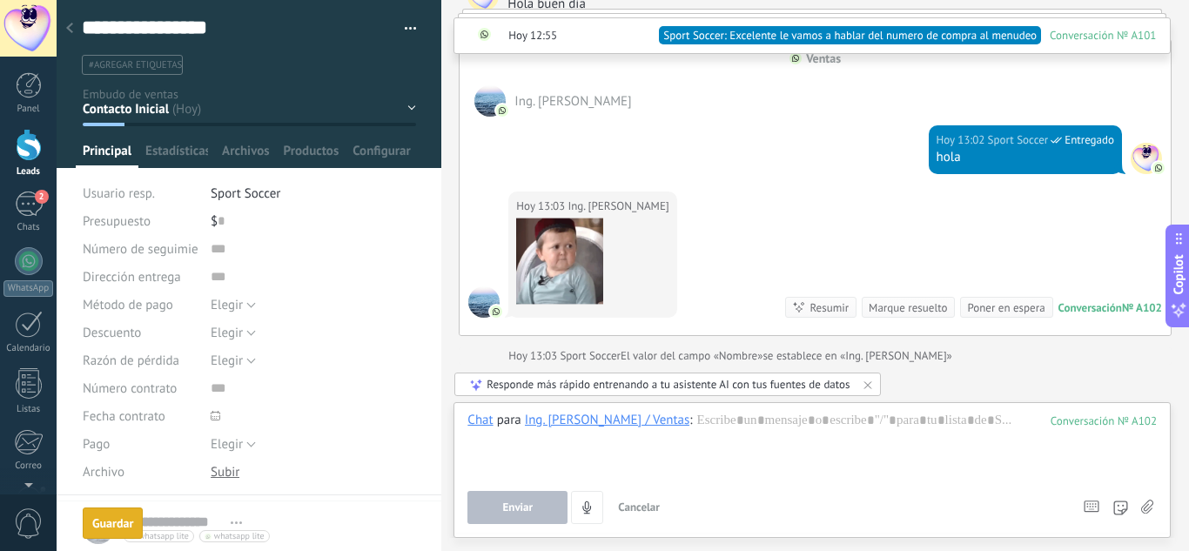
scroll to position [1128, 0]
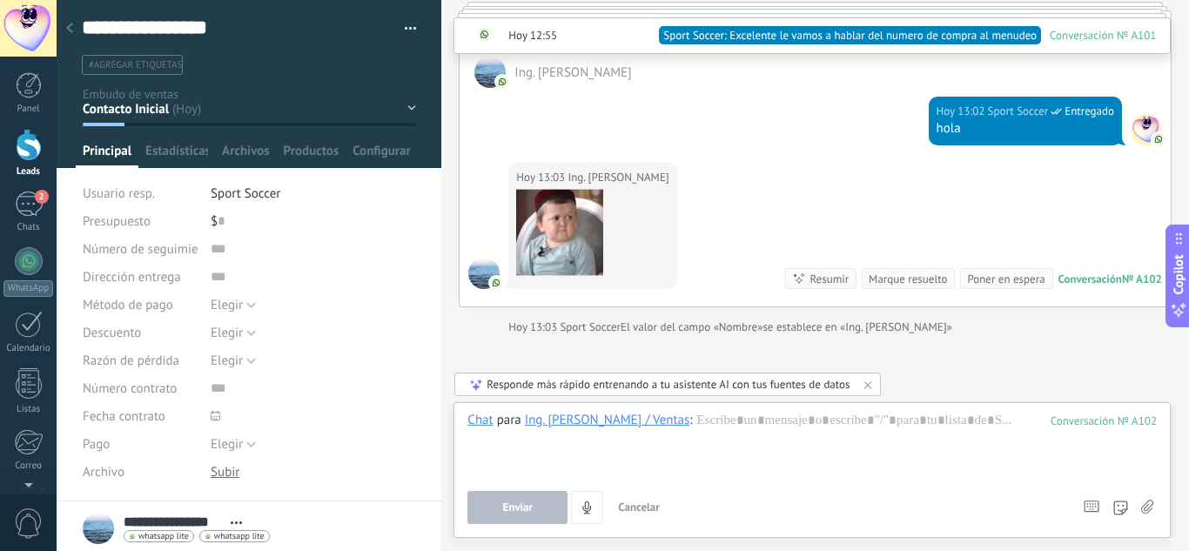
click at [142, 68] on span "#agregar etiquetas" at bounding box center [135, 65] width 93 height 12
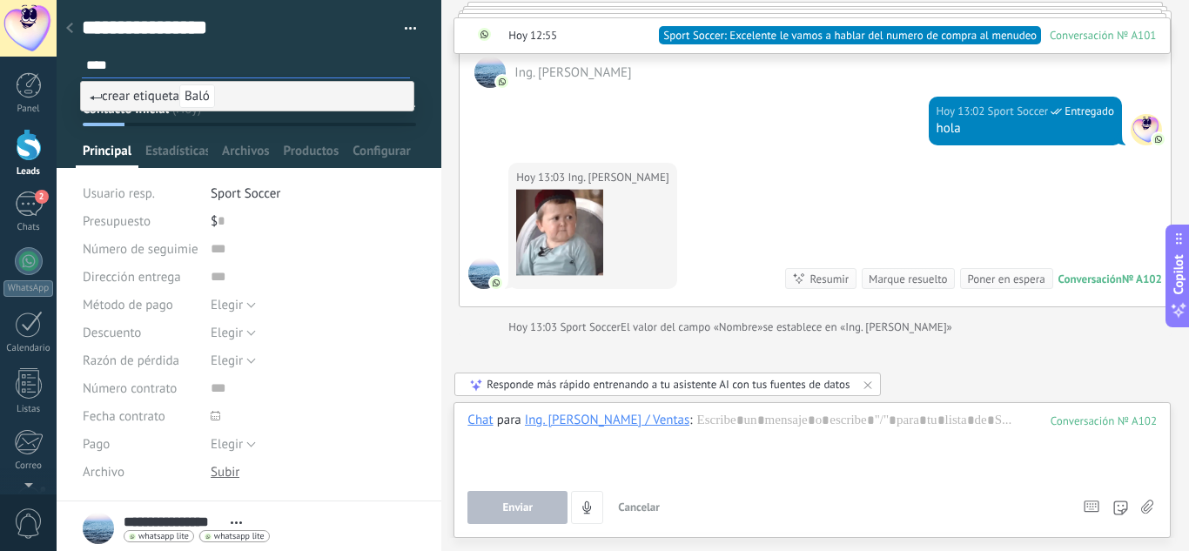
type input "*****"
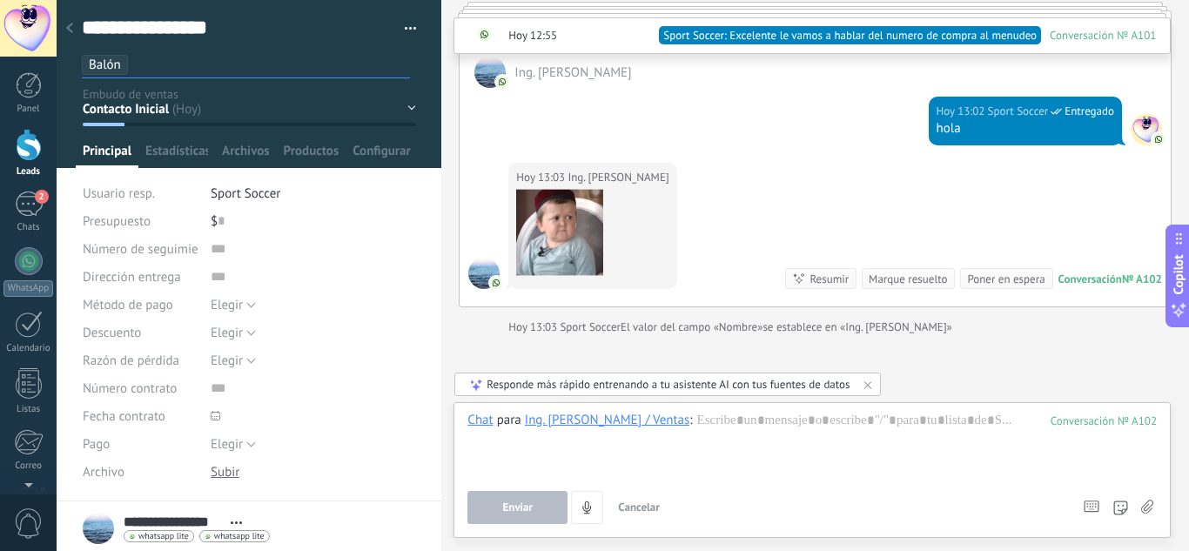
click at [0, 0] on div "Contacto Inicial Envió de Información Cotización Enviada Pendiente Pago Pago Co…" at bounding box center [0, 0] width 0 height 0
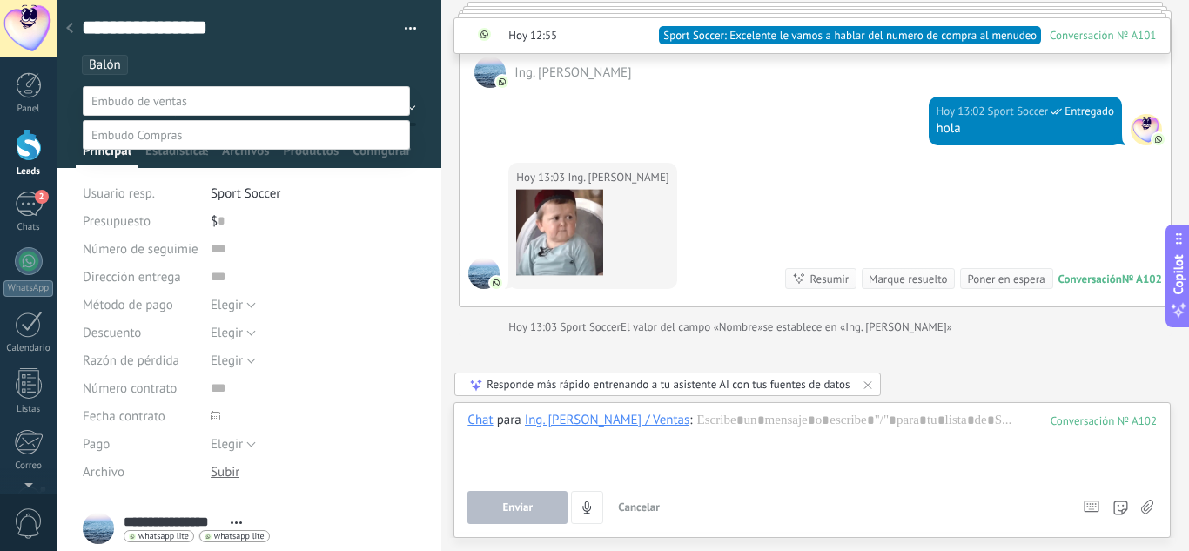
click at [0, 0] on label "Cotización Enviada" at bounding box center [0, 0] width 0 height 0
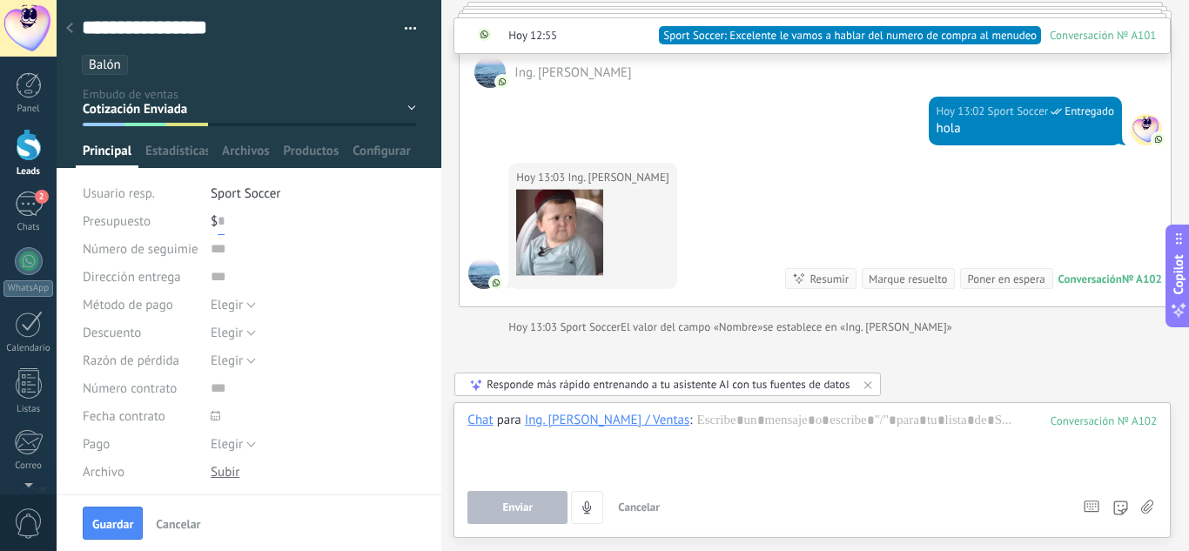
click at [219, 219] on input "text" at bounding box center [221, 221] width 7 height 28
click at [112, 512] on button "Guardar" at bounding box center [113, 523] width 60 height 33
type input "*****"
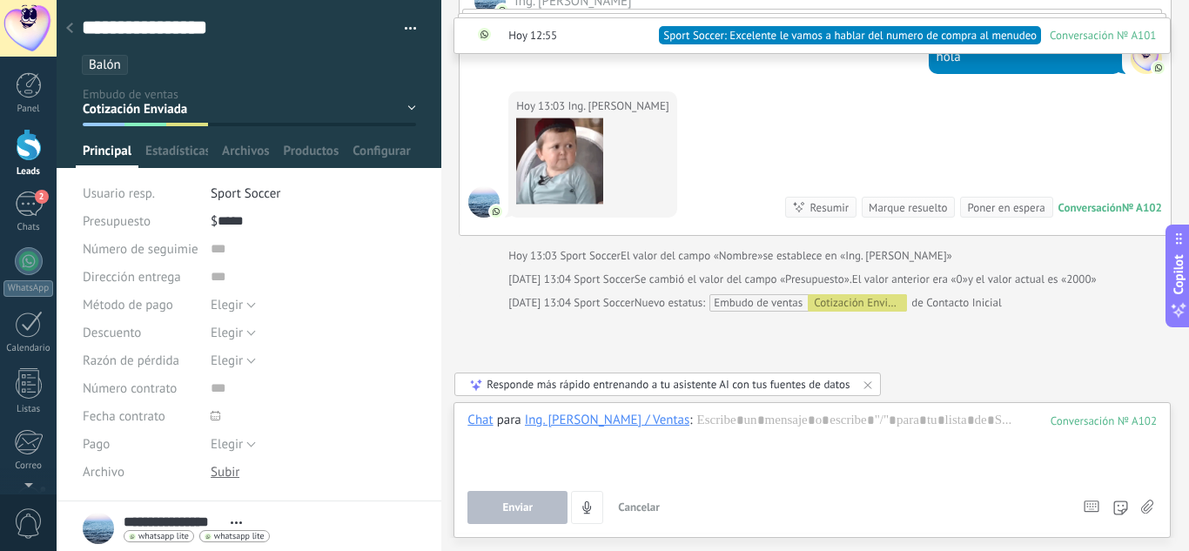
scroll to position [1201, 0]
click at [68, 28] on use at bounding box center [69, 28] width 7 height 10
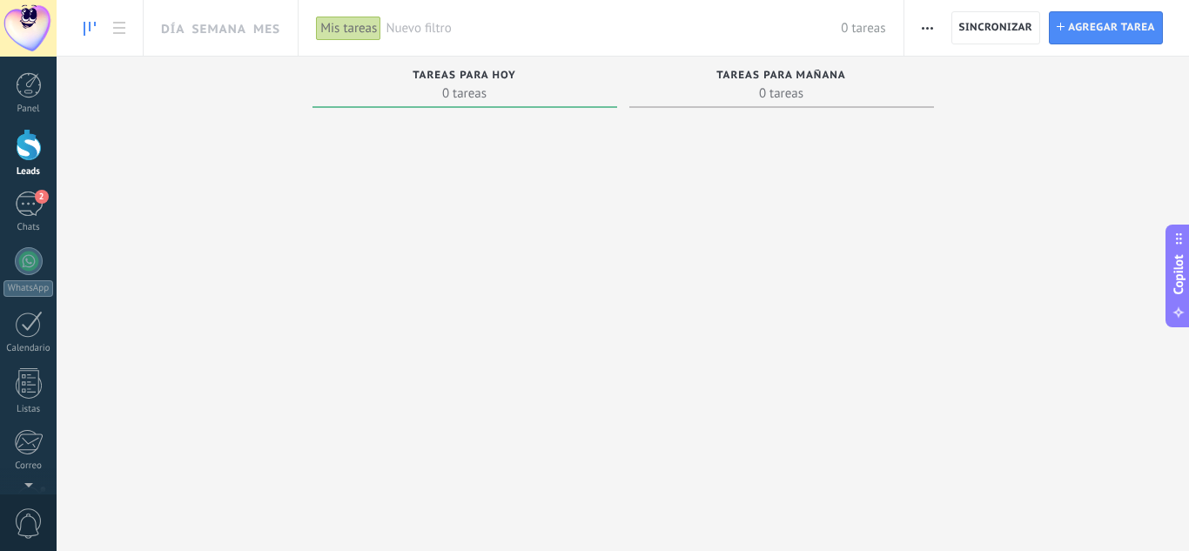
click at [459, 201] on div at bounding box center [465, 311] width 305 height 393
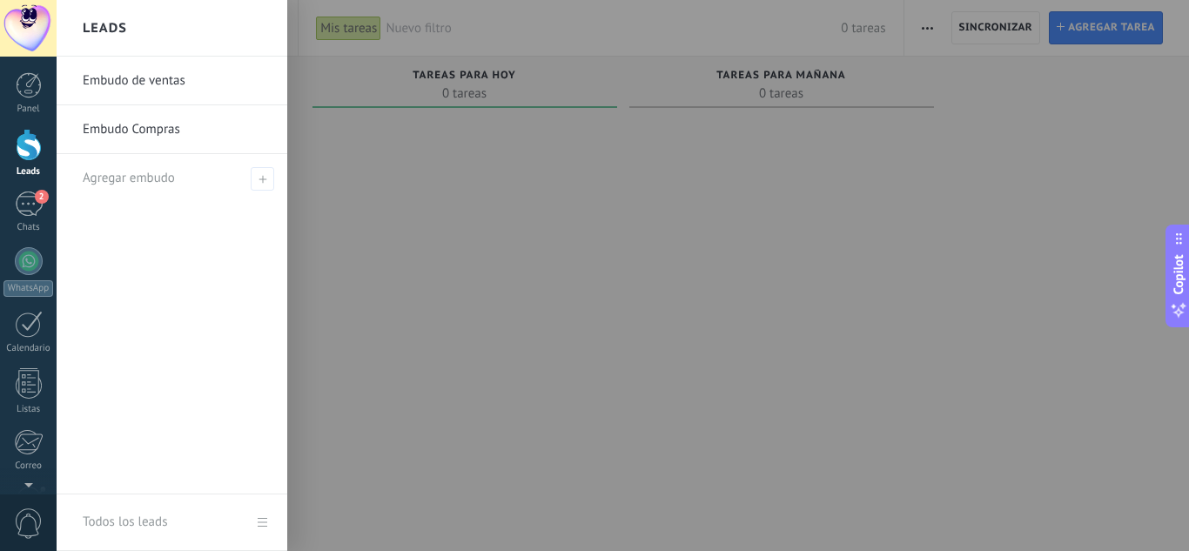
click at [35, 154] on div at bounding box center [29, 145] width 26 height 32
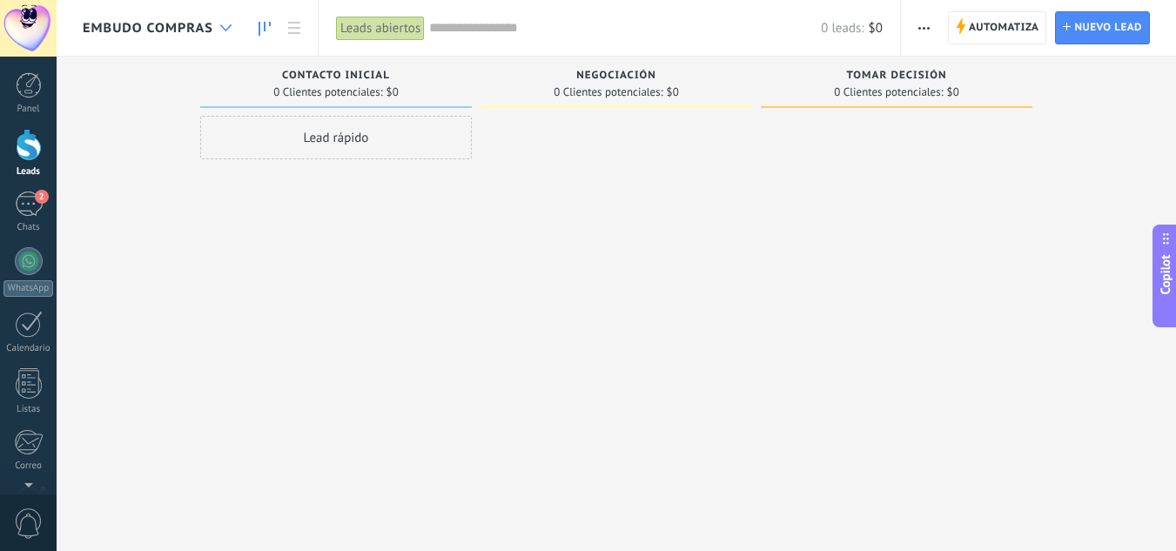
click at [229, 26] on use at bounding box center [225, 27] width 11 height 7
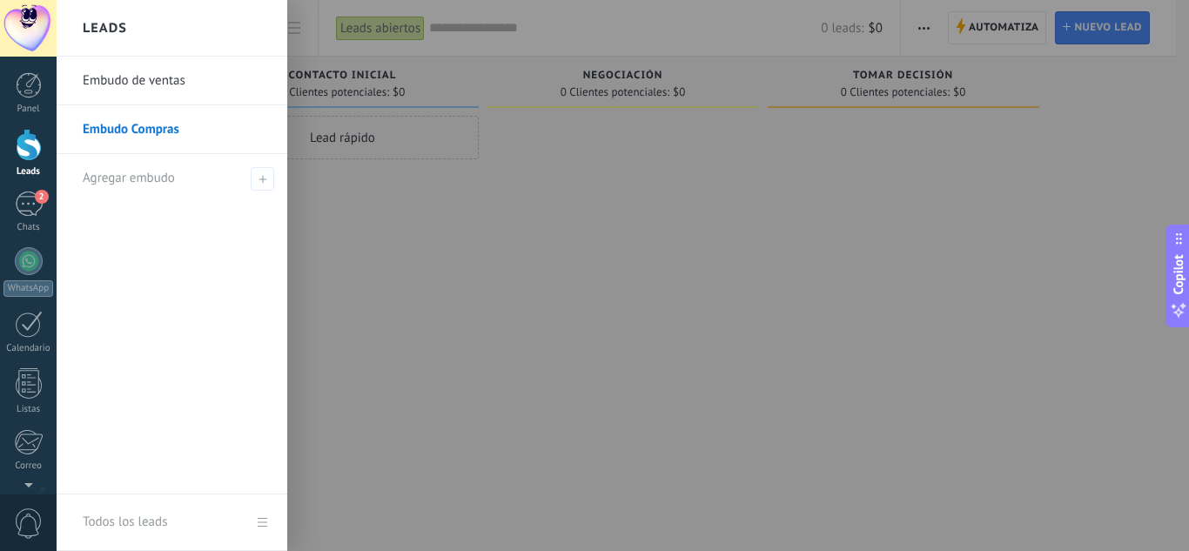
click at [165, 76] on link "Embudo de ventas" at bounding box center [176, 81] width 187 height 49
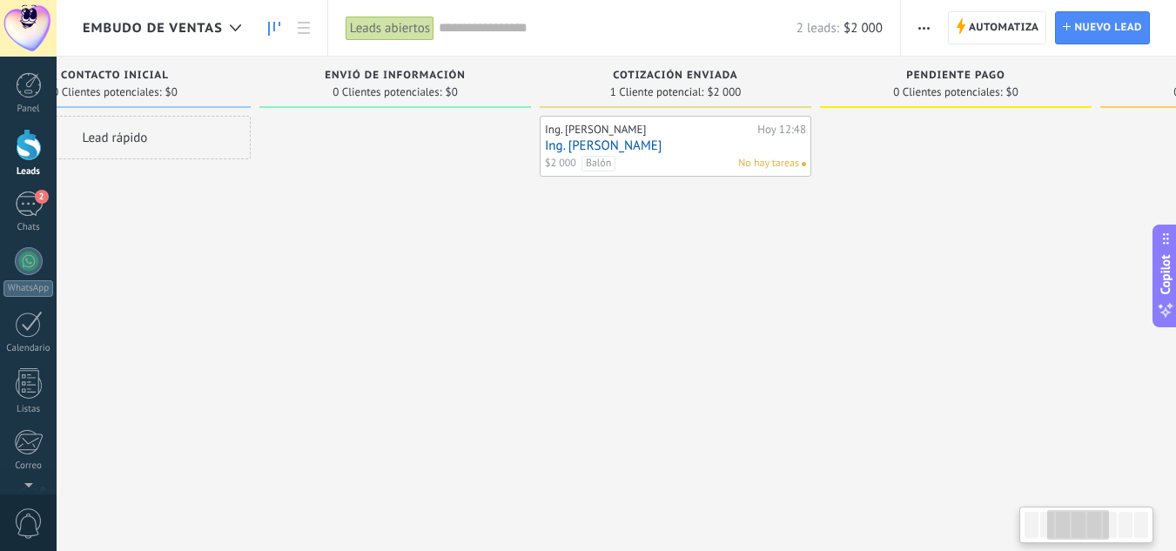
scroll to position [0, 513]
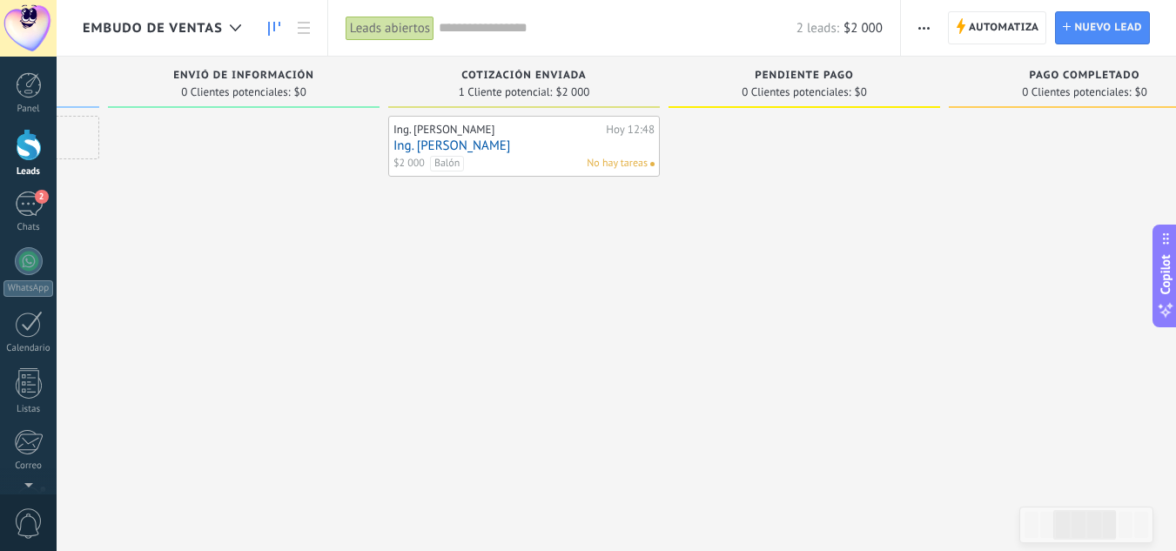
click at [480, 146] on link "Ing. [PERSON_NAME]" at bounding box center [524, 145] width 261 height 15
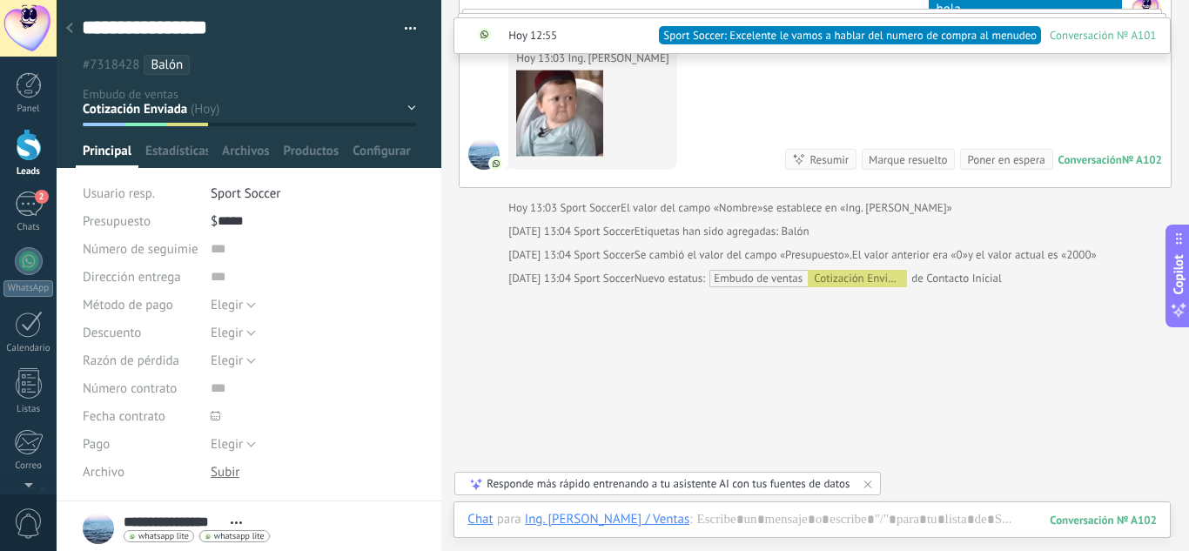
scroll to position [1249, 0]
click at [237, 306] on span "Elegir" at bounding box center [227, 305] width 32 height 17
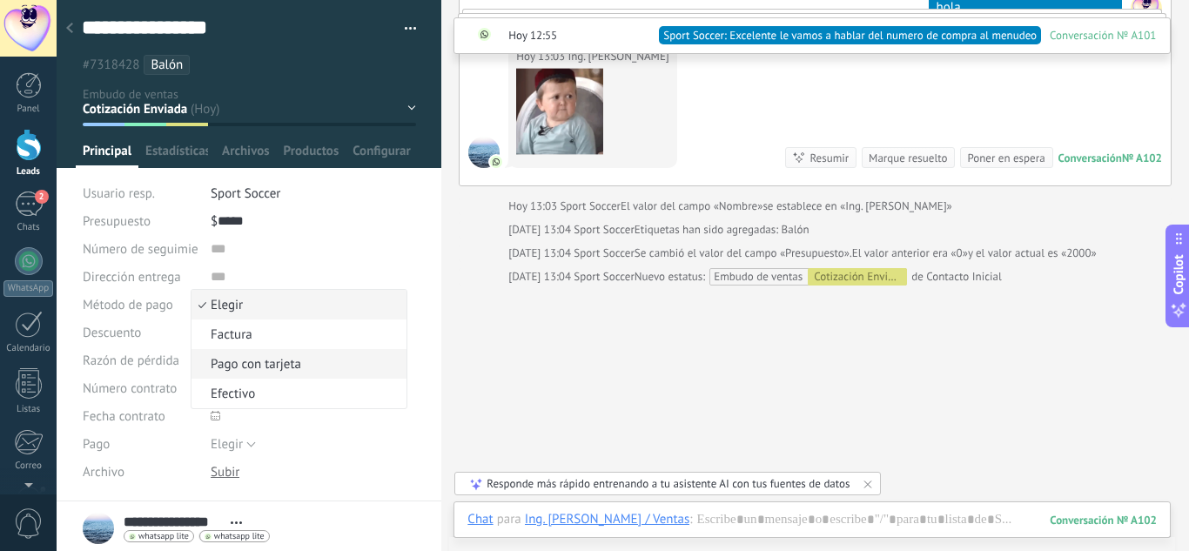
click at [252, 360] on span "Pago con tarjeta" at bounding box center [297, 364] width 210 height 17
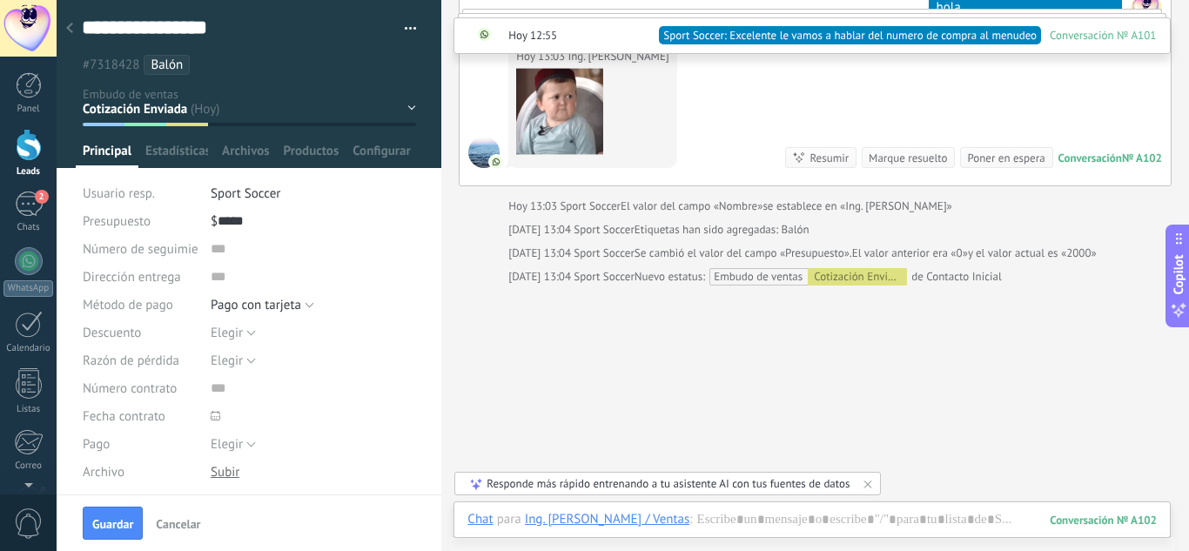
click at [128, 514] on button "Guardar" at bounding box center [113, 523] width 60 height 33
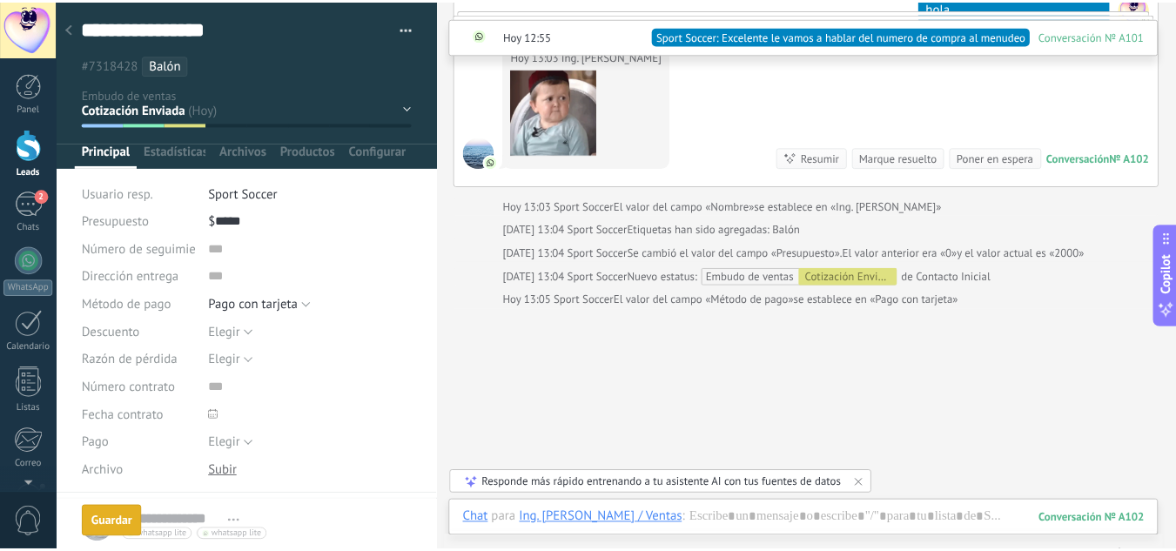
scroll to position [1273, 0]
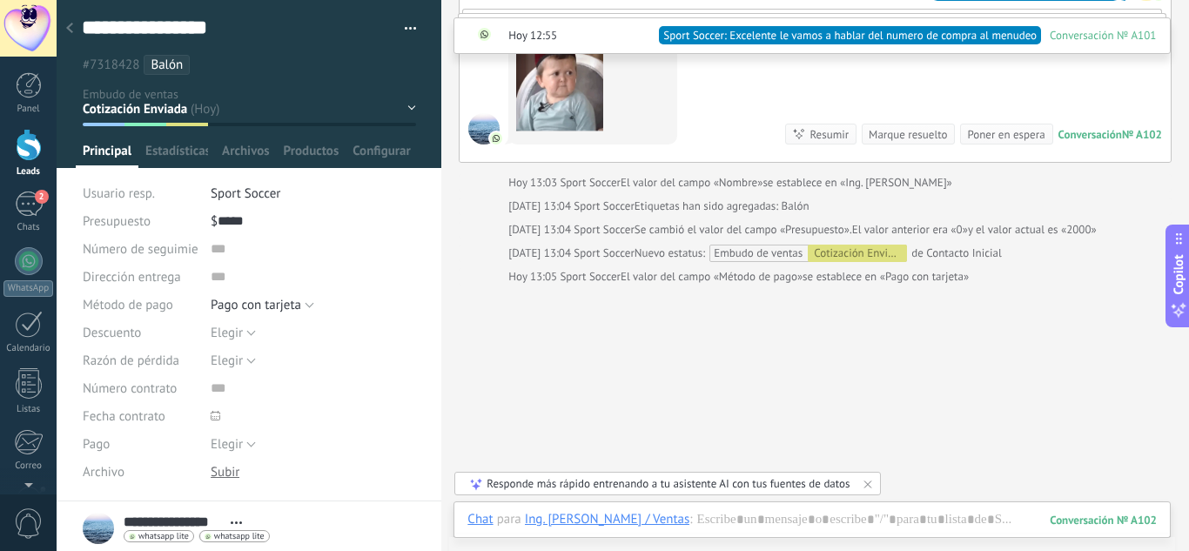
click at [71, 28] on icon at bounding box center [69, 28] width 7 height 10
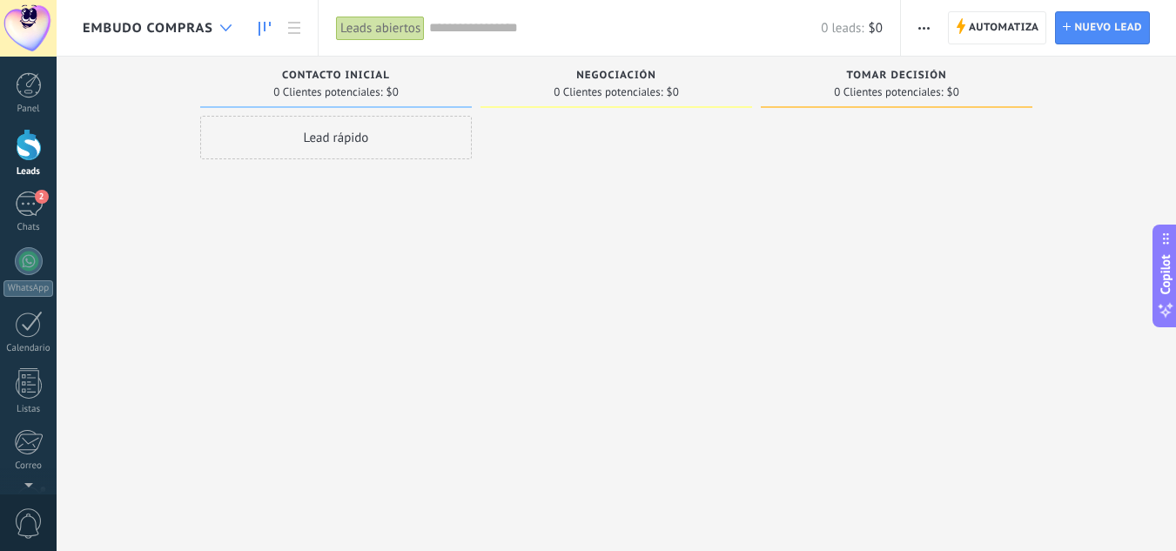
click at [234, 29] on div at bounding box center [226, 28] width 29 height 34
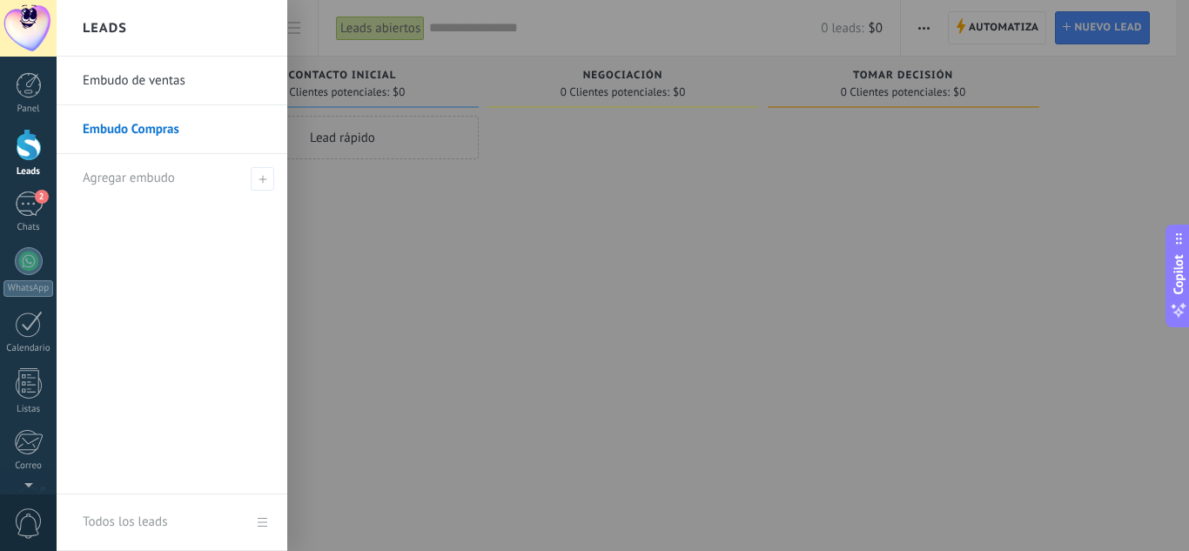
click at [152, 84] on link "Embudo de ventas" at bounding box center [176, 81] width 187 height 49
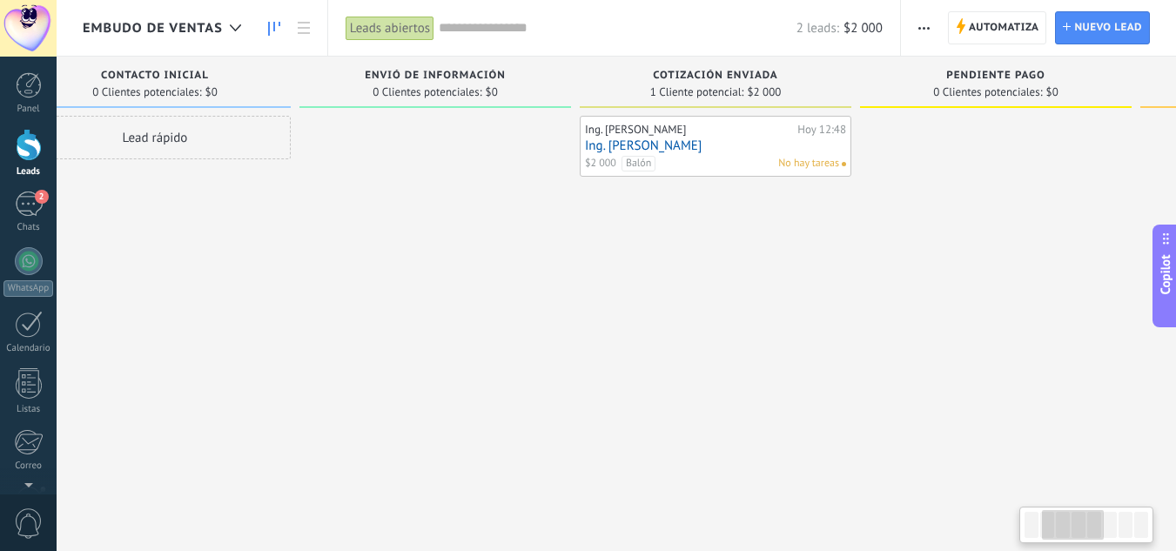
drag, startPoint x: 619, startPoint y: 222, endPoint x: 267, endPoint y: 222, distance: 351.7
click at [267, 222] on div "Lead rápido" at bounding box center [155, 278] width 272 height 324
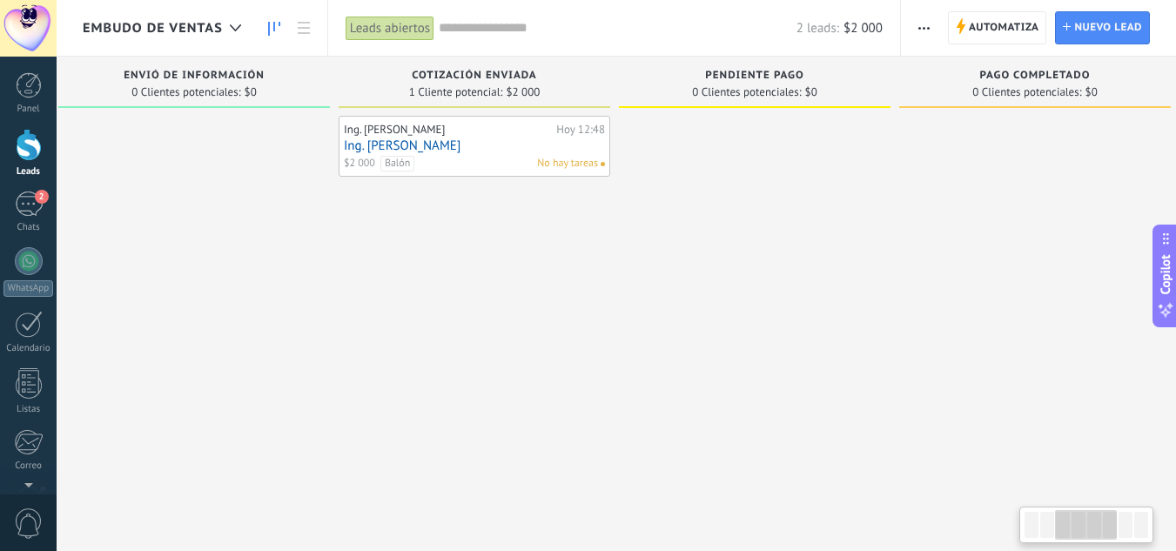
drag, startPoint x: 484, startPoint y: 243, endPoint x: 229, endPoint y: 286, distance: 258.6
click at [229, 286] on div at bounding box center [194, 278] width 272 height 324
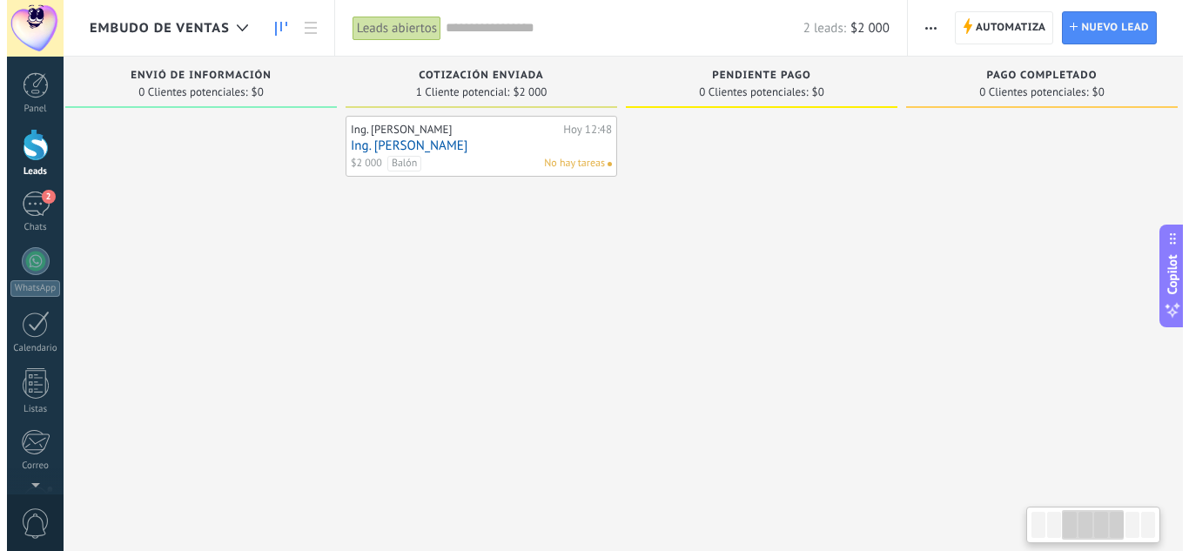
scroll to position [0, 603]
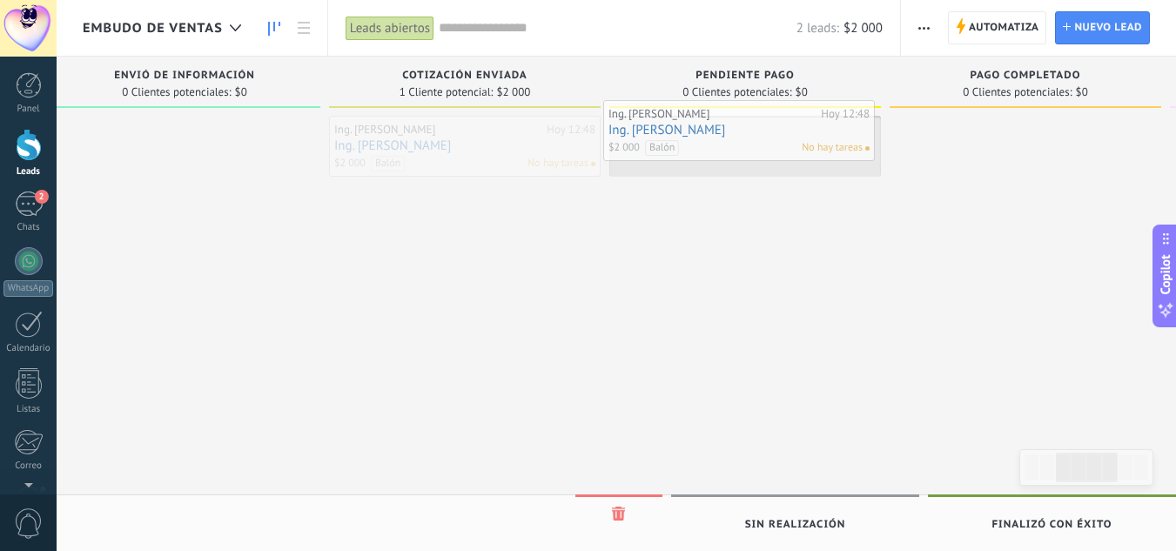
drag, startPoint x: 430, startPoint y: 144, endPoint x: 704, endPoint y: 128, distance: 274.7
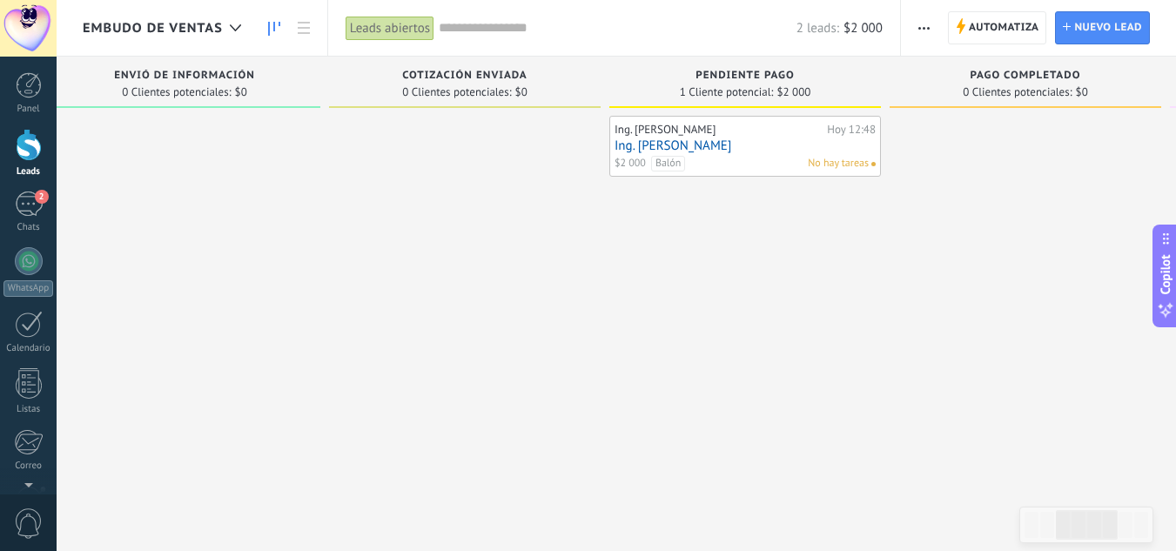
click at [703, 149] on link "Ing. [PERSON_NAME]" at bounding box center [745, 145] width 261 height 15
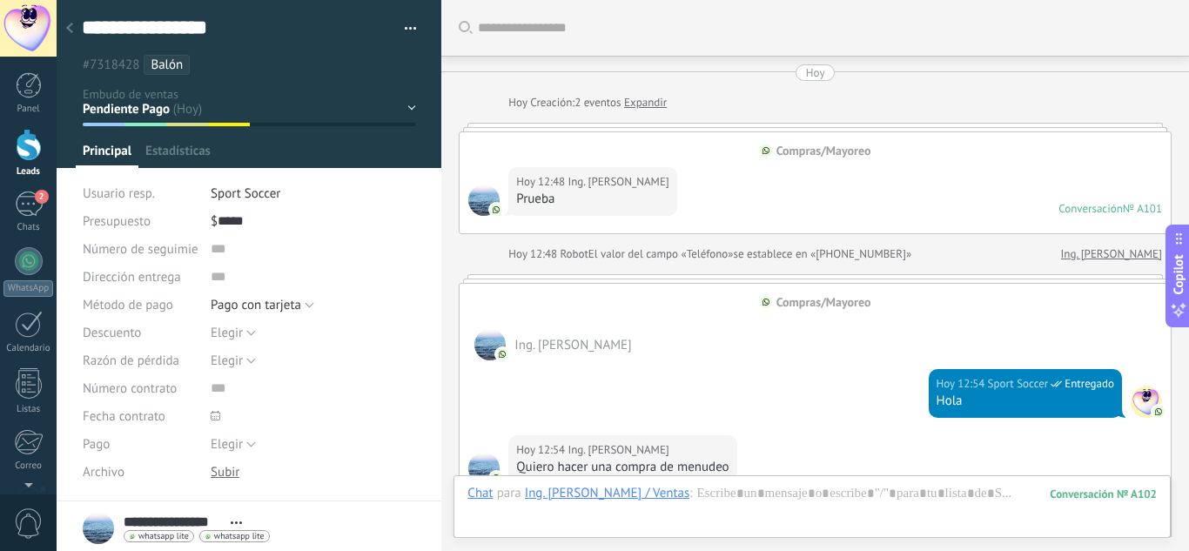
scroll to position [1335, 0]
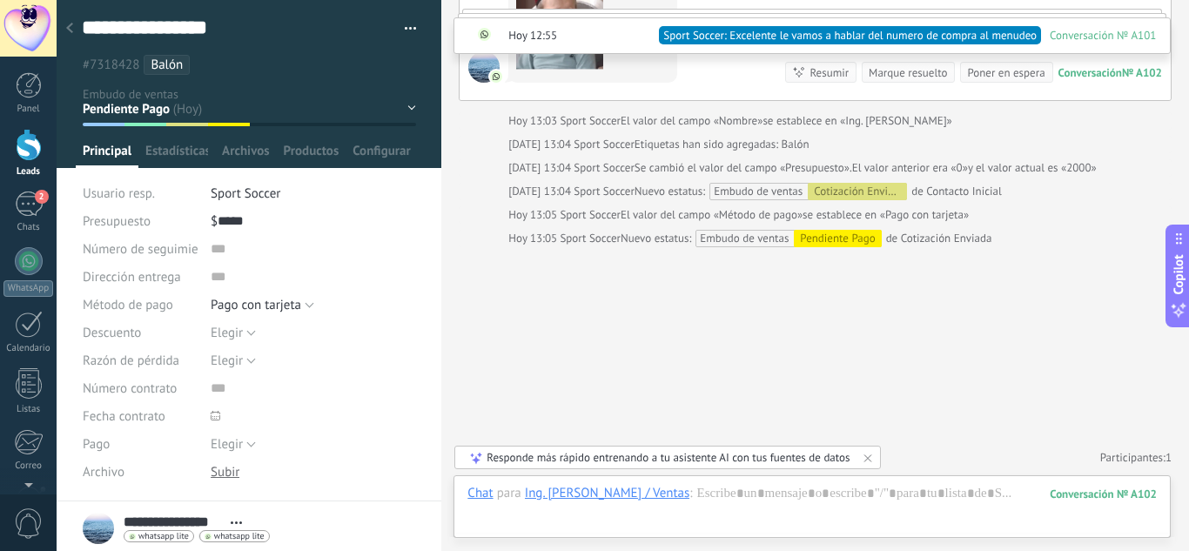
click at [0, 0] on div "Contacto Inicial Envió de Información Cotización Enviada Pendiente Pago Pago Co…" at bounding box center [0, 0] width 0 height 0
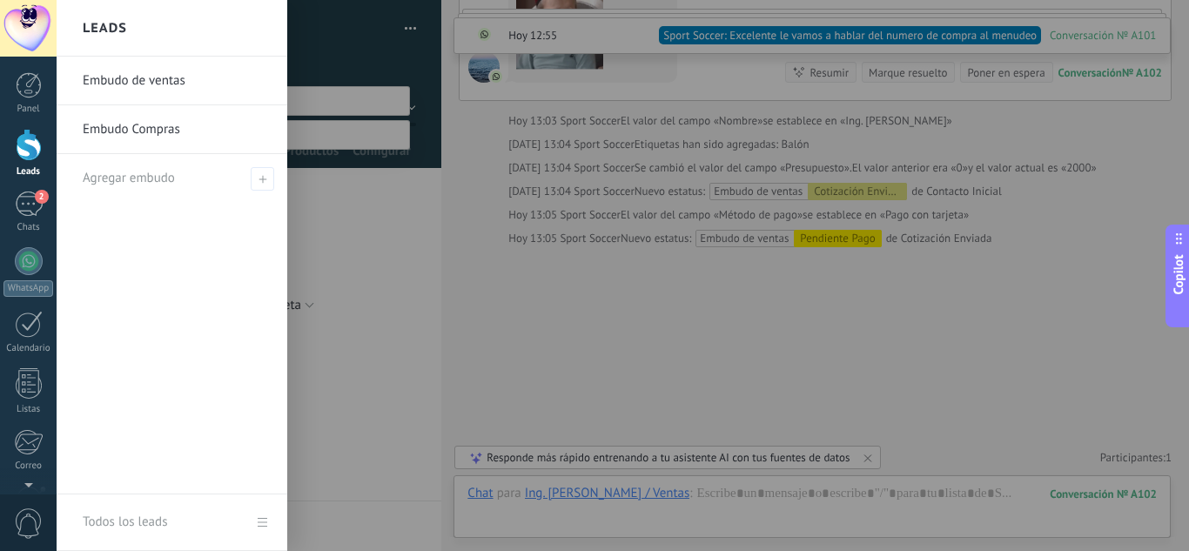
click at [22, 145] on div at bounding box center [29, 145] width 26 height 32
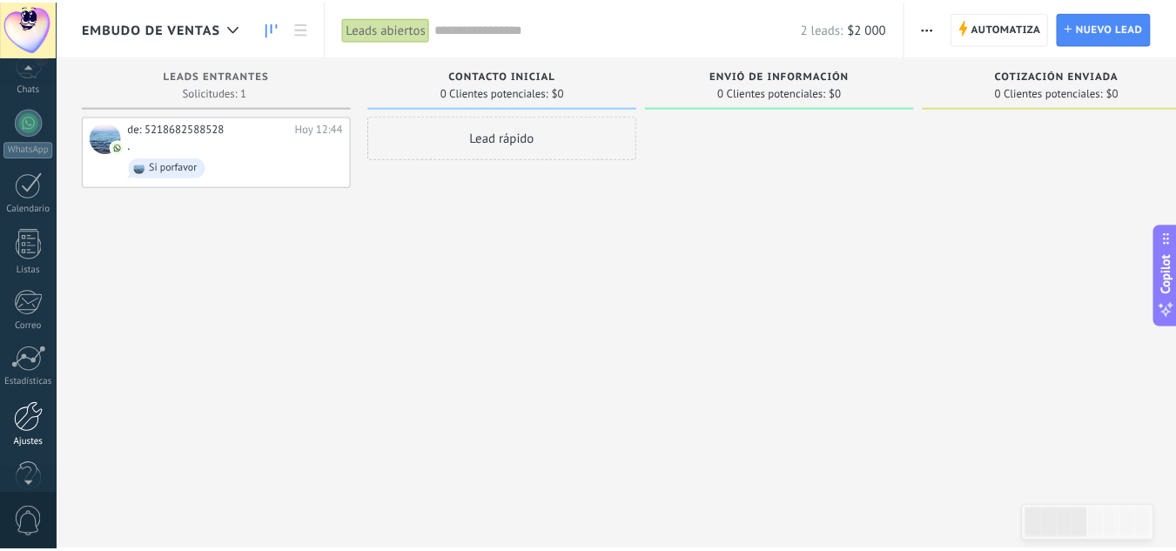
scroll to position [173, 0]
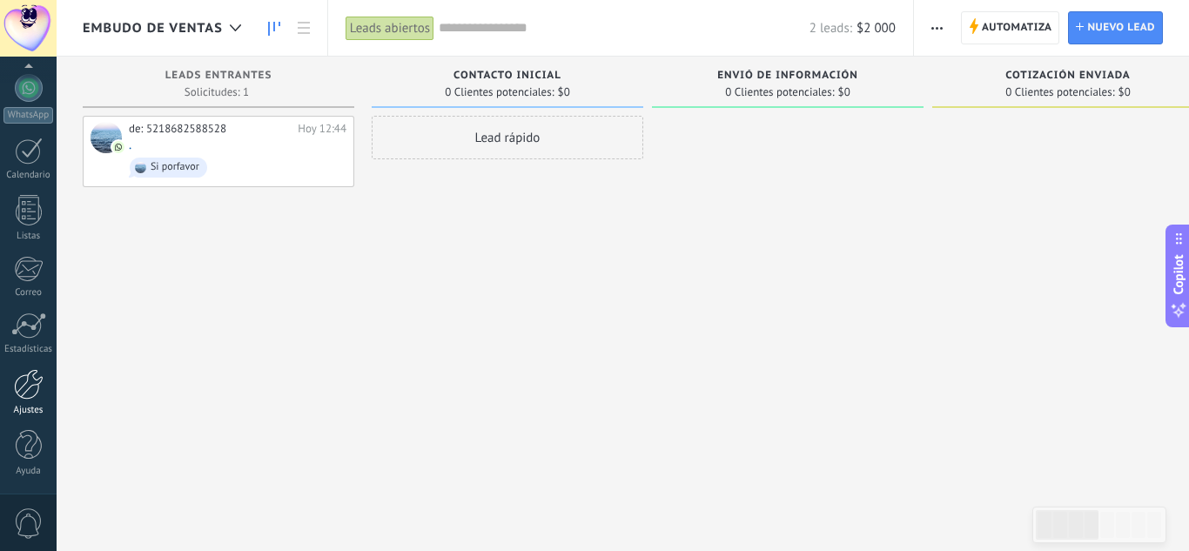
click at [23, 404] on link "Ajustes" at bounding box center [28, 392] width 57 height 47
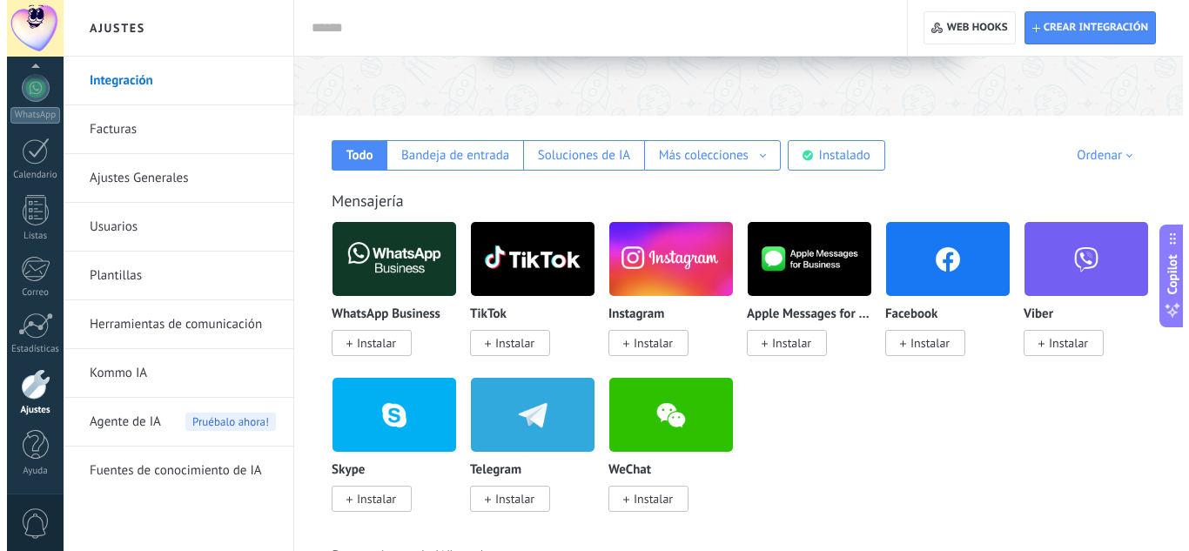
scroll to position [286, 0]
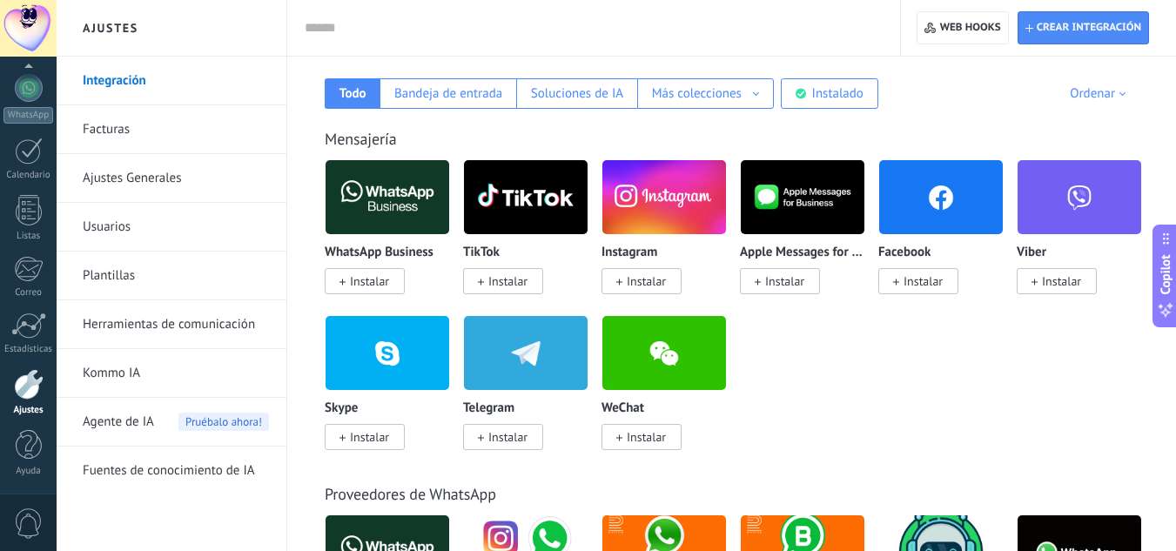
click at [927, 283] on span "Instalar" at bounding box center [923, 281] width 39 height 16
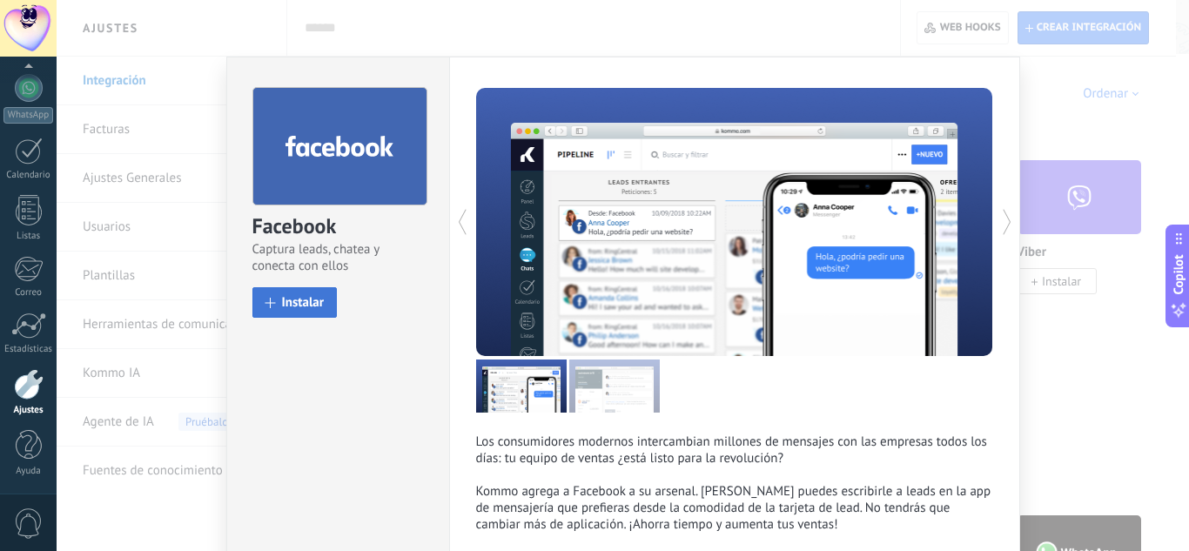
click at [317, 306] on span "Instalar" at bounding box center [303, 302] width 43 height 13
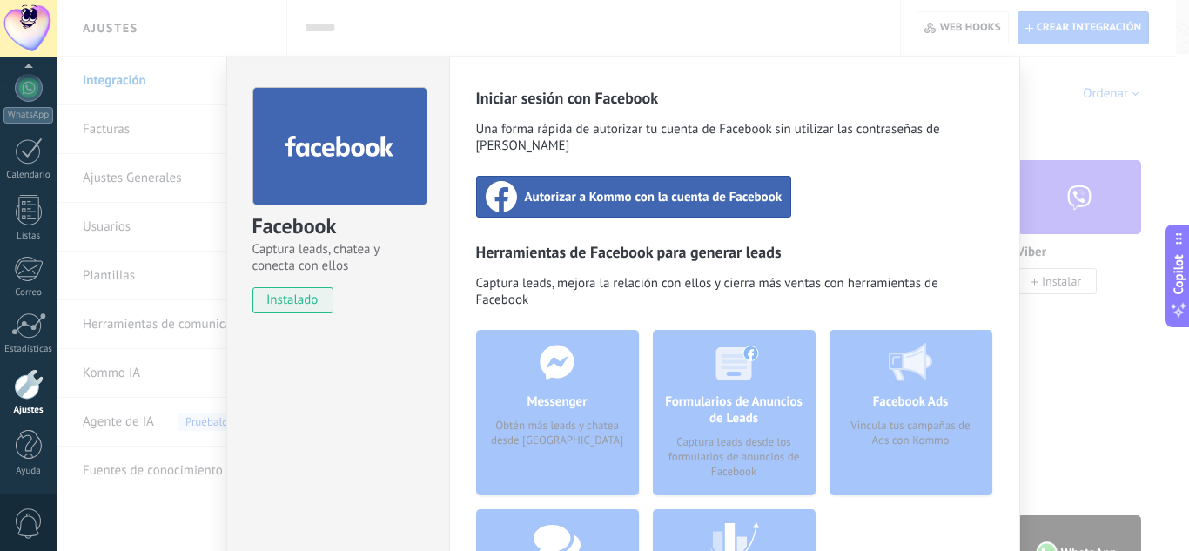
click at [633, 188] on span "Autorizar a Kommo con la cuenta de Facebook" at bounding box center [654, 196] width 258 height 17
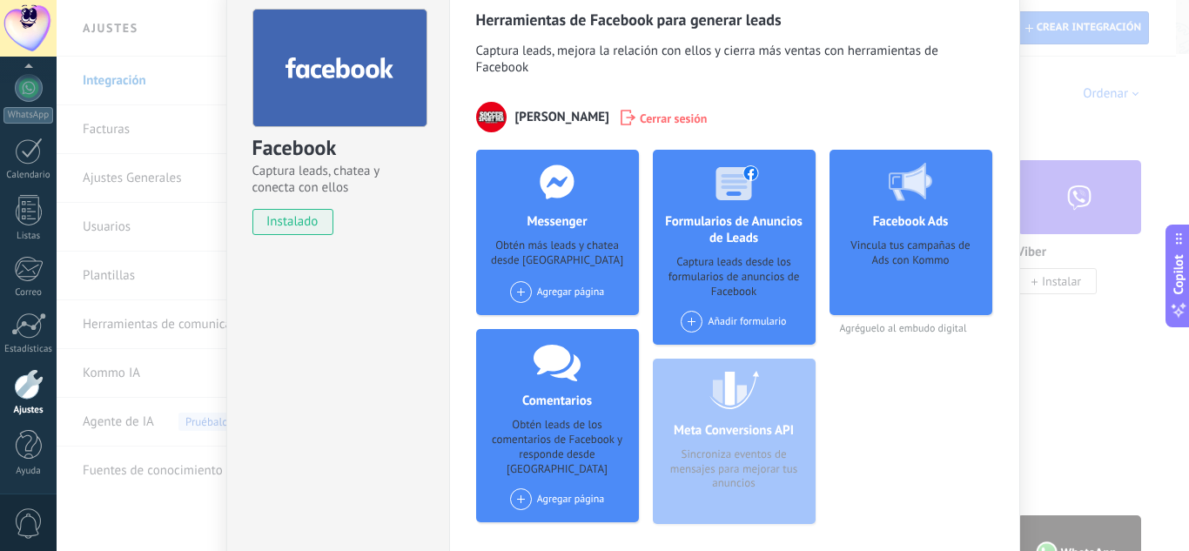
scroll to position [79, 0]
click at [514, 288] on span at bounding box center [521, 291] width 22 height 22
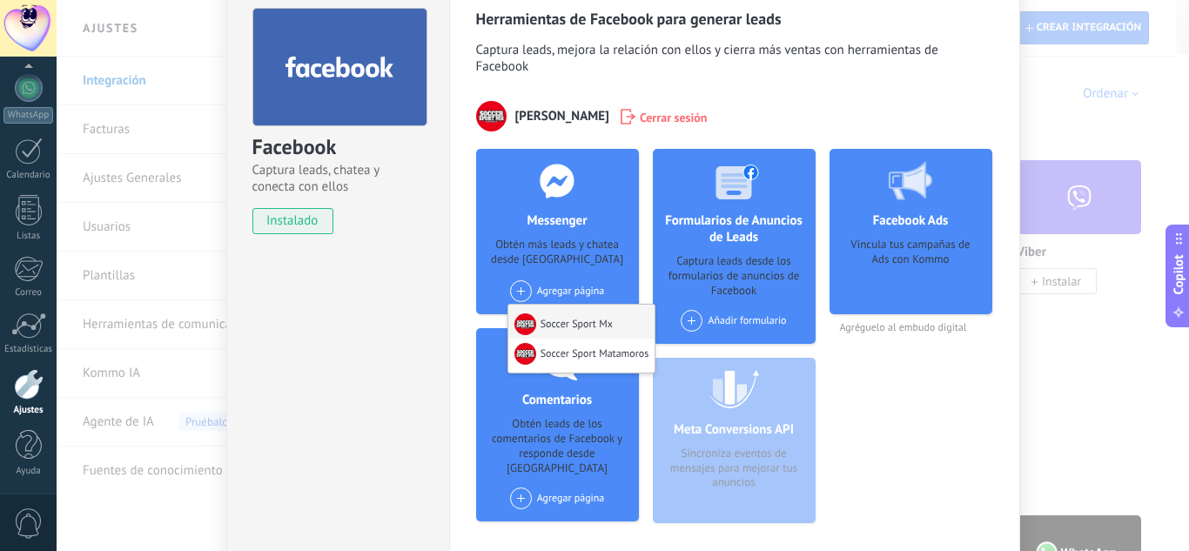
click at [524, 314] on div at bounding box center [526, 324] width 22 height 22
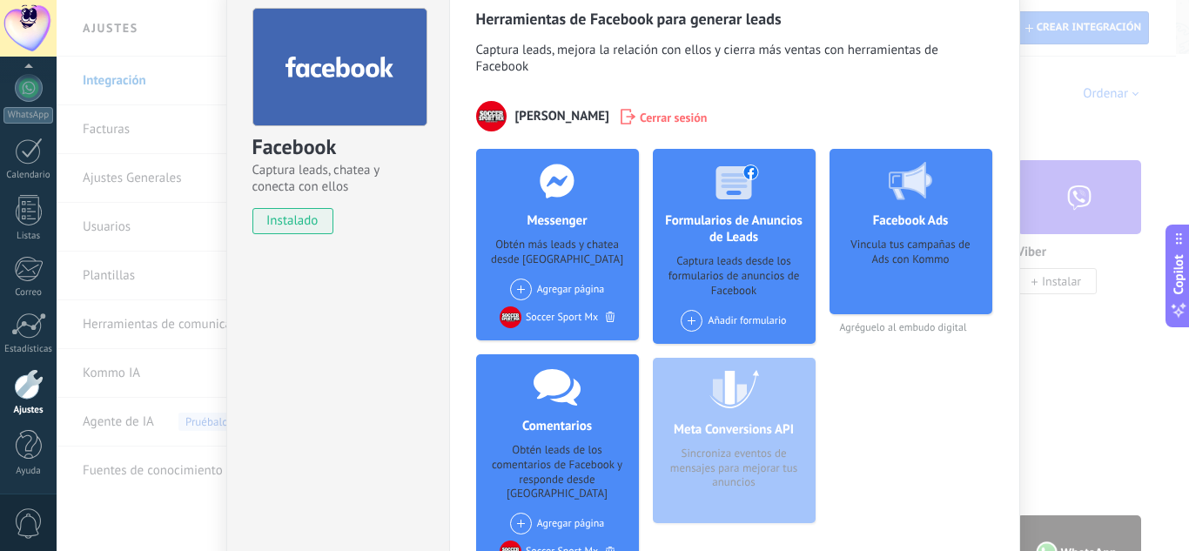
click at [518, 287] on span at bounding box center [521, 290] width 22 height 22
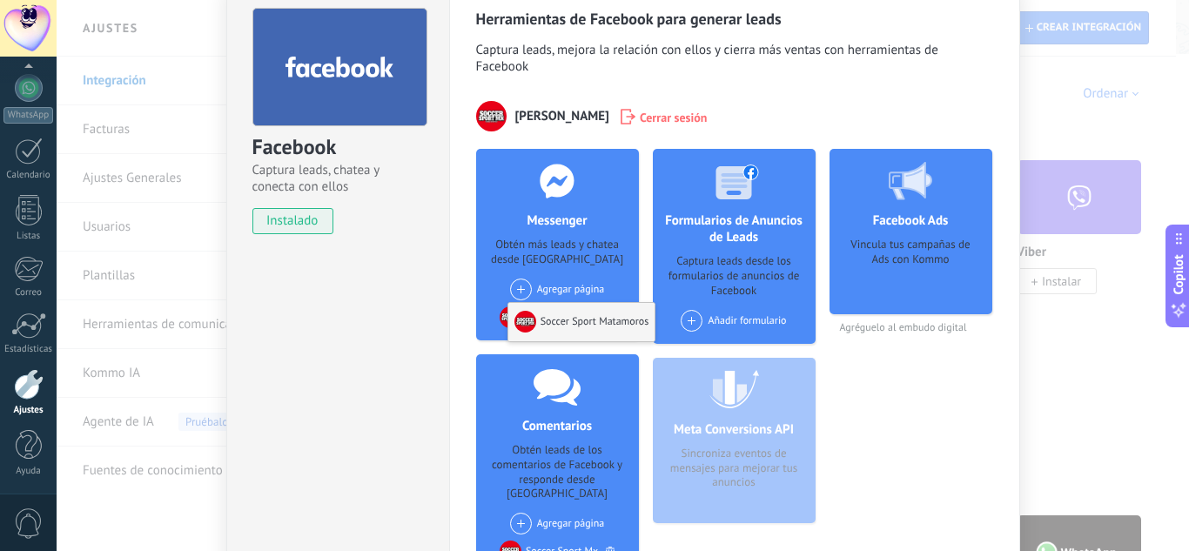
click at [529, 309] on div "Soccer Sport Matamoros" at bounding box center [581, 322] width 147 height 38
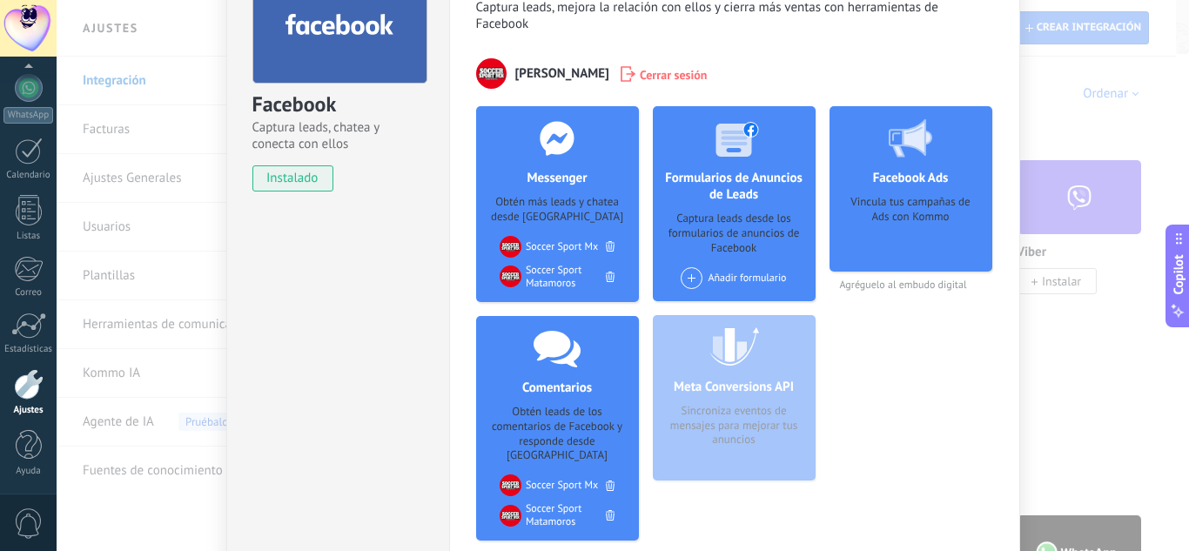
scroll to position [125, 0]
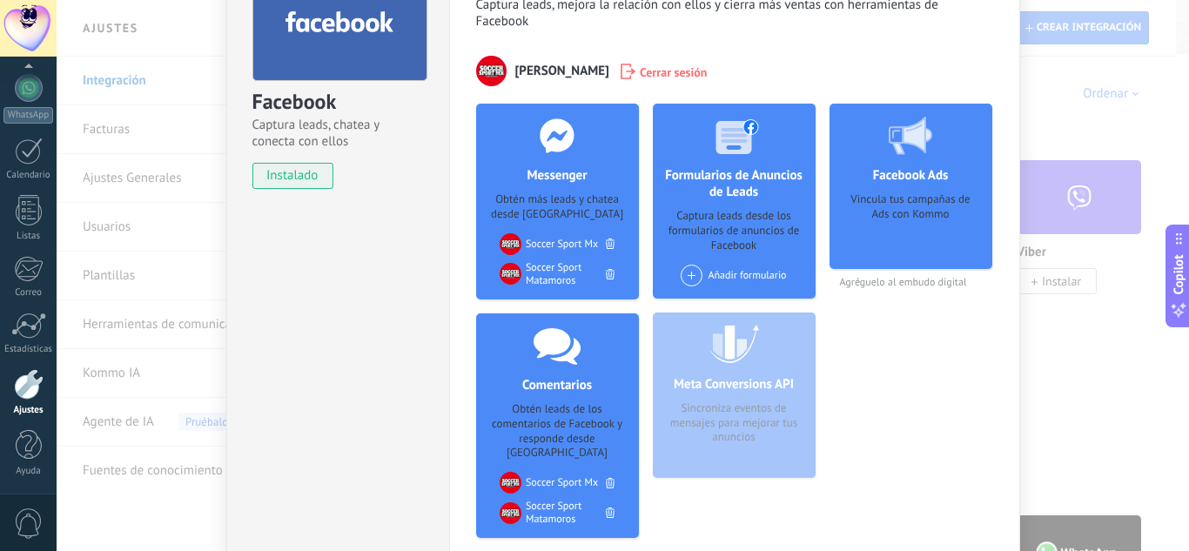
click at [609, 478] on icon at bounding box center [610, 483] width 9 height 10
click at [606, 508] on icon at bounding box center [610, 513] width 9 height 10
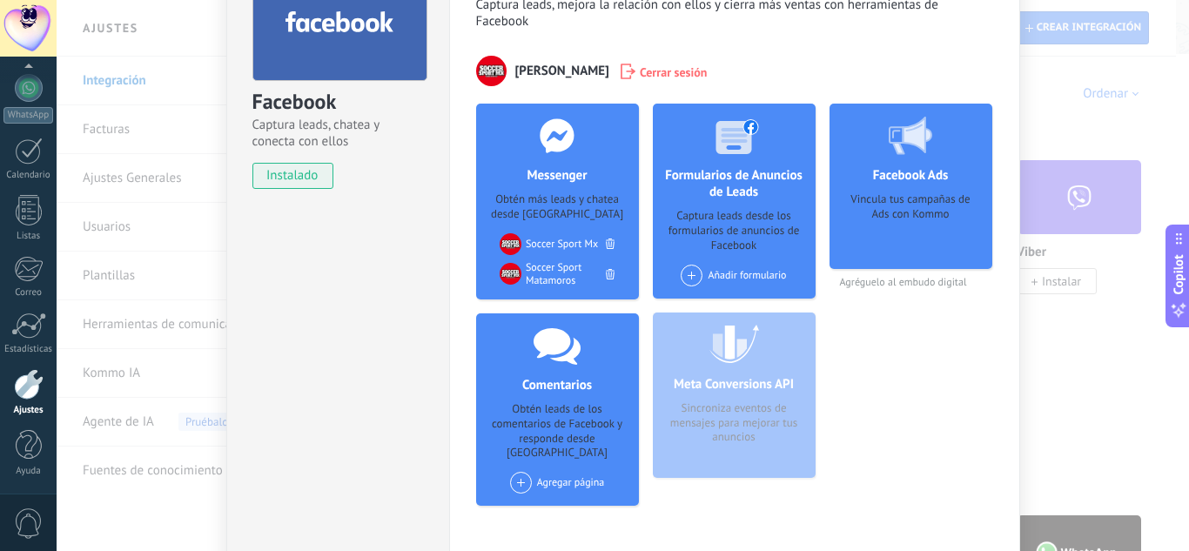
click at [1040, 347] on div "Facebook Captura leads, chatea y conecta con ellos instalado Desinstalar Herram…" at bounding box center [623, 275] width 1133 height 551
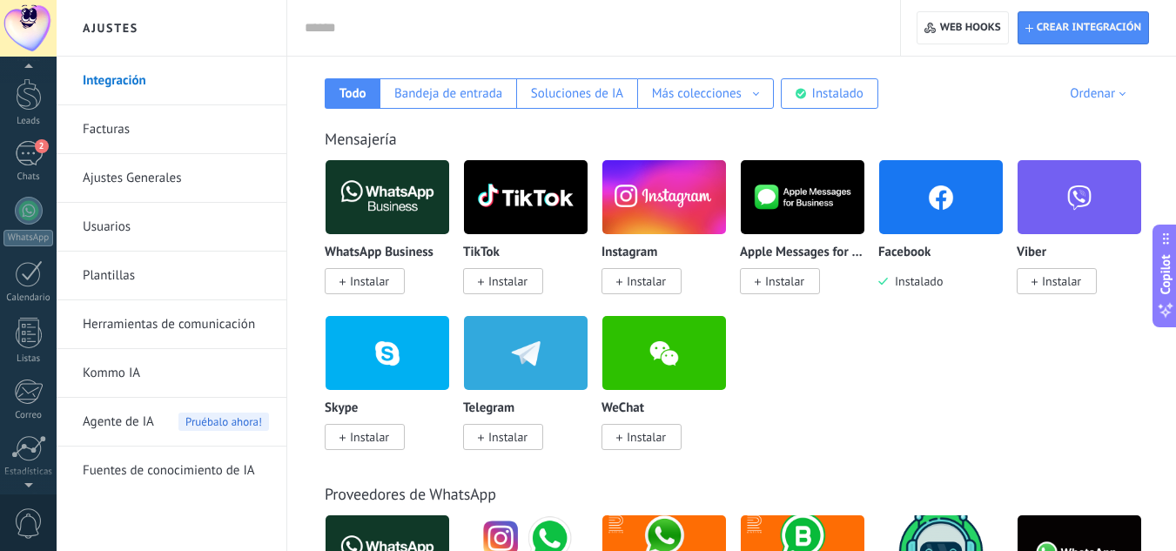
scroll to position [50, 0]
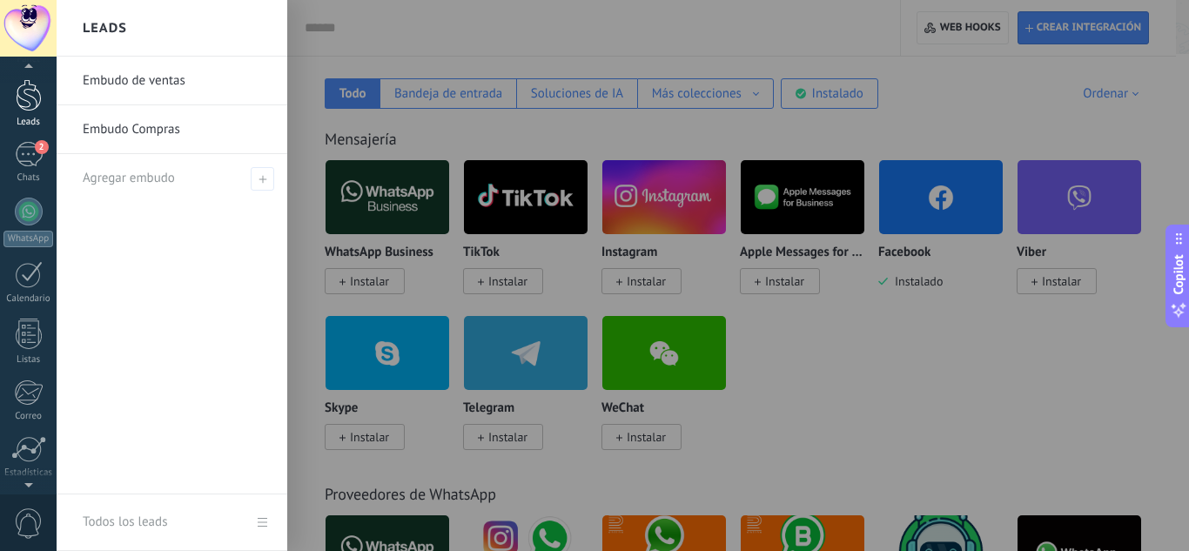
click at [30, 104] on div at bounding box center [29, 95] width 26 height 32
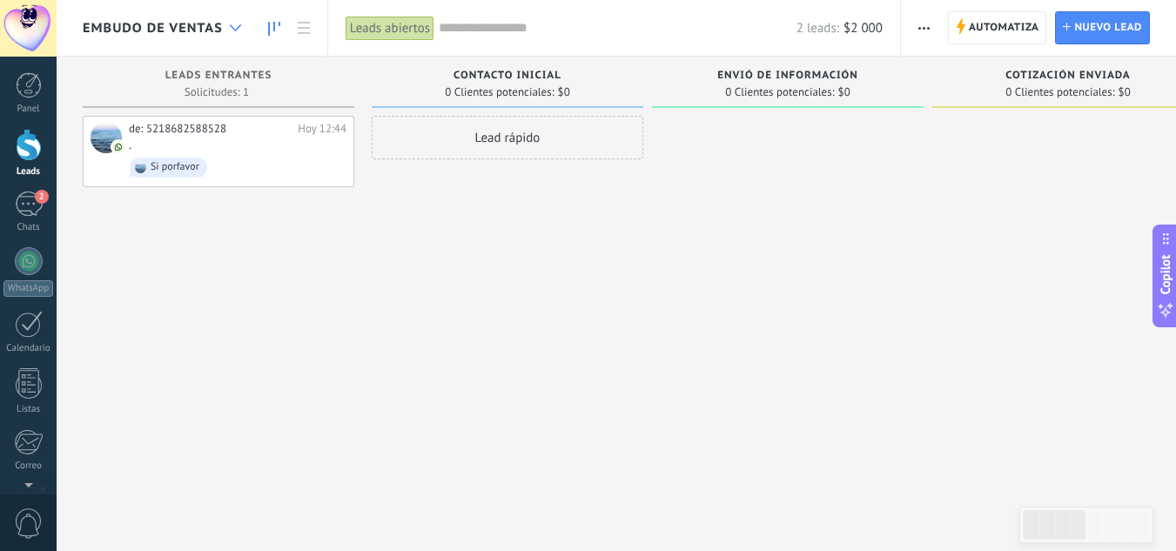
click at [236, 24] on div at bounding box center [235, 28] width 29 height 34
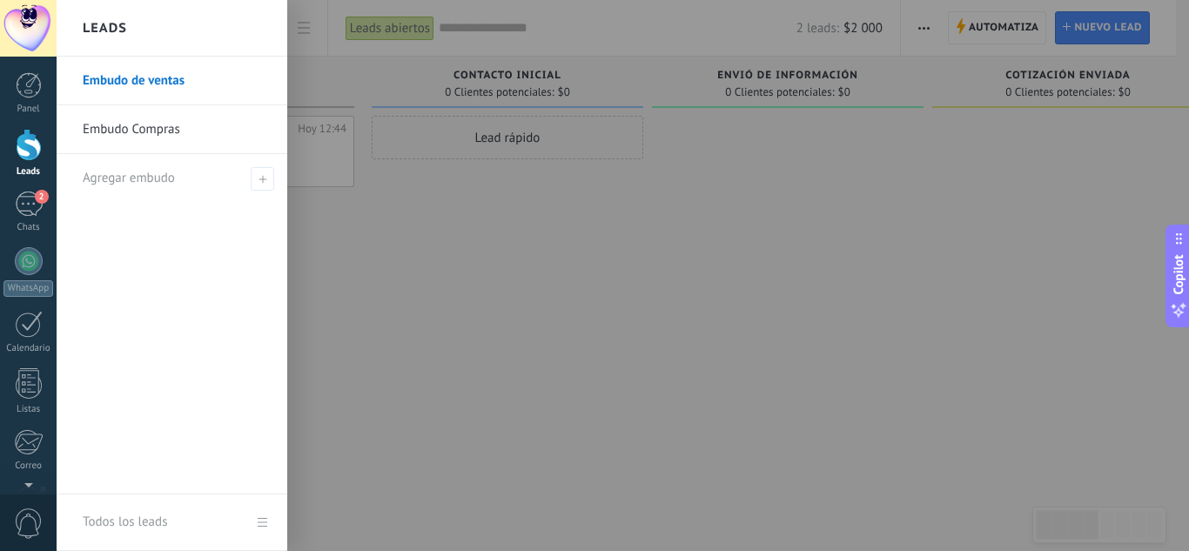
click at [549, 259] on div at bounding box center [651, 275] width 1189 height 551
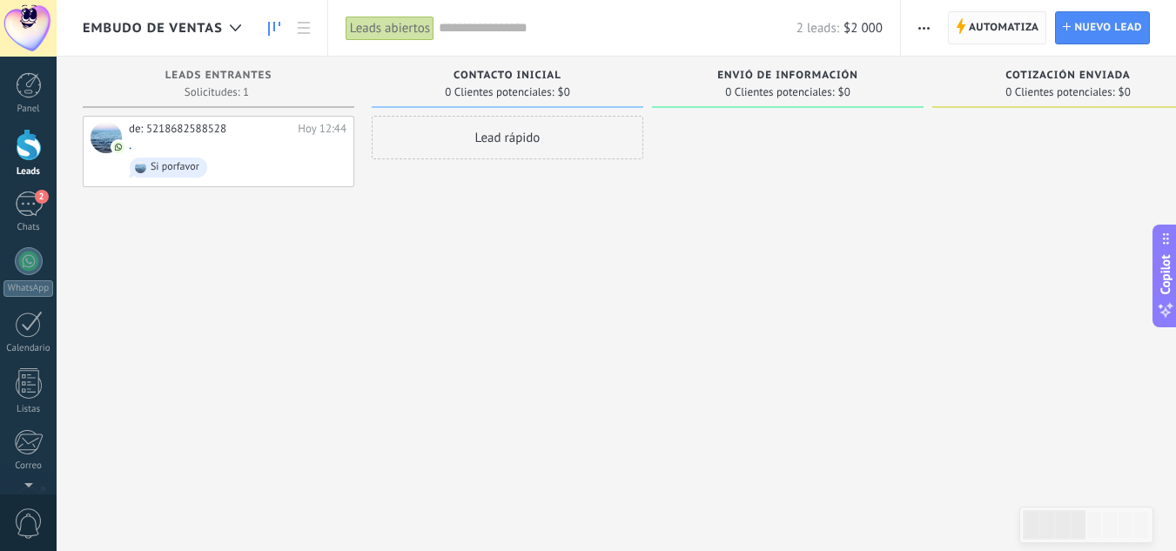
click at [1000, 34] on span "Automatiza" at bounding box center [1004, 27] width 71 height 31
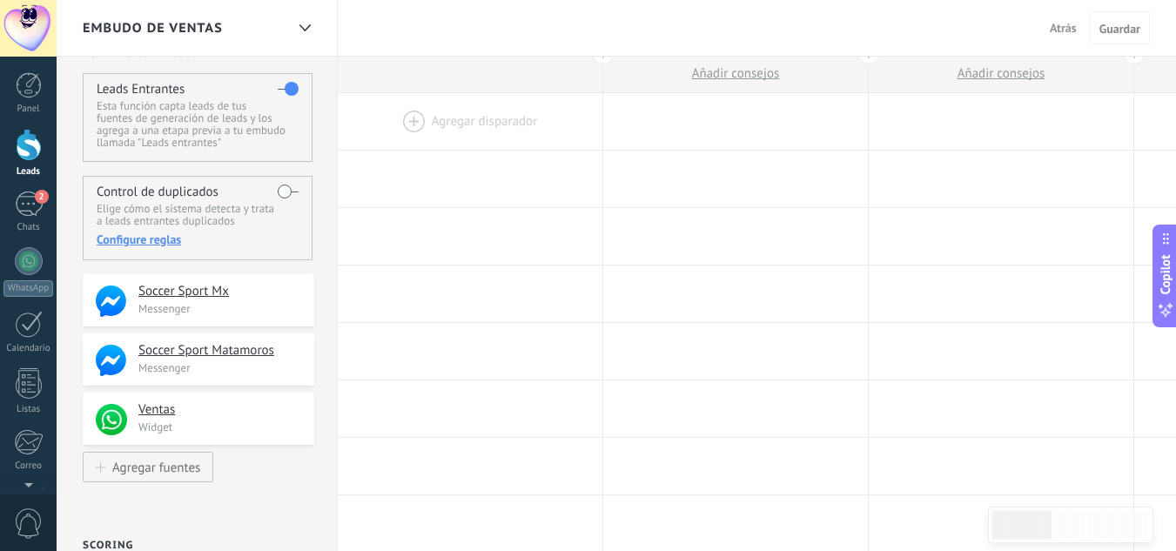
scroll to position [33, 0]
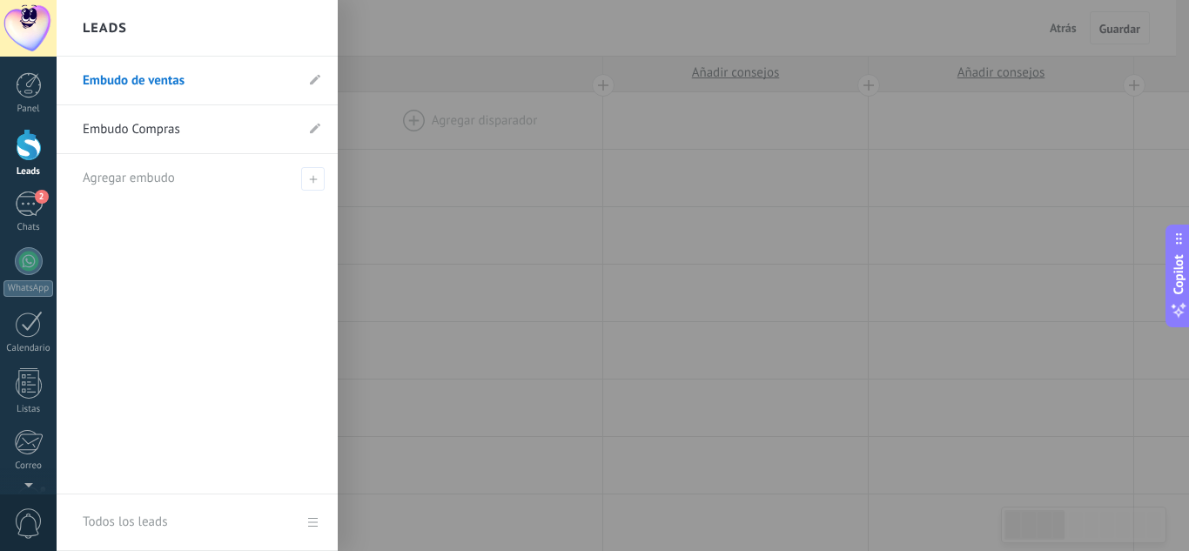
click at [26, 157] on div at bounding box center [29, 145] width 26 height 32
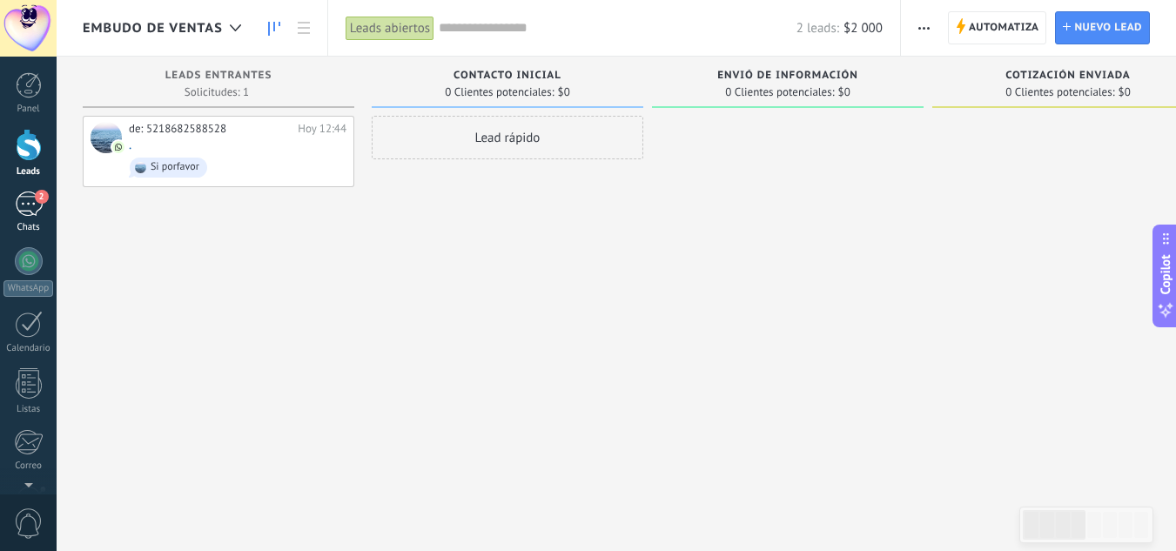
click at [37, 212] on div "2" at bounding box center [29, 204] width 28 height 25
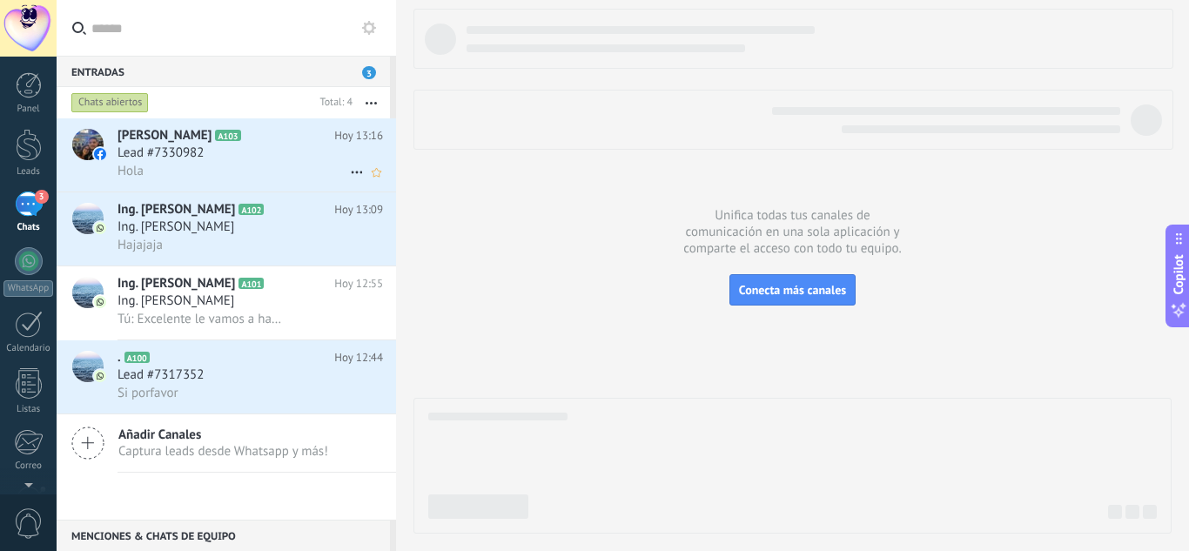
click at [160, 146] on span "Lead #7330982" at bounding box center [161, 153] width 86 height 17
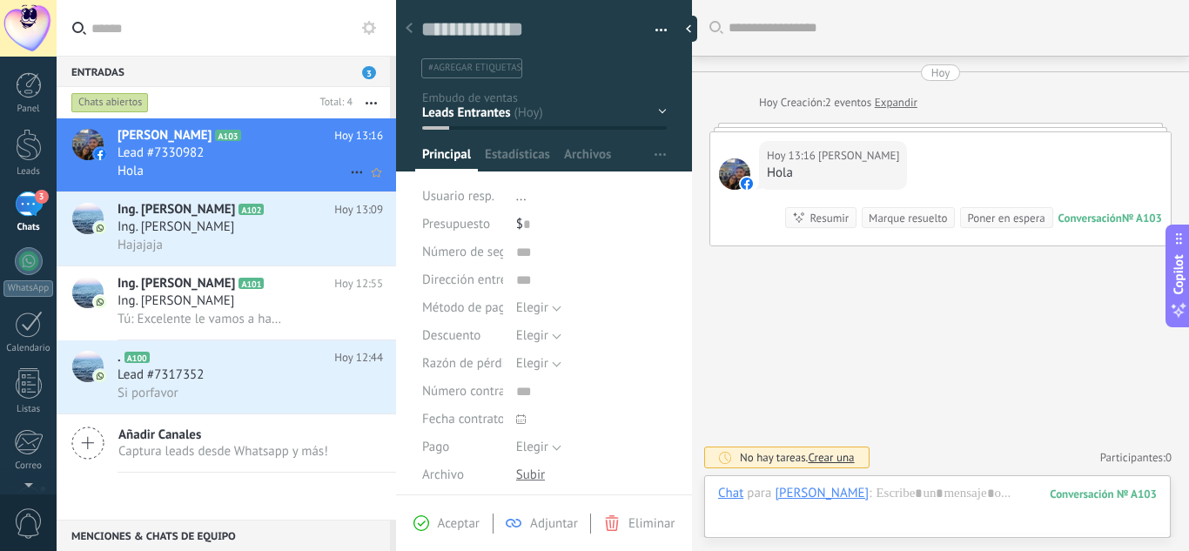
scroll to position [26, 0]
click at [39, 139] on div at bounding box center [29, 145] width 26 height 32
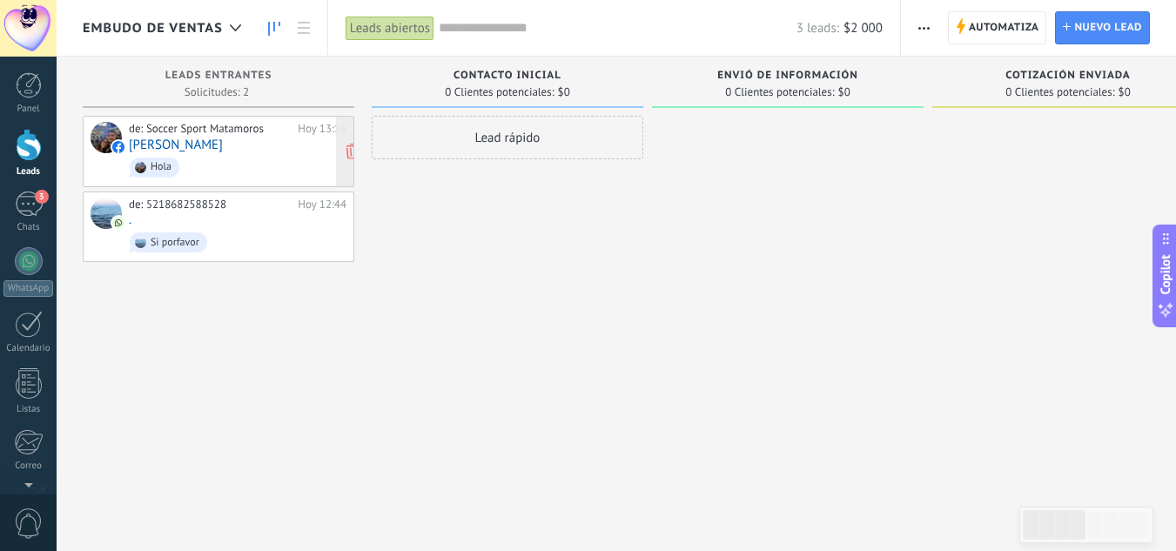
click at [180, 144] on link "Carlos Gama" at bounding box center [176, 145] width 94 height 15
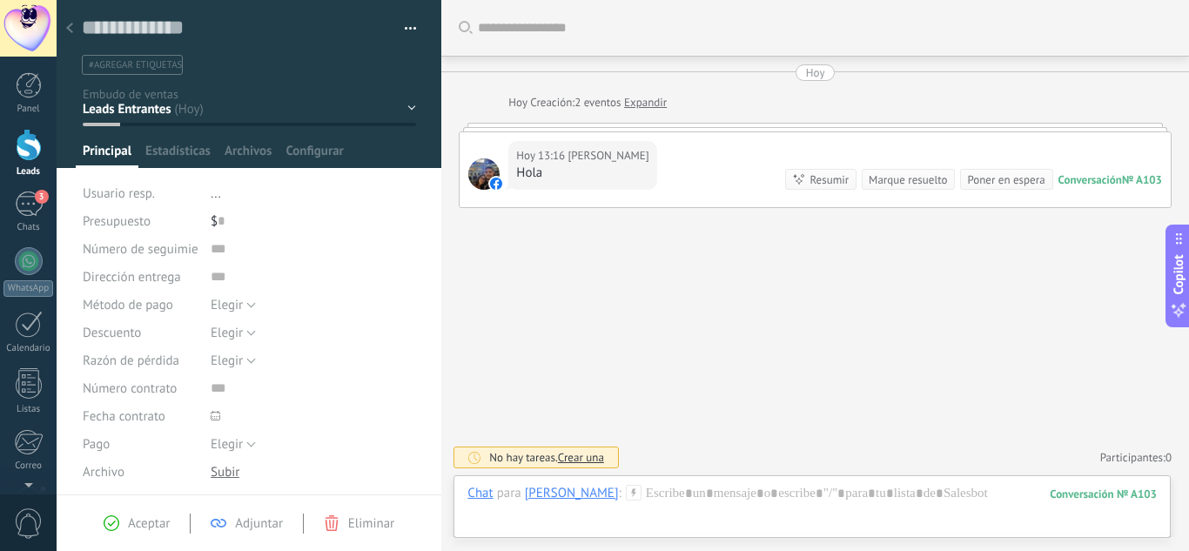
scroll to position [26, 0]
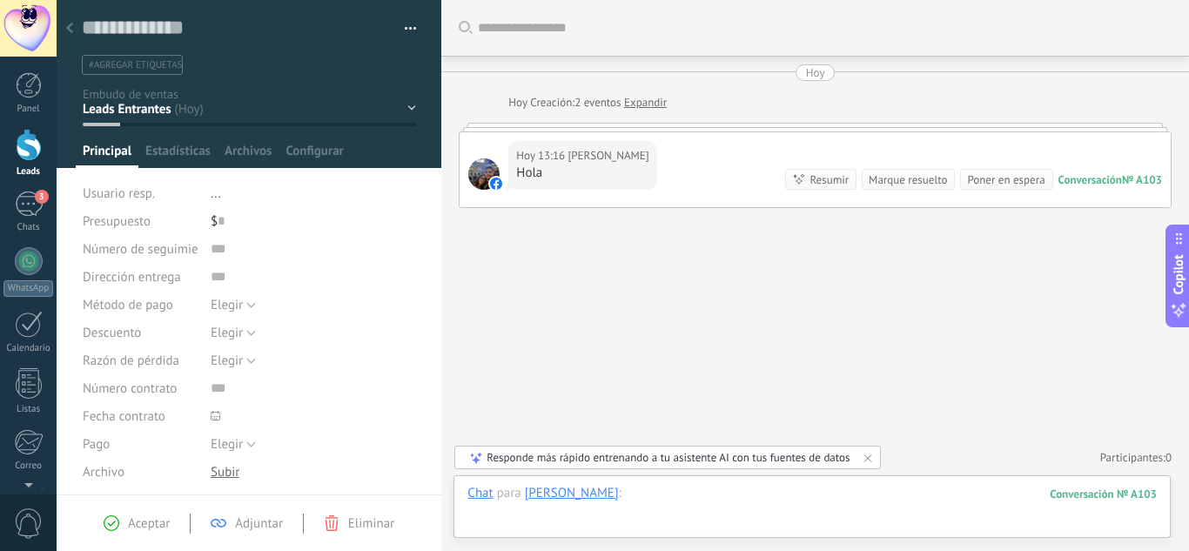
click at [732, 498] on div at bounding box center [813, 511] width 690 height 52
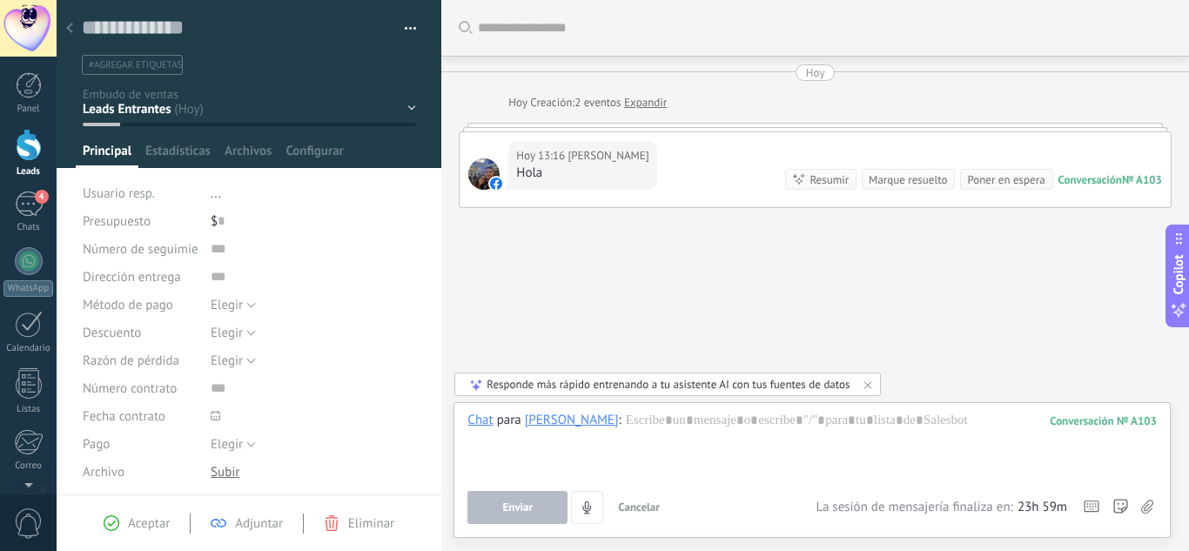
click at [866, 380] on icon at bounding box center [868, 385] width 14 height 14
click at [70, 25] on icon at bounding box center [69, 28] width 7 height 10
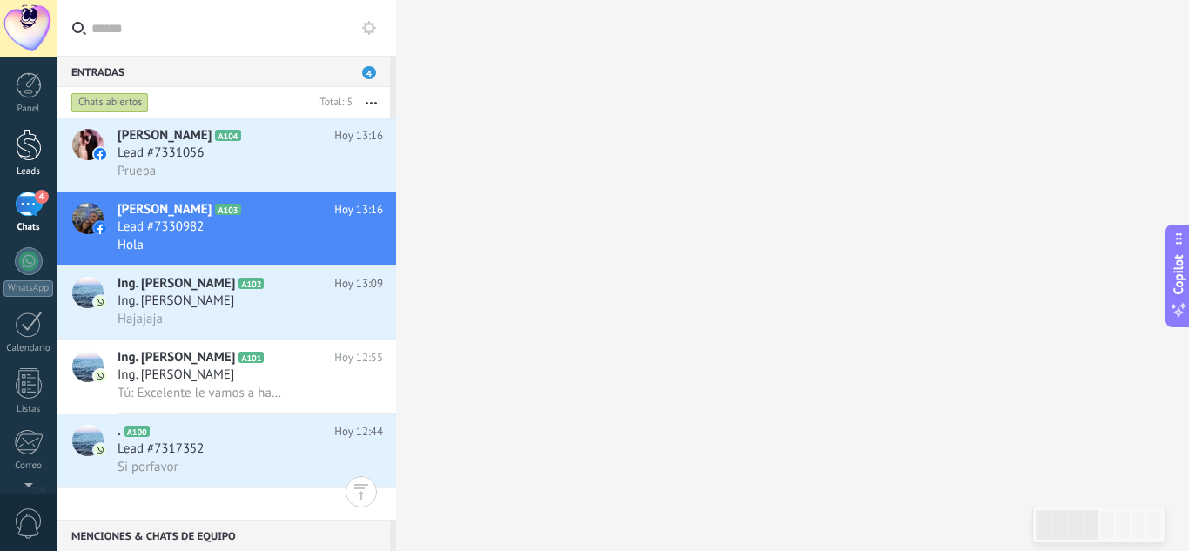
click at [19, 155] on div at bounding box center [29, 145] width 26 height 32
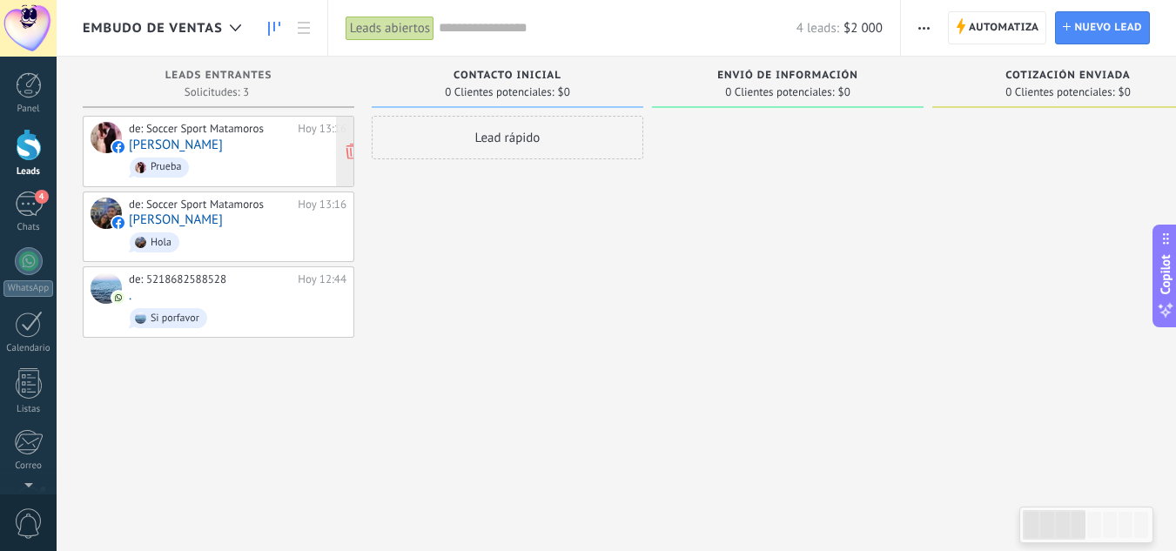
click at [174, 144] on link "Uriel H Nava" at bounding box center [176, 145] width 94 height 15
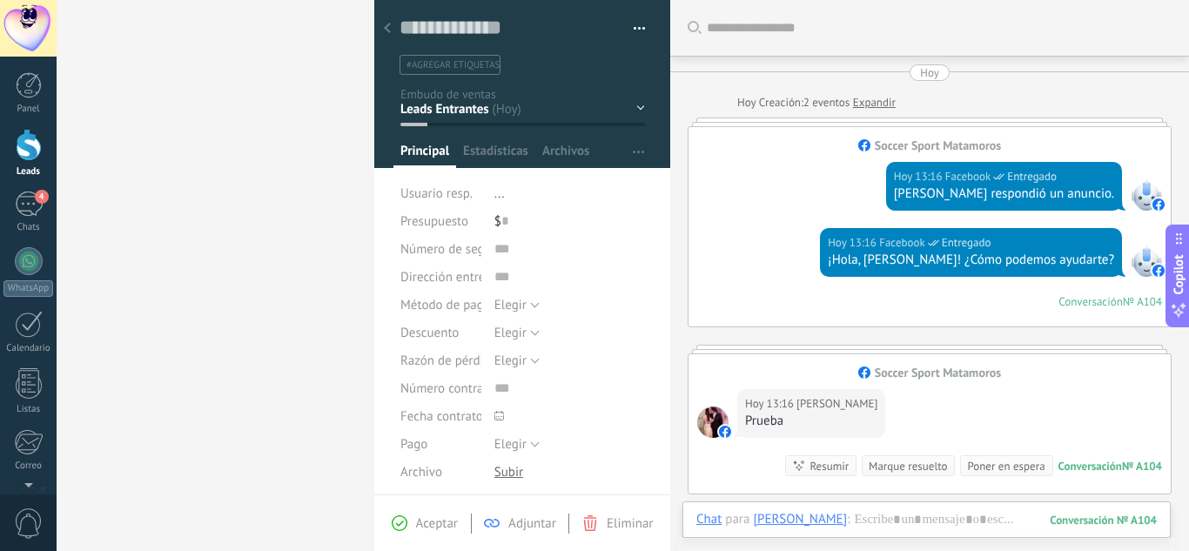
click at [385, 28] on use at bounding box center [387, 28] width 7 height 10
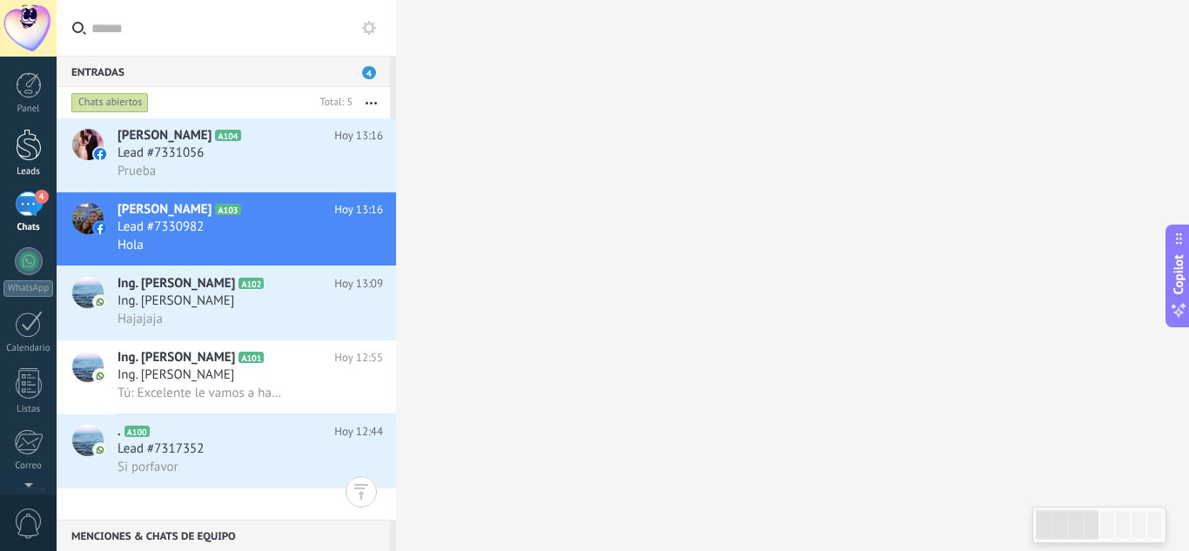
click at [30, 152] on div at bounding box center [29, 145] width 26 height 32
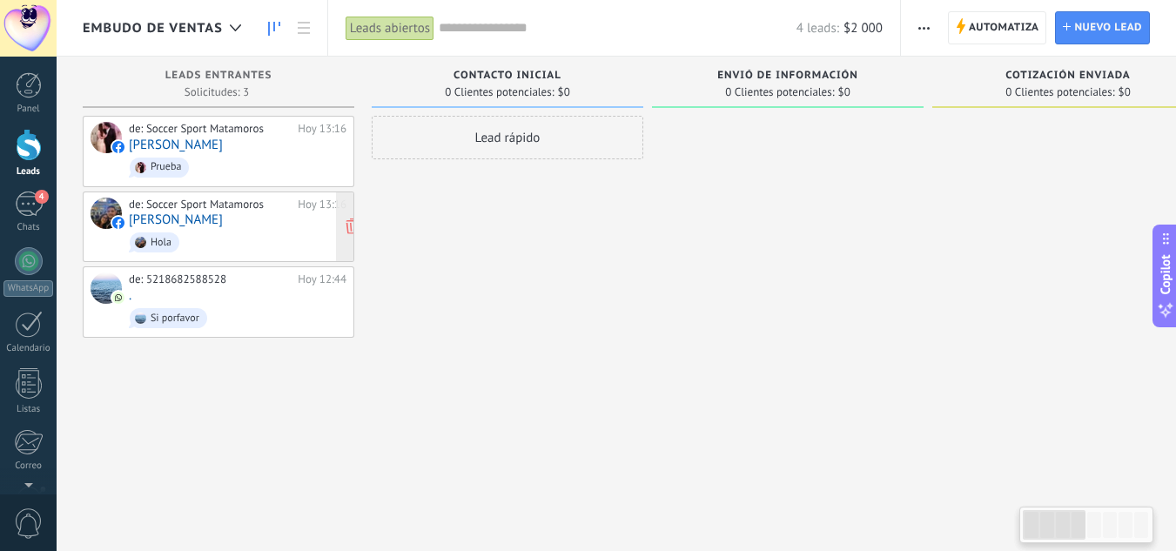
click at [184, 217] on link "Carlos Gama" at bounding box center [176, 219] width 94 height 15
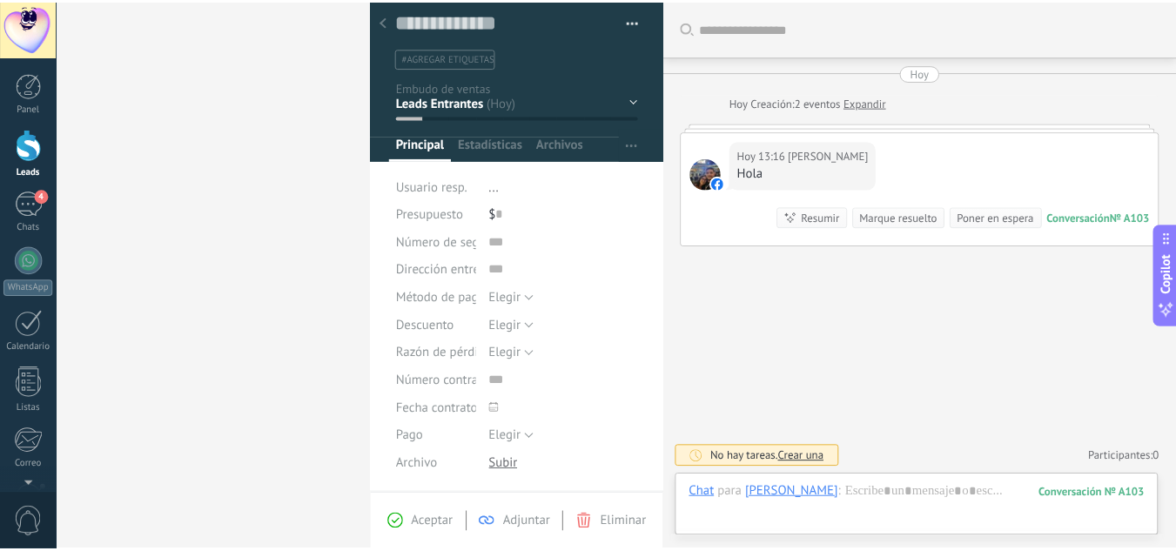
scroll to position [10, 0]
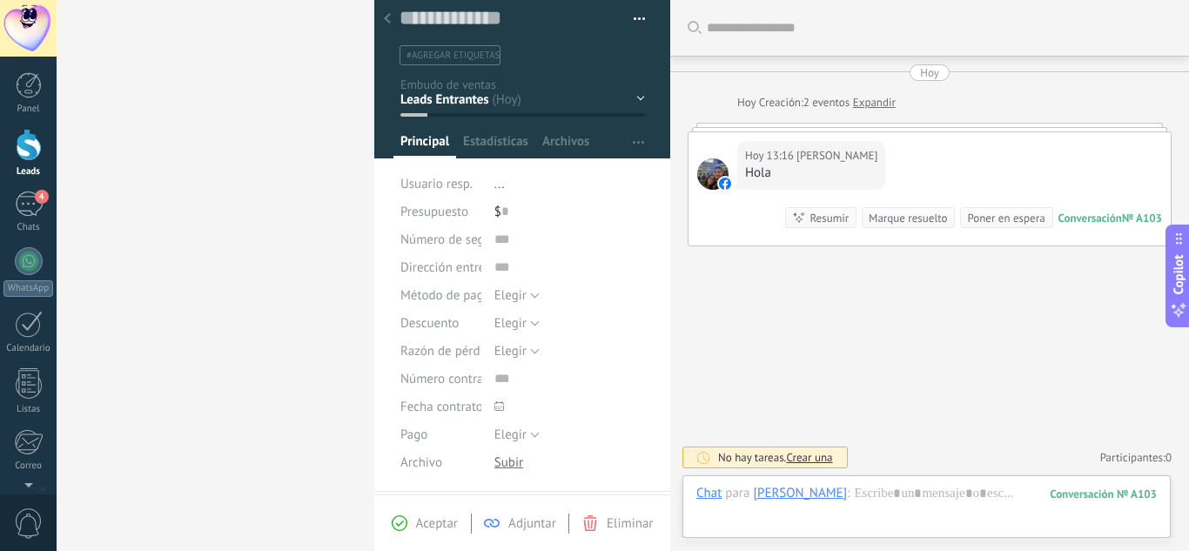
click at [385, 17] on icon at bounding box center [387, 18] width 7 height 10
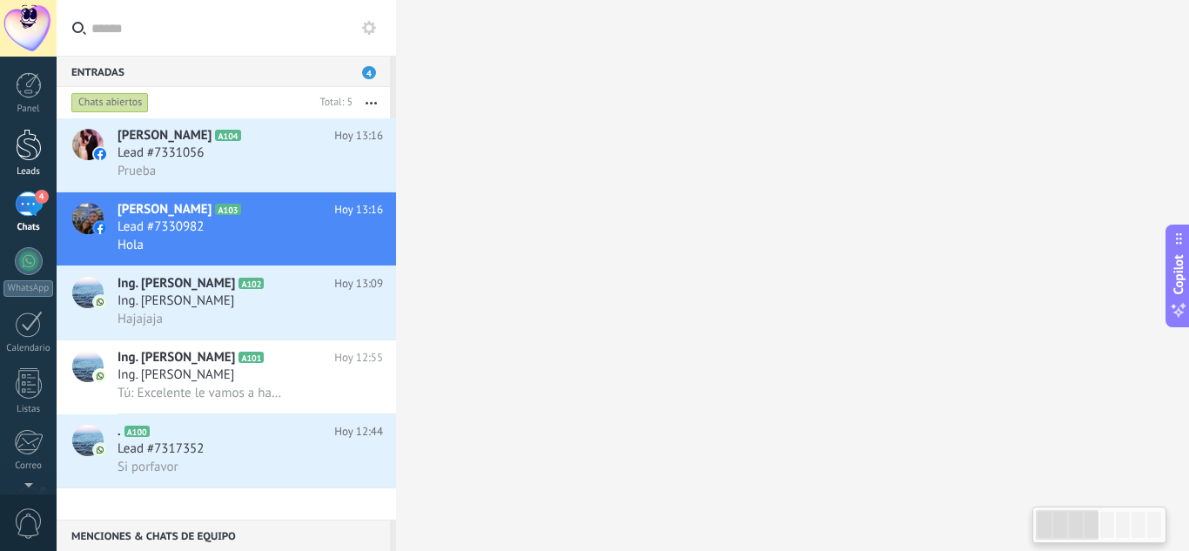
click at [33, 146] on div at bounding box center [29, 145] width 26 height 32
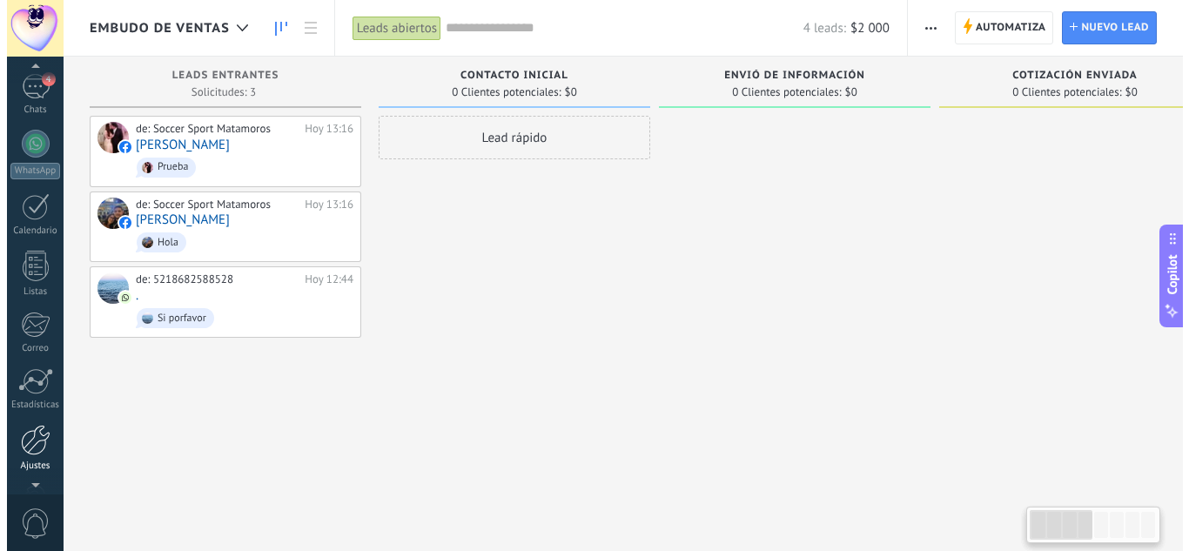
scroll to position [120, 0]
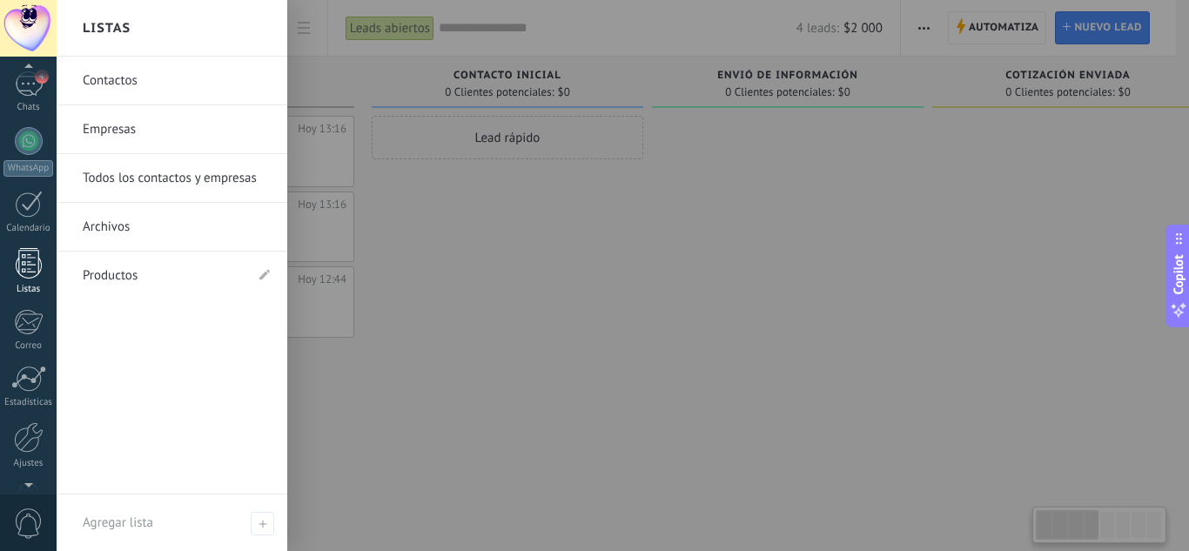
click at [23, 267] on div at bounding box center [29, 263] width 26 height 30
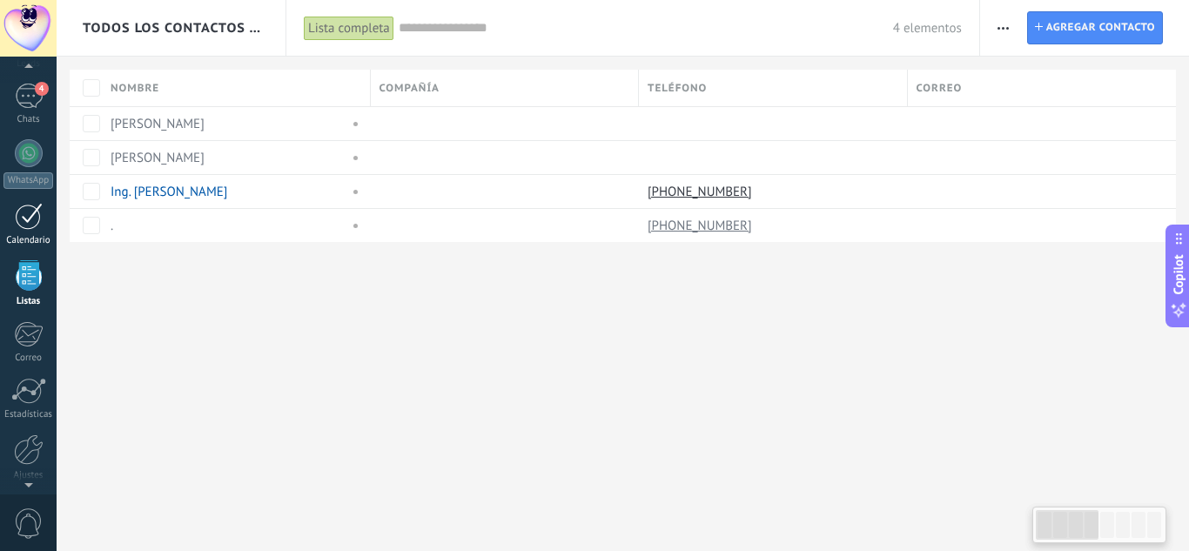
scroll to position [21, 0]
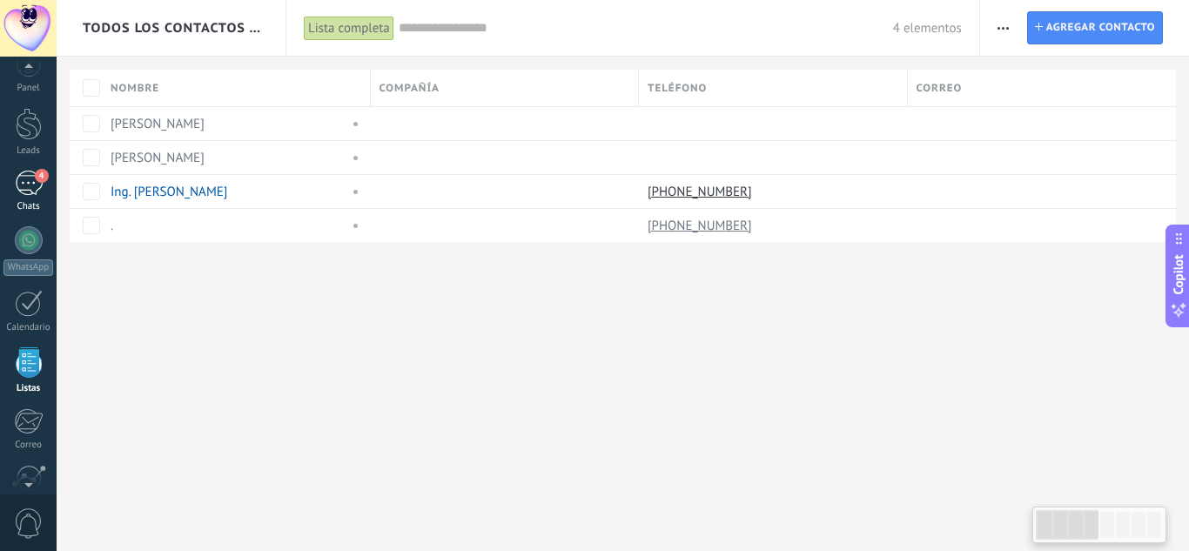
click at [27, 195] on div "4" at bounding box center [29, 183] width 28 height 25
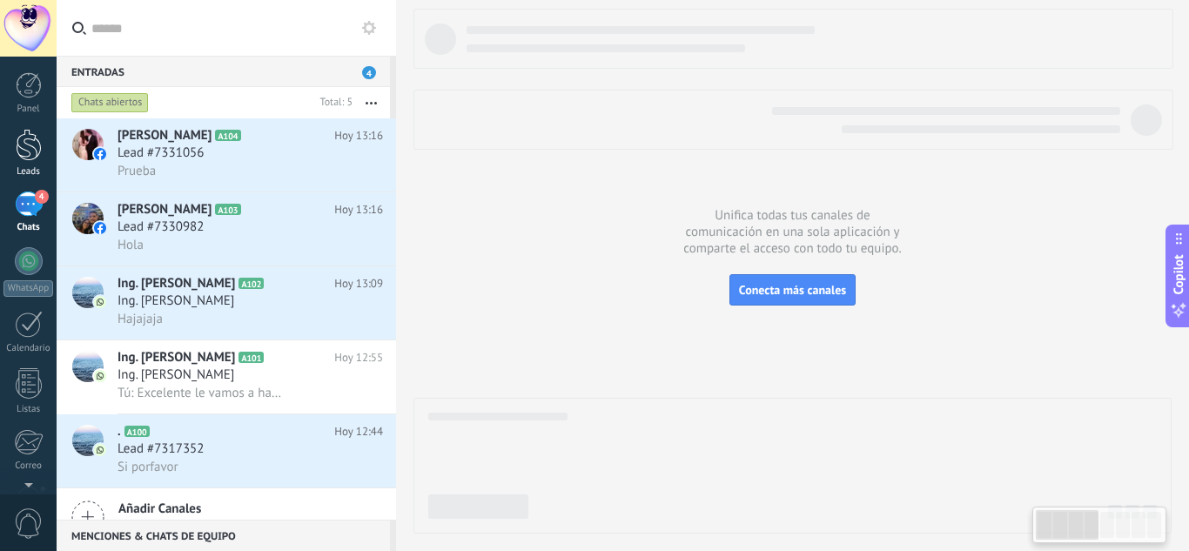
click at [34, 154] on div at bounding box center [29, 145] width 26 height 32
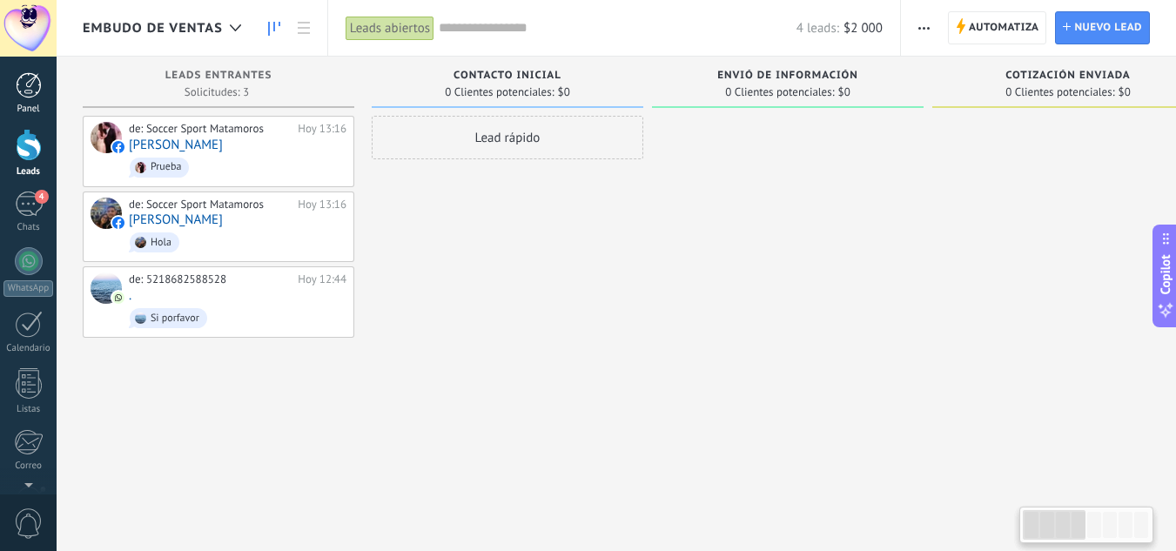
click at [43, 83] on link "Panel" at bounding box center [28, 93] width 57 height 43
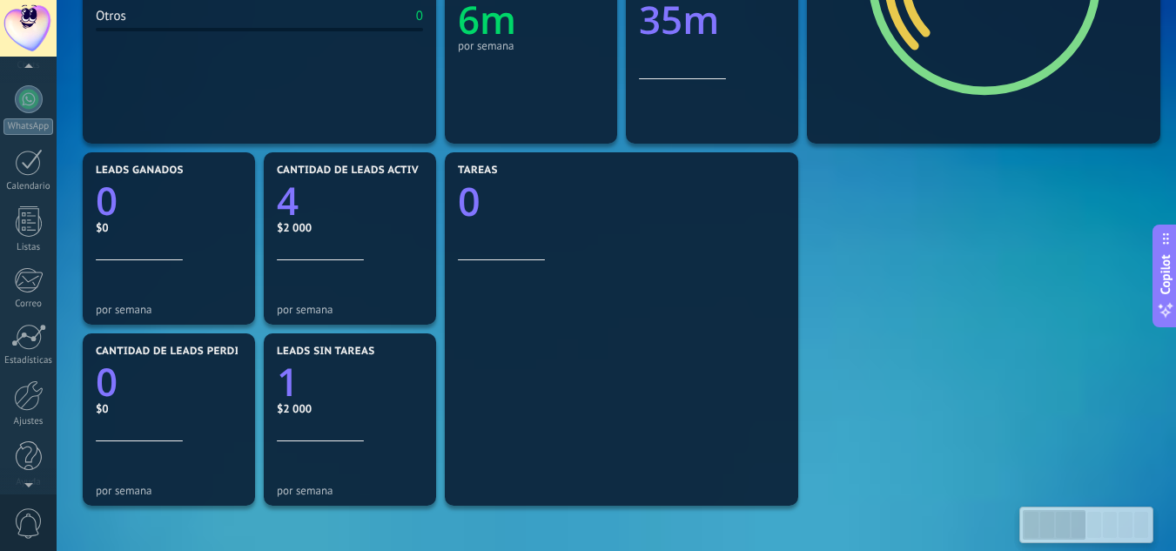
scroll to position [173, 0]
click at [36, 386] on div at bounding box center [29, 384] width 30 height 30
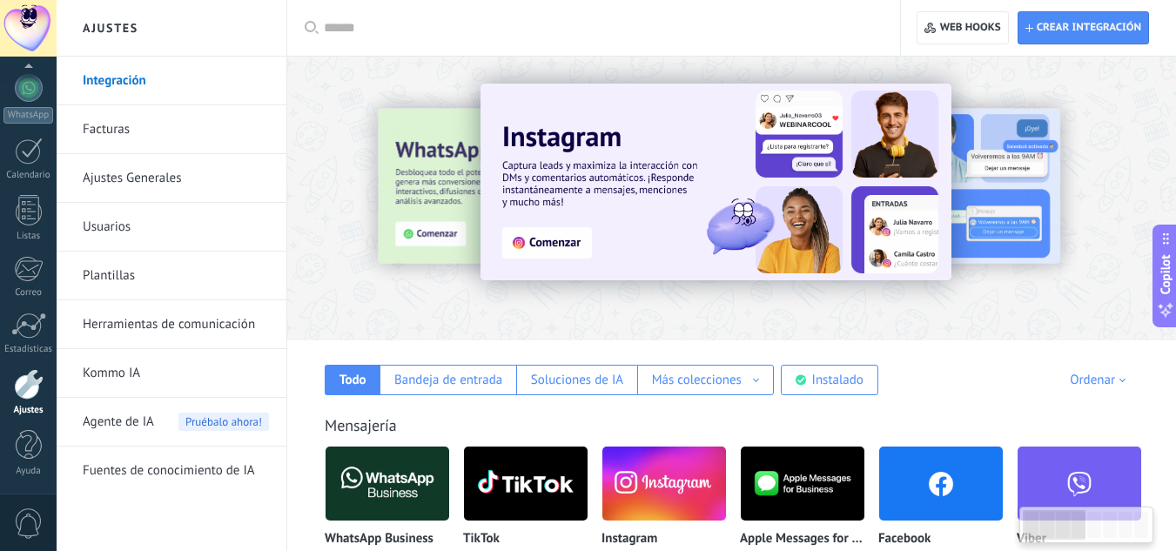
click at [146, 69] on link "Integración" at bounding box center [176, 81] width 186 height 49
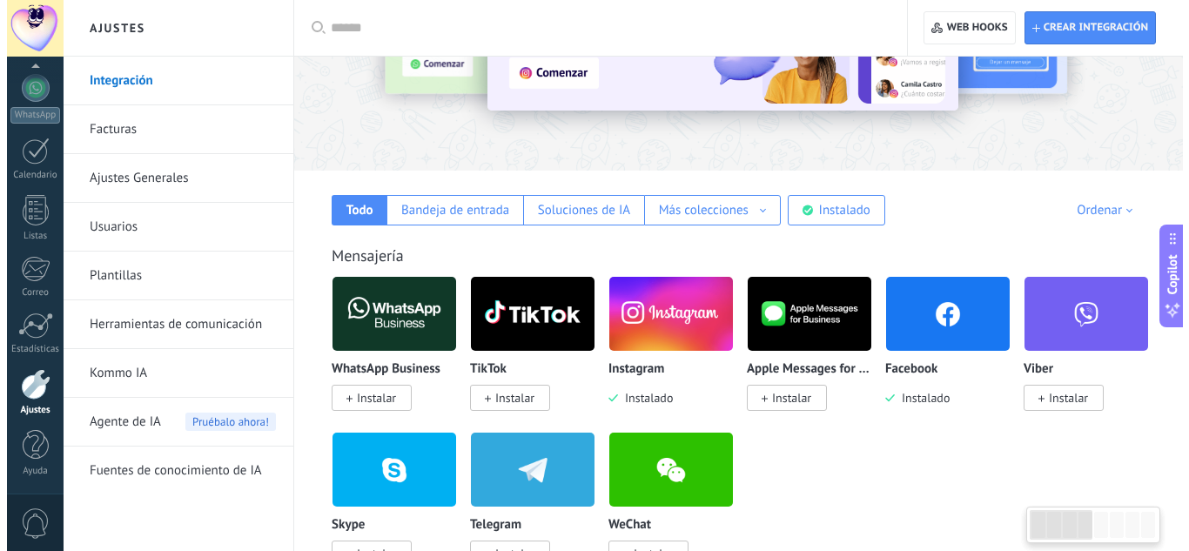
scroll to position [174, 0]
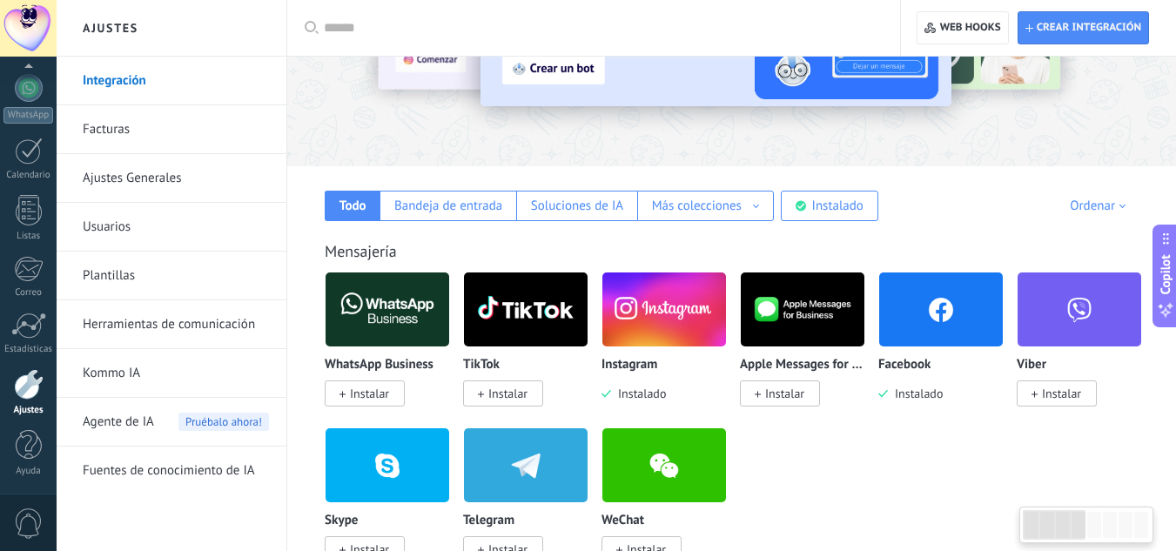
click at [667, 313] on img at bounding box center [664, 309] width 124 height 84
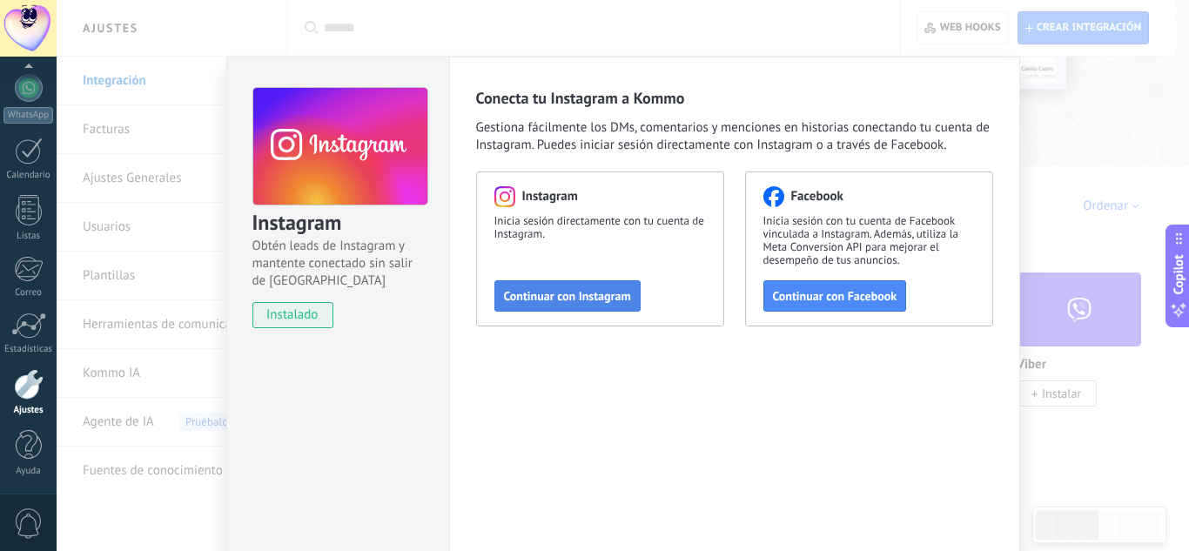
click at [560, 299] on span "Continuar con Instagram" at bounding box center [567, 296] width 127 height 12
click at [798, 388] on div "Conecta tu Instagram a Kommo Gestiona fácilmente los DMs, comentarios y mencion…" at bounding box center [734, 316] width 571 height 518
click at [1039, 179] on div "Instagram Obtén leads de Instagram y mantente conectado sin salir de Kommo inst…" at bounding box center [623, 275] width 1133 height 551
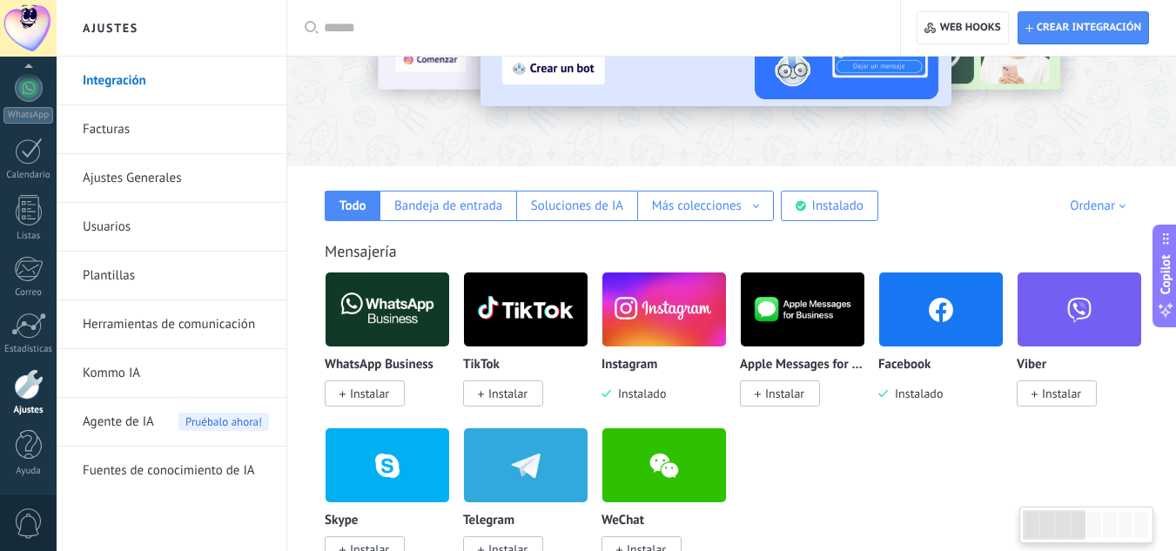
click at [925, 320] on img at bounding box center [941, 309] width 124 height 84
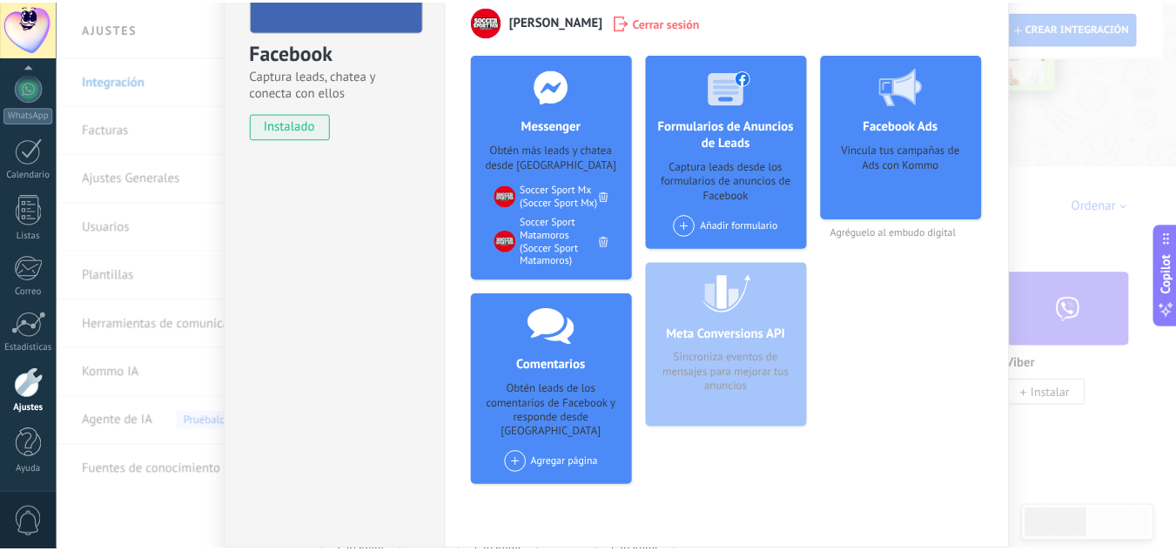
scroll to position [0, 0]
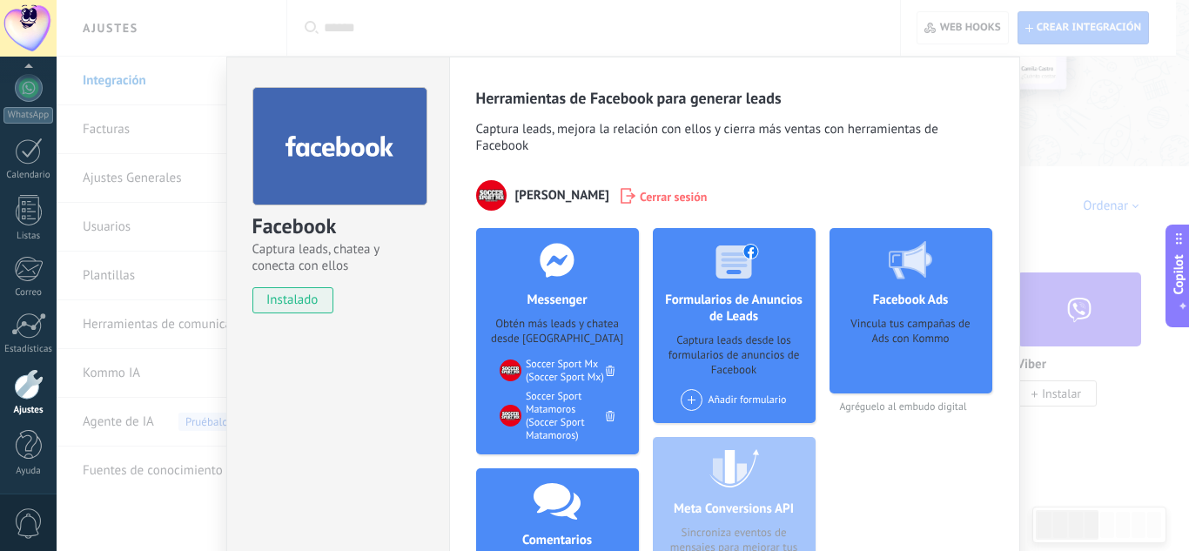
click at [1107, 122] on div "Facebook Captura leads, chatea y conecta con ellos instalado Desinstalar Herram…" at bounding box center [623, 275] width 1133 height 551
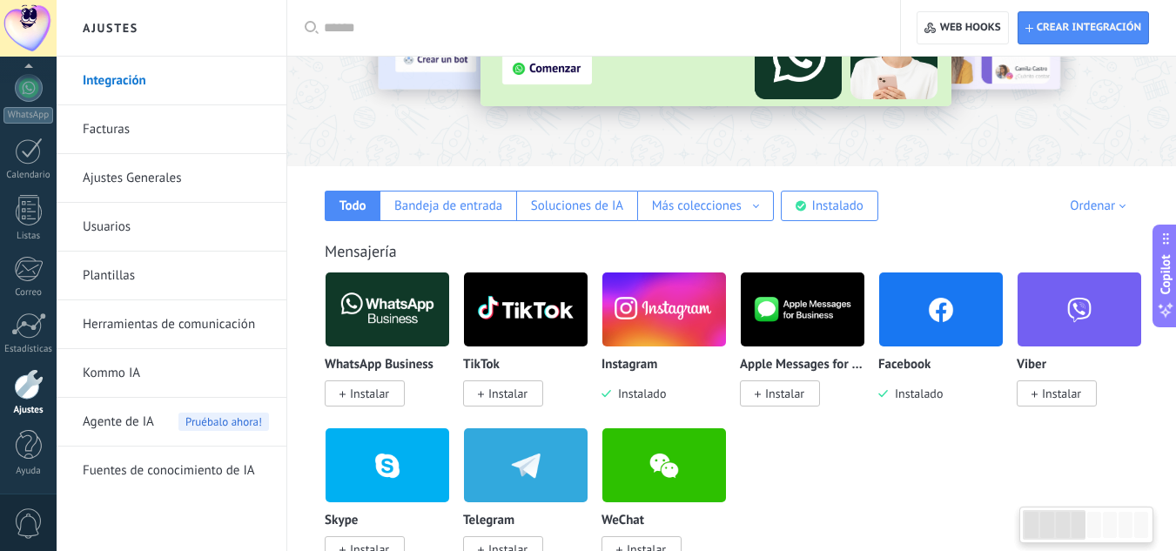
click at [649, 317] on img at bounding box center [664, 309] width 124 height 84
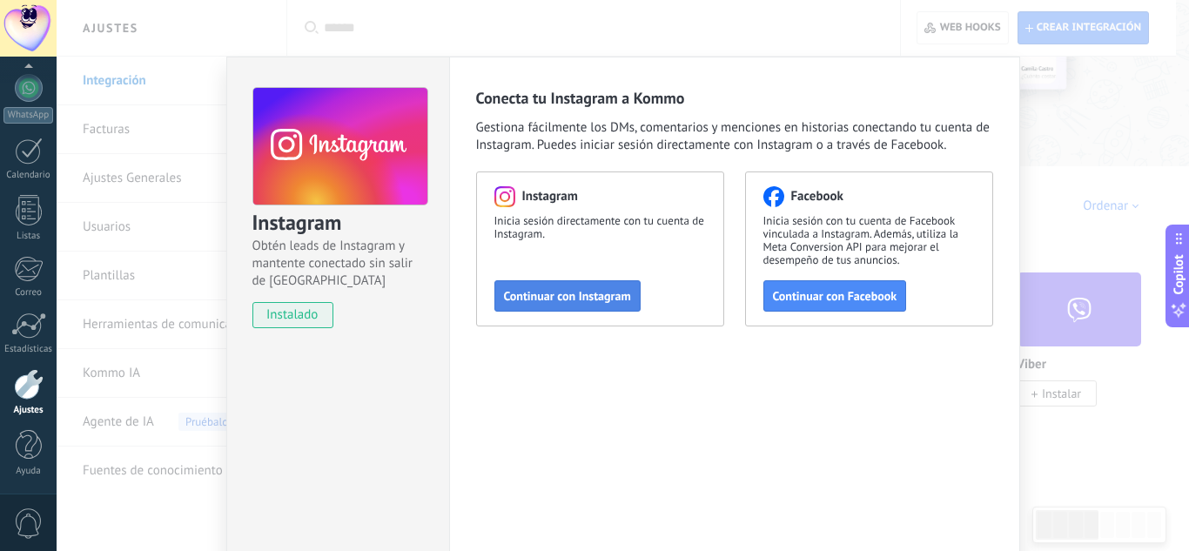
click at [536, 296] on span "Continuar con Instagram" at bounding box center [567, 296] width 127 height 12
click at [1069, 102] on div "Instagram Obtén leads de Instagram y mantente conectado sin salir de Kommo inst…" at bounding box center [623, 275] width 1133 height 551
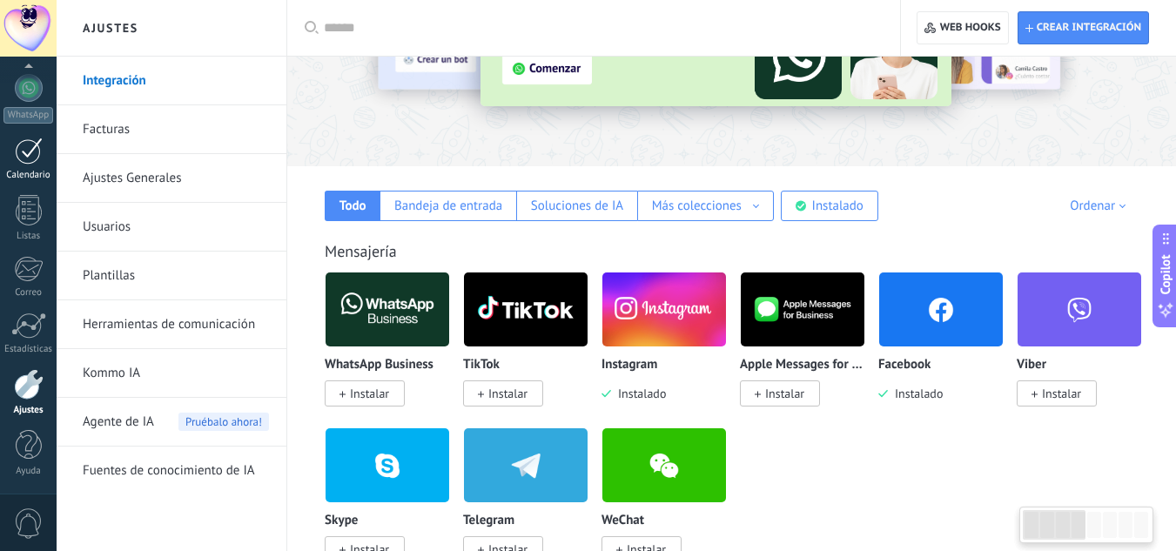
click at [29, 160] on div at bounding box center [29, 151] width 28 height 27
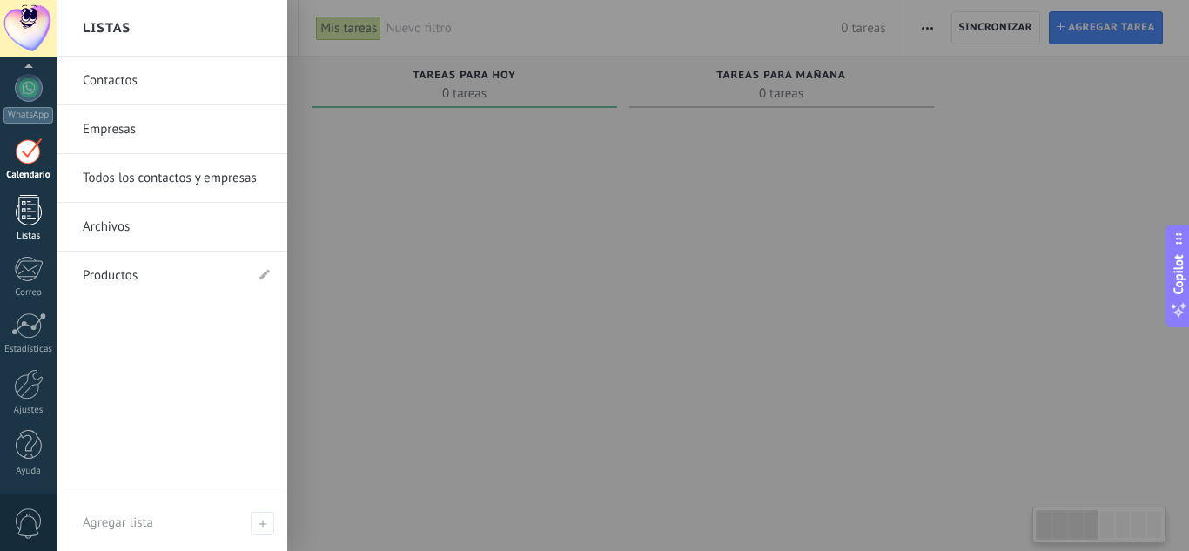
click at [25, 223] on div at bounding box center [29, 210] width 26 height 30
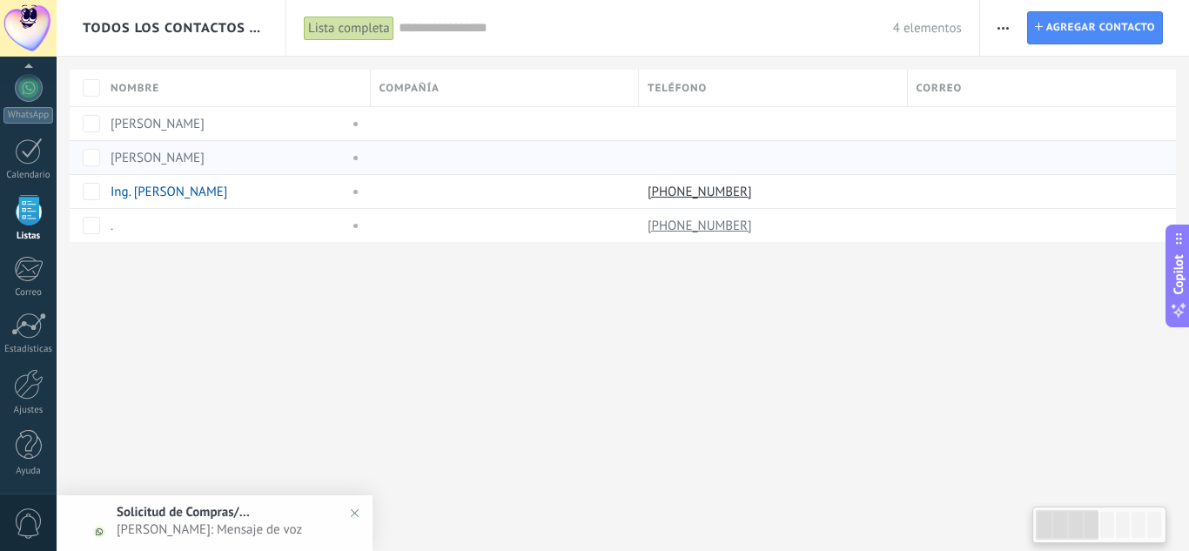
scroll to position [108, 0]
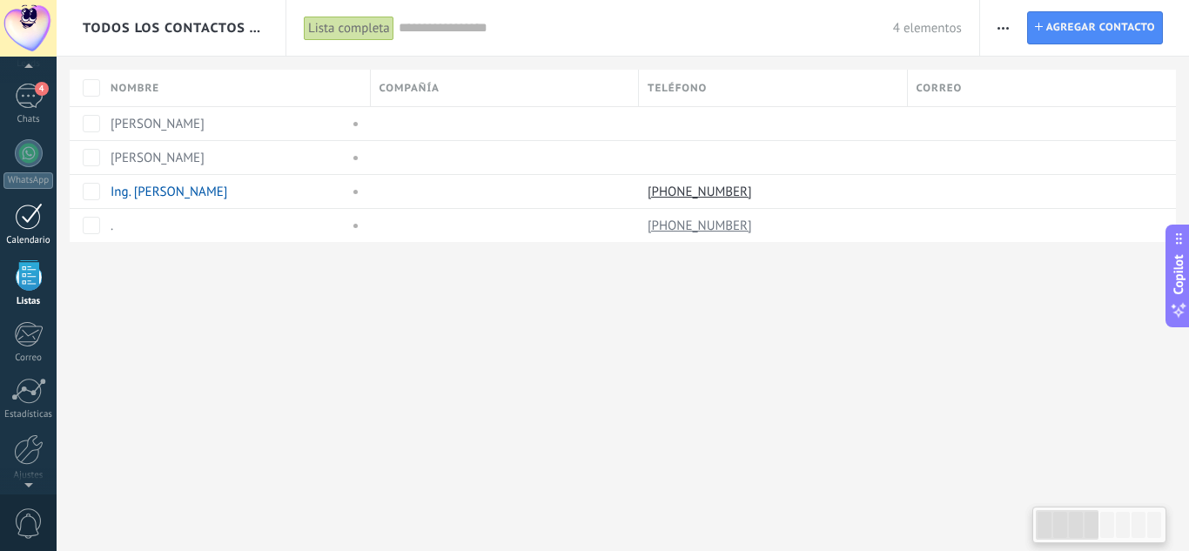
click at [42, 212] on div at bounding box center [29, 216] width 28 height 27
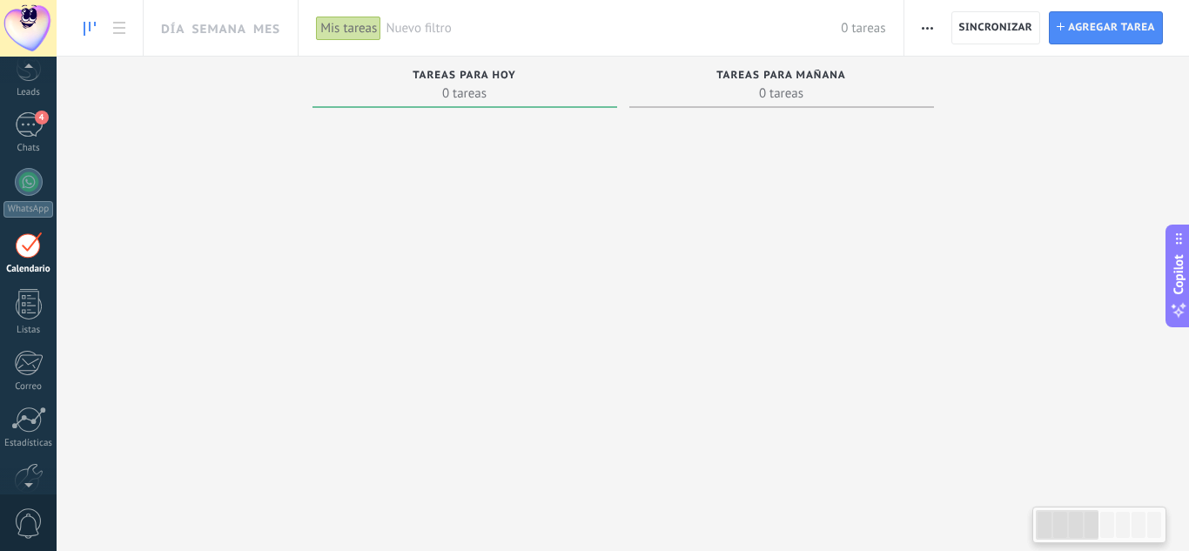
scroll to position [66, 0]
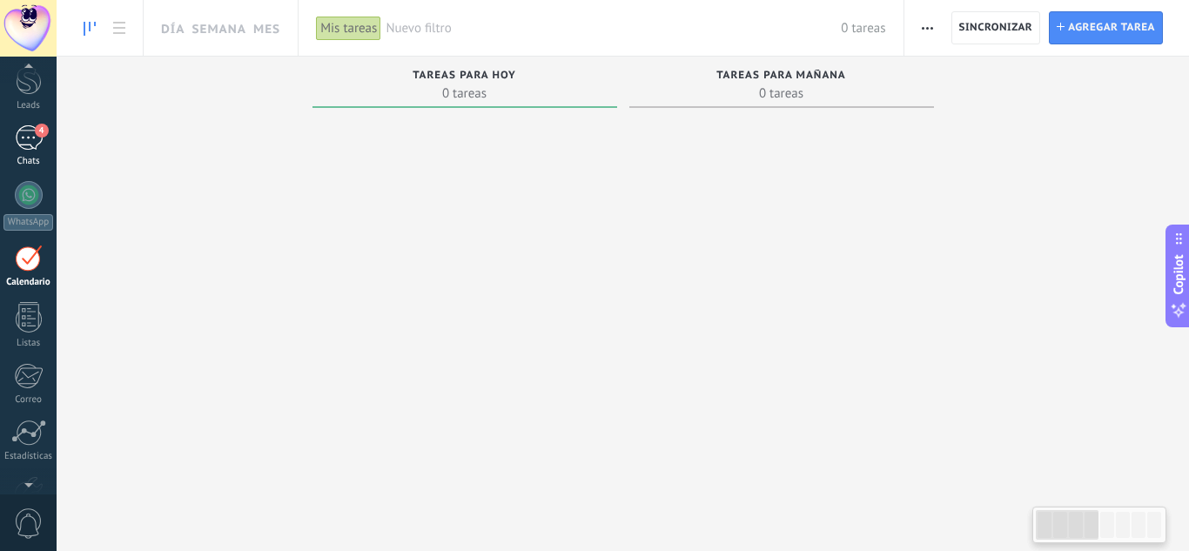
click at [34, 144] on div "4" at bounding box center [29, 137] width 28 height 25
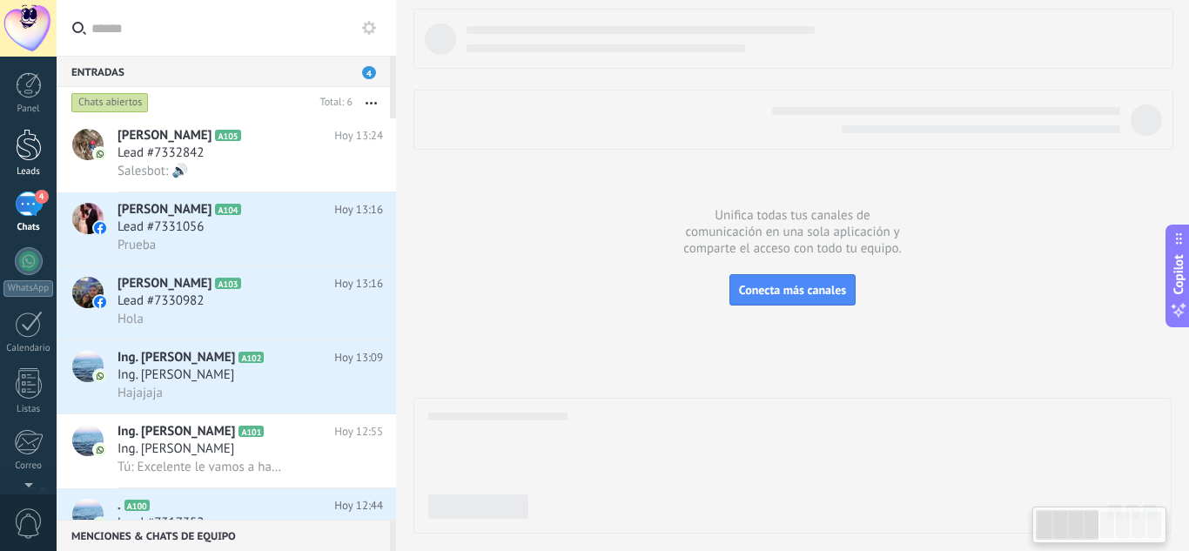
click at [25, 151] on div at bounding box center [29, 145] width 26 height 32
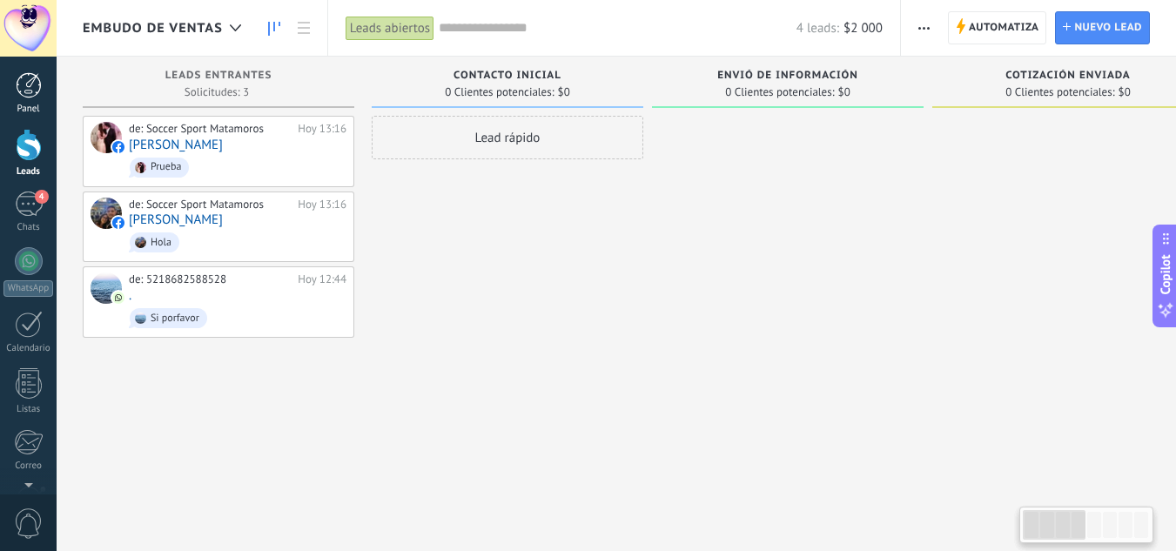
click at [30, 90] on div at bounding box center [29, 85] width 26 height 26
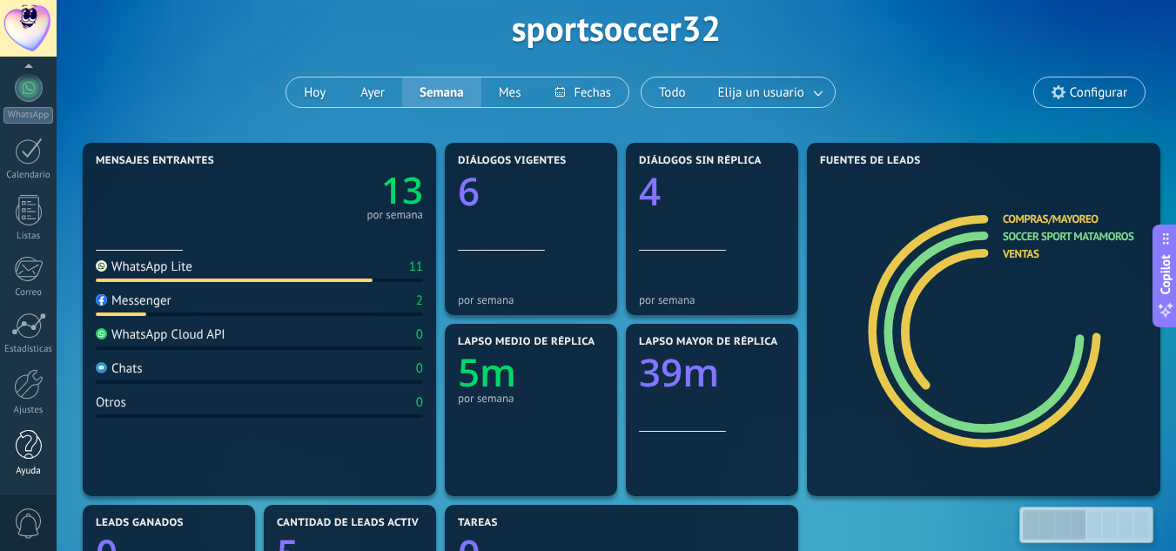
scroll to position [87, 0]
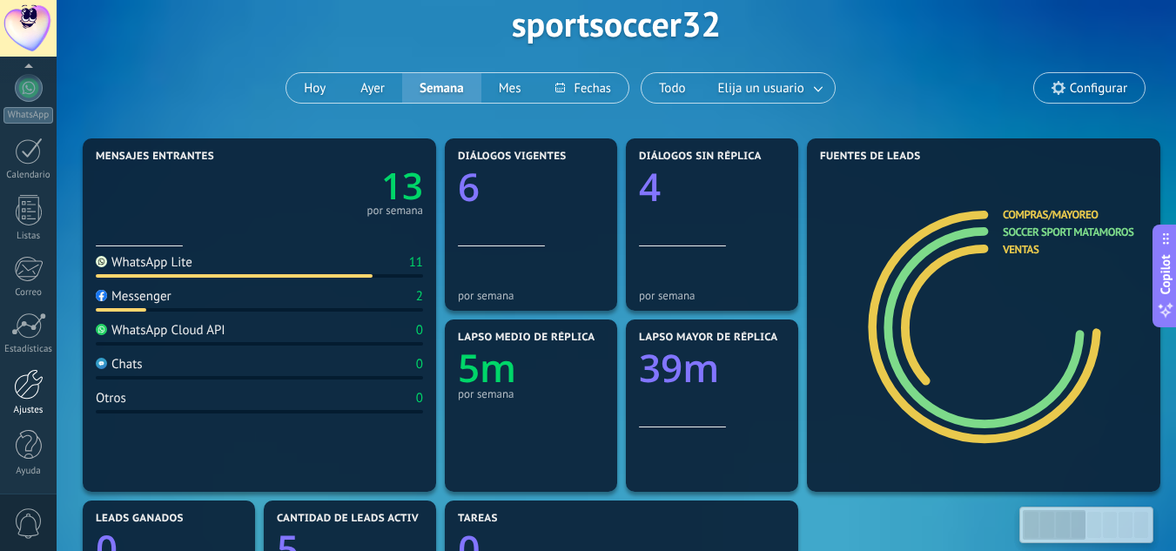
click at [28, 407] on div "Ajustes" at bounding box center [28, 410] width 50 height 11
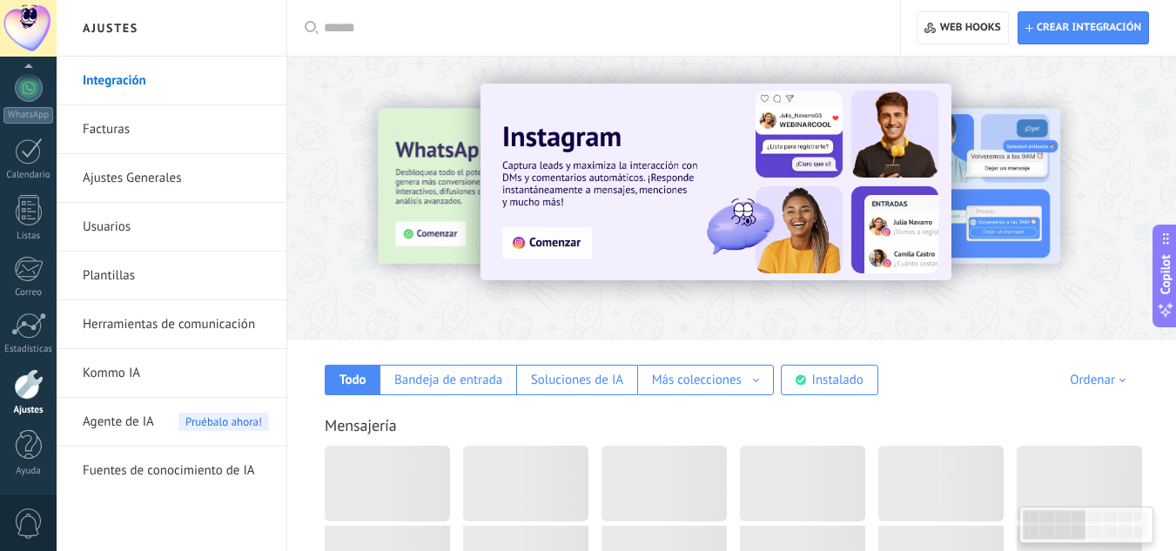
click at [113, 79] on link "Integración" at bounding box center [176, 81] width 186 height 49
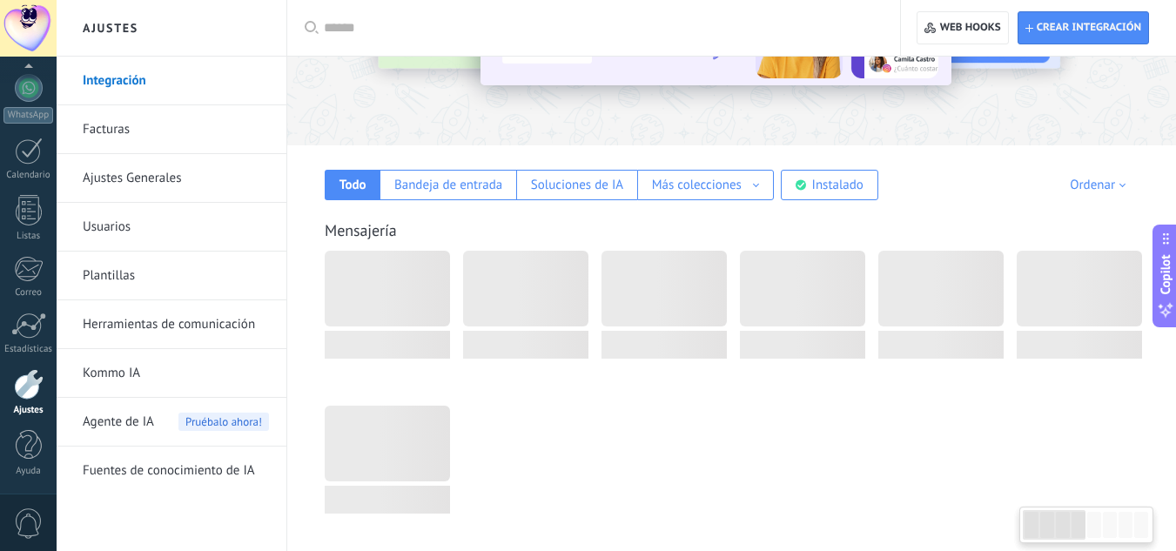
scroll to position [261, 0]
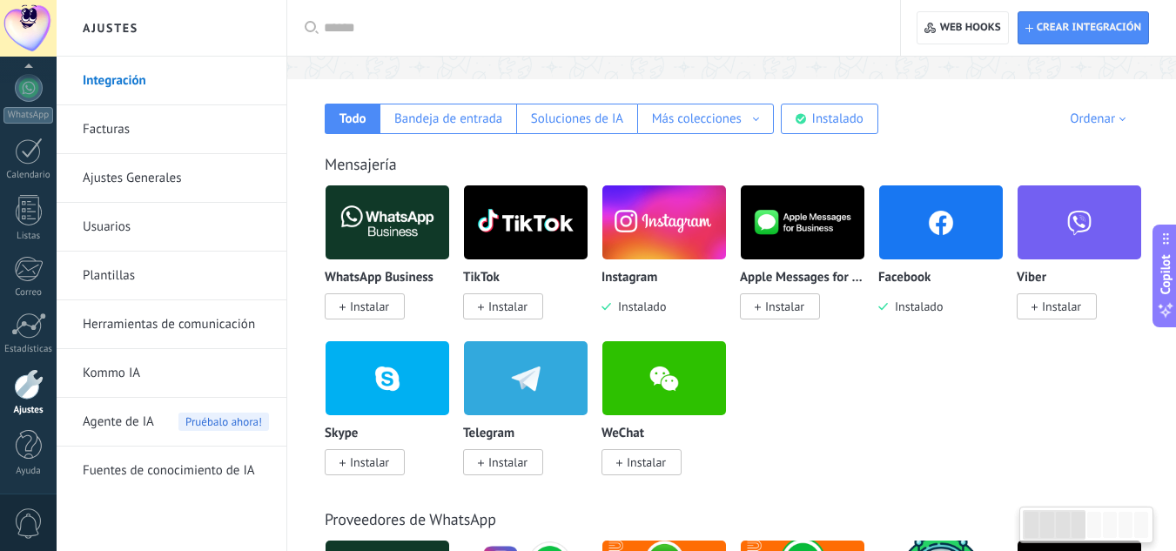
click at [654, 241] on img at bounding box center [664, 222] width 124 height 84
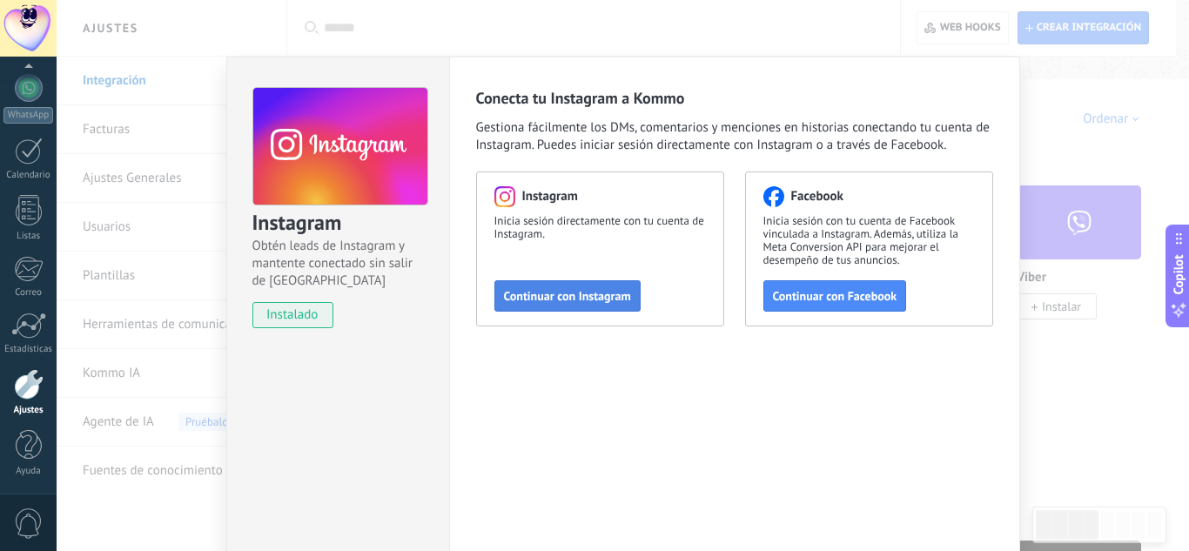
click at [581, 295] on span "Continuar con Instagram" at bounding box center [567, 296] width 127 height 12
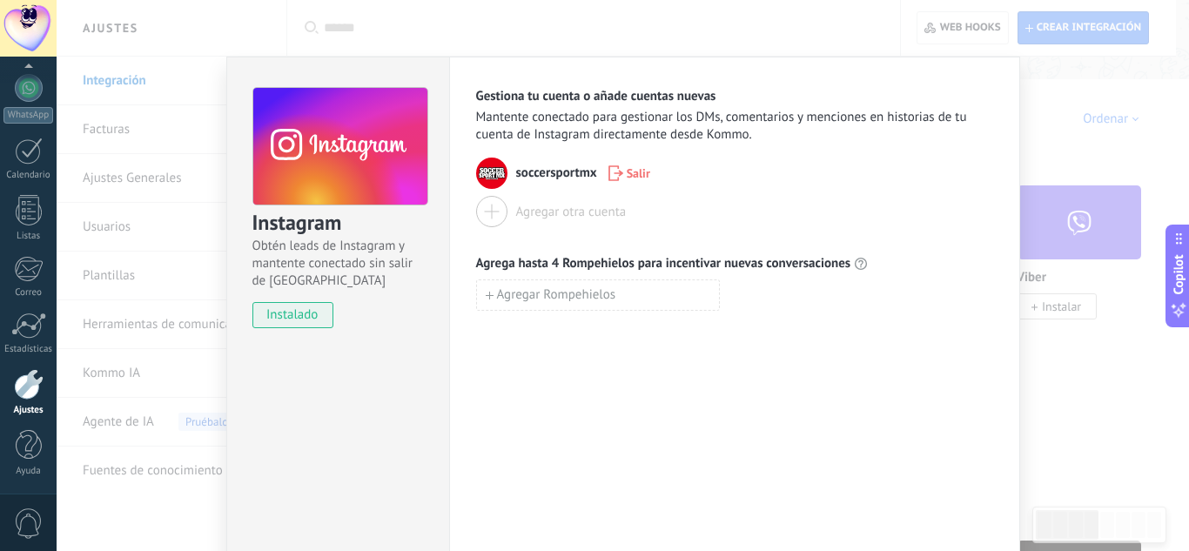
click at [1048, 141] on div "Instagram Obtén leads de Instagram y mantente conectado sin salir de Kommo inst…" at bounding box center [623, 275] width 1133 height 551
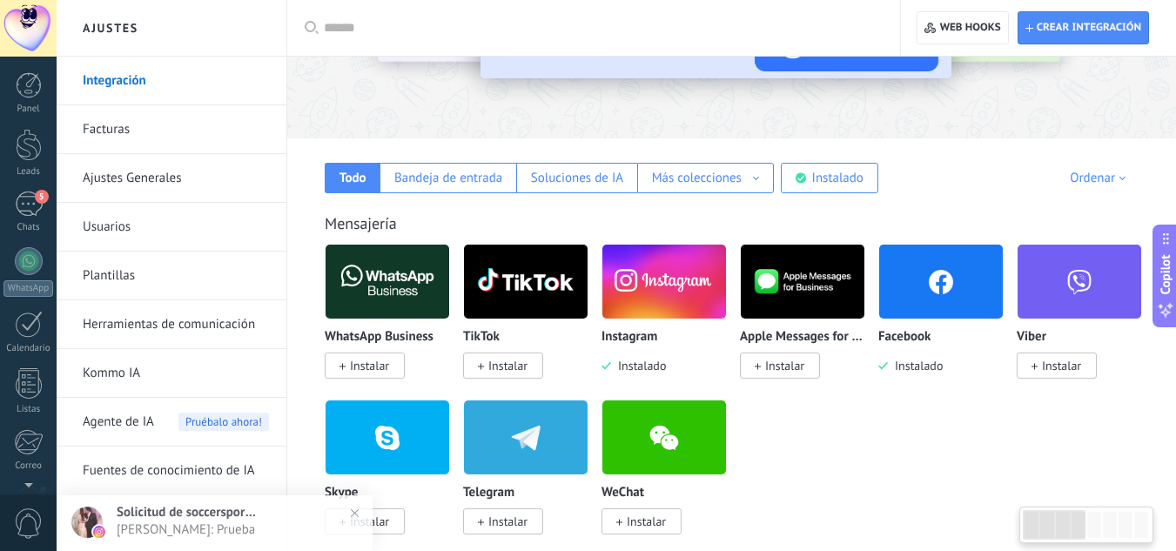
scroll to position [87, 0]
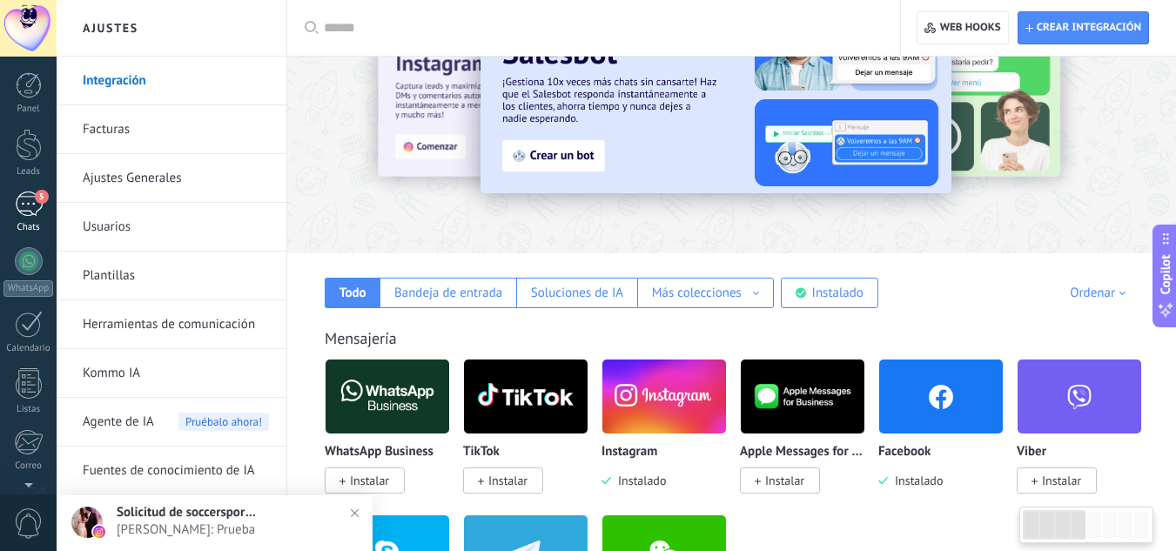
click at [33, 215] on div "5" at bounding box center [29, 204] width 28 height 25
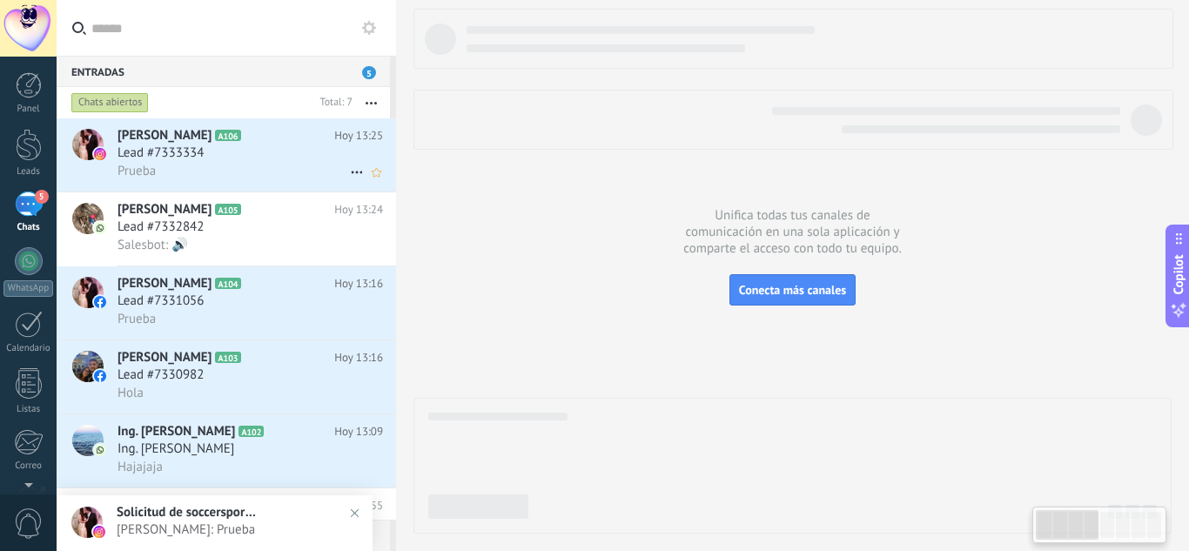
click at [213, 156] on div "Lead #7333334" at bounding box center [251, 153] width 266 height 17
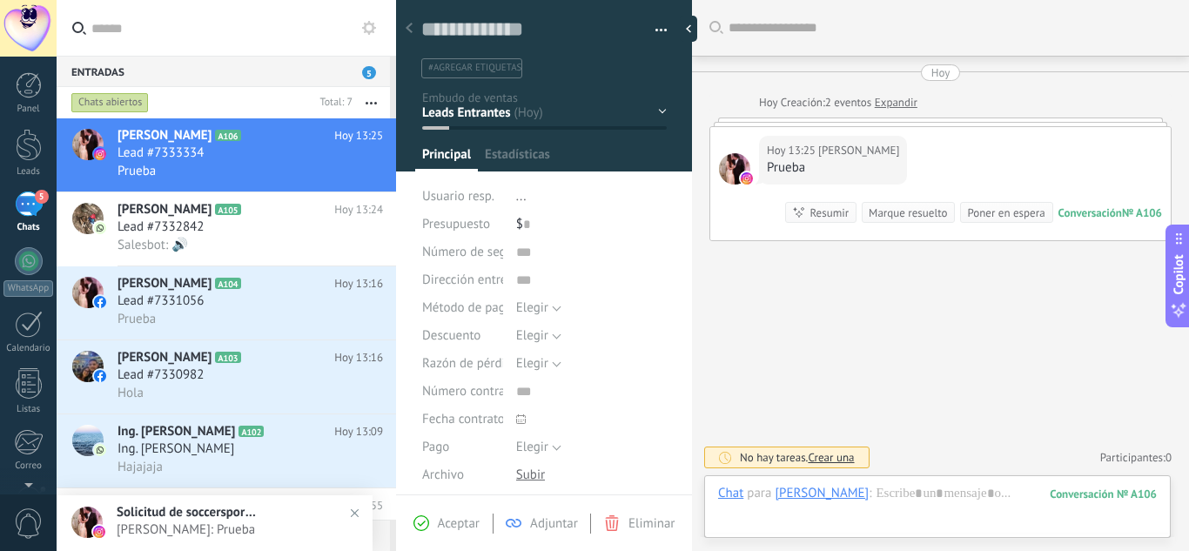
scroll to position [26, 0]
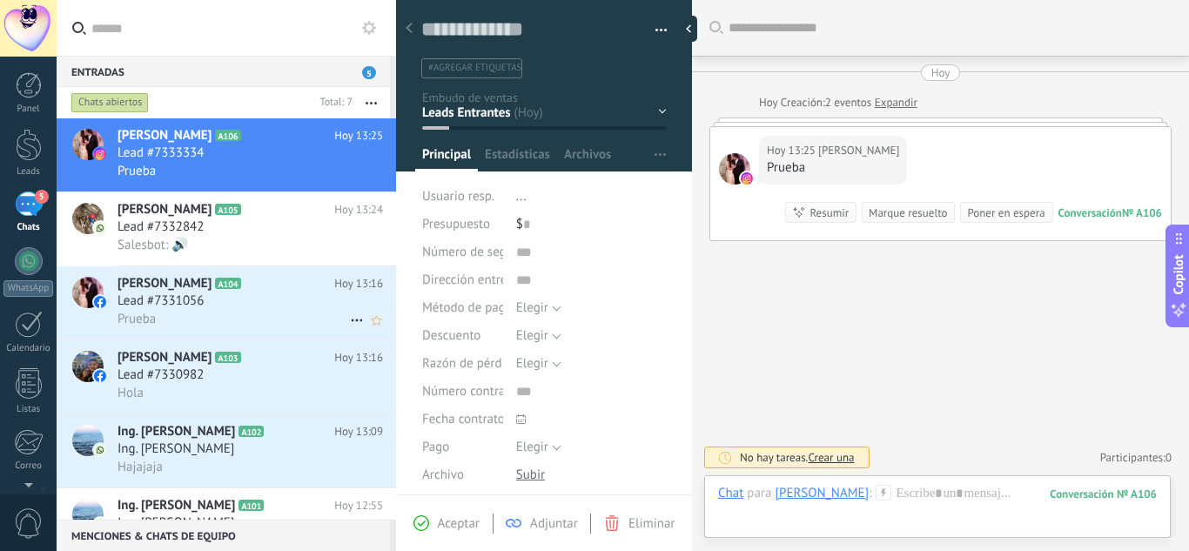
click at [222, 297] on div "Lead #7331056" at bounding box center [251, 301] width 266 height 17
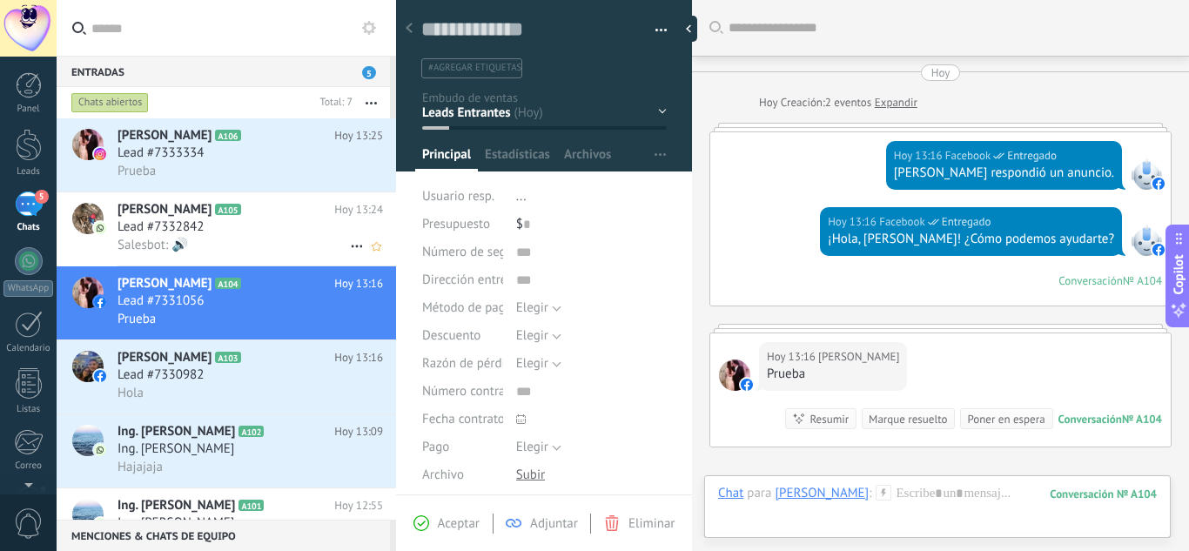
scroll to position [200, 0]
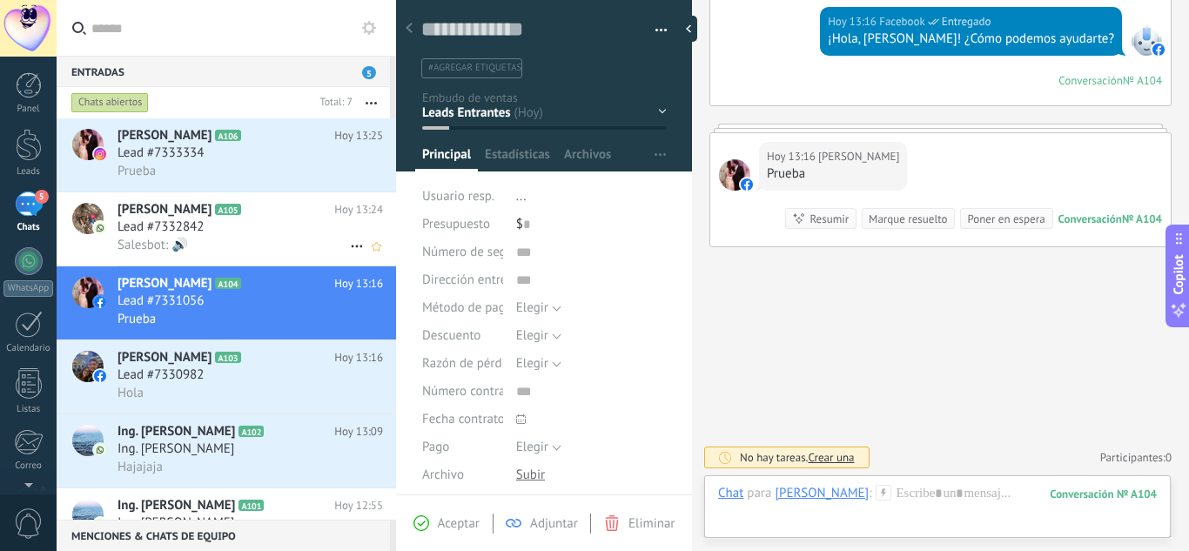
click at [296, 237] on div "Salesbot: 🔊" at bounding box center [251, 245] width 266 height 18
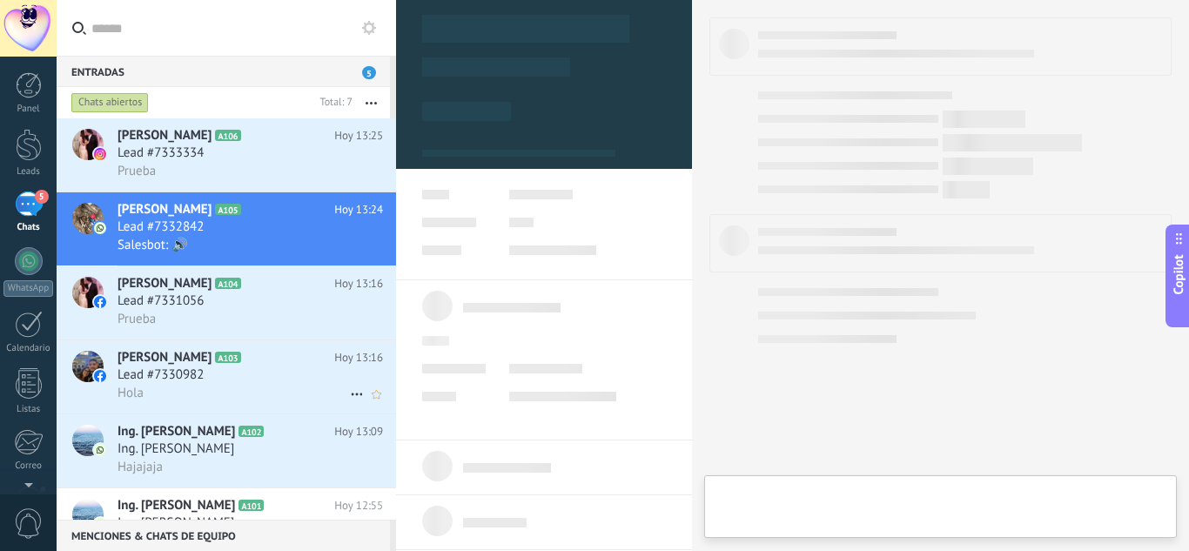
click at [275, 367] on div "Lead #7330982" at bounding box center [251, 375] width 266 height 17
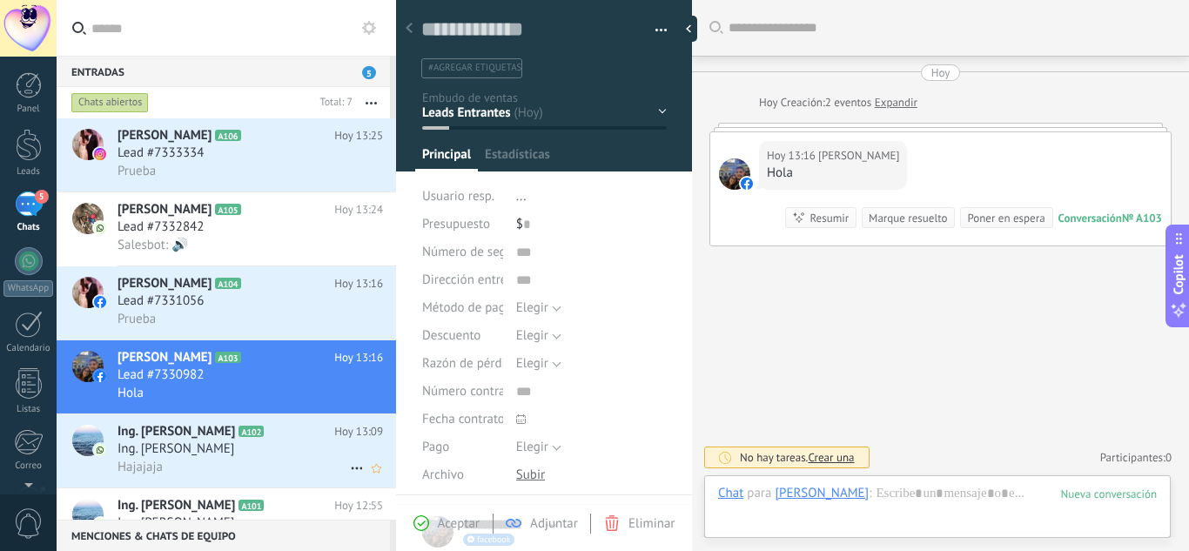
scroll to position [26, 0]
click at [695, 26] on div at bounding box center [693, 29] width 26 height 26
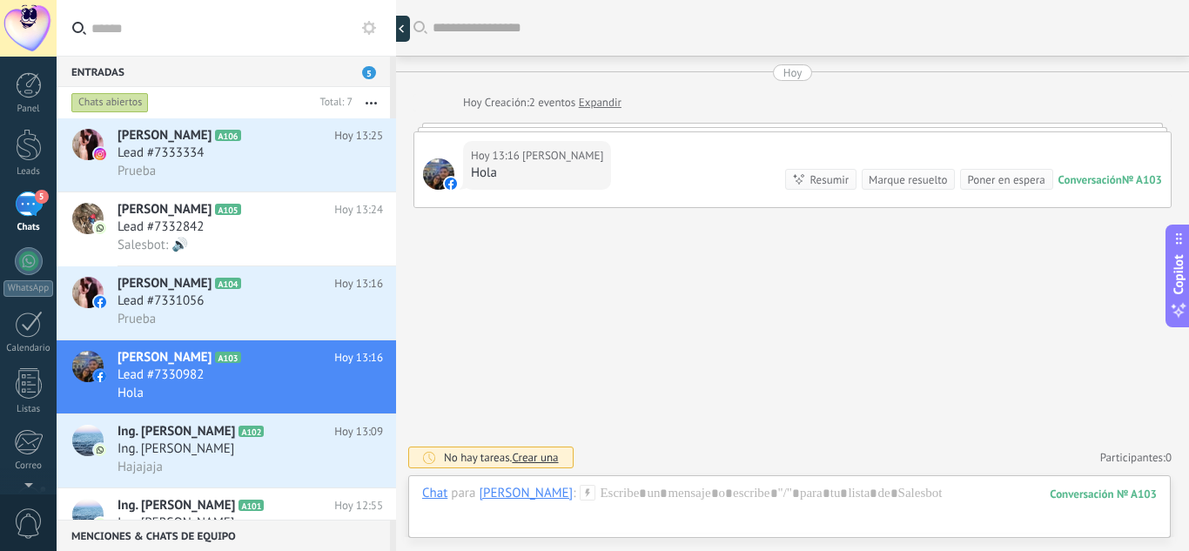
type textarea "**********"
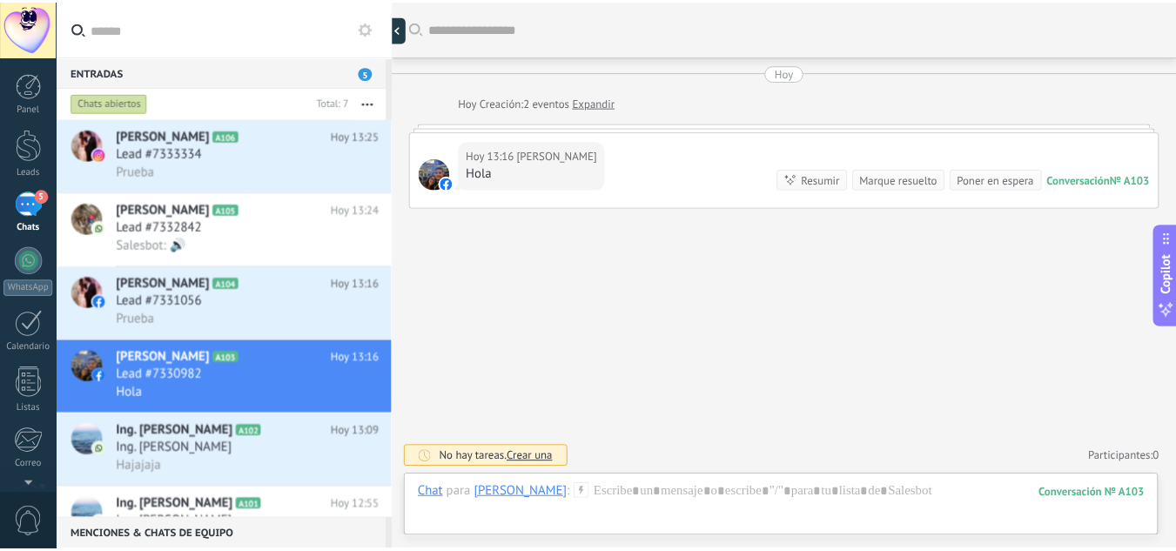
scroll to position [17, 0]
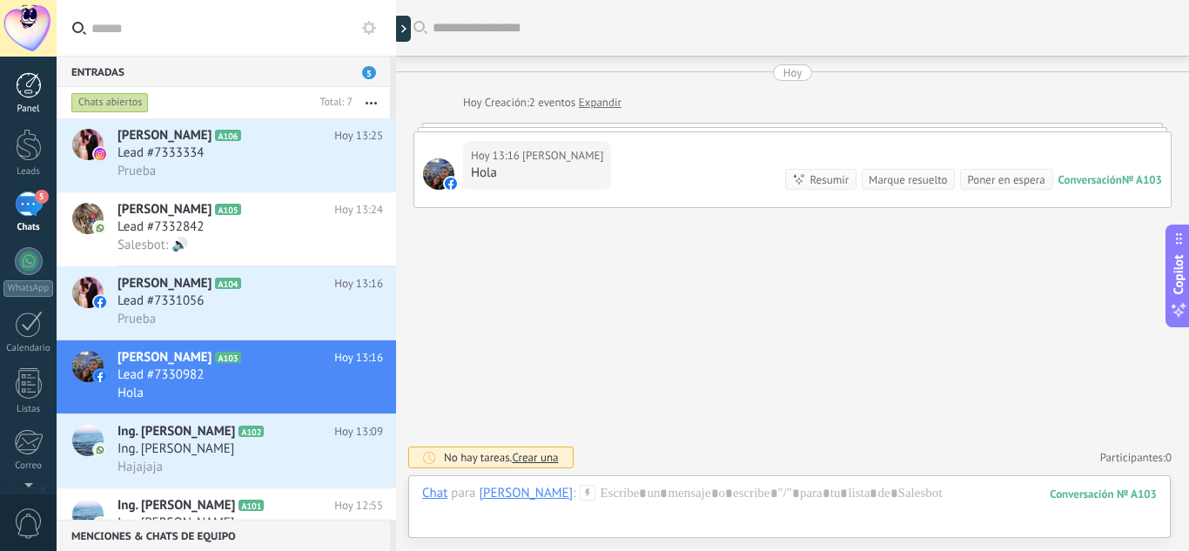
click at [26, 82] on div at bounding box center [29, 85] width 26 height 26
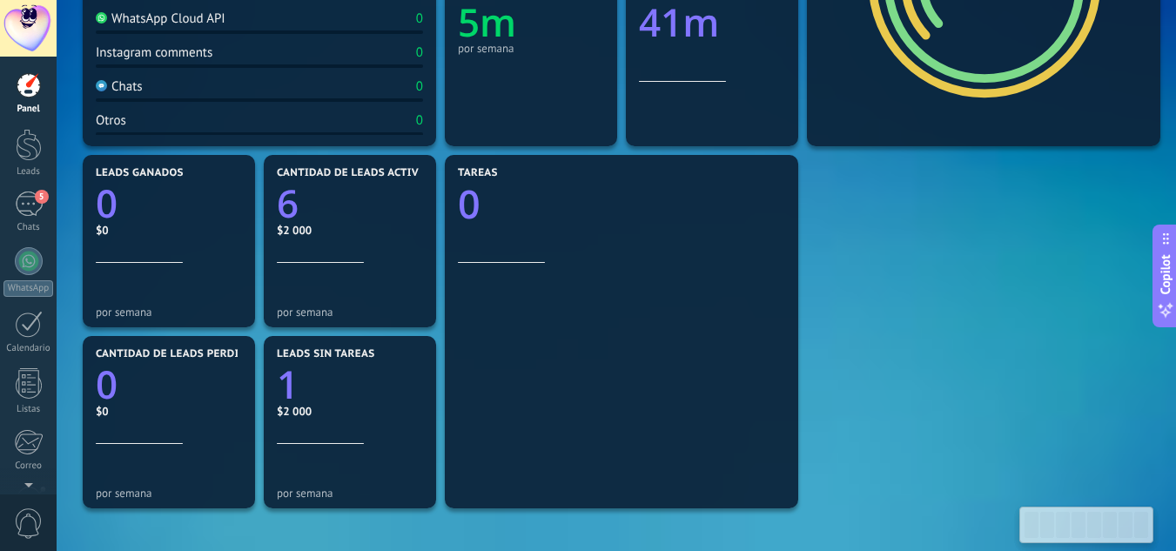
scroll to position [435, 0]
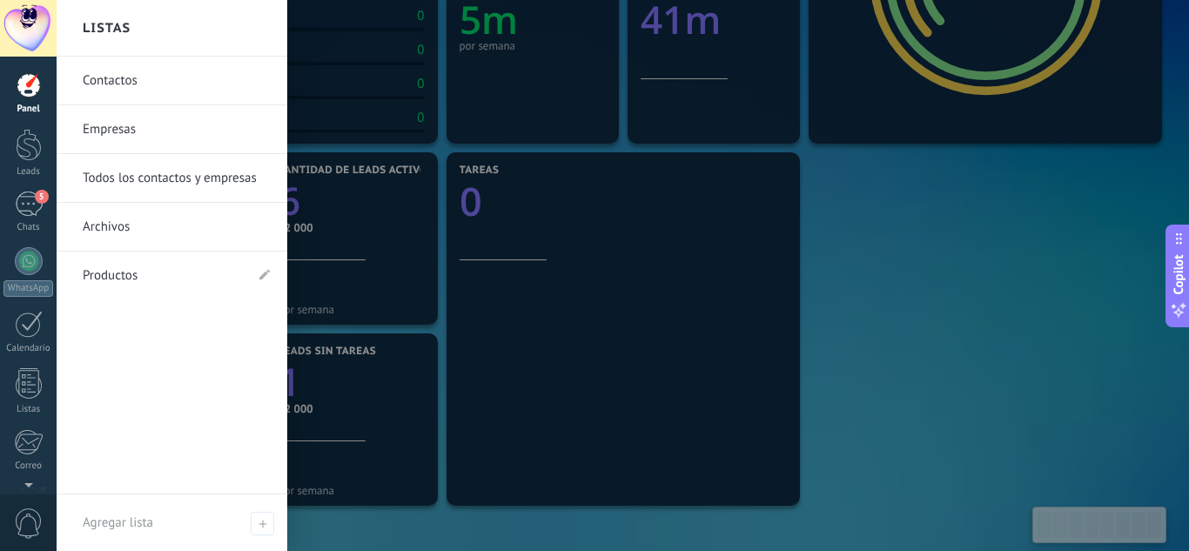
click at [108, 125] on link "Empresas" at bounding box center [176, 129] width 187 height 49
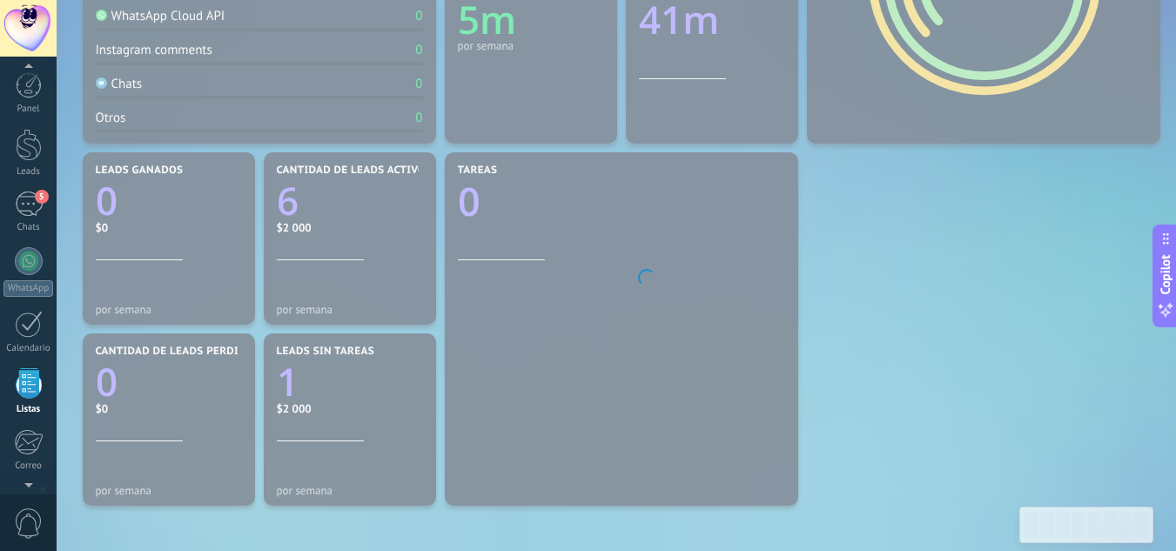
scroll to position [108, 0]
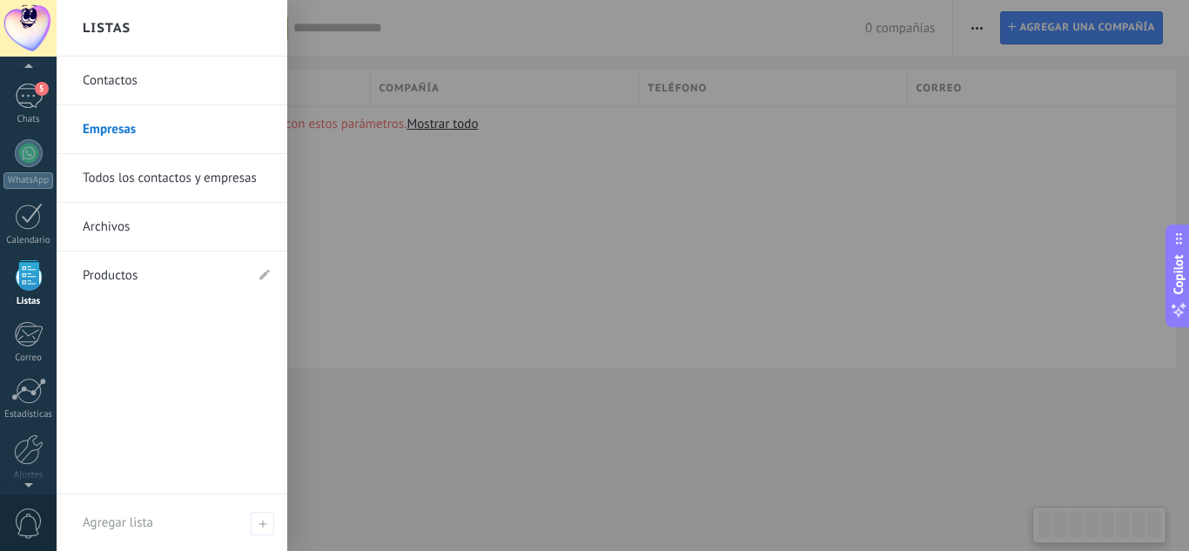
click at [91, 82] on link "Contactos" at bounding box center [176, 81] width 187 height 49
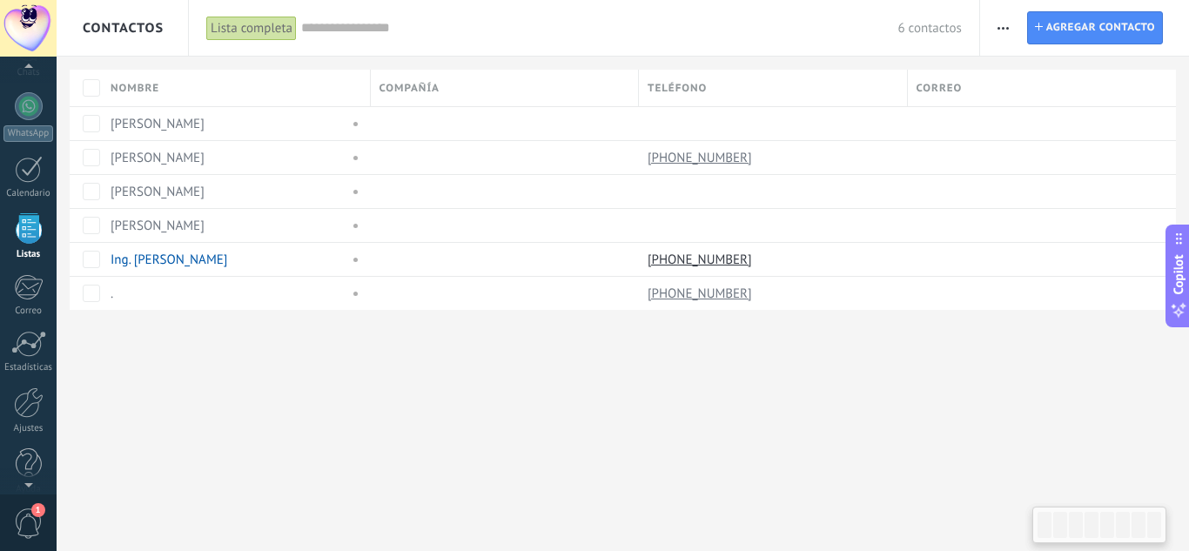
scroll to position [108, 0]
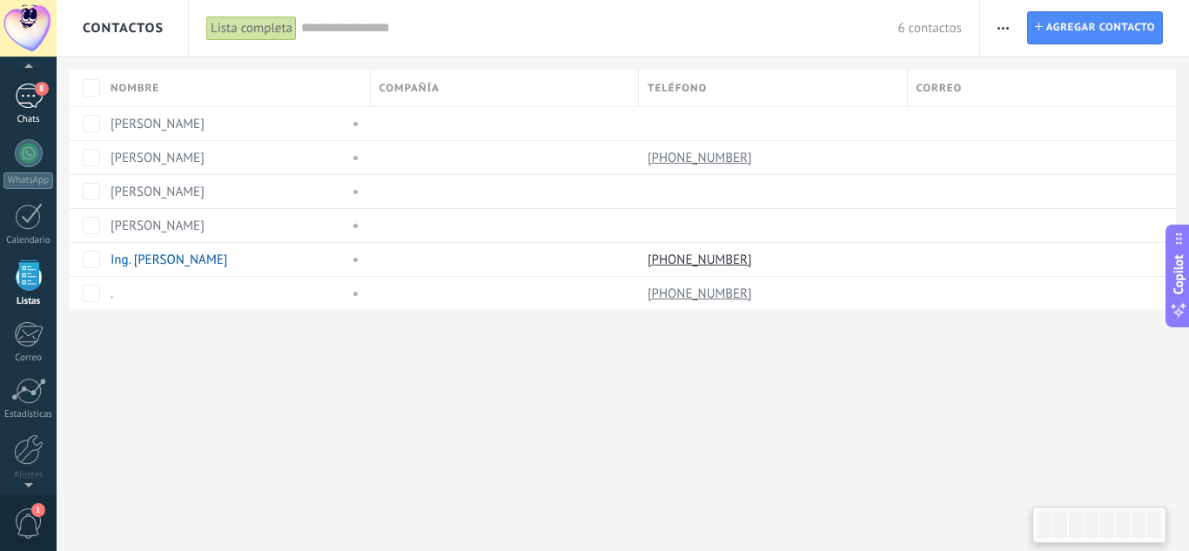
click at [38, 116] on div "Chats" at bounding box center [28, 119] width 50 height 11
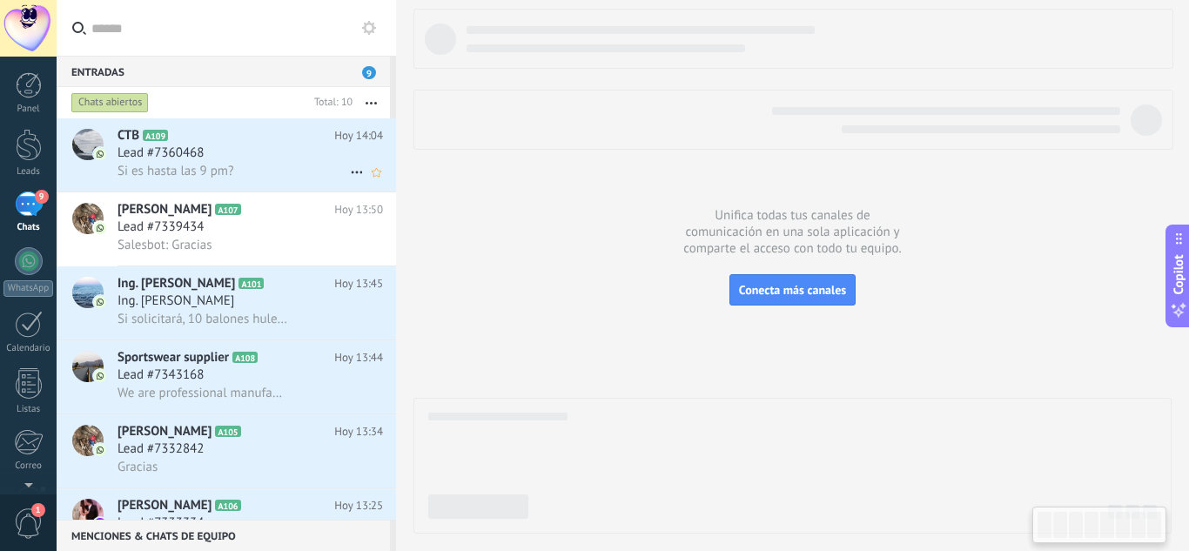
click at [246, 151] on div "Lead #7360468" at bounding box center [251, 153] width 266 height 17
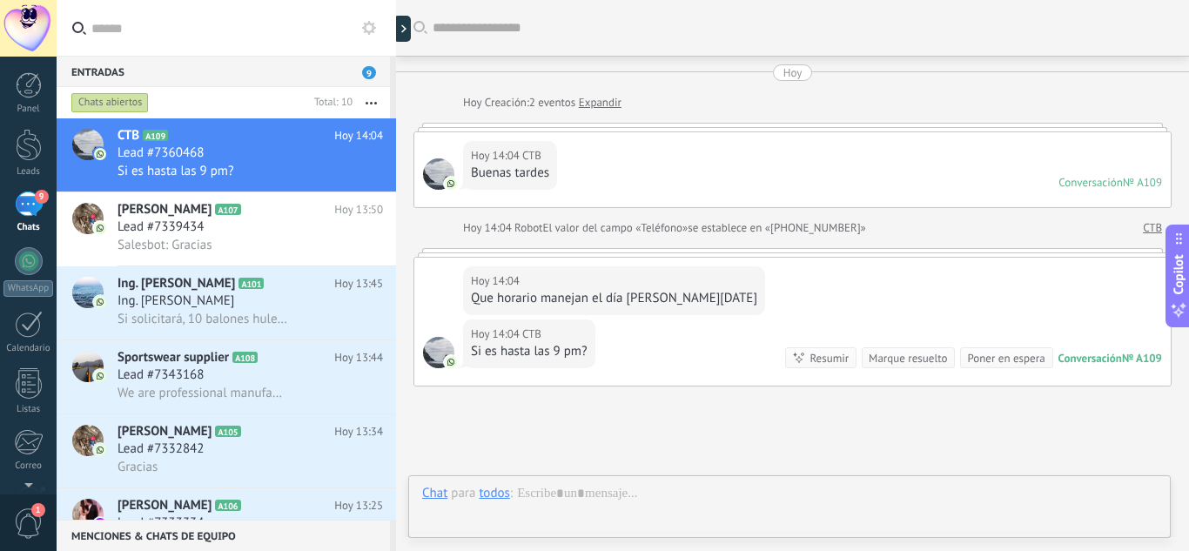
scroll to position [139, 0]
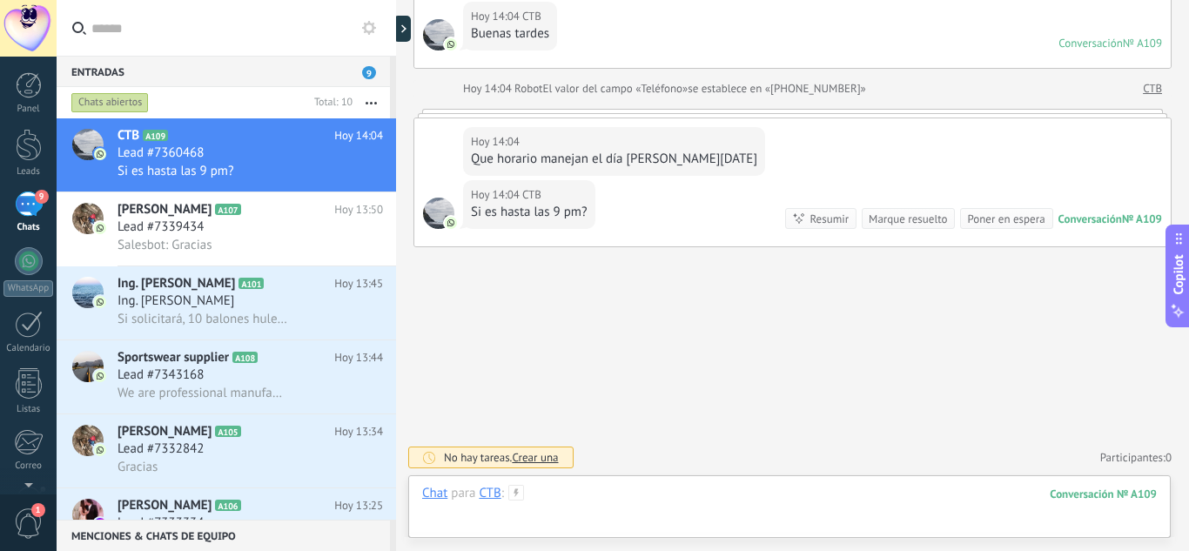
click at [609, 498] on div at bounding box center [789, 511] width 735 height 52
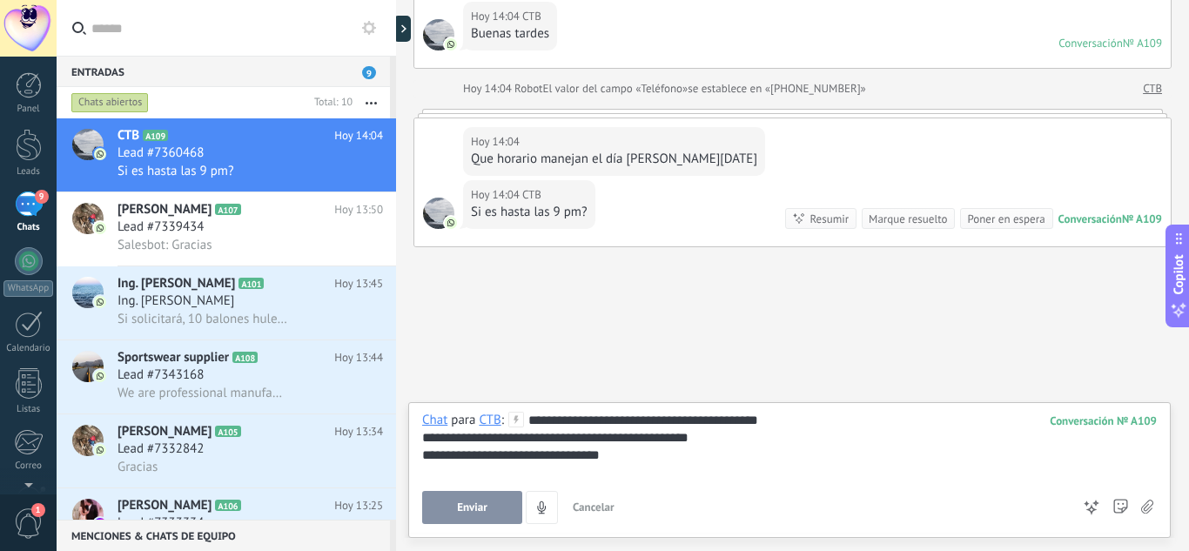
click at [448, 501] on button "Enviar" at bounding box center [472, 507] width 100 height 33
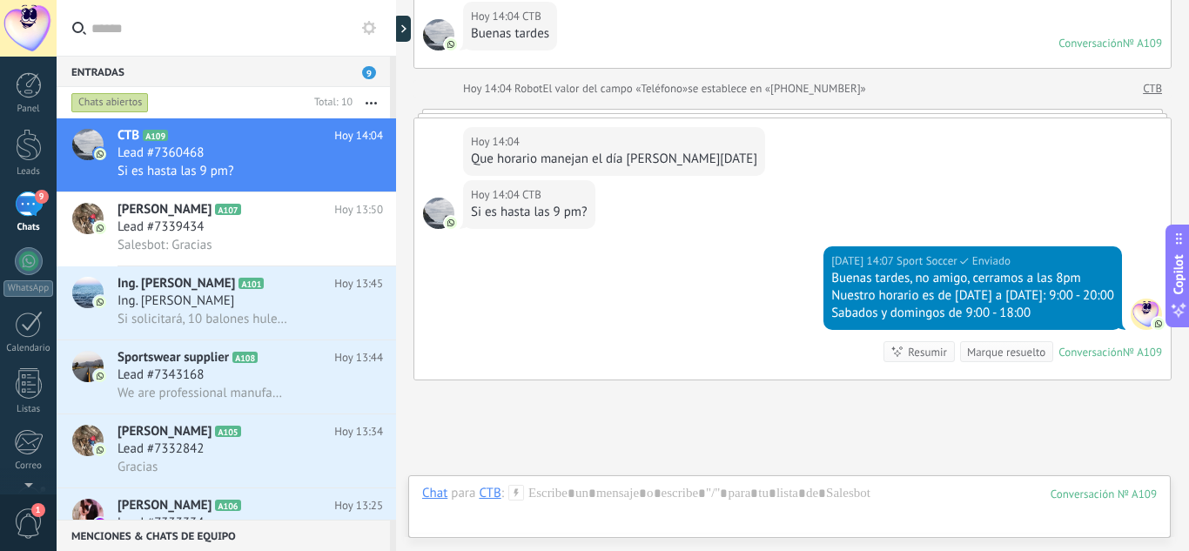
scroll to position [273, 0]
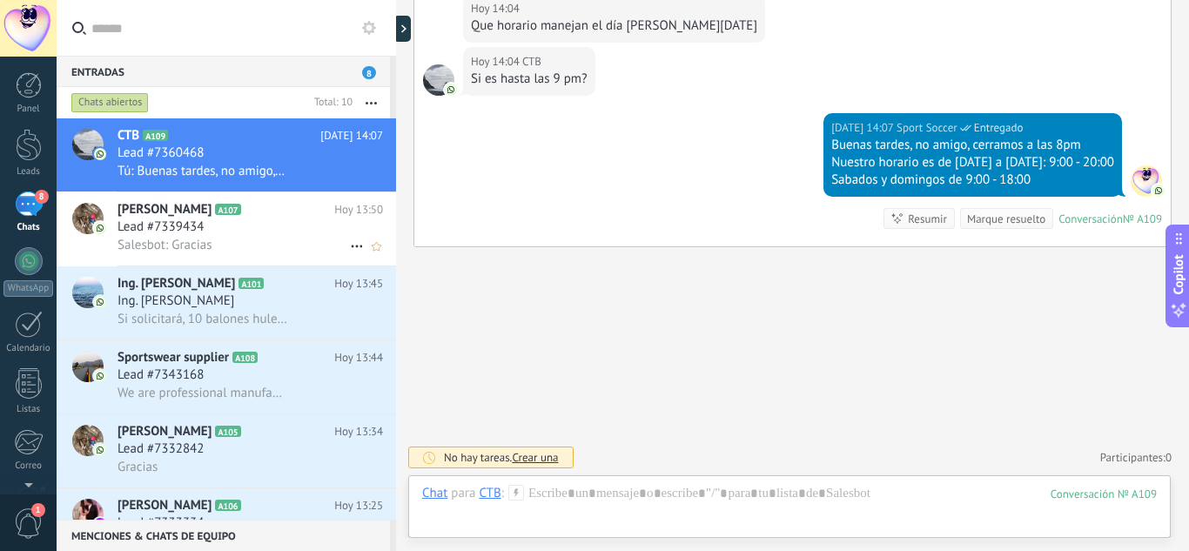
click at [289, 215] on h2 "Patricia Lozano A107" at bounding box center [226, 209] width 217 height 17
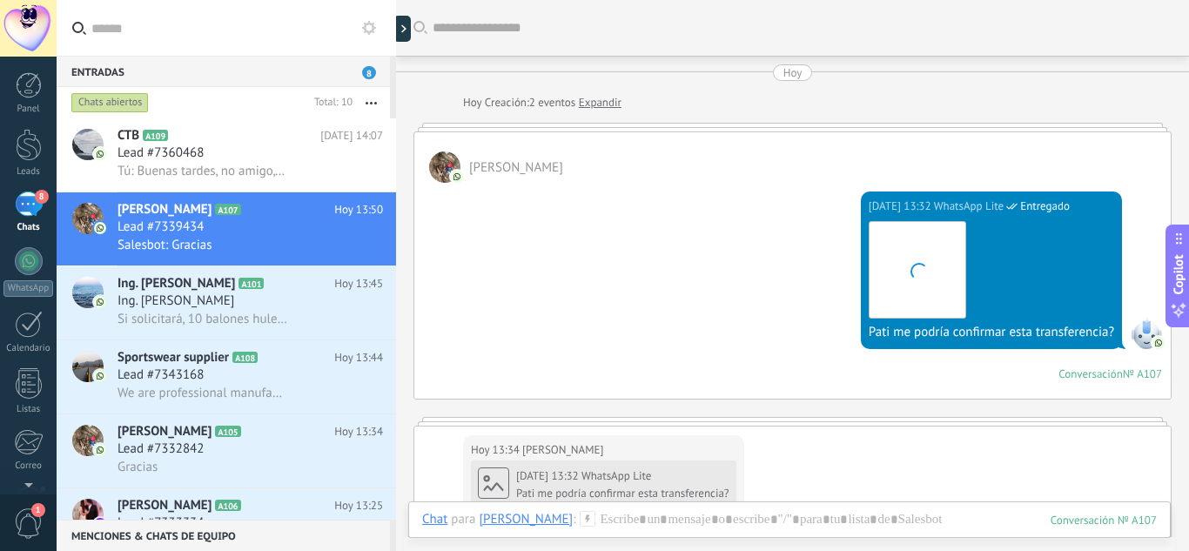
scroll to position [404, 0]
